Goal: Task Accomplishment & Management: Use online tool/utility

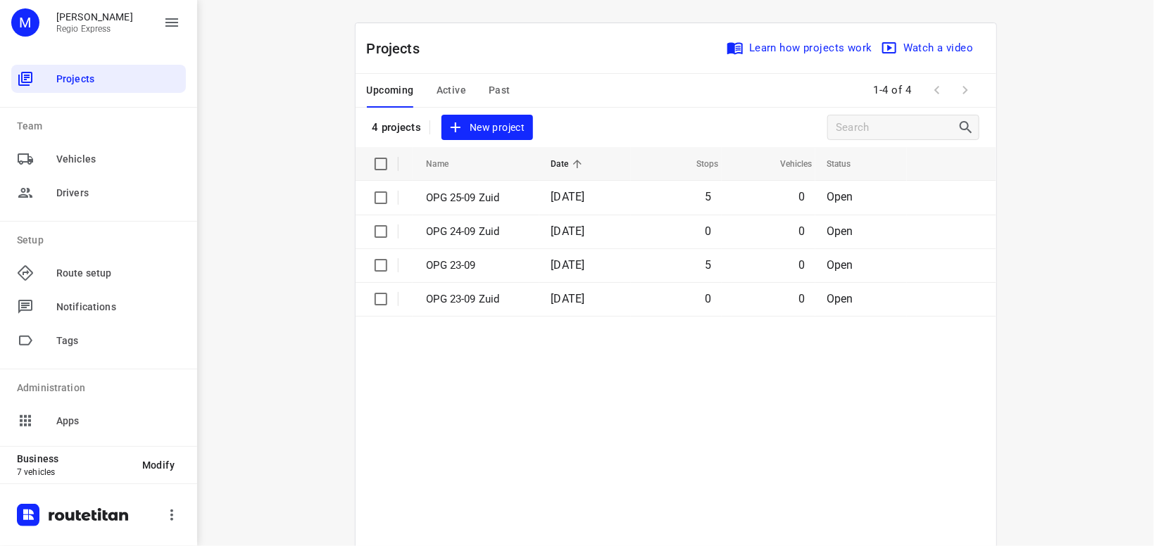
click at [451, 89] on span "Active" at bounding box center [452, 91] width 30 height 18
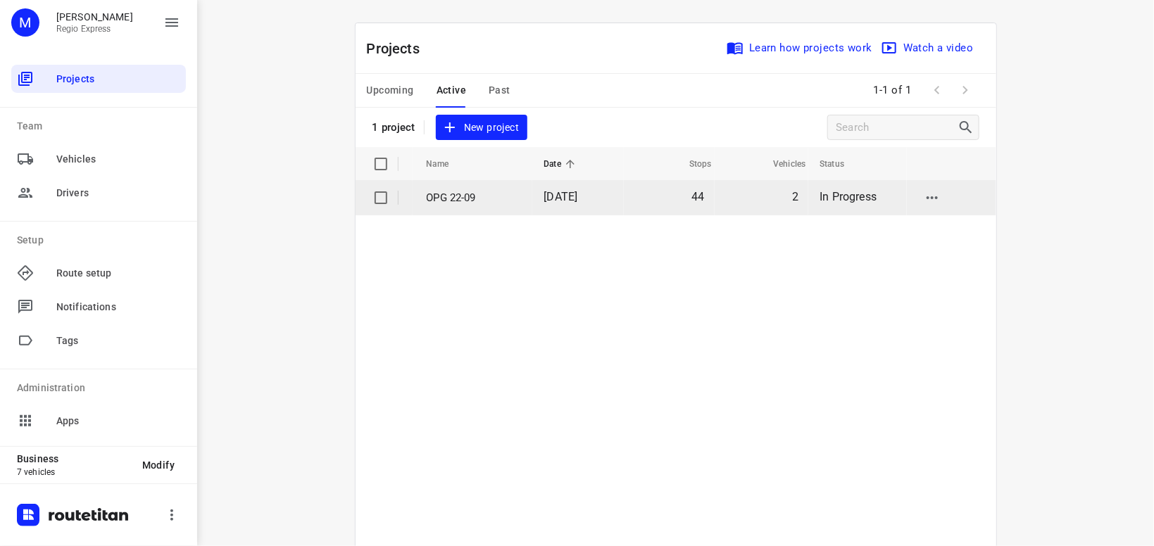
click at [470, 192] on p "OPG 22-09" at bounding box center [475, 198] width 96 height 16
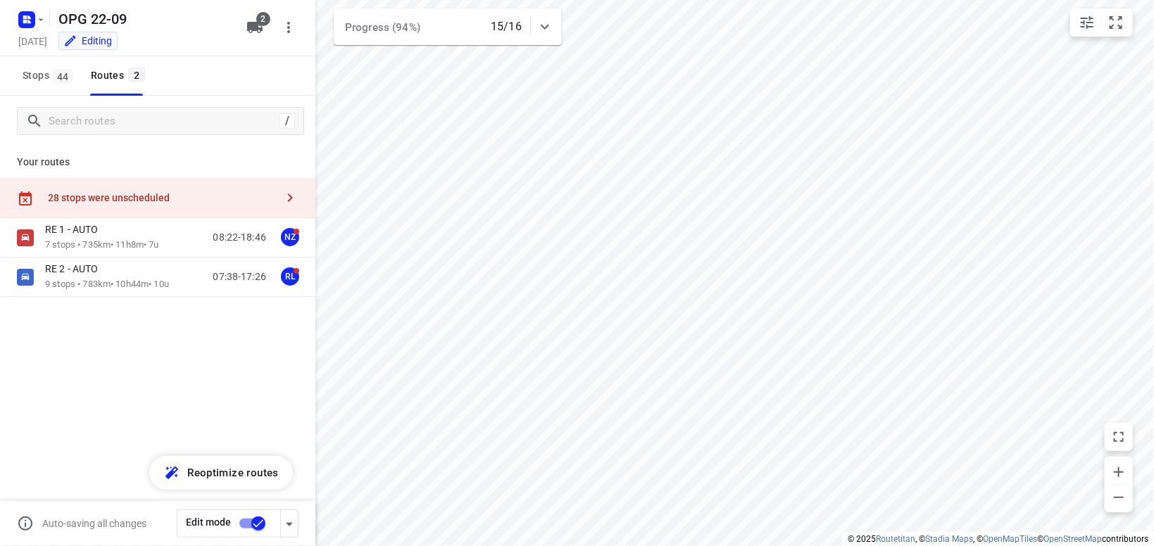
type input "distance"
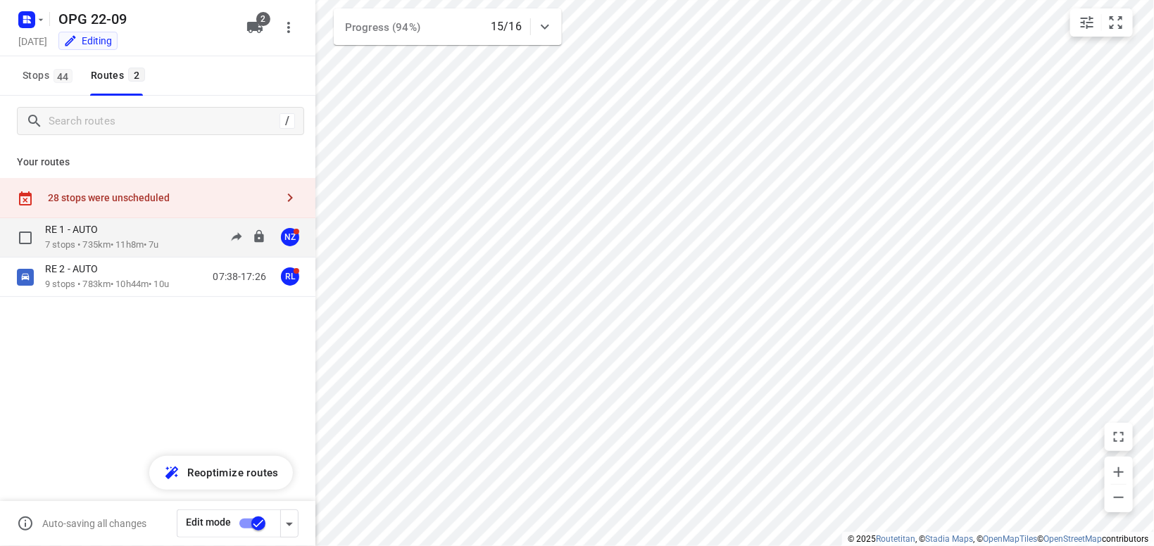
click at [94, 235] on p "RE 1 - AUTO" at bounding box center [75, 229] width 61 height 13
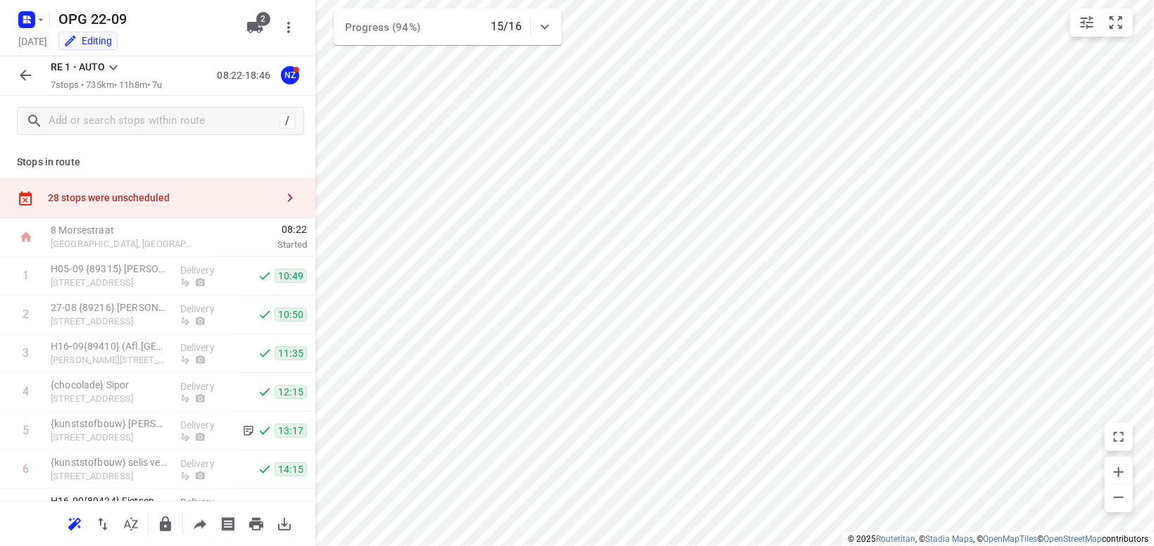
click at [113, 68] on icon at bounding box center [113, 67] width 8 height 5
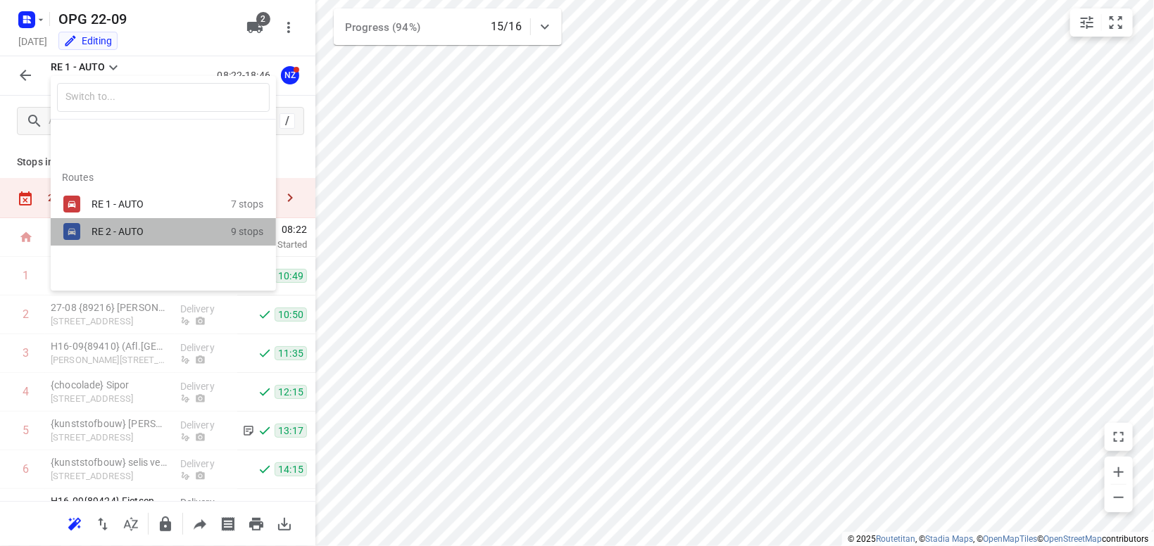
click at [108, 234] on div "RE 2 - AUTO" at bounding box center [152, 231] width 120 height 11
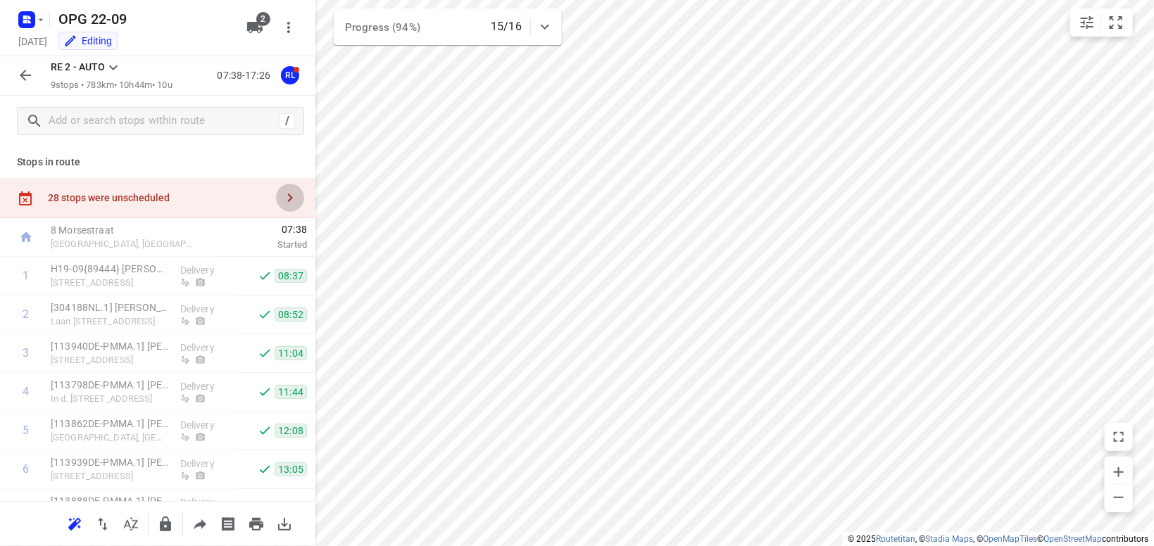
click at [294, 197] on icon "button" at bounding box center [290, 197] width 17 height 17
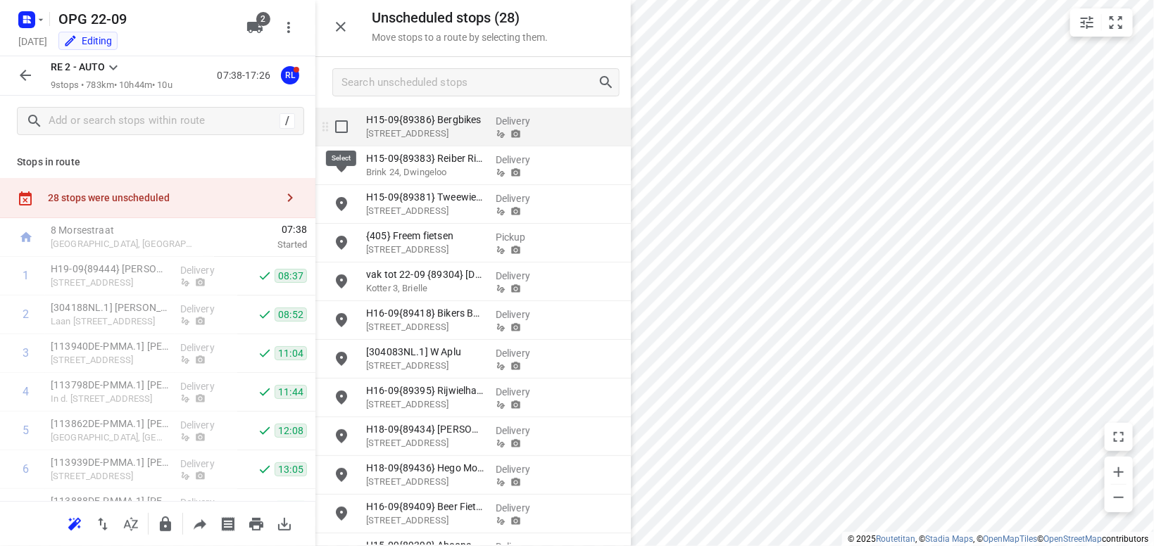
click at [344, 130] on input "grid" at bounding box center [341, 127] width 28 height 28
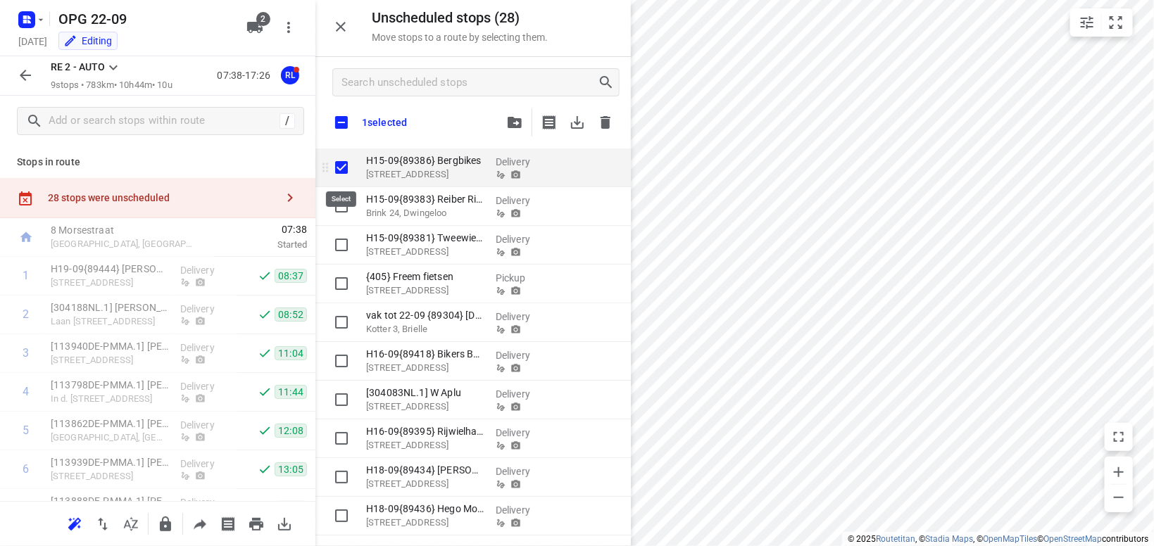
checkbox input "true"
click at [342, 124] on input "checkbox" at bounding box center [342, 123] width 30 height 30
checkbox input "true"
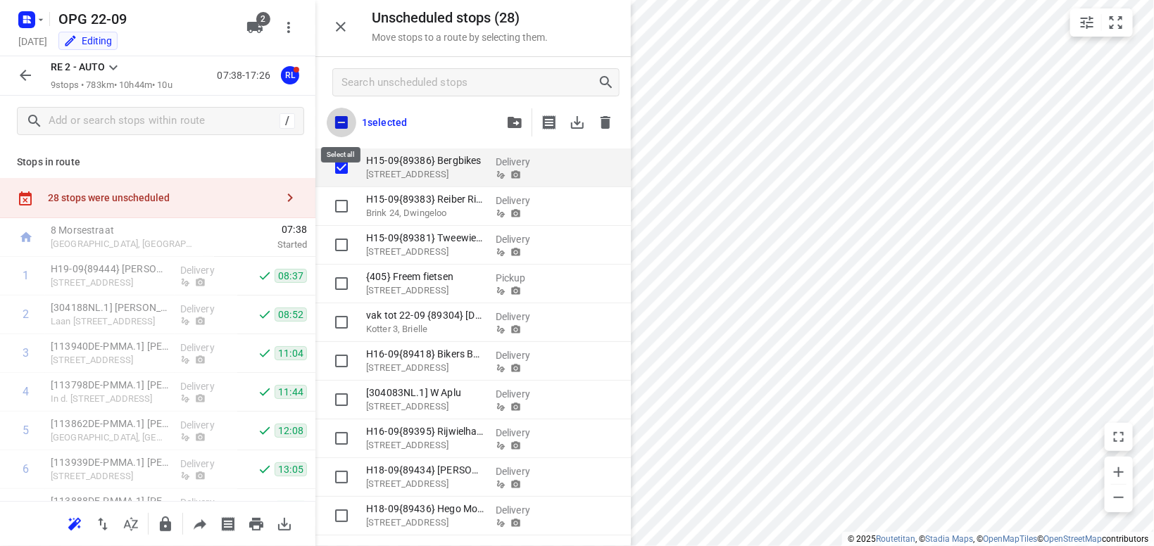
checkbox input "true"
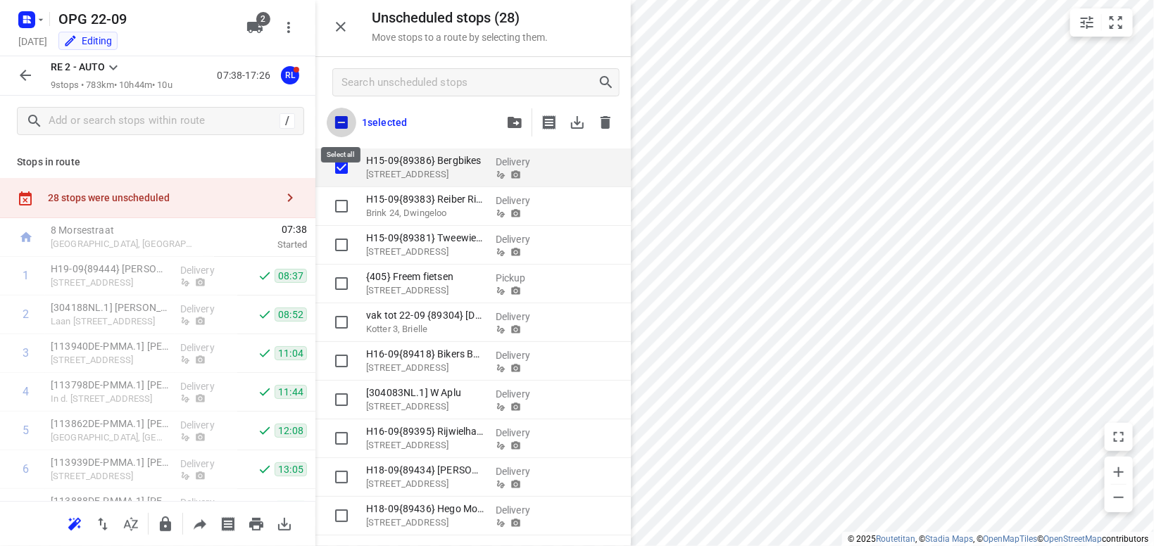
checkbox input "true"
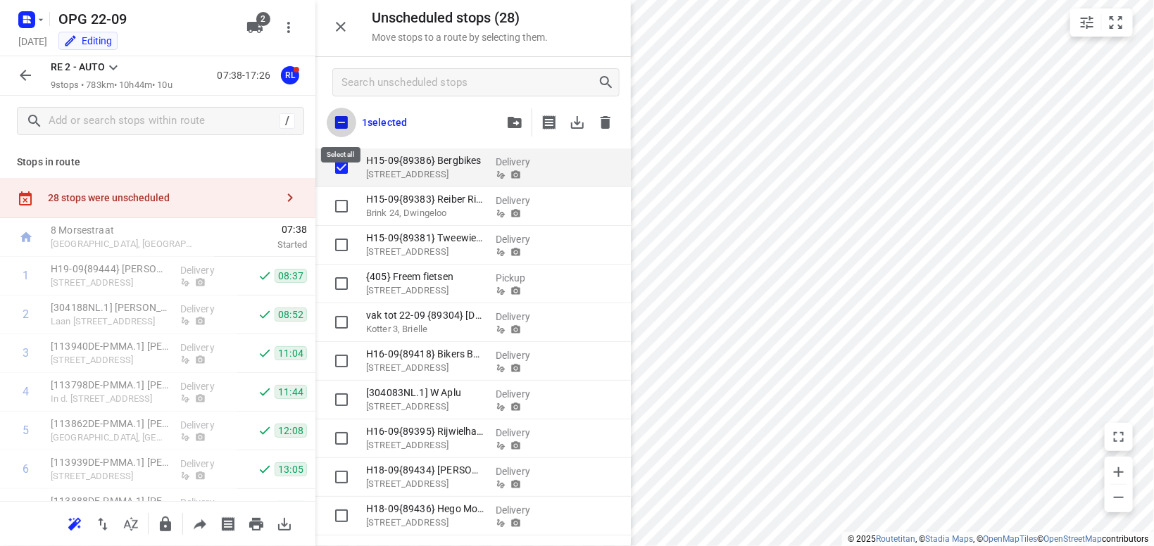
checkbox input "true"
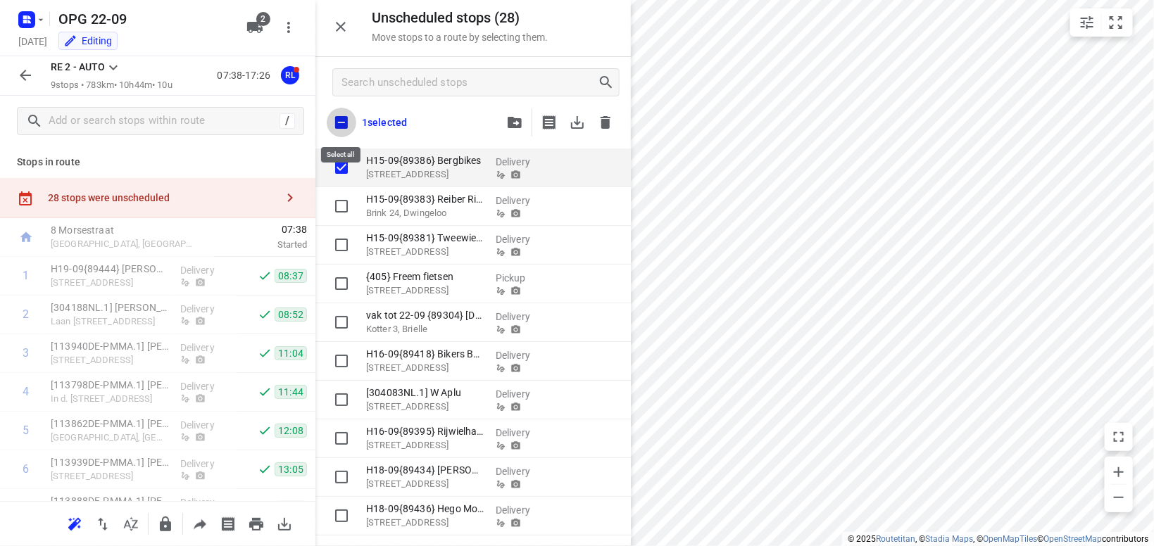
checkbox input "true"
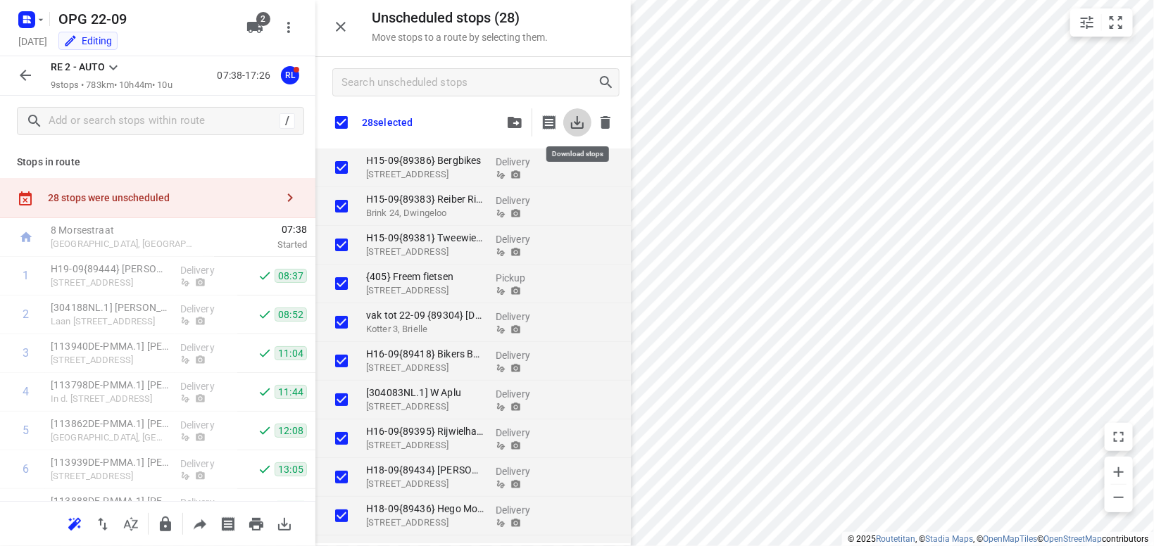
click at [577, 120] on icon "button" at bounding box center [577, 122] width 13 height 13
click at [44, 15] on icon "button" at bounding box center [40, 19] width 11 height 11
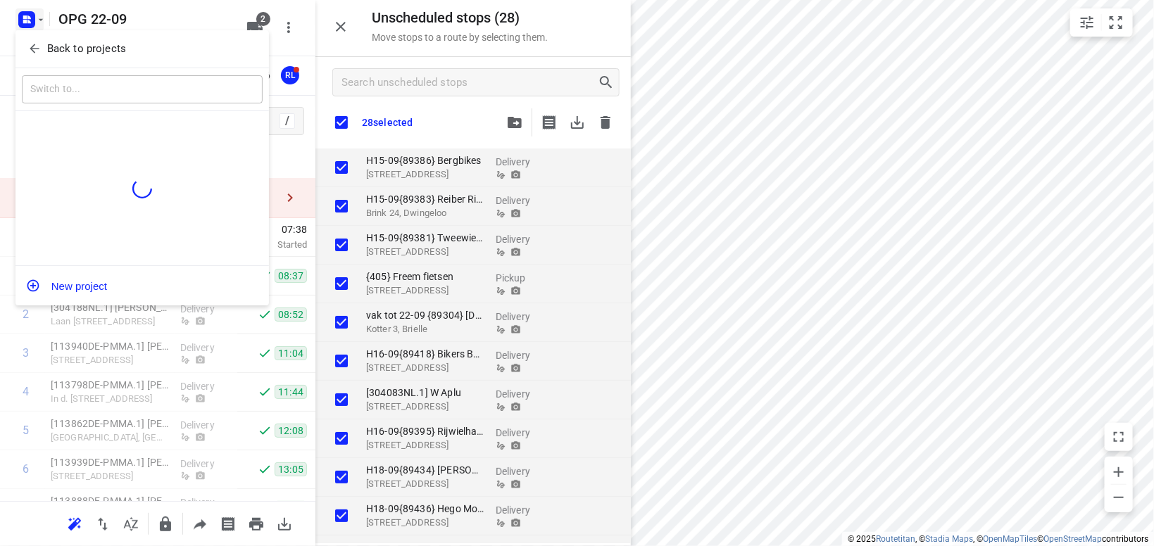
click at [48, 52] on p "Back to projects" at bounding box center [86, 49] width 79 height 16
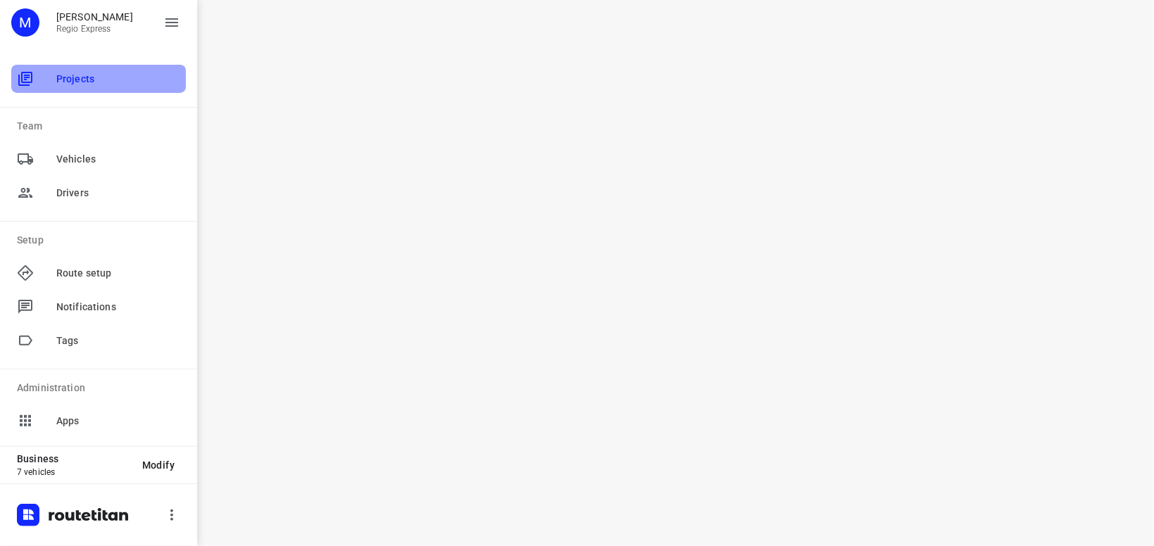
click at [88, 88] on div "Projects" at bounding box center [98, 79] width 175 height 28
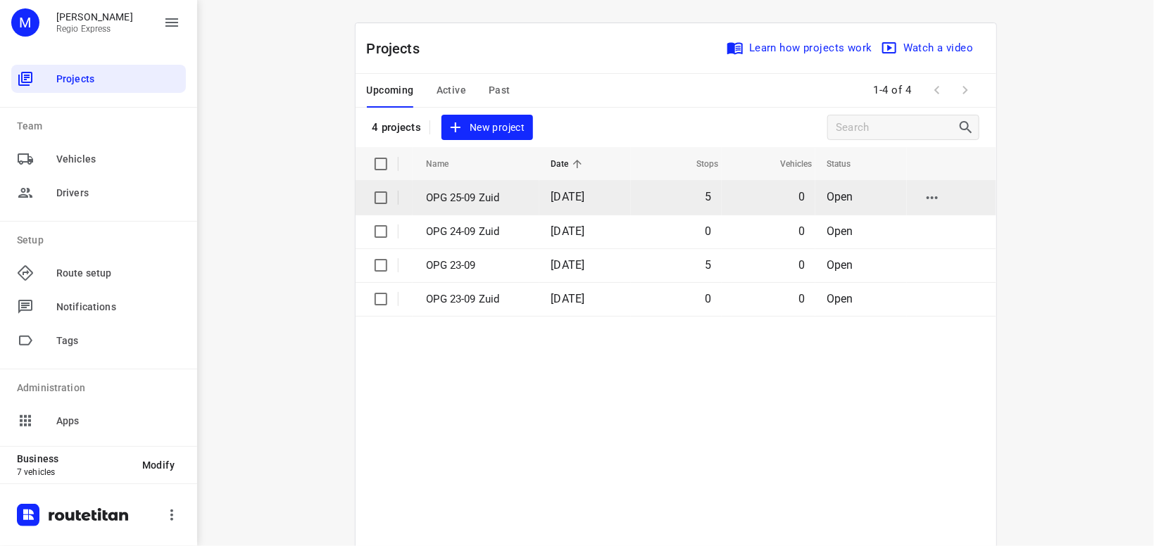
click at [472, 192] on p "OPG 25-09 Zuid" at bounding box center [479, 198] width 104 height 16
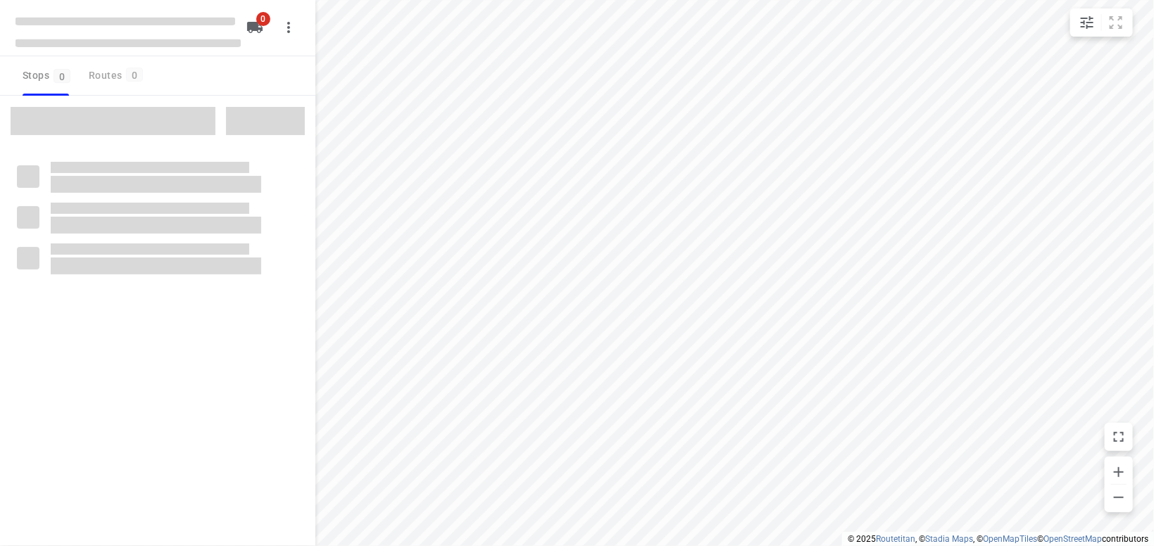
type input "distance"
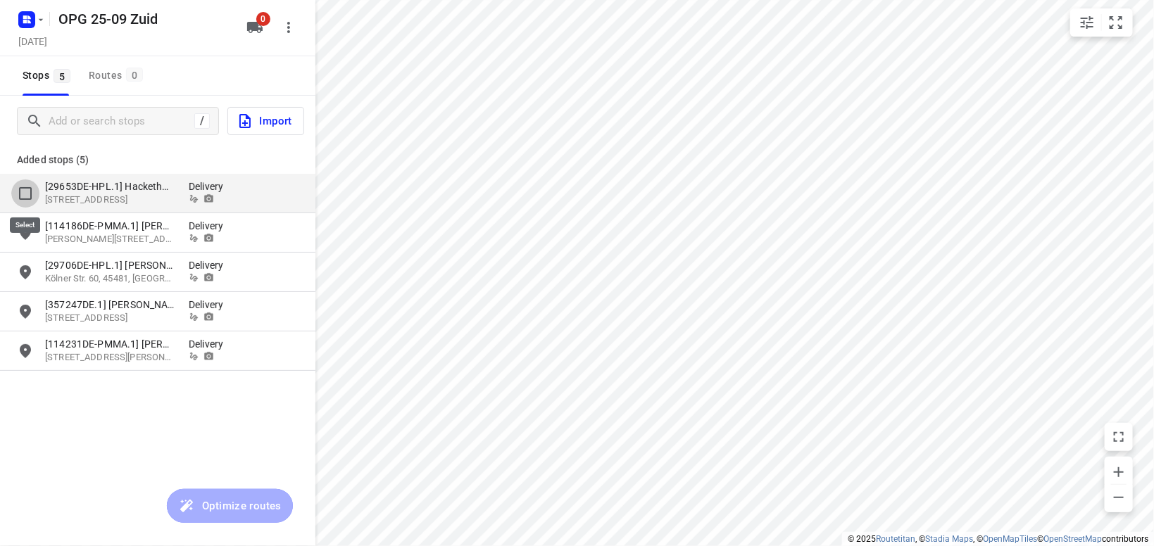
drag, startPoint x: 27, startPoint y: 193, endPoint x: 21, endPoint y: 219, distance: 26.8
click at [27, 189] on input "grid" at bounding box center [25, 194] width 28 height 28
checkbox input "true"
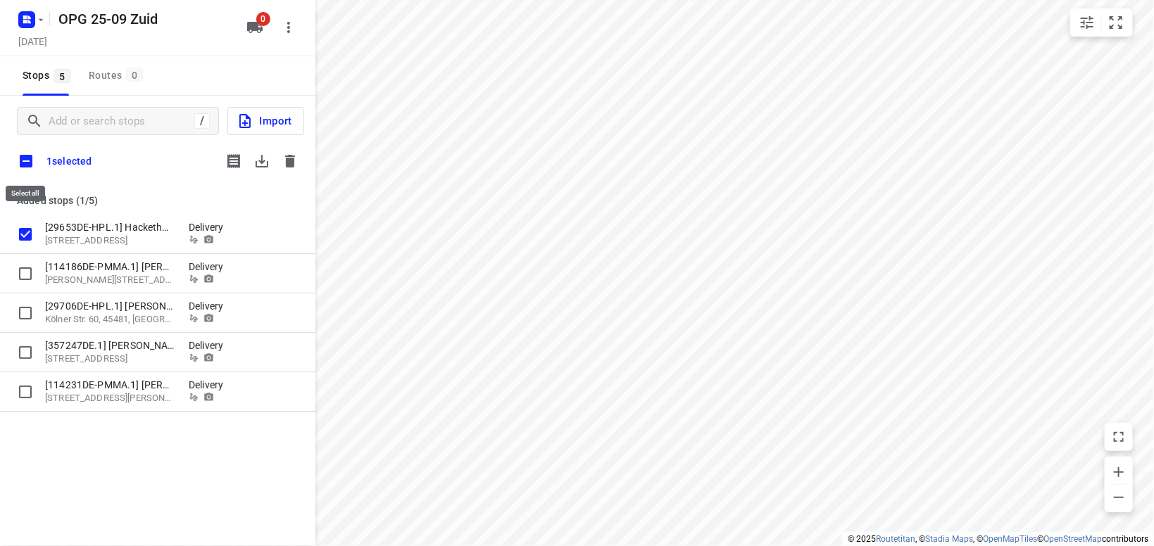
click at [23, 168] on input "checkbox" at bounding box center [26, 161] width 30 height 30
checkbox input "true"
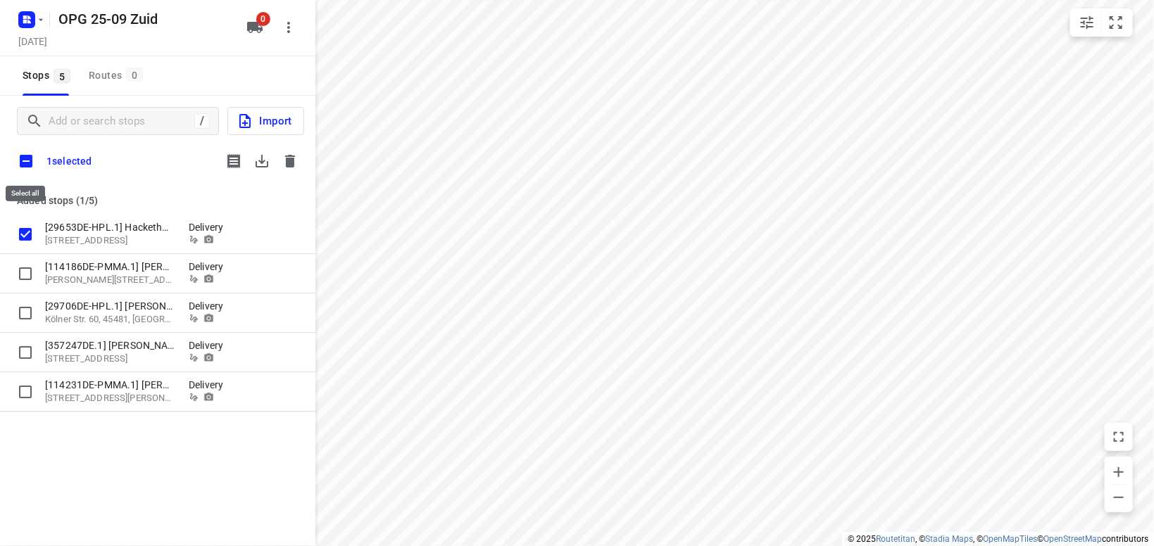
checkbox input "true"
click at [268, 163] on icon "button" at bounding box center [262, 161] width 13 height 13
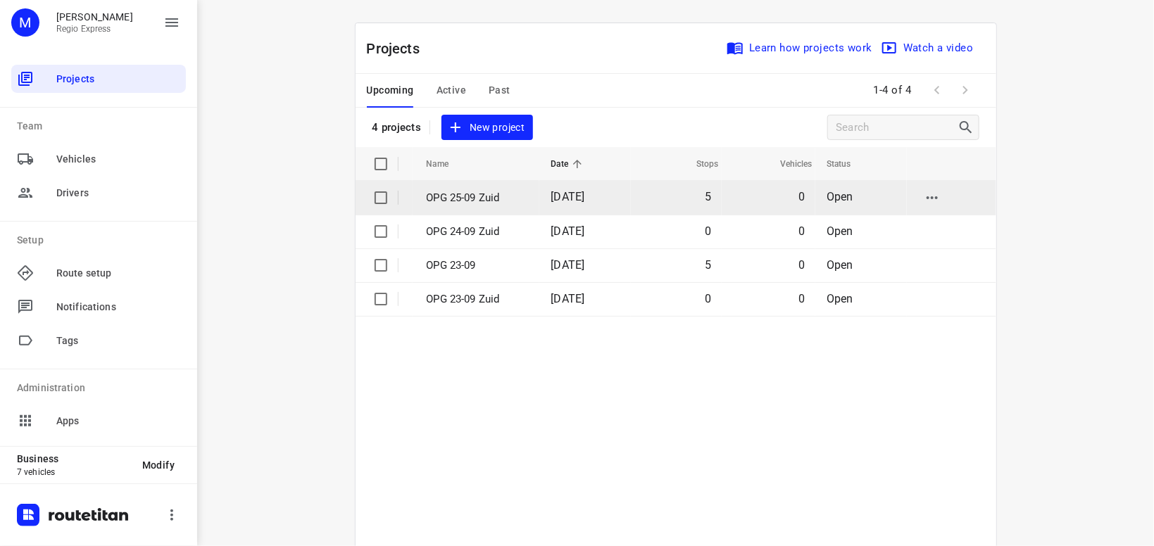
click at [489, 195] on p "OPG 25-09 Zuid" at bounding box center [479, 198] width 104 height 16
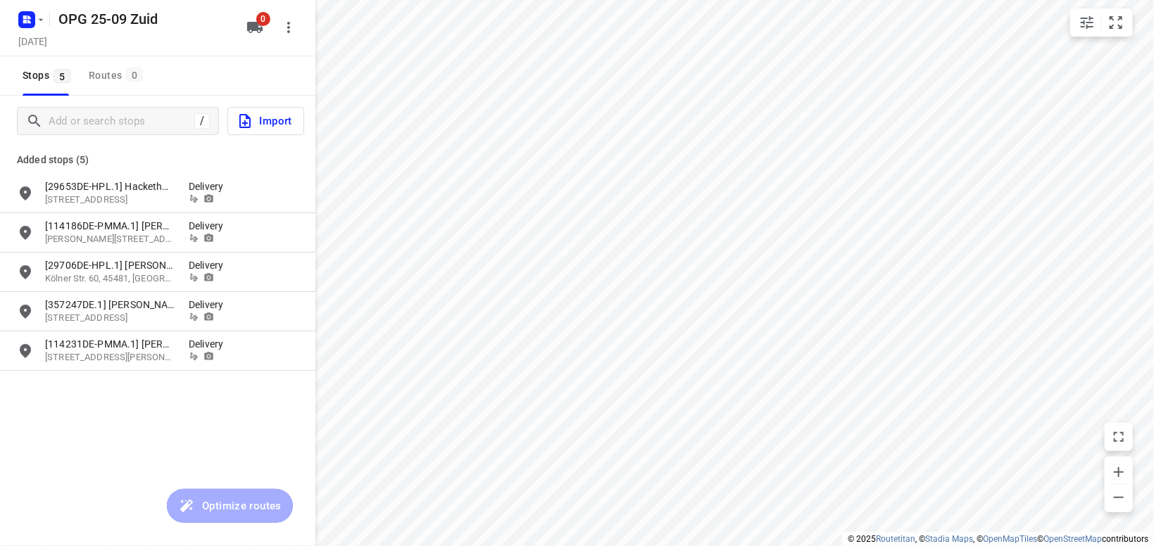
type input "distance"
click at [26, 190] on input "grid" at bounding box center [25, 194] width 28 height 28
checkbox input "true"
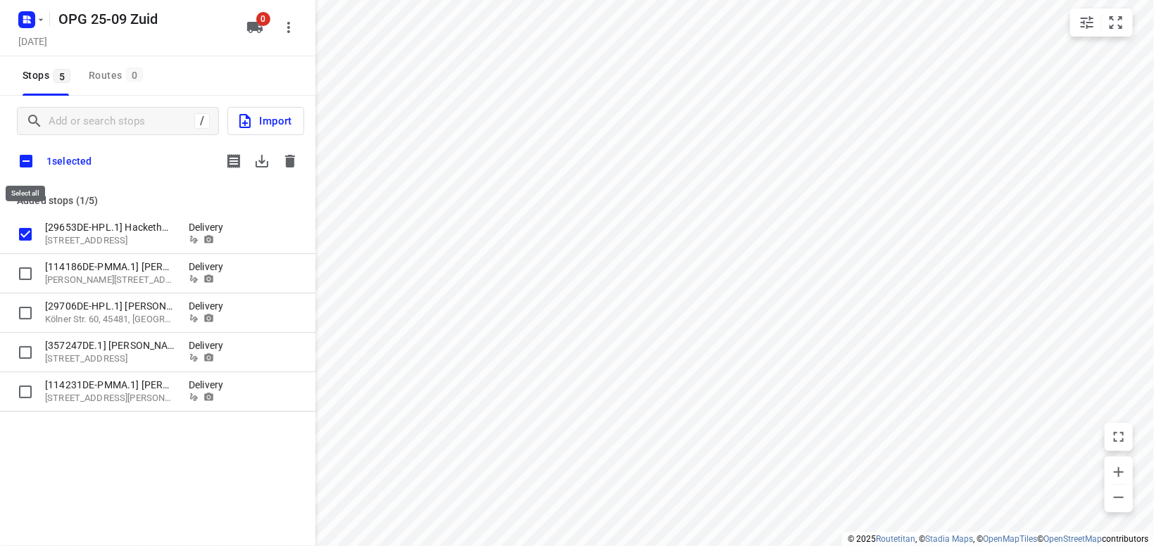
click at [30, 160] on input "checkbox" at bounding box center [26, 161] width 30 height 30
checkbox input "true"
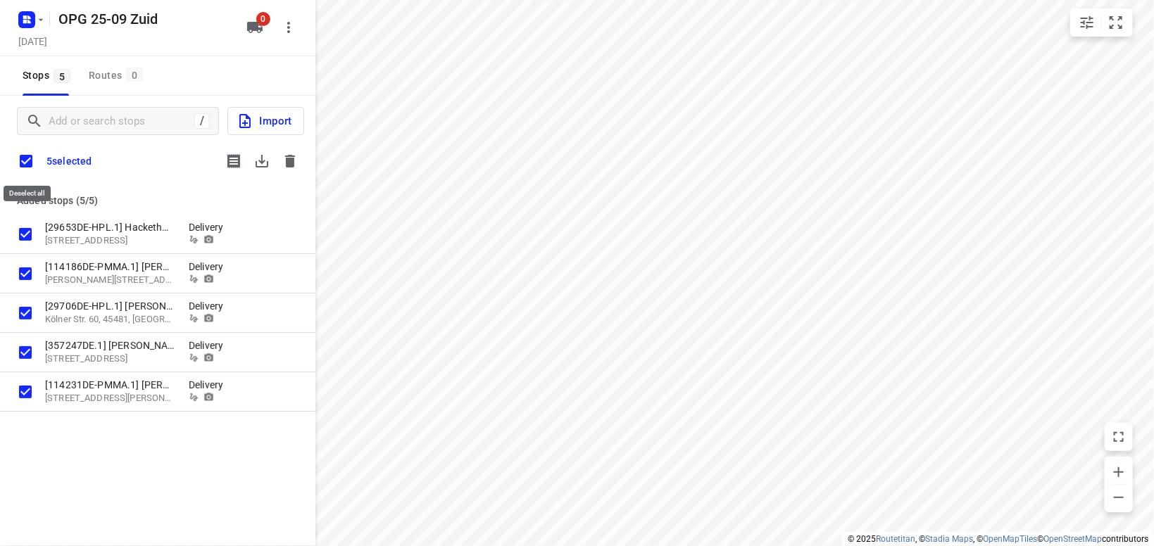
checkbox input "true"
click at [263, 168] on icon "button" at bounding box center [262, 161] width 17 height 17
click at [291, 158] on icon "button" at bounding box center [290, 161] width 17 height 17
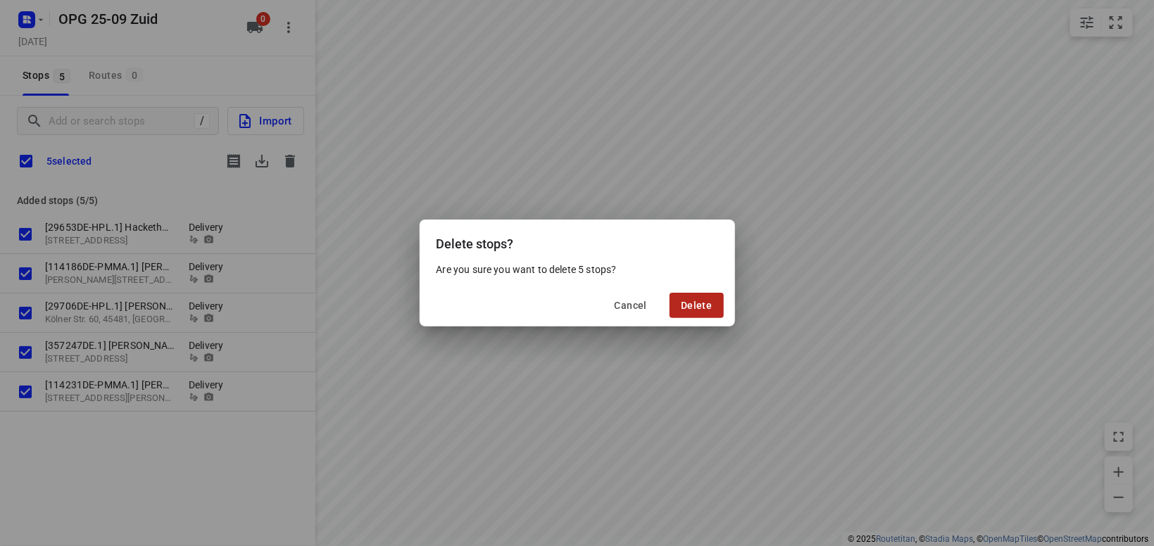
click at [703, 301] on span "Delete" at bounding box center [696, 305] width 31 height 11
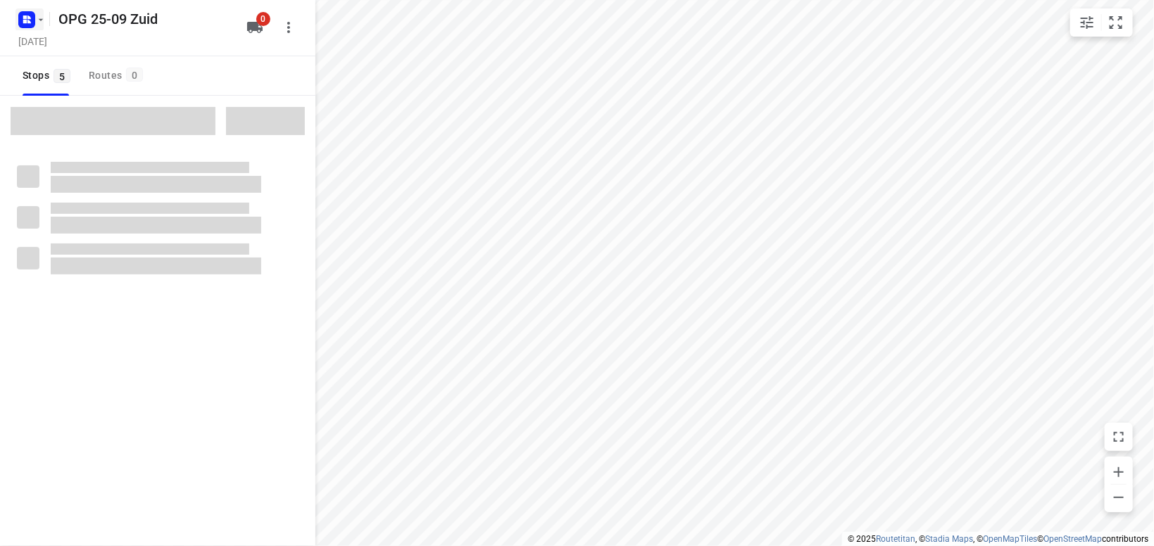
click at [40, 14] on icon "button" at bounding box center [40, 19] width 11 height 11
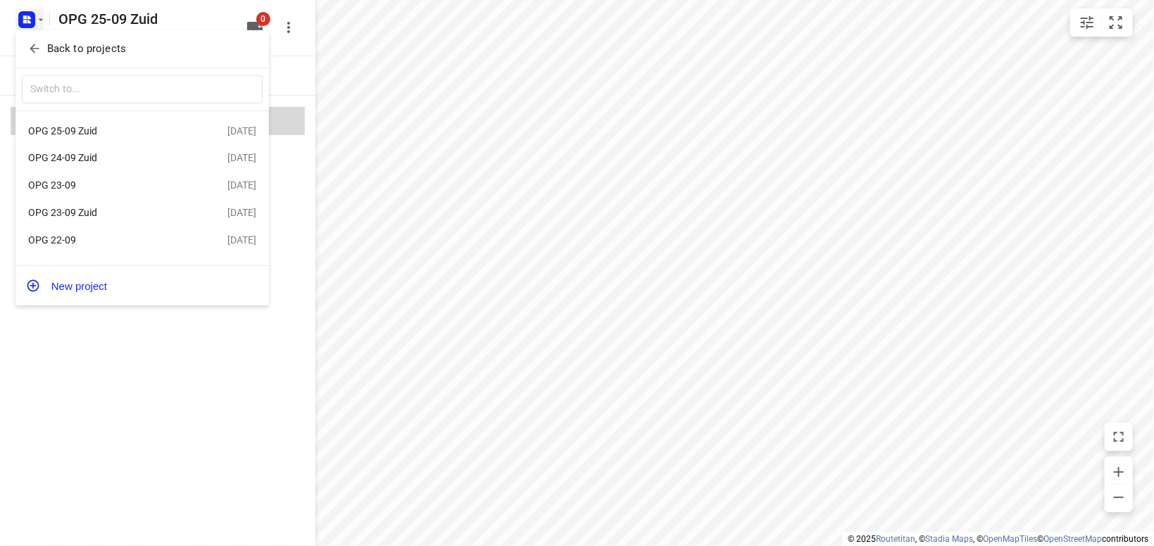
drag, startPoint x: 567, startPoint y: 144, endPoint x: 532, endPoint y: 113, distance: 46.4
click at [567, 142] on div at bounding box center [577, 273] width 1154 height 546
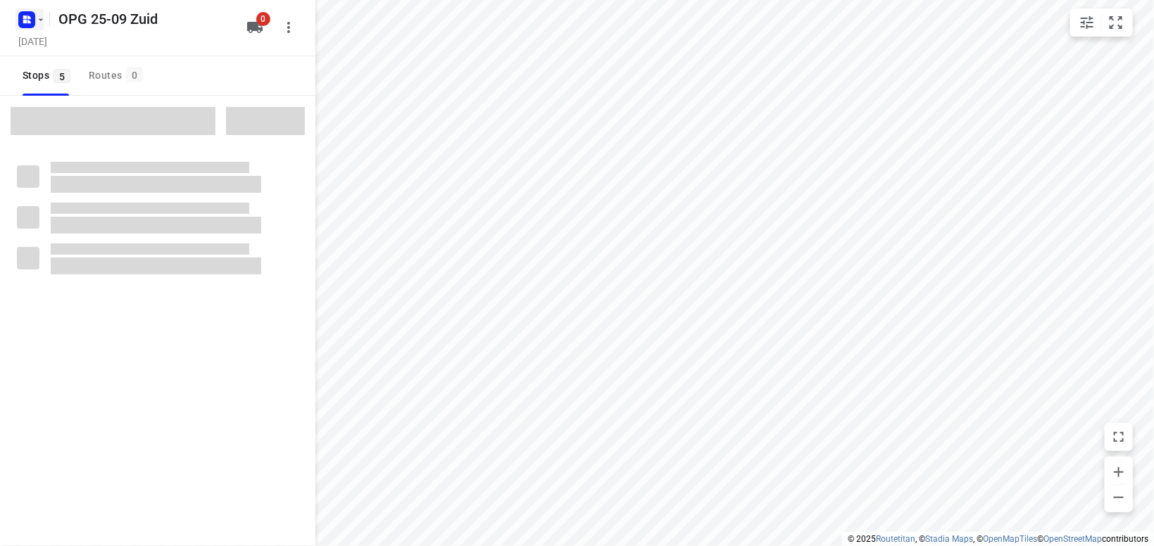
click at [42, 17] on icon "button" at bounding box center [40, 19] width 11 height 11
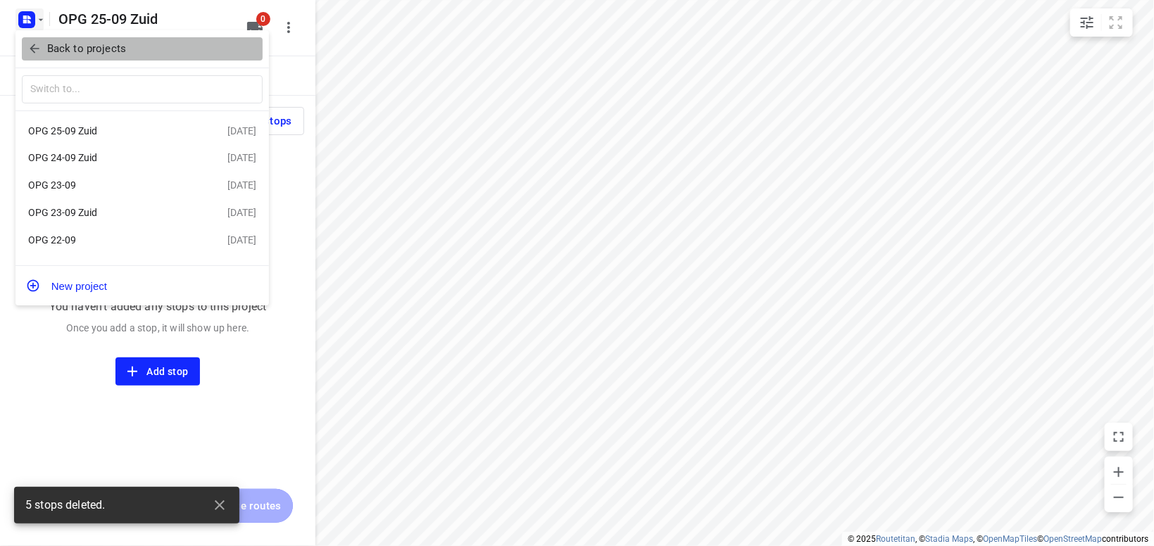
click at [102, 53] on p "Back to projects" at bounding box center [86, 49] width 79 height 16
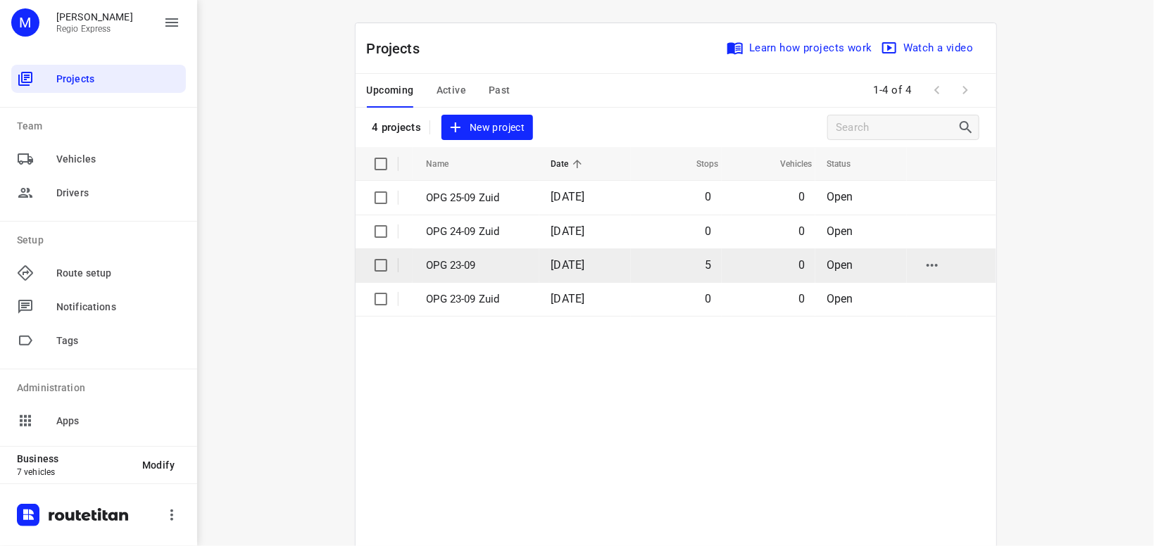
click at [473, 261] on p "OPG 23-09" at bounding box center [479, 266] width 104 height 16
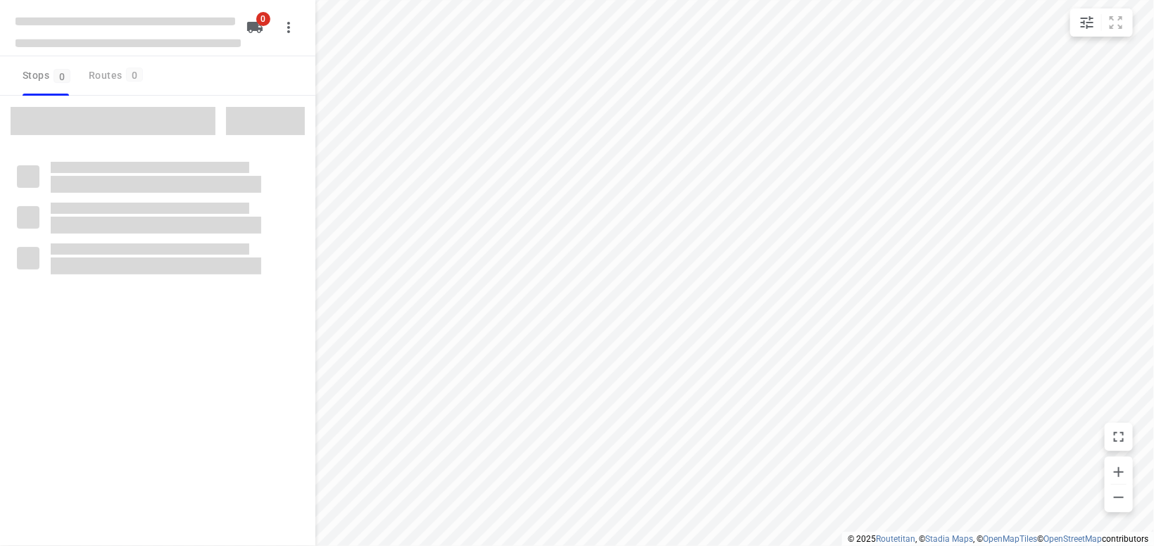
type input "distance"
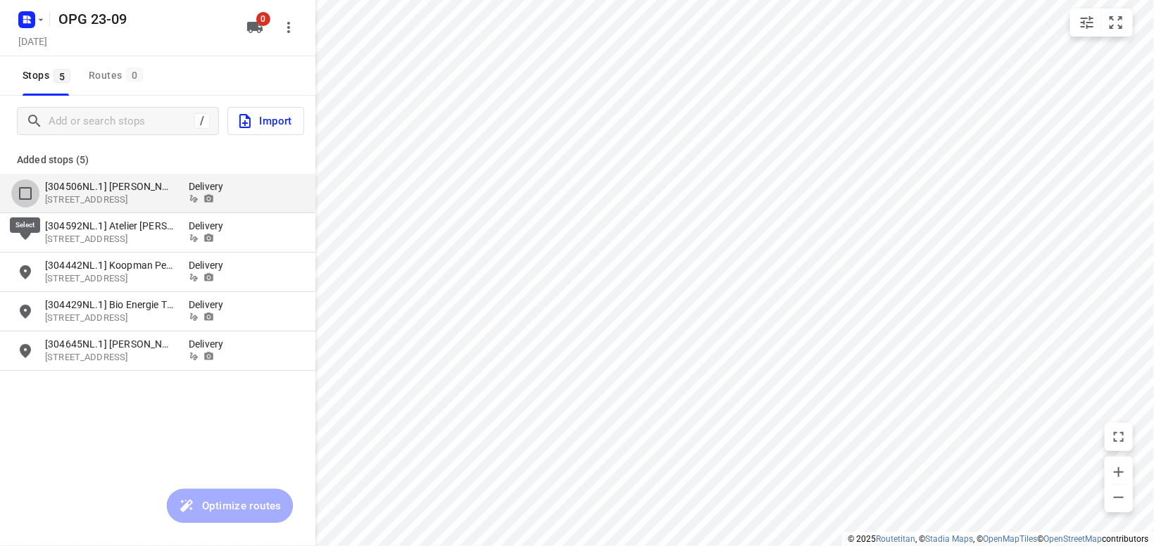
click at [27, 193] on input "grid" at bounding box center [25, 194] width 28 height 28
checkbox input "true"
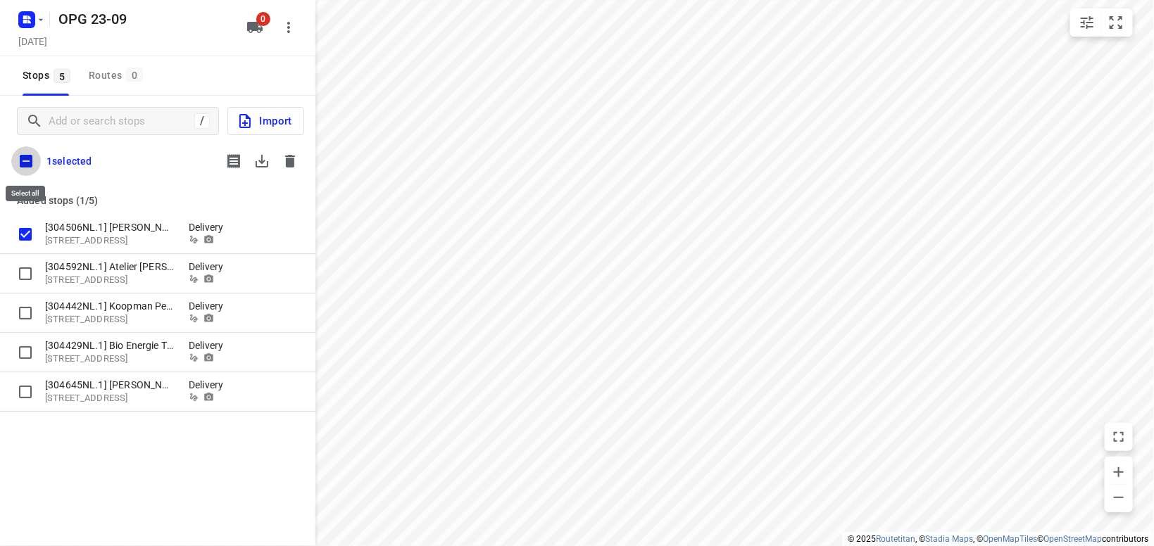
click at [24, 159] on input "checkbox" at bounding box center [26, 161] width 30 height 30
checkbox input "true"
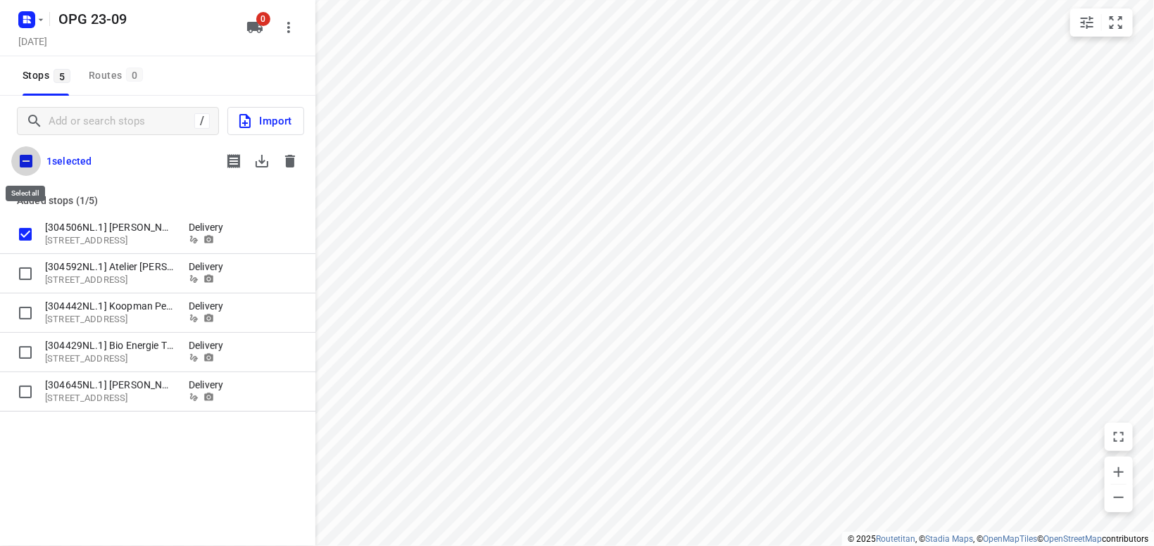
checkbox input "true"
click at [263, 159] on icon "button" at bounding box center [262, 161] width 17 height 17
click at [292, 158] on icon "button" at bounding box center [290, 161] width 10 height 13
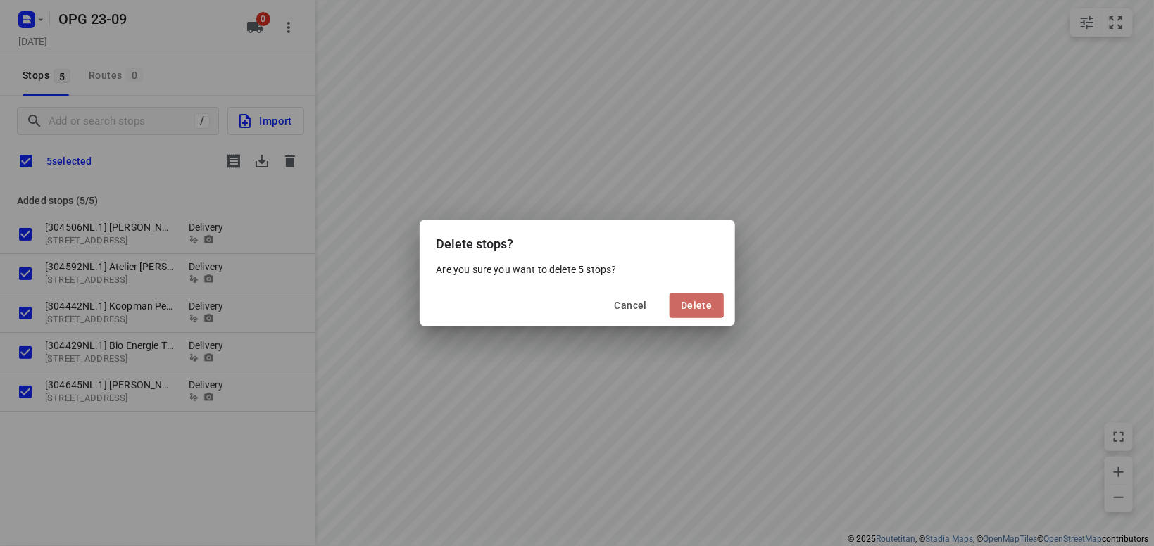
click at [678, 300] on button "Delete" at bounding box center [697, 305] width 54 height 25
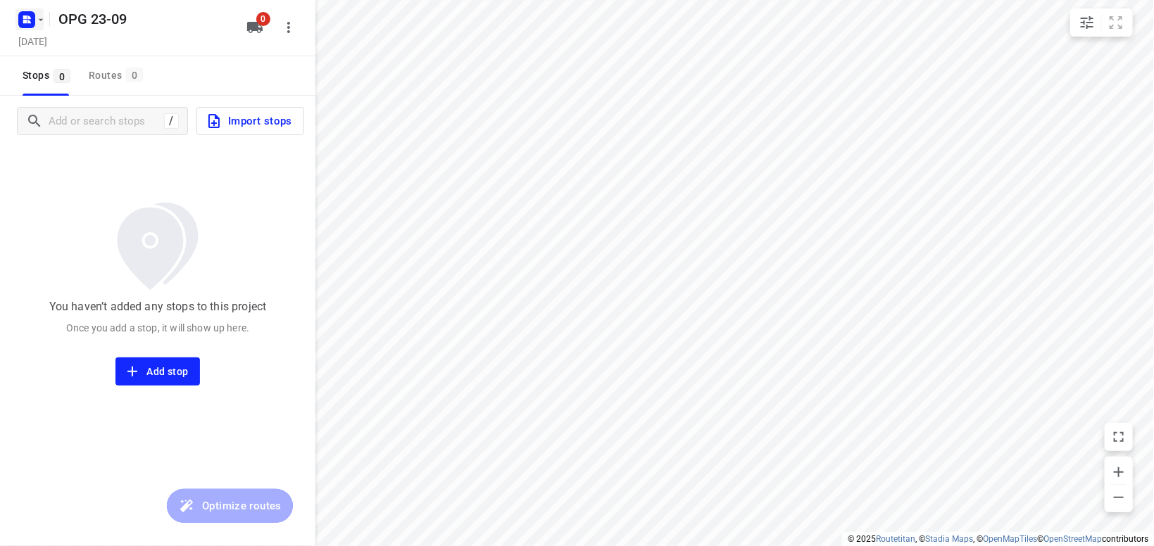
click at [37, 17] on icon "button" at bounding box center [40, 19] width 11 height 11
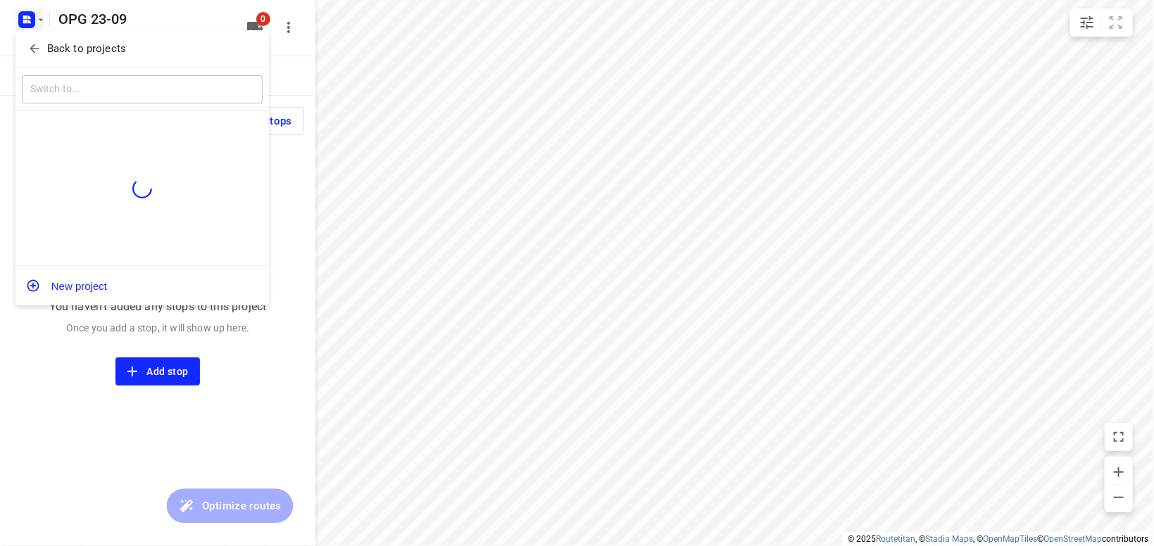
click at [65, 46] on p "Back to projects" at bounding box center [86, 49] width 79 height 16
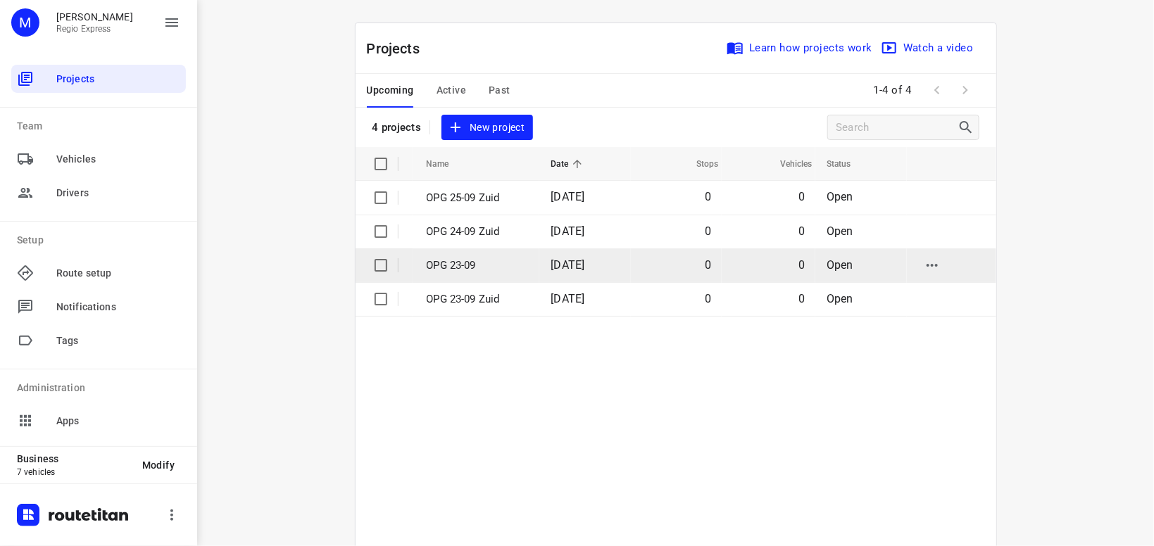
click at [449, 261] on p "OPG 23-09" at bounding box center [479, 266] width 104 height 16
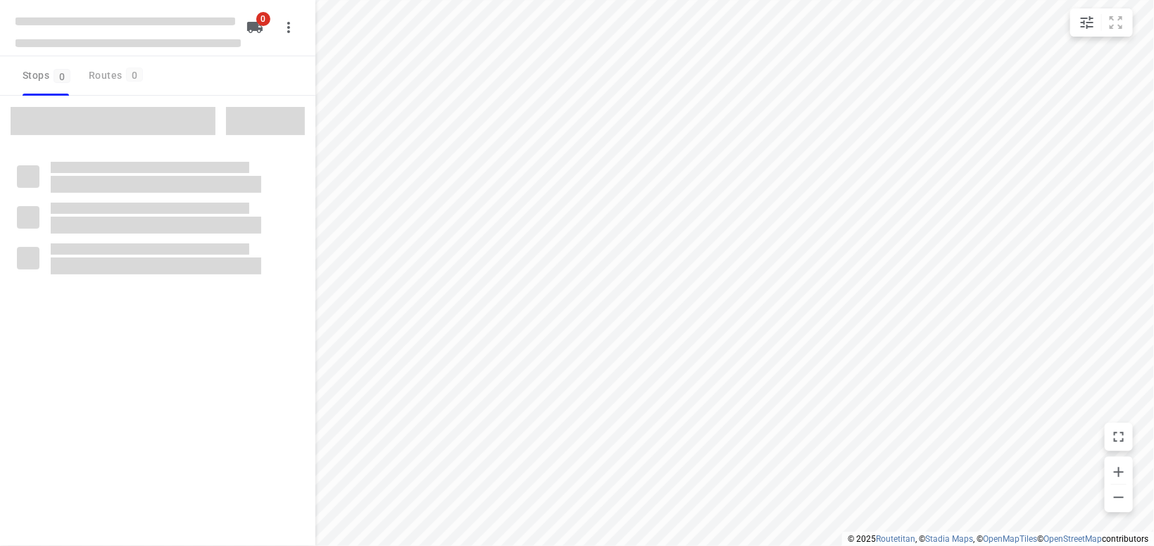
type input "distance"
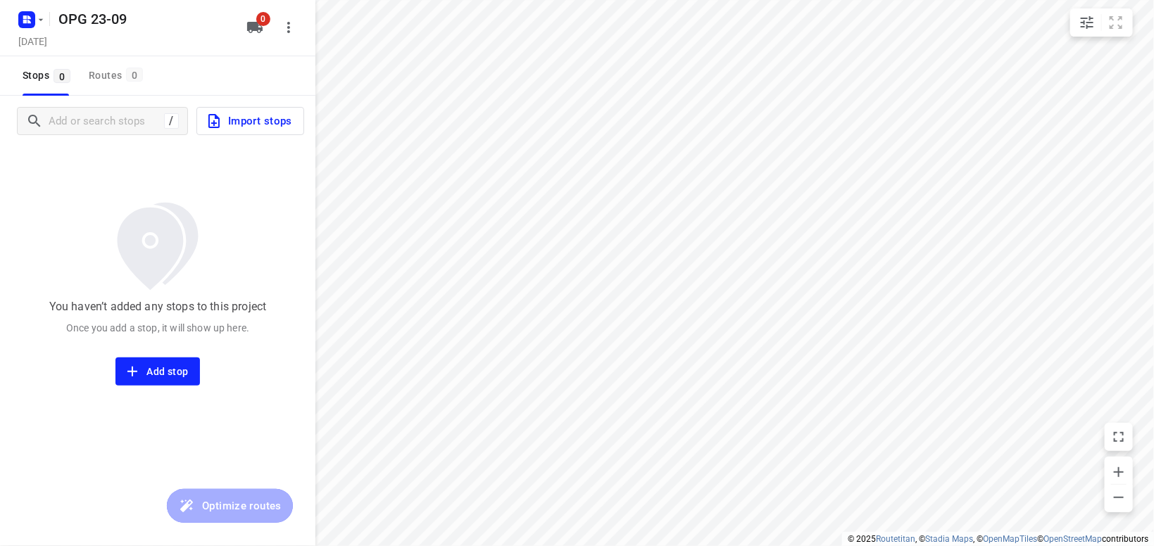
click at [246, 121] on span "Import stops" at bounding box center [249, 121] width 87 height 18
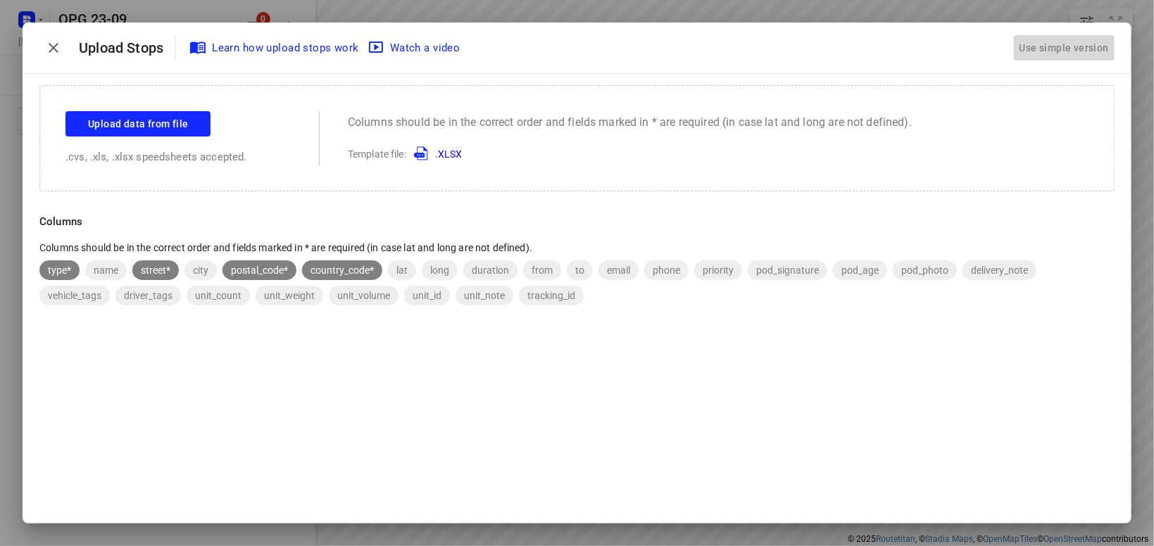
click at [1052, 55] on div "Use simple version" at bounding box center [1064, 48] width 95 height 23
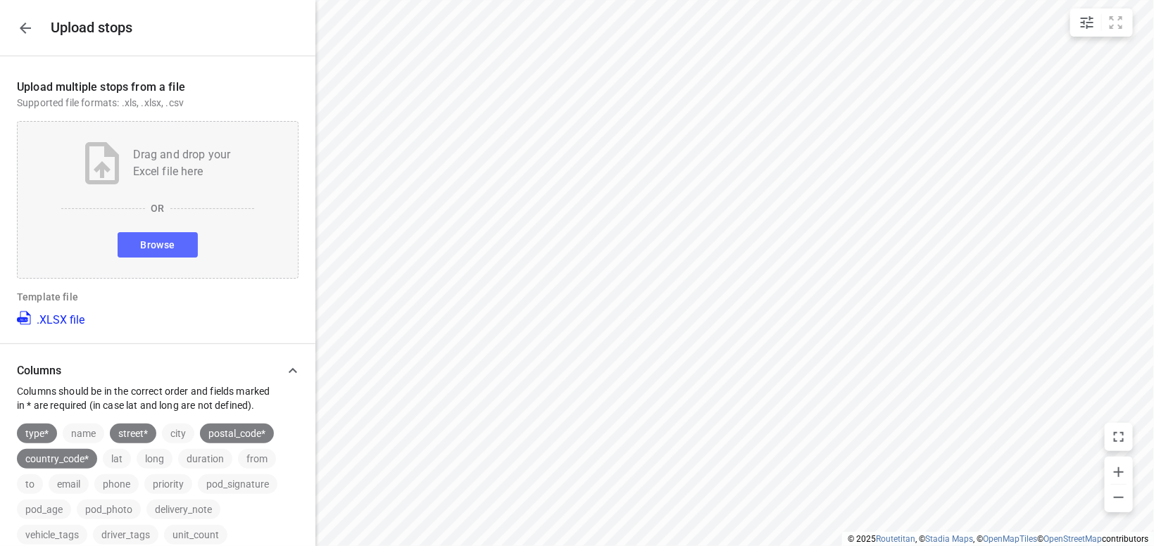
click at [175, 244] on button "Browse" at bounding box center [158, 244] width 80 height 25
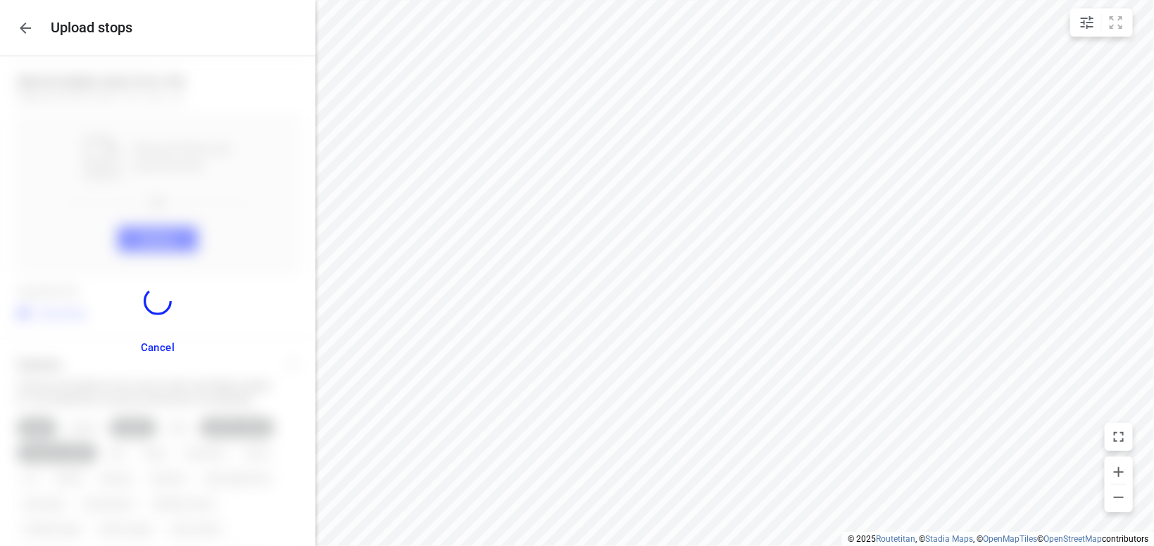
scroll to position [1335, 0]
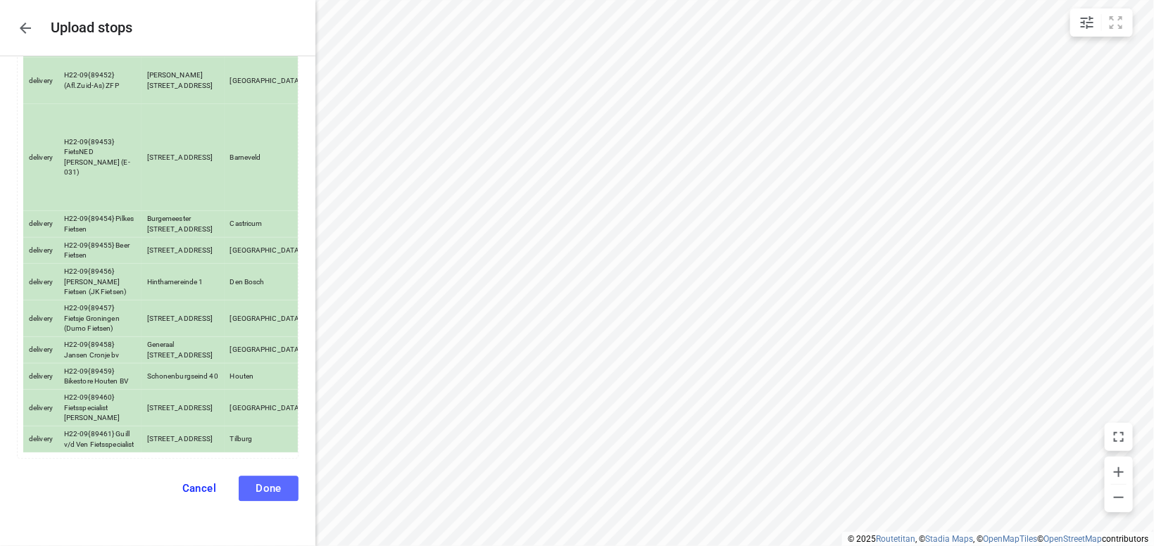
click at [283, 501] on button "Done" at bounding box center [269, 488] width 60 height 25
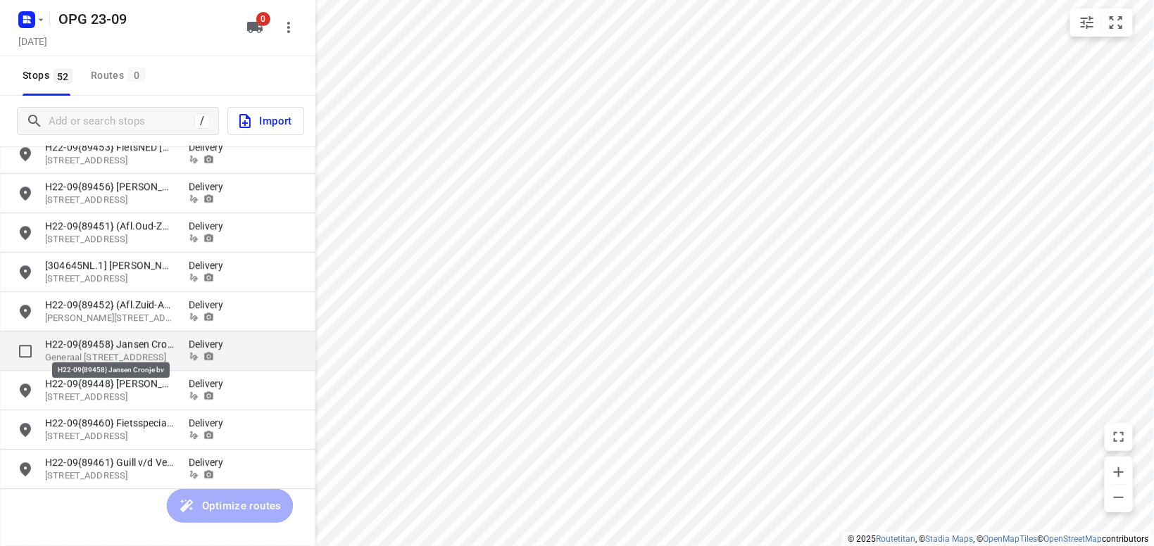
scroll to position [1743, 0]
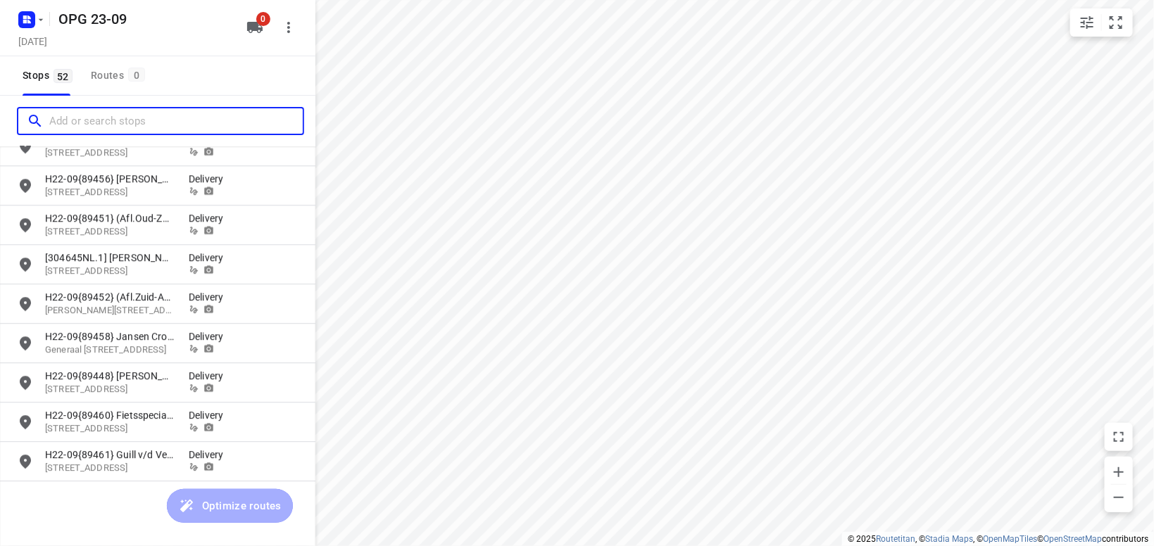
click at [113, 118] on input "Add or search stops" at bounding box center [176, 122] width 254 height 22
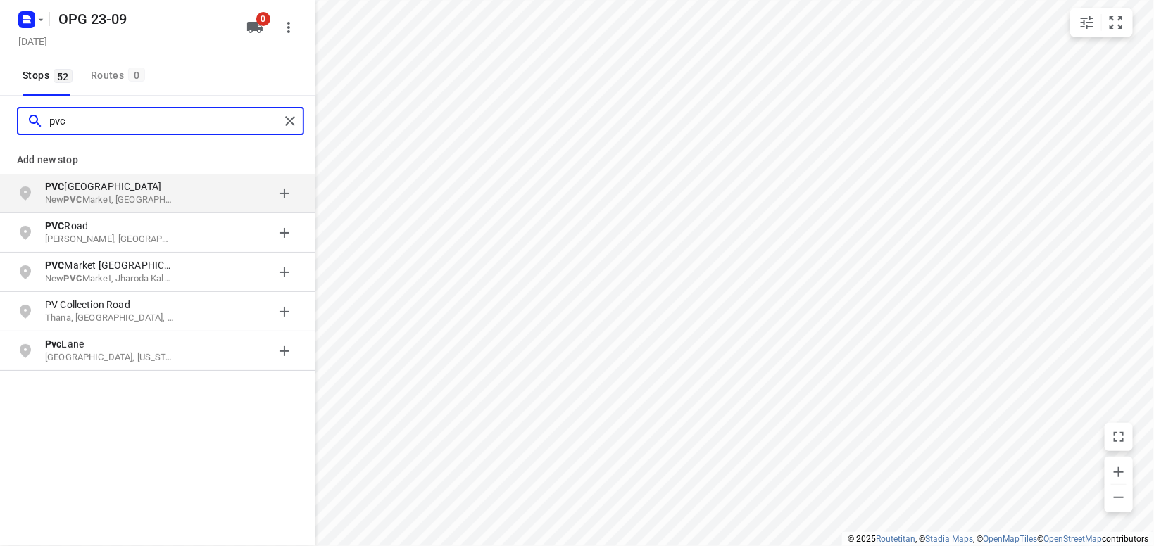
drag, startPoint x: 77, startPoint y: 118, endPoint x: 1, endPoint y: 120, distance: 75.4
click at [49, 120] on input "pvc" at bounding box center [164, 122] width 230 height 22
drag, startPoint x: 102, startPoint y: 125, endPoint x: 4, endPoint y: 156, distance: 102.5
click at [49, 125] on input "pvc" at bounding box center [164, 122] width 230 height 22
drag, startPoint x: 123, startPoint y: 120, endPoint x: 45, endPoint y: 146, distance: 82.4
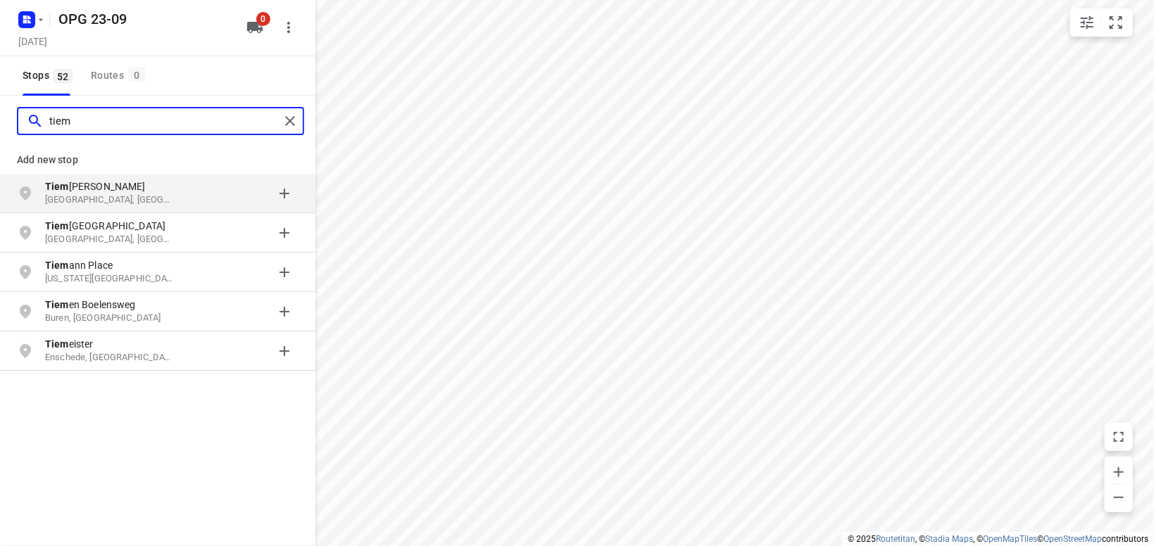
click at [49, 132] on input "tiem" at bounding box center [164, 122] width 230 height 22
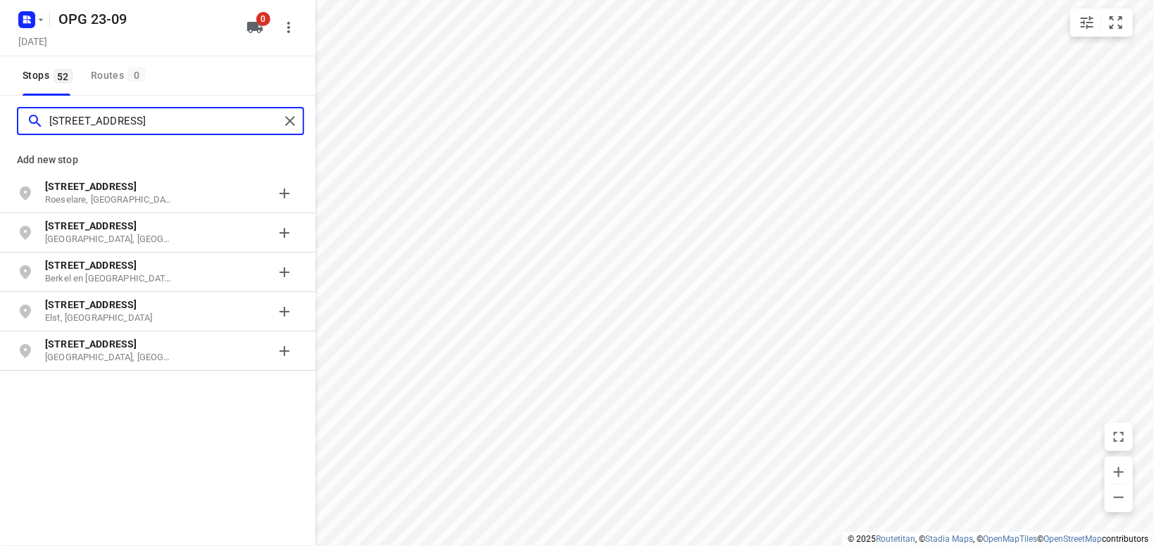
click at [168, 120] on input "industrieweg 5" at bounding box center [164, 122] width 230 height 22
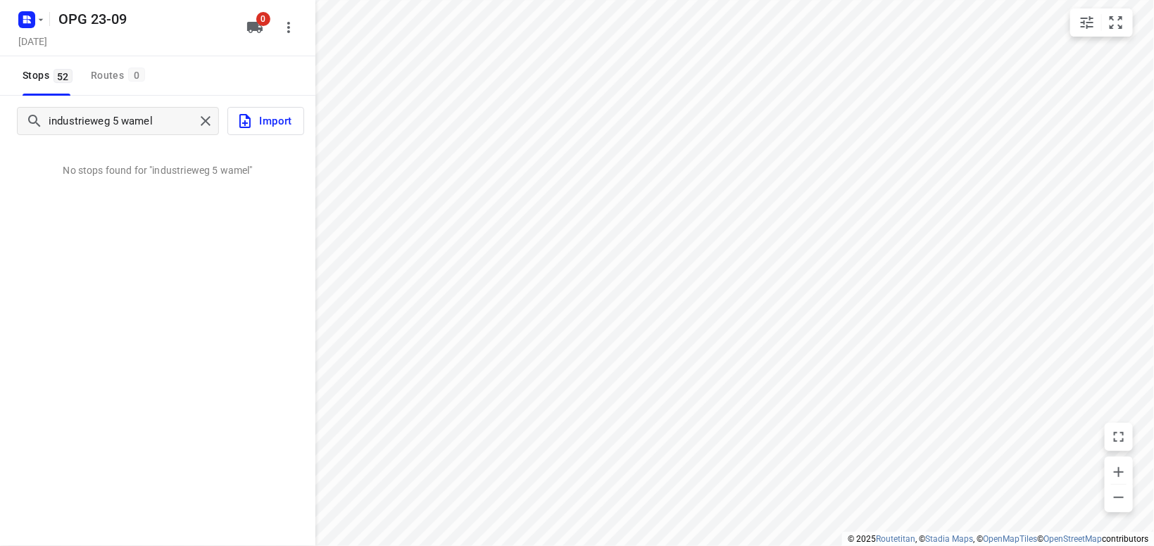
click at [183, 244] on div "industrieweg 5 wamel Import No stops found for "industrieweg 5 wamel"" at bounding box center [157, 369] width 315 height 546
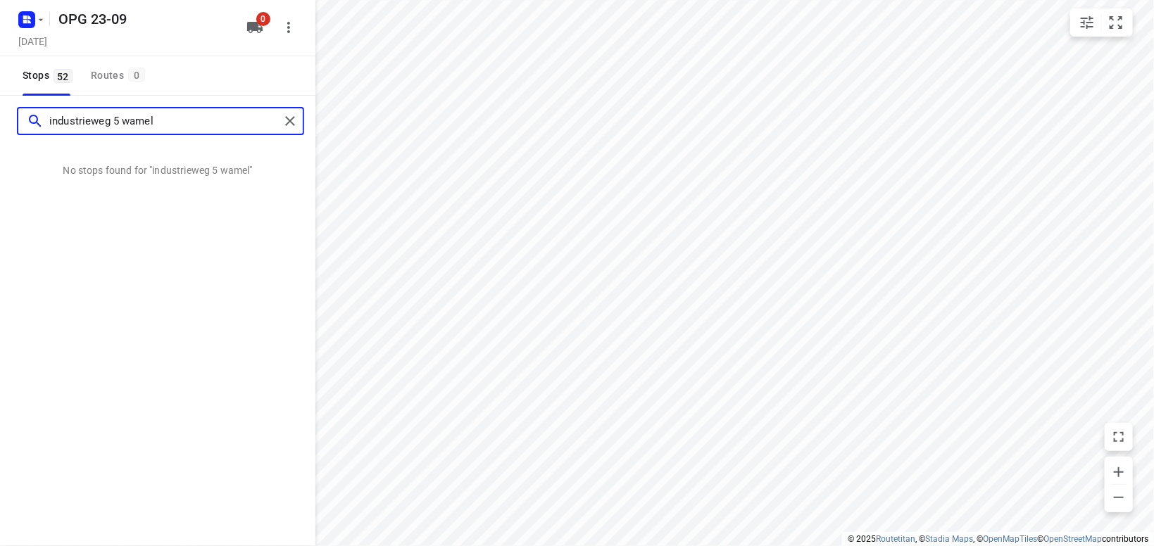
drag, startPoint x: 165, startPoint y: 121, endPoint x: 124, endPoint y: 124, distance: 40.9
click at [124, 124] on input "industrieweg 5 wamel" at bounding box center [164, 122] width 230 height 22
drag, startPoint x: 109, startPoint y: 121, endPoint x: 98, endPoint y: 132, distance: 15.4
click at [92, 120] on input "industrieweg 5 warmel" at bounding box center [164, 122] width 230 height 22
click at [184, 120] on input "industriestraat 5 warmel" at bounding box center [164, 122] width 230 height 22
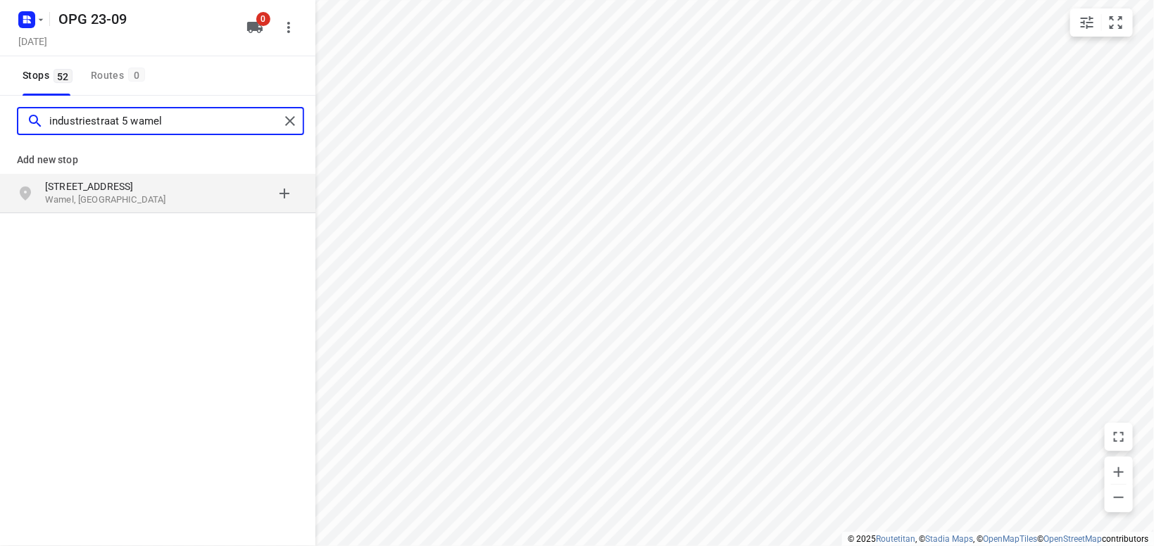
type input "industriestraat 5 wamel"
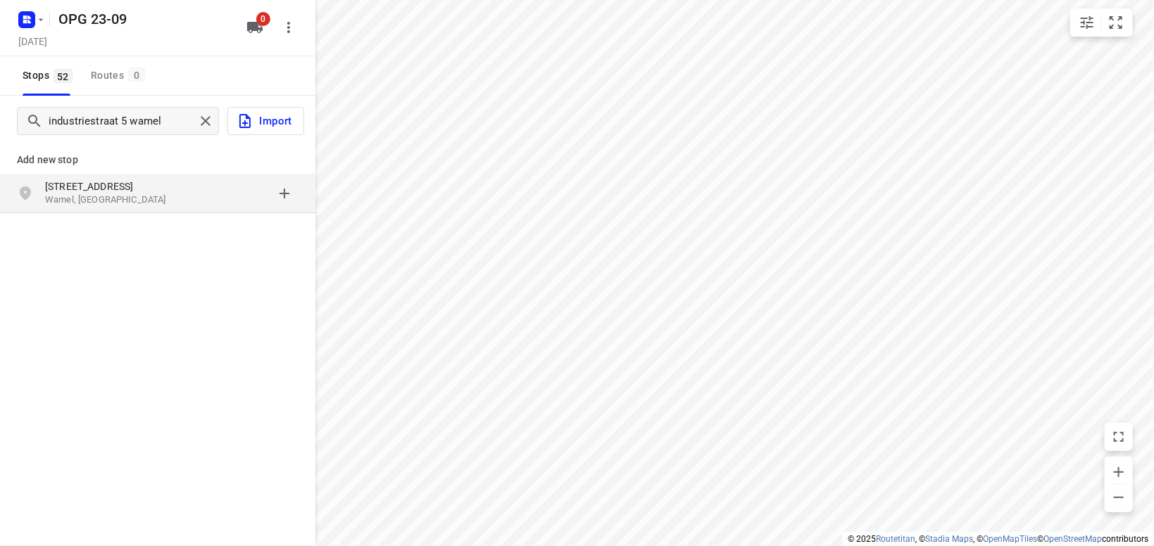
click at [104, 200] on p "Wamel, Nederland" at bounding box center [110, 200] width 130 height 13
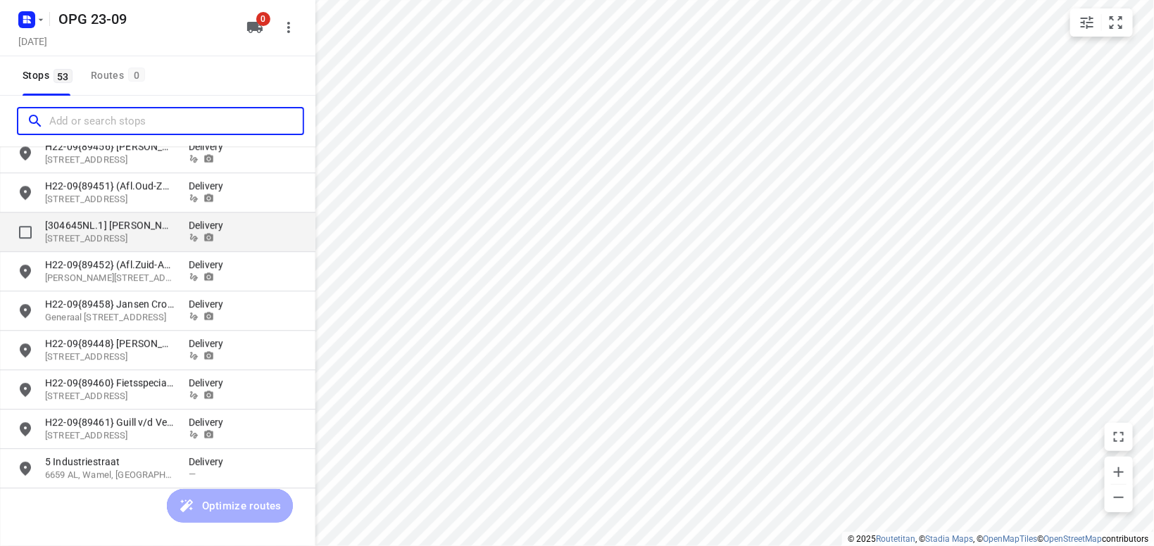
scroll to position [1782, 0]
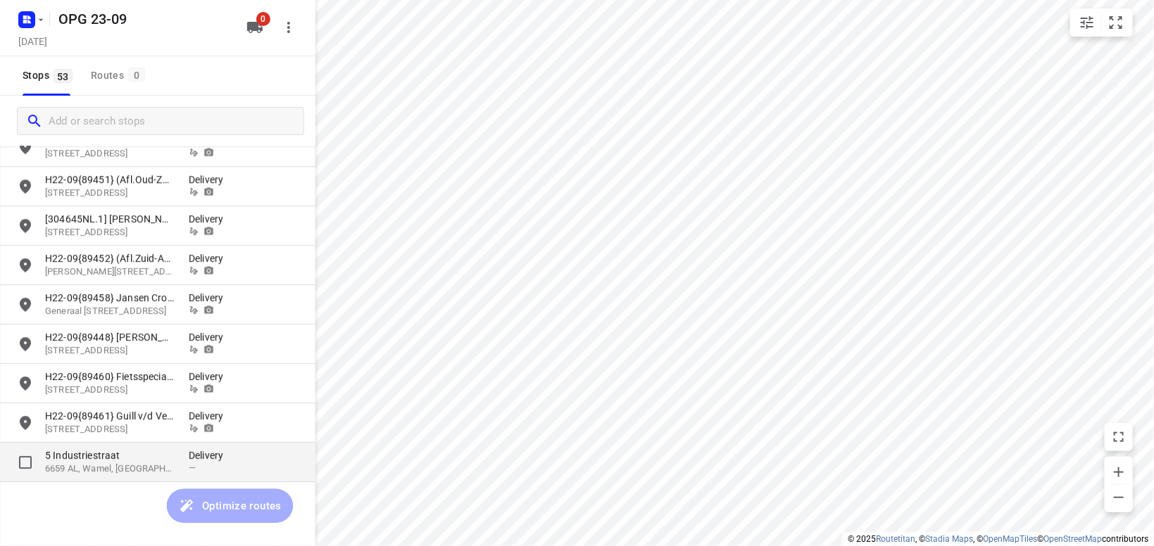
drag, startPoint x: 100, startPoint y: 453, endPoint x: 215, endPoint y: 312, distance: 182.2
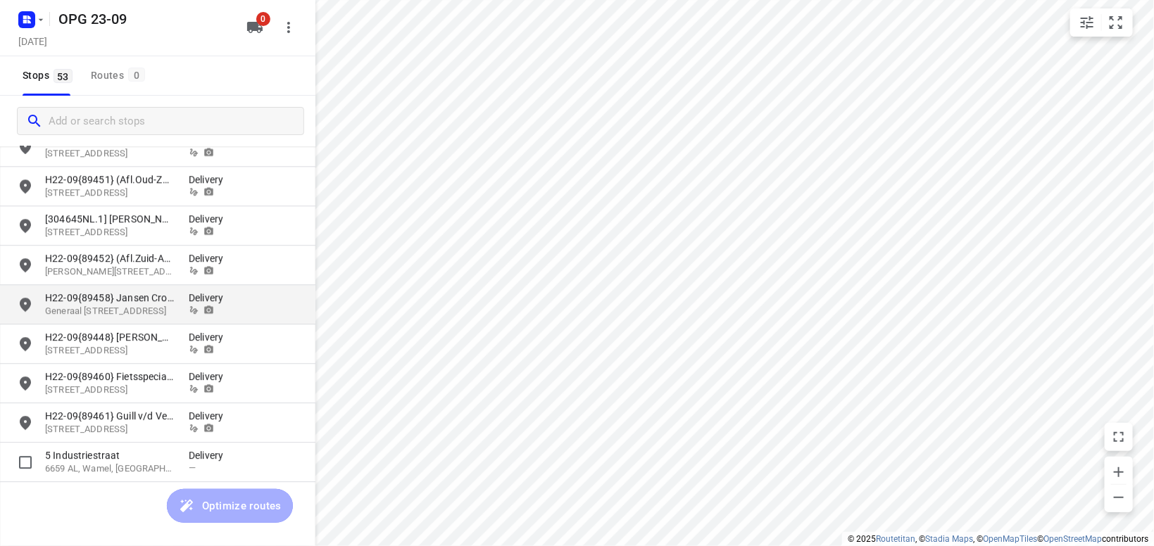
click at [101, 453] on p "5 Industriestraat" at bounding box center [110, 456] width 130 height 14
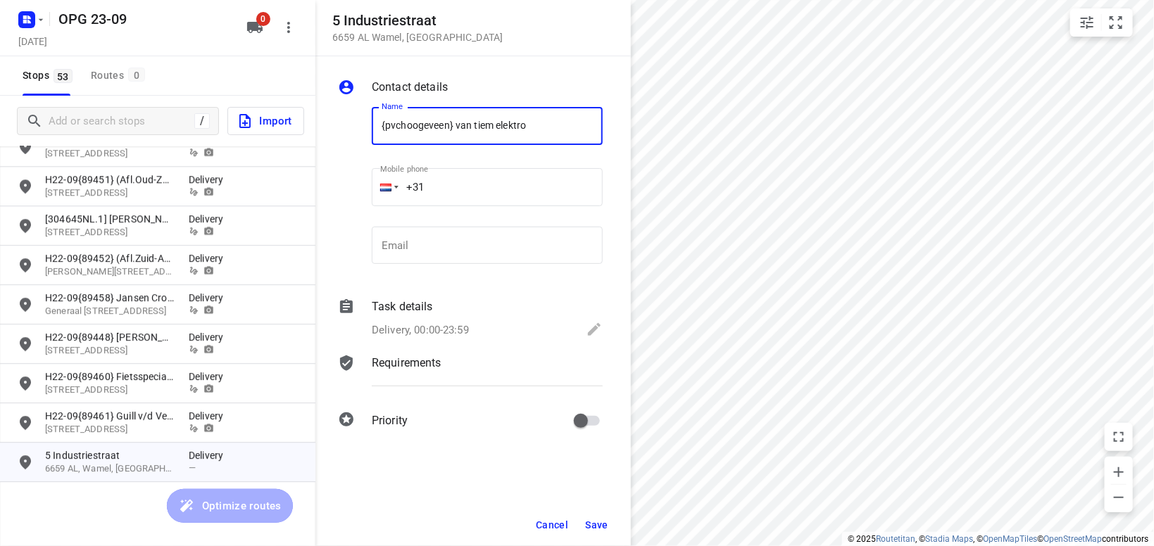
type input "{pvchoogeveen} van tiem elektro"
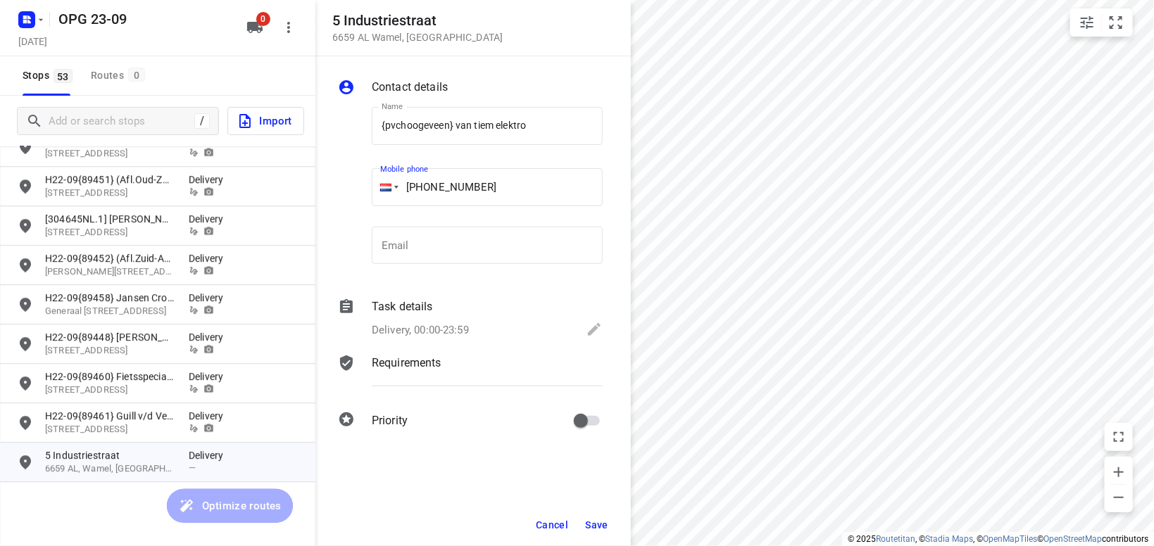
type input "+31 487591278"
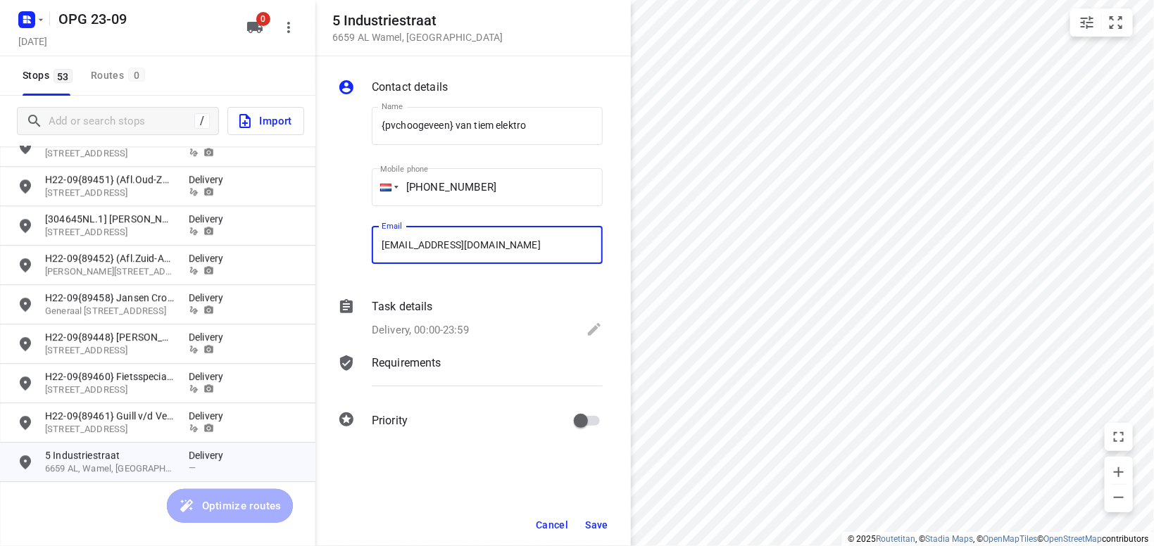
type input "mvm@vantiem.nl"
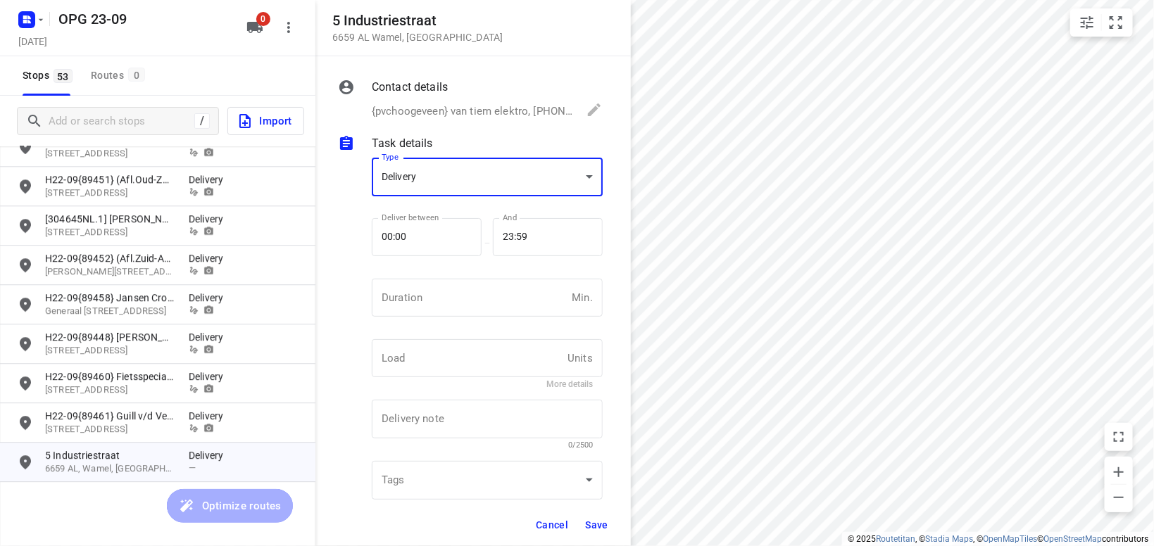
scroll to position [0, 0]
click at [457, 303] on input "number" at bounding box center [469, 303] width 194 height 38
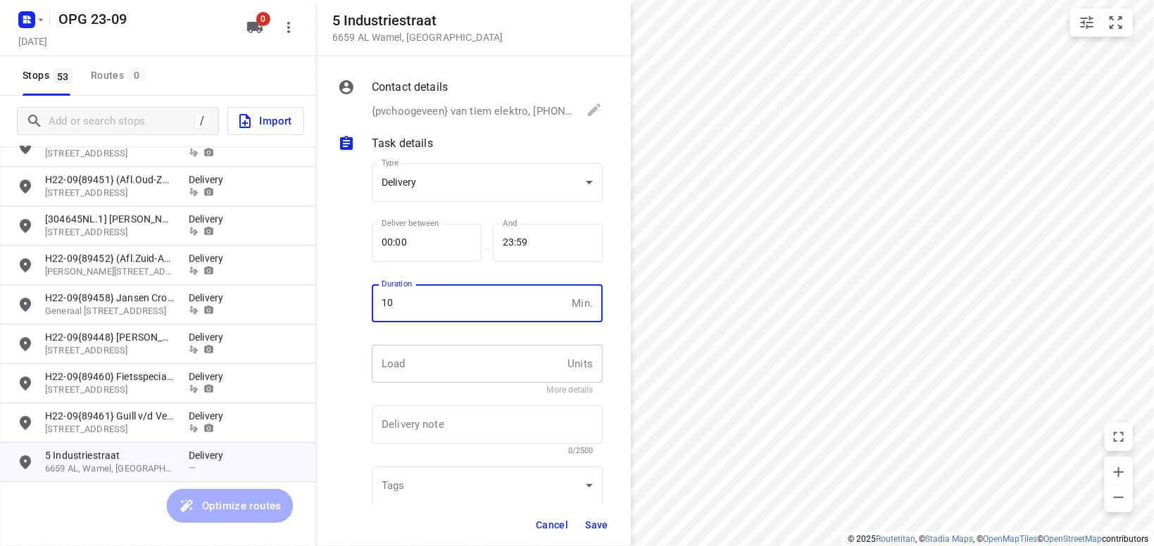
type input "10"
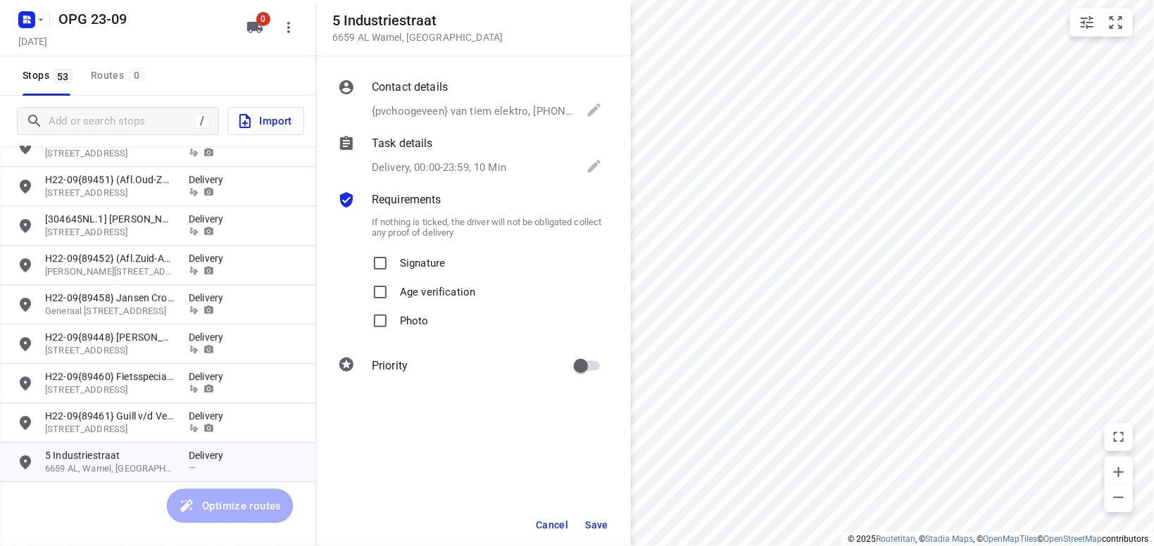
scroll to position [5, 0]
click at [366, 249] on input "Signature" at bounding box center [380, 263] width 28 height 28
checkbox input "true"
click at [366, 307] on input "Photo" at bounding box center [380, 321] width 28 height 28
checkbox input "true"
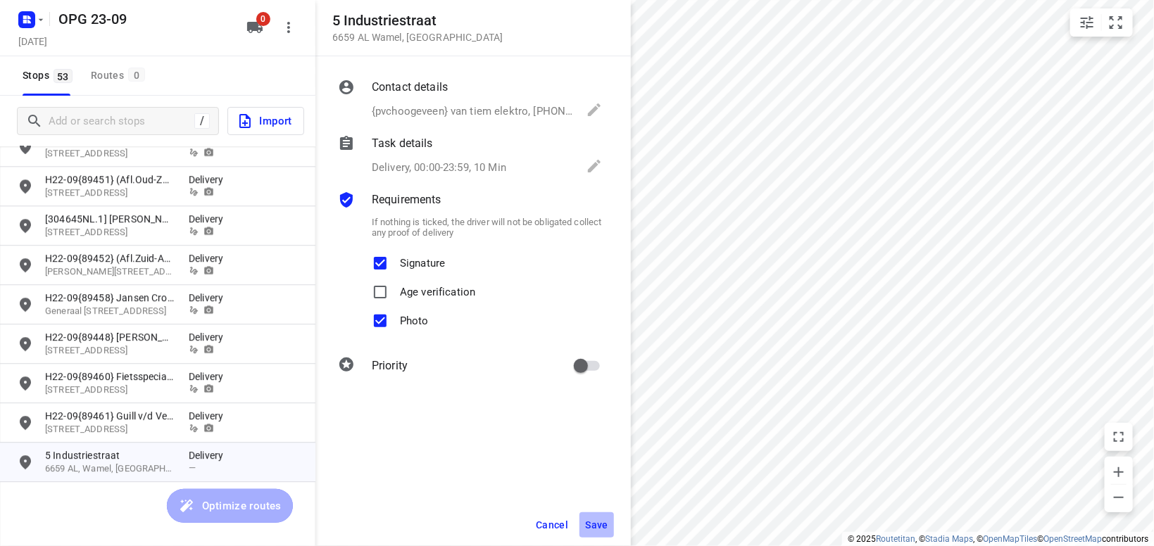
click at [596, 531] on span "Save" at bounding box center [596, 525] width 23 height 11
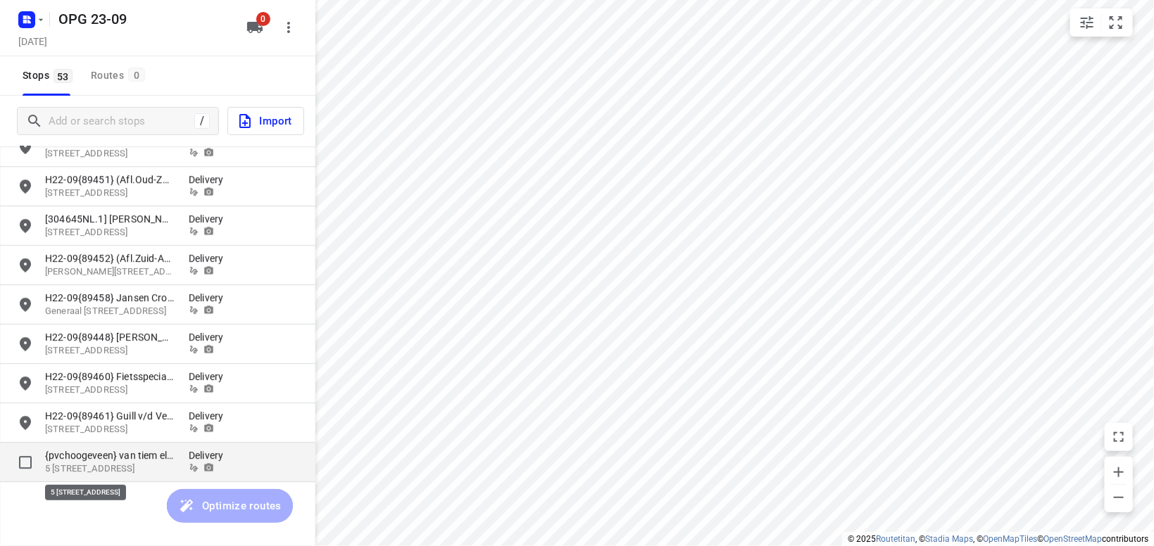
click at [130, 465] on p "5 Industriestraat, 6659 AL, Wamel, NL" at bounding box center [110, 469] width 130 height 13
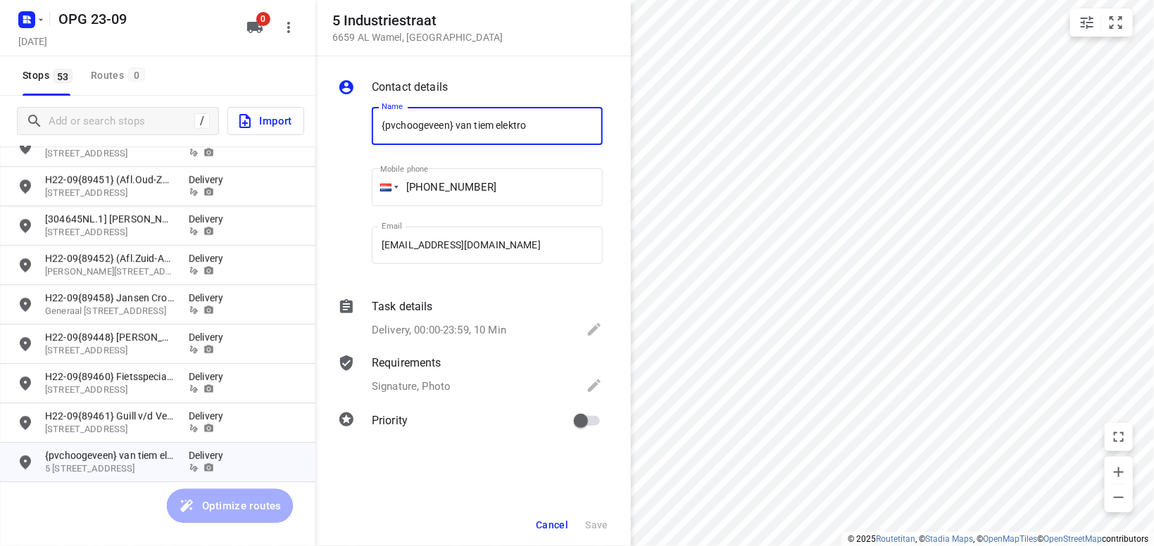
click at [592, 424] on input "primary checkbox" at bounding box center [581, 421] width 80 height 27
checkbox input "true"
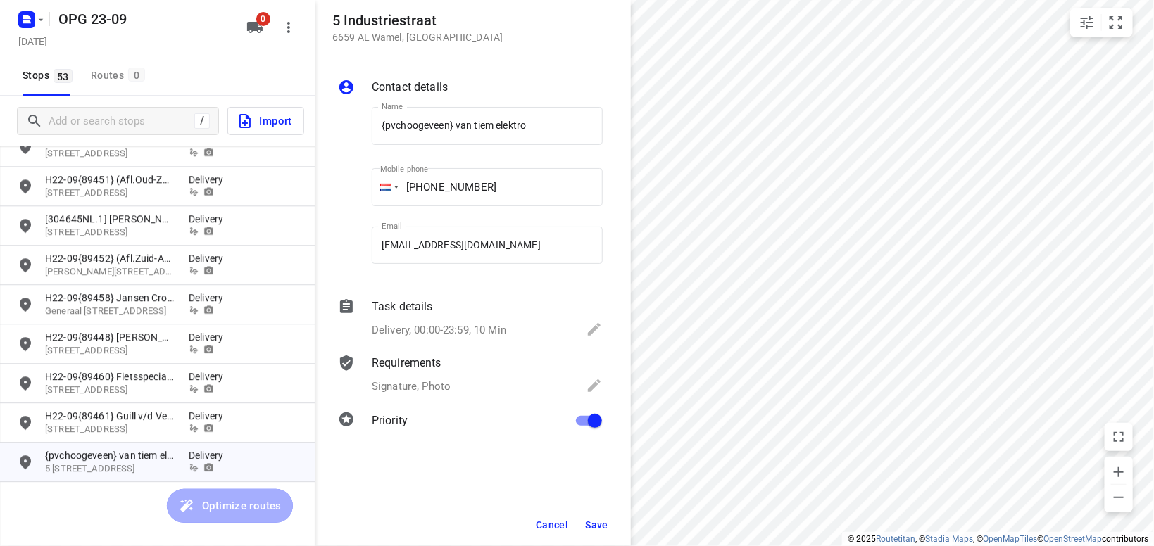
click at [603, 527] on span "Save" at bounding box center [596, 525] width 23 height 11
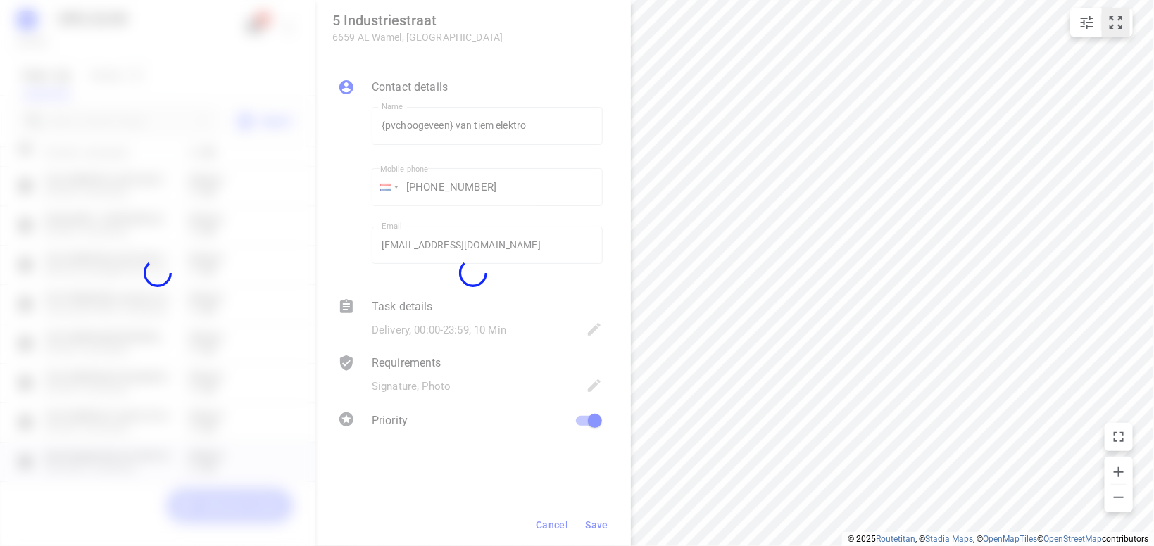
click at [1117, 20] on icon "small contained button group" at bounding box center [1116, 22] width 17 height 17
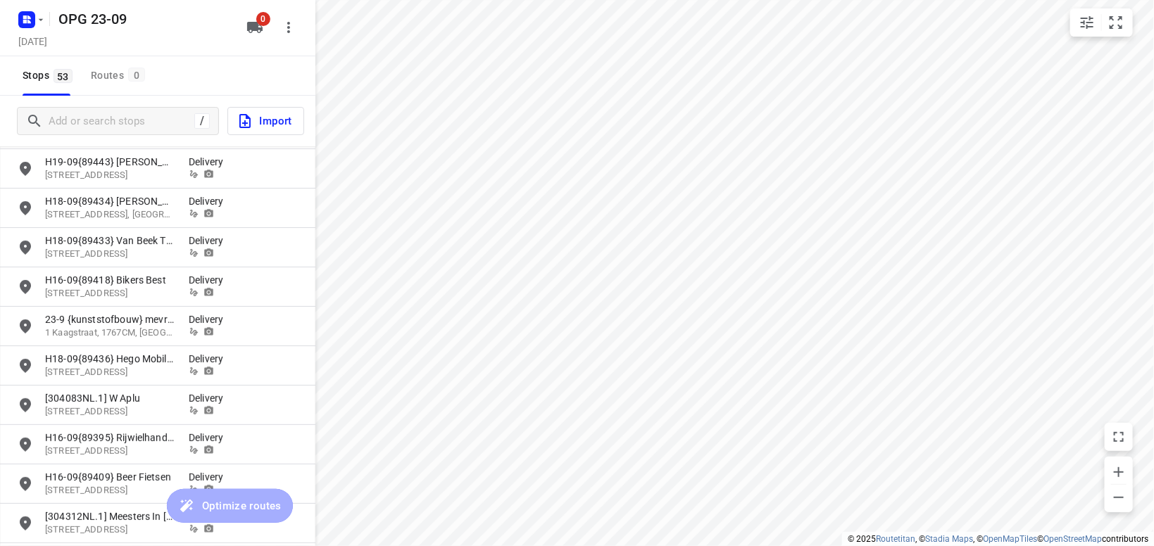
scroll to position [0, 0]
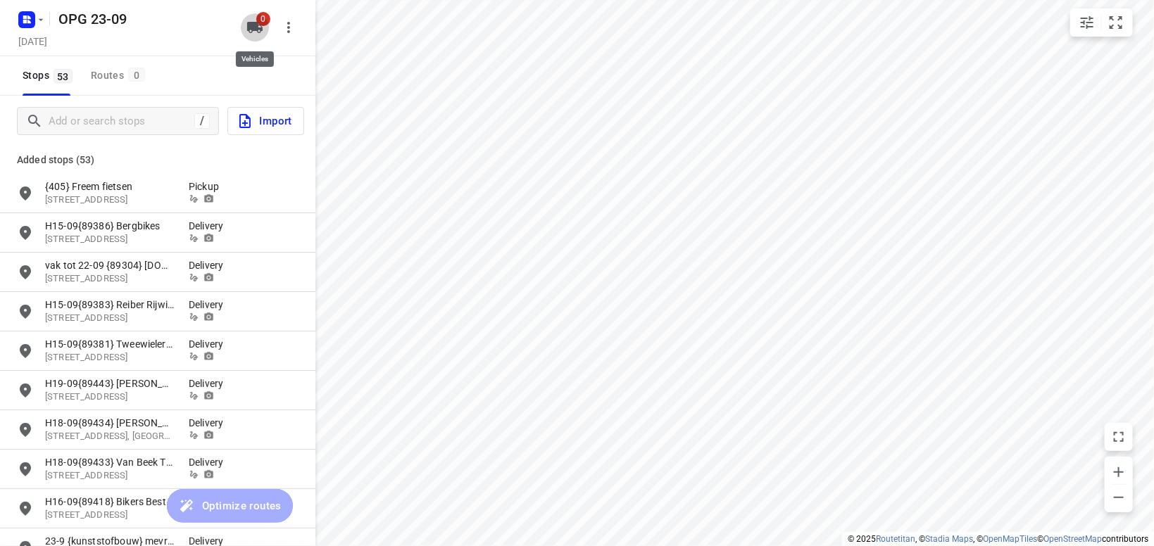
click at [251, 31] on icon "button" at bounding box center [254, 27] width 17 height 17
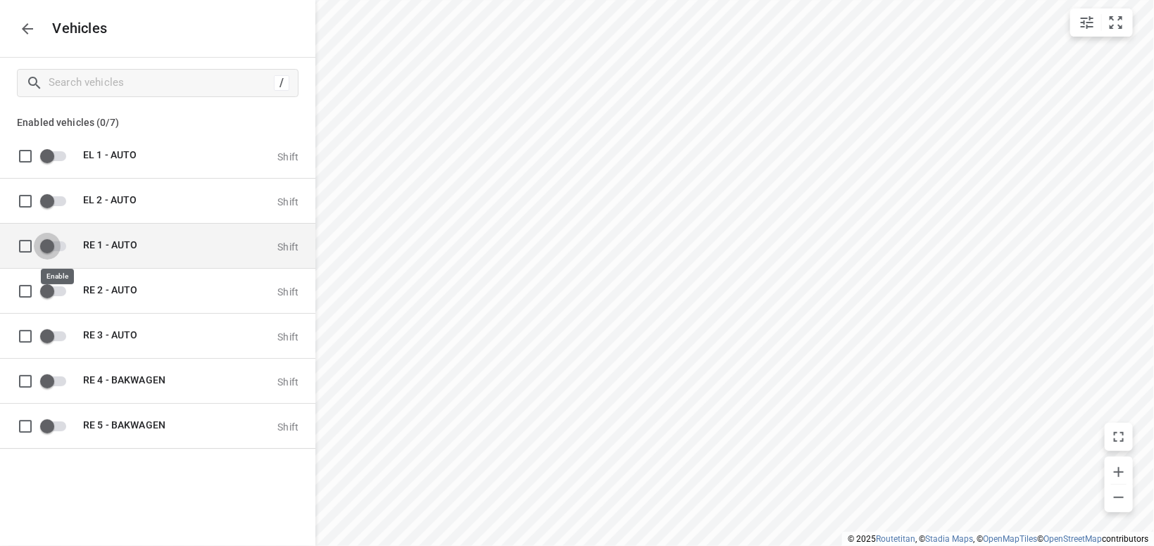
click at [67, 246] on input "grid" at bounding box center [47, 245] width 80 height 27
checkbox input "true"
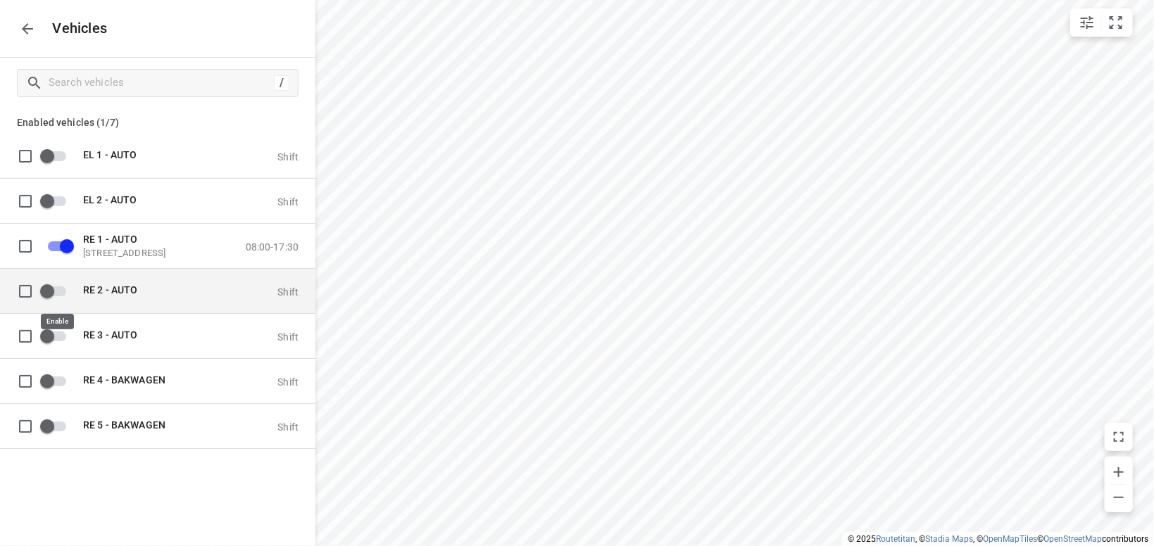
drag, startPoint x: 63, startPoint y: 287, endPoint x: 72, endPoint y: 291, distance: 9.4
click at [63, 287] on input "grid" at bounding box center [47, 290] width 80 height 27
checkbox input "true"
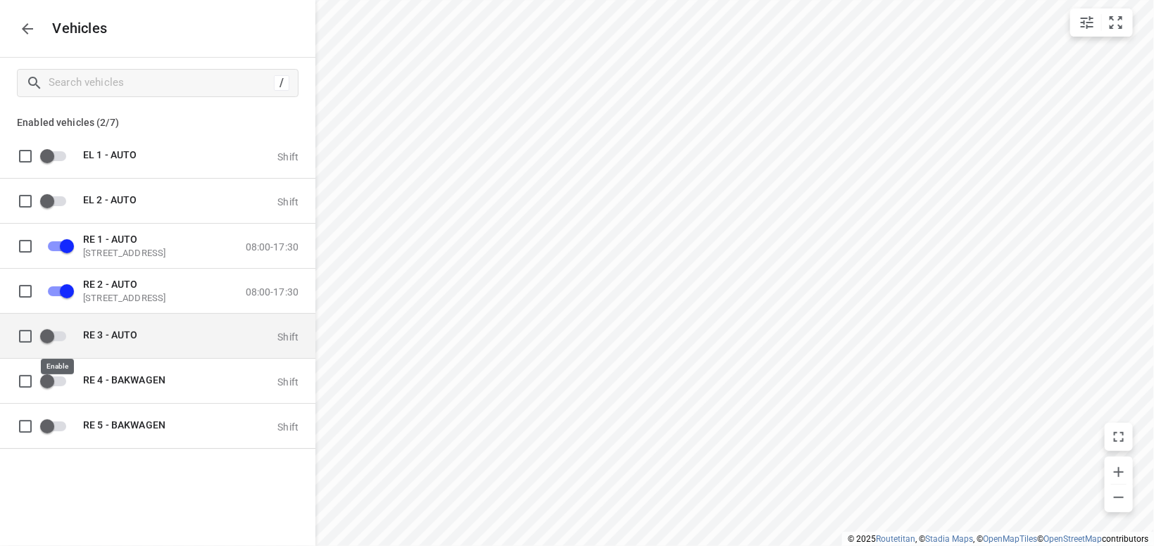
click at [61, 336] on input "grid" at bounding box center [47, 336] width 80 height 27
checkbox input "true"
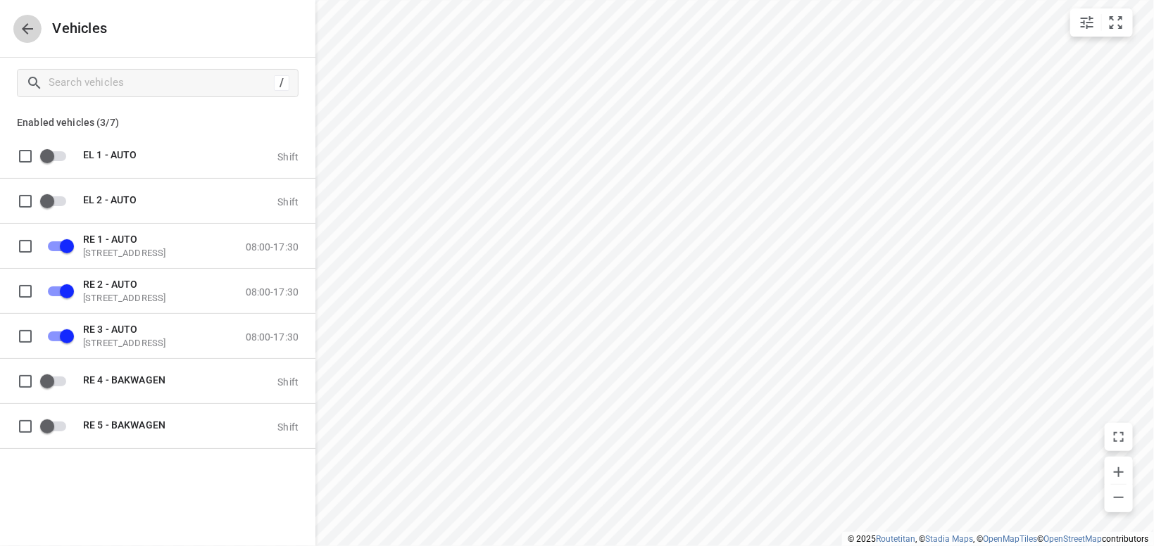
click at [30, 27] on icon "button" at bounding box center [27, 28] width 17 height 17
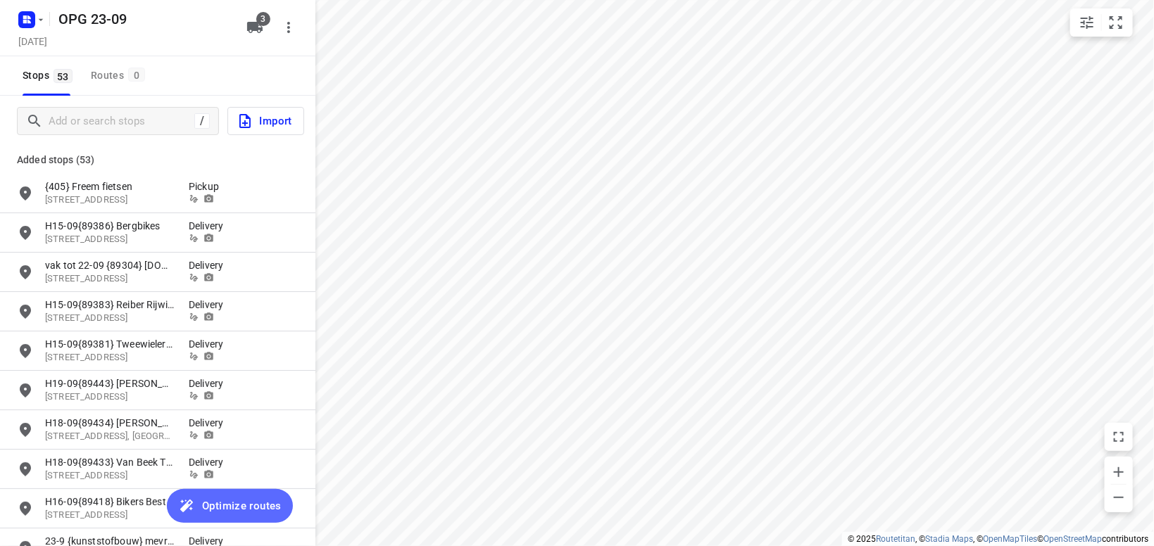
click at [237, 497] on button "Optimize routes" at bounding box center [230, 506] width 126 height 34
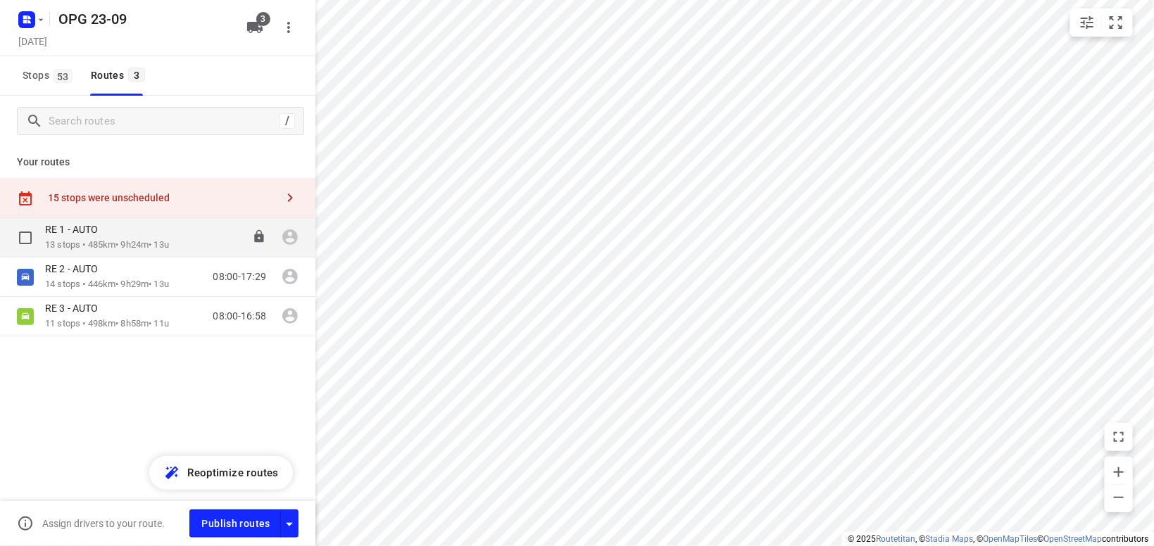
click at [77, 239] on p "13 stops • 485km • 9h24m • 13u" at bounding box center [107, 245] width 124 height 13
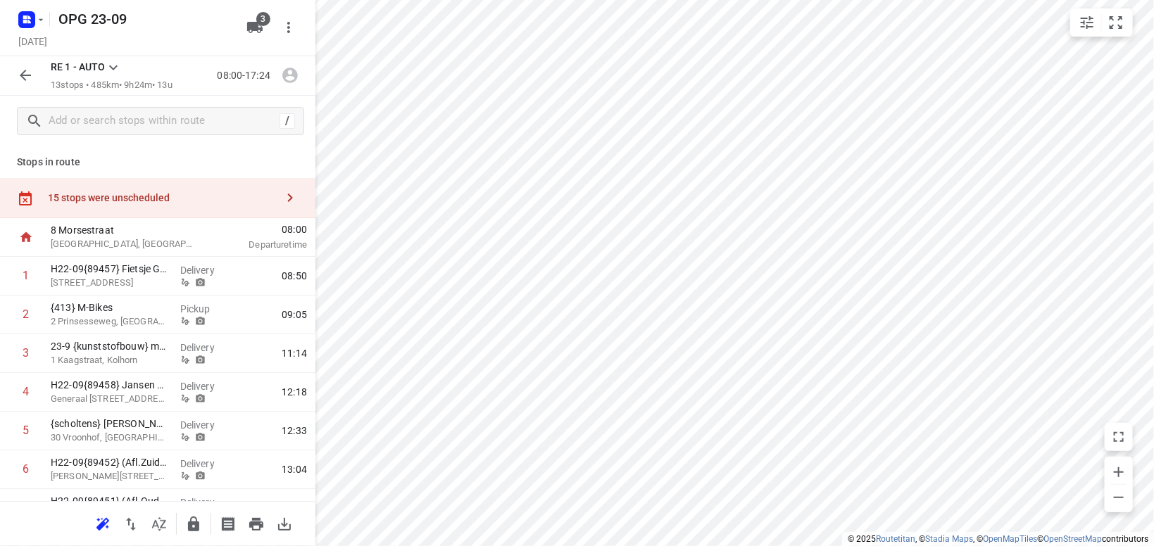
click at [295, 194] on icon "button" at bounding box center [290, 197] width 17 height 17
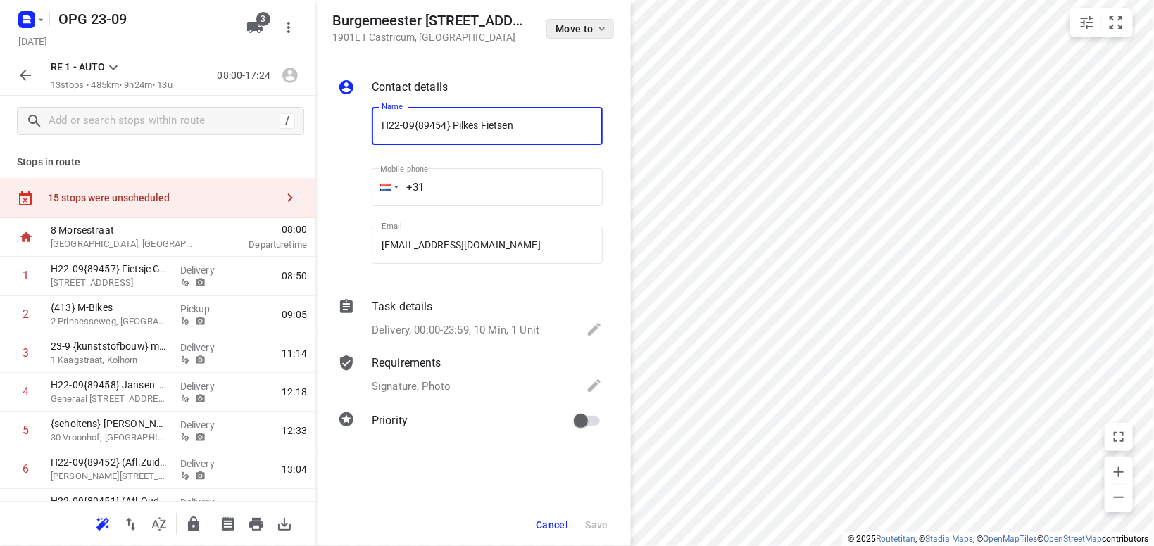
click at [600, 29] on icon "button" at bounding box center [602, 29] width 6 height 4
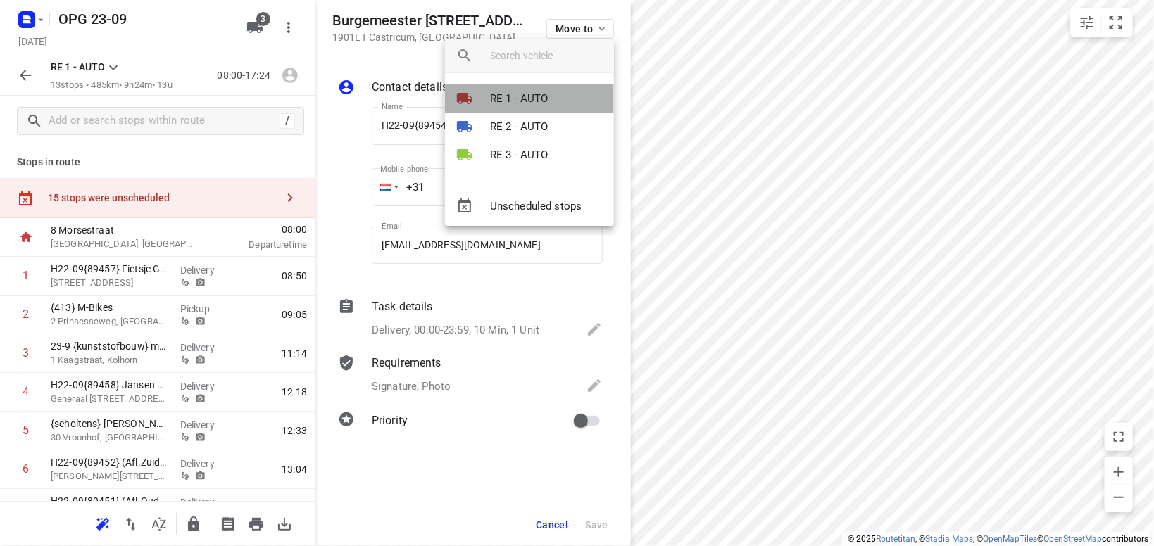
click at [561, 94] on li "RE 1 - AUTO" at bounding box center [529, 99] width 169 height 28
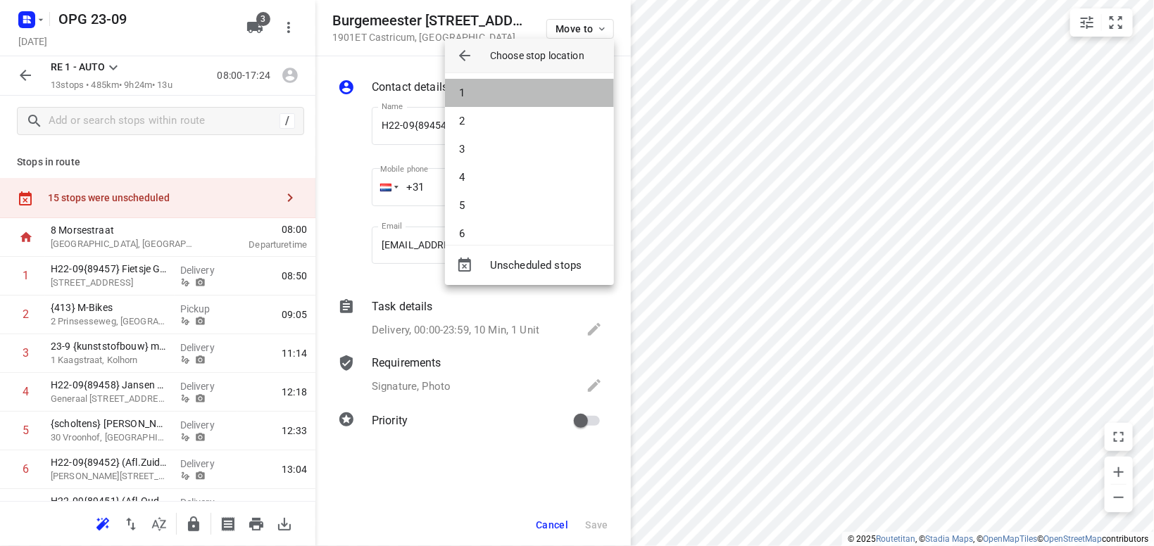
click at [561, 94] on li "1" at bounding box center [529, 93] width 169 height 28
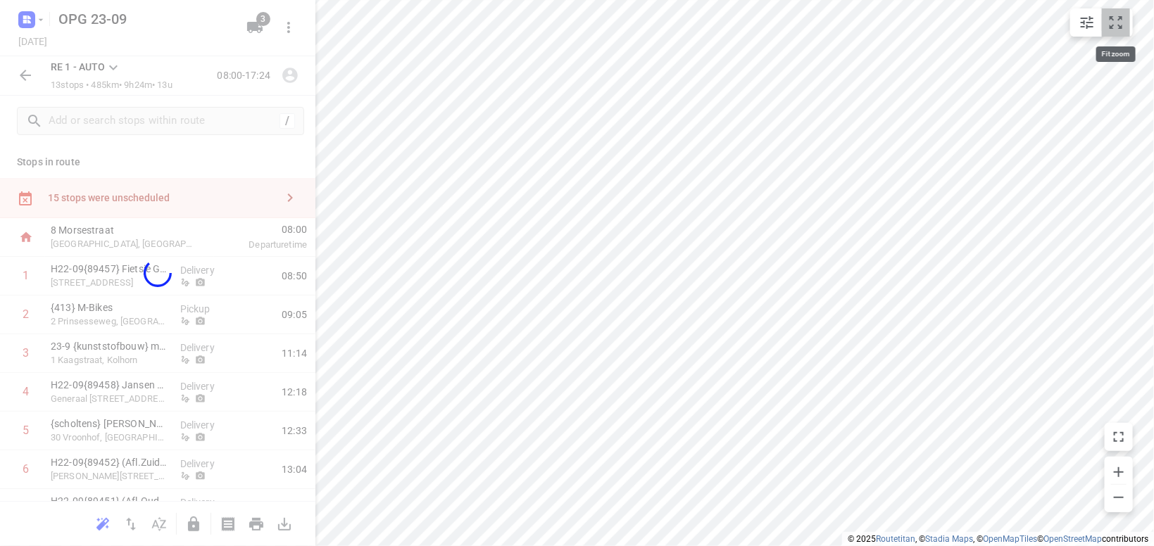
click at [1118, 27] on icon "small contained button group" at bounding box center [1116, 22] width 17 height 17
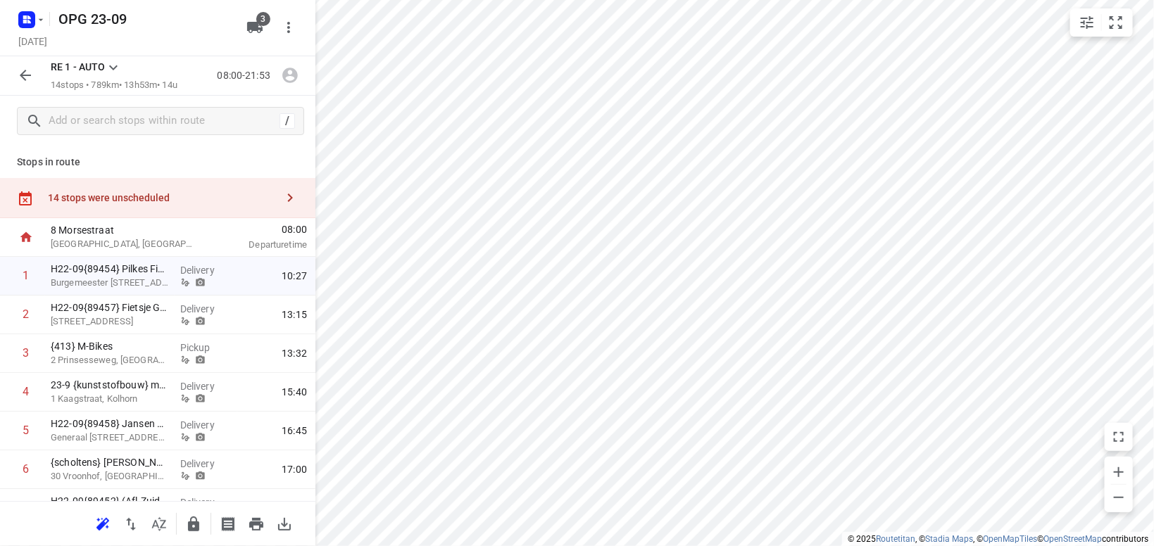
click at [114, 70] on icon at bounding box center [113, 67] width 8 height 5
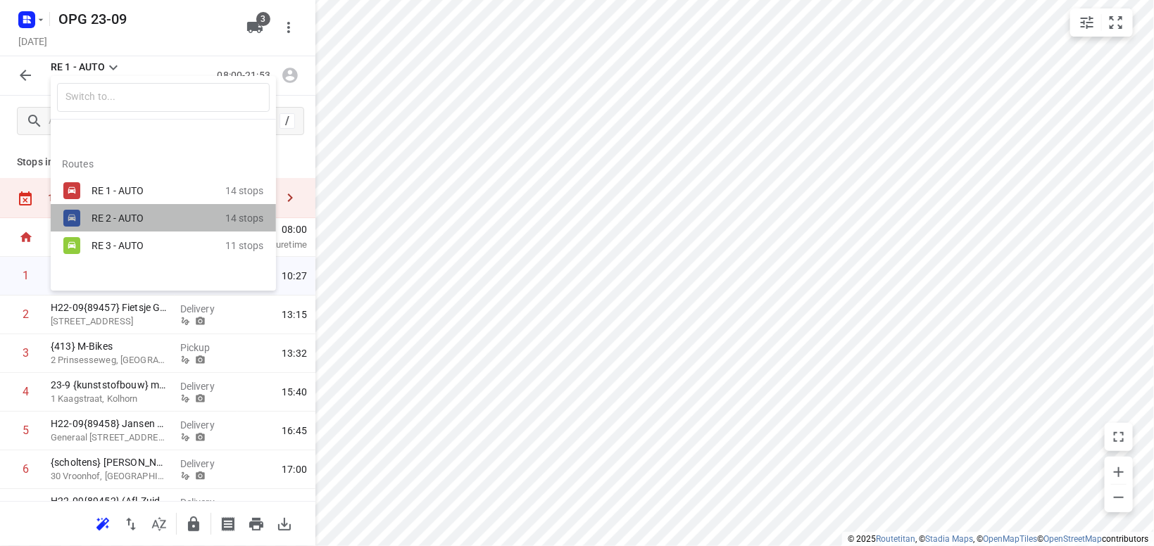
click at [142, 221] on div "RE 2 - AUTO" at bounding box center [152, 218] width 120 height 11
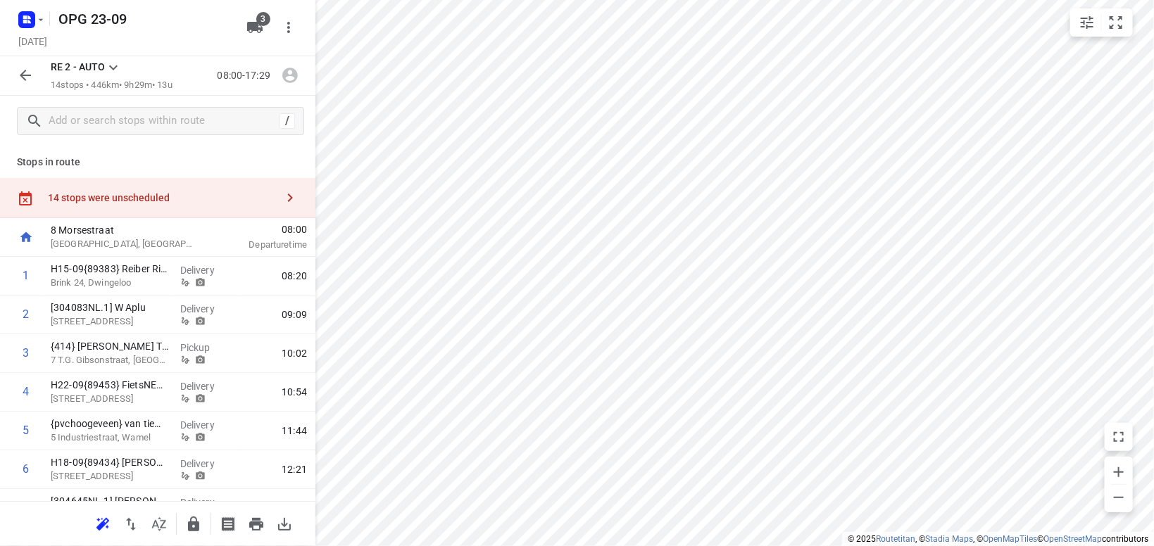
click at [111, 64] on icon at bounding box center [113, 67] width 17 height 17
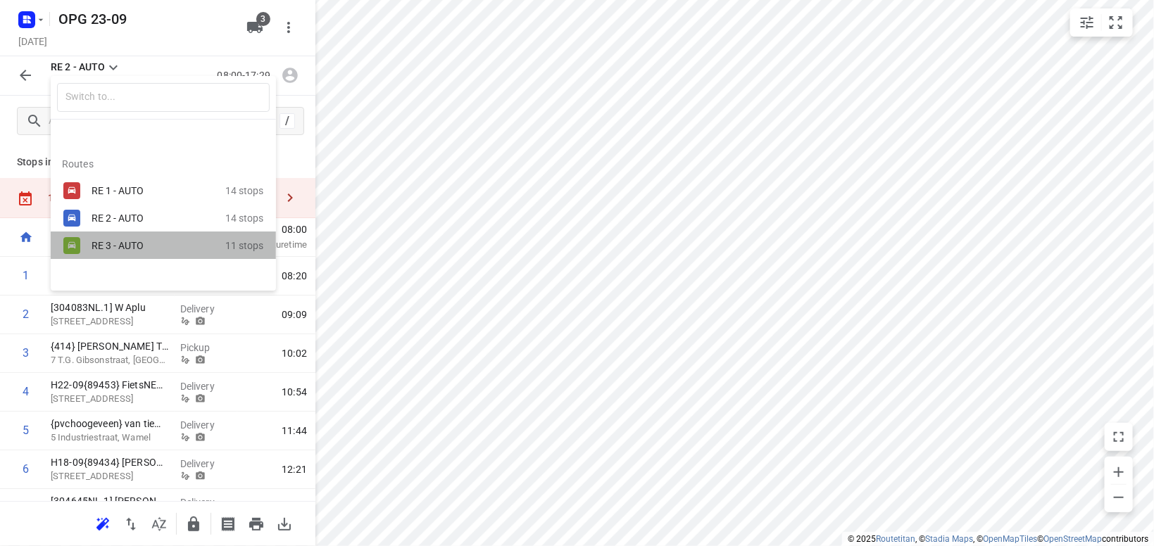
click at [99, 248] on div "RE 3 - AUTO" at bounding box center [152, 245] width 120 height 11
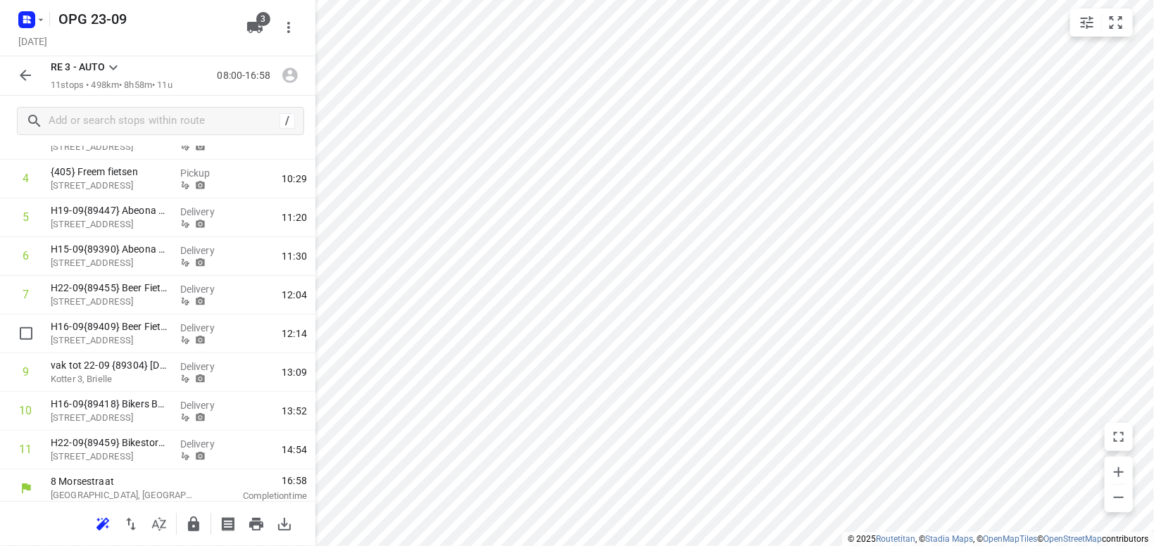
scroll to position [220, 0]
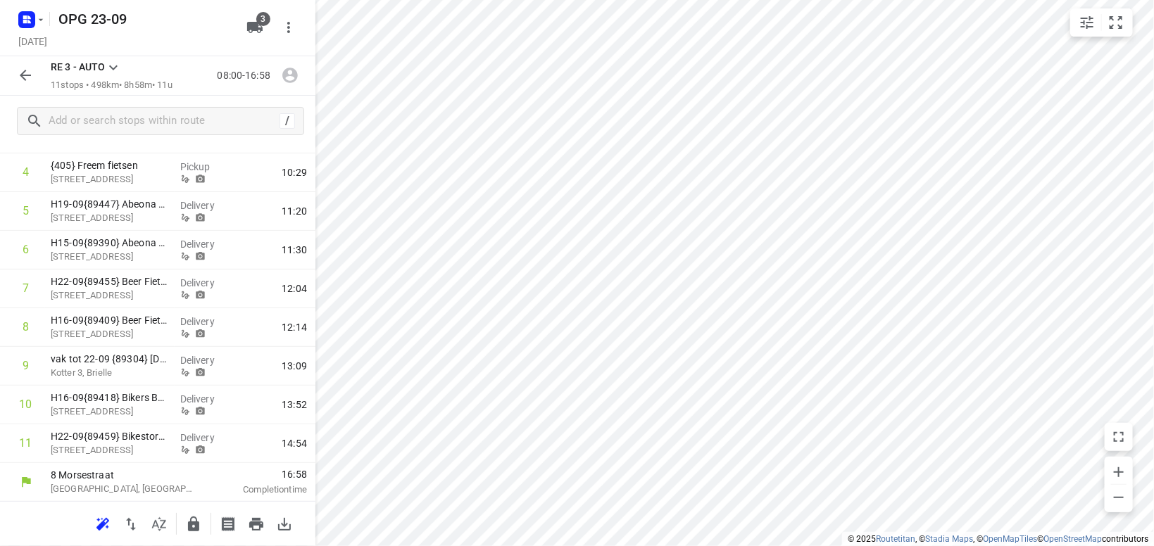
click at [116, 67] on icon at bounding box center [113, 67] width 8 height 5
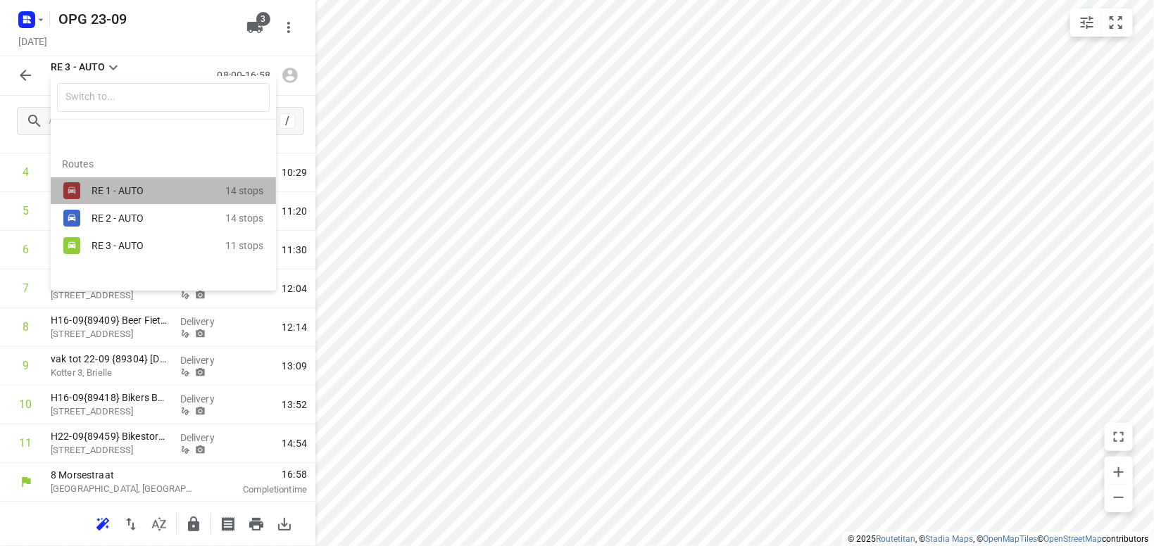
click at [117, 191] on div "RE 1 - AUTO" at bounding box center [152, 190] width 120 height 11
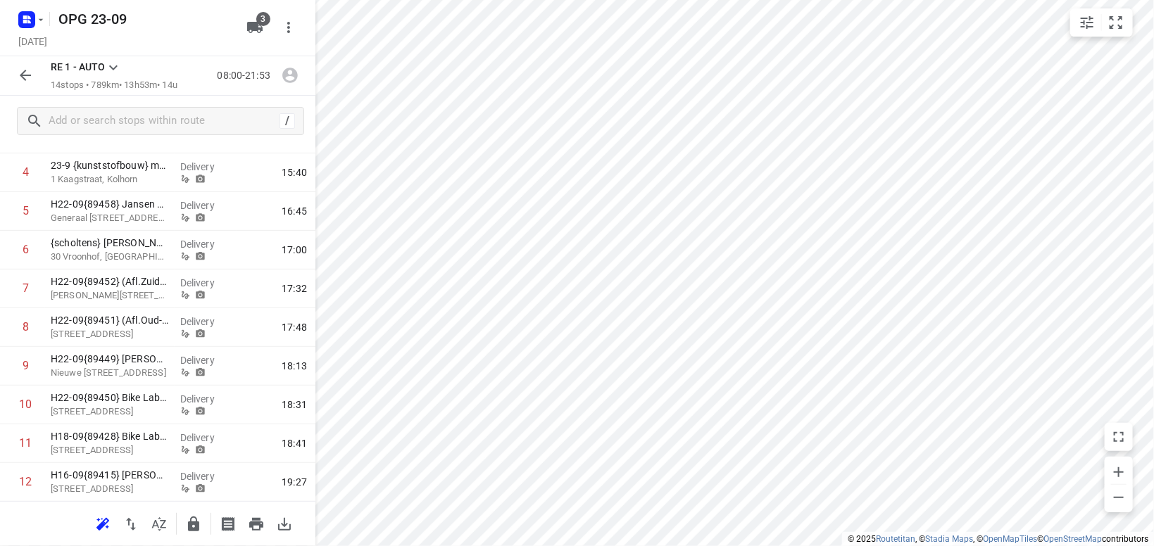
click at [1153, 415] on div at bounding box center [577, 273] width 1154 height 546
click at [108, 523] on icon "button" at bounding box center [102, 523] width 13 height 11
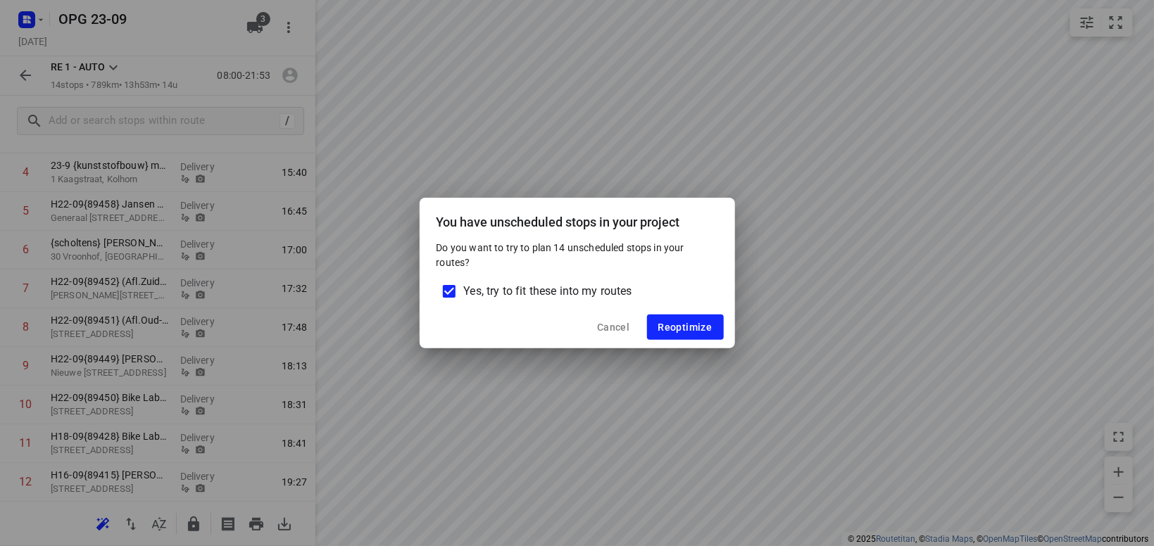
click at [442, 294] on input "Yes, try to fit these into my routes" at bounding box center [449, 292] width 30 height 30
checkbox input "false"
click at [701, 324] on span "Reoptimize" at bounding box center [685, 327] width 54 height 11
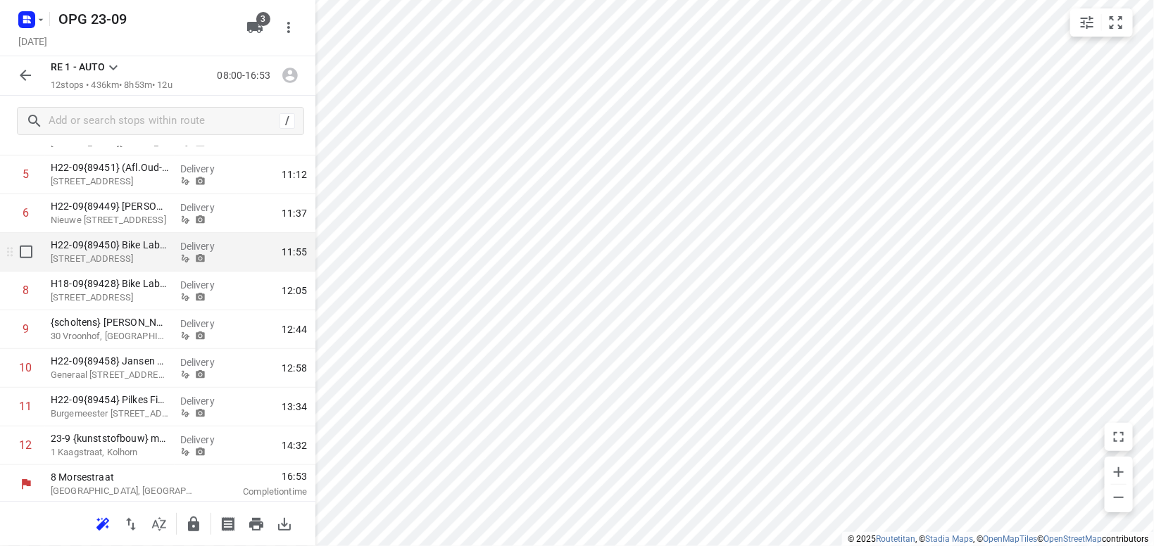
scroll to position [258, 0]
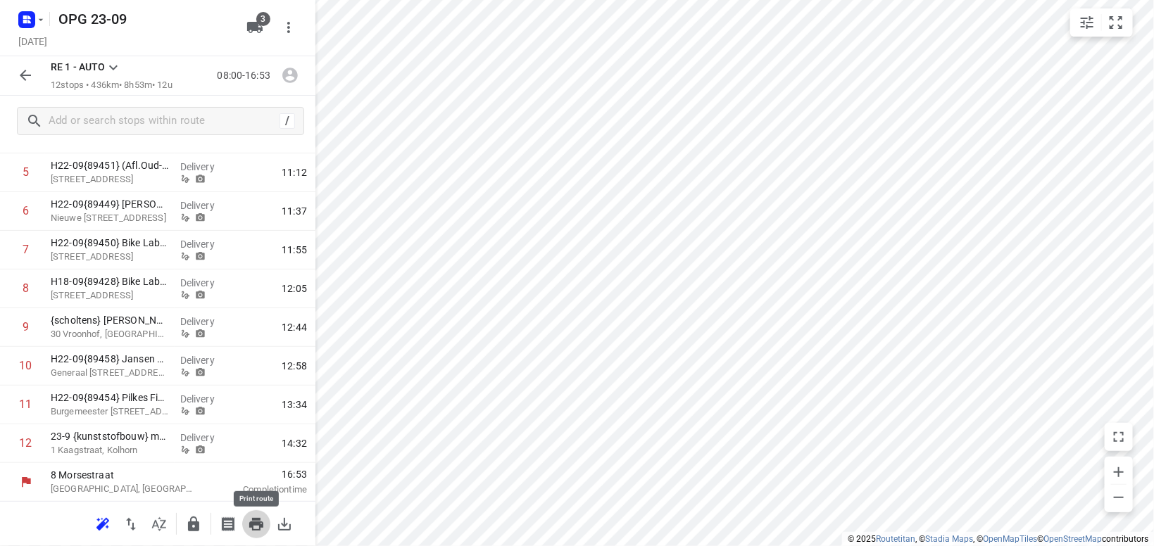
click at [257, 515] on button "button" at bounding box center [256, 525] width 28 height 28
click at [109, 59] on div "RE 1 - AUTO 12 stops • 436km • 8h53m • 12u 08:00-16:53" at bounding box center [157, 75] width 315 height 39
click at [111, 67] on icon at bounding box center [113, 67] width 8 height 5
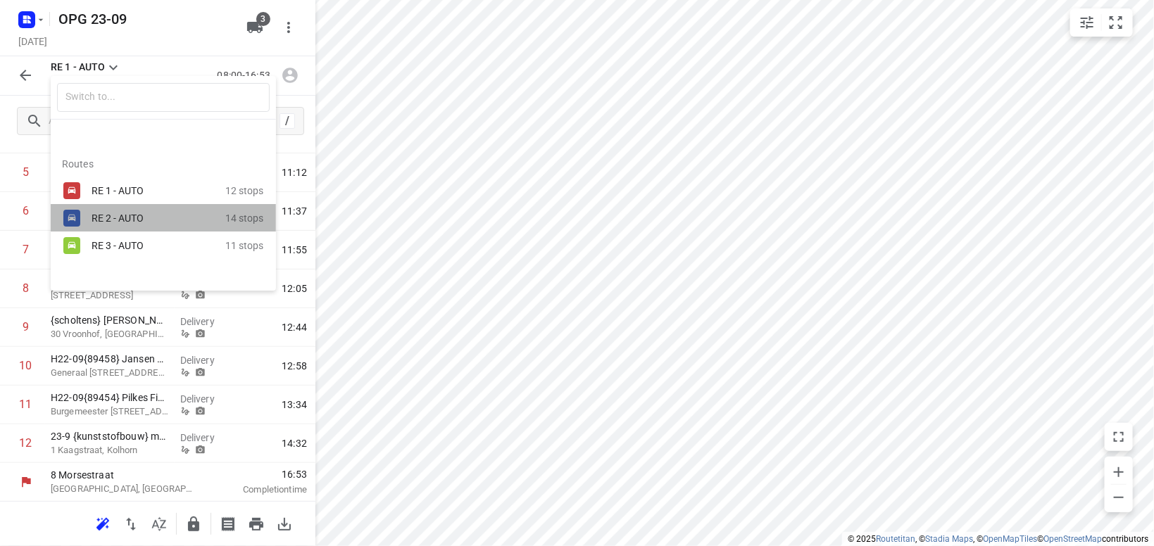
click at [133, 231] on div "RE 2 - AUTO 14 stops" at bounding box center [163, 217] width 225 height 27
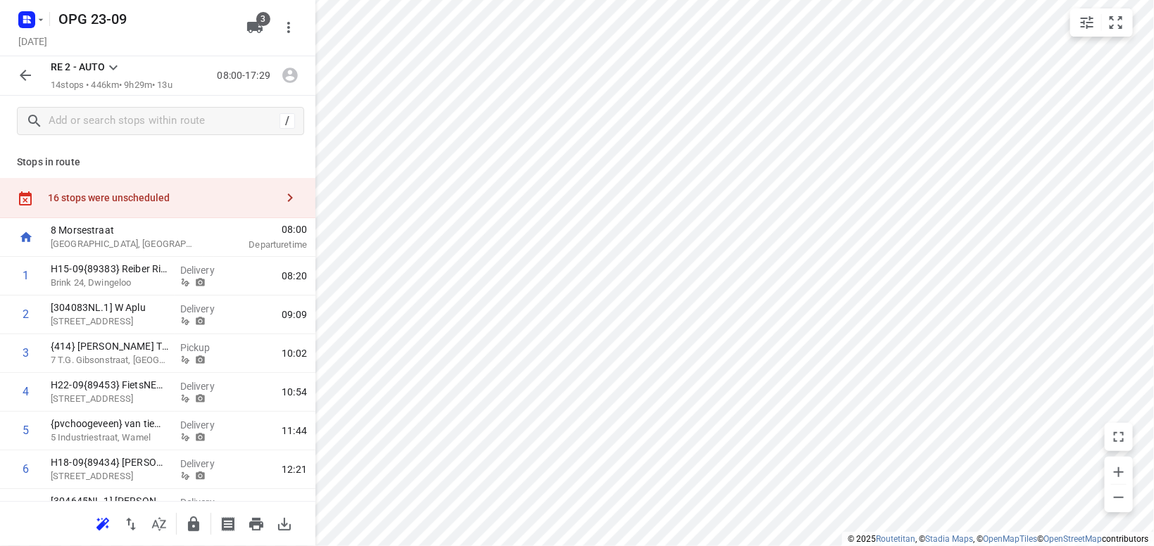
click at [286, 200] on icon "button" at bounding box center [290, 197] width 17 height 17
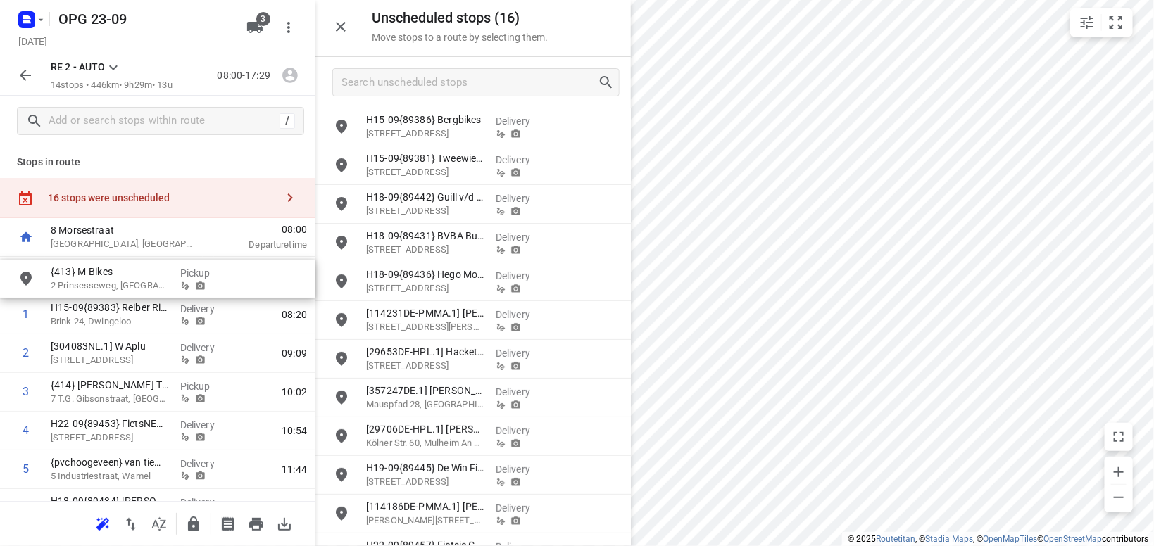
drag, startPoint x: 430, startPoint y: 362, endPoint x: 108, endPoint y: 278, distance: 332.5
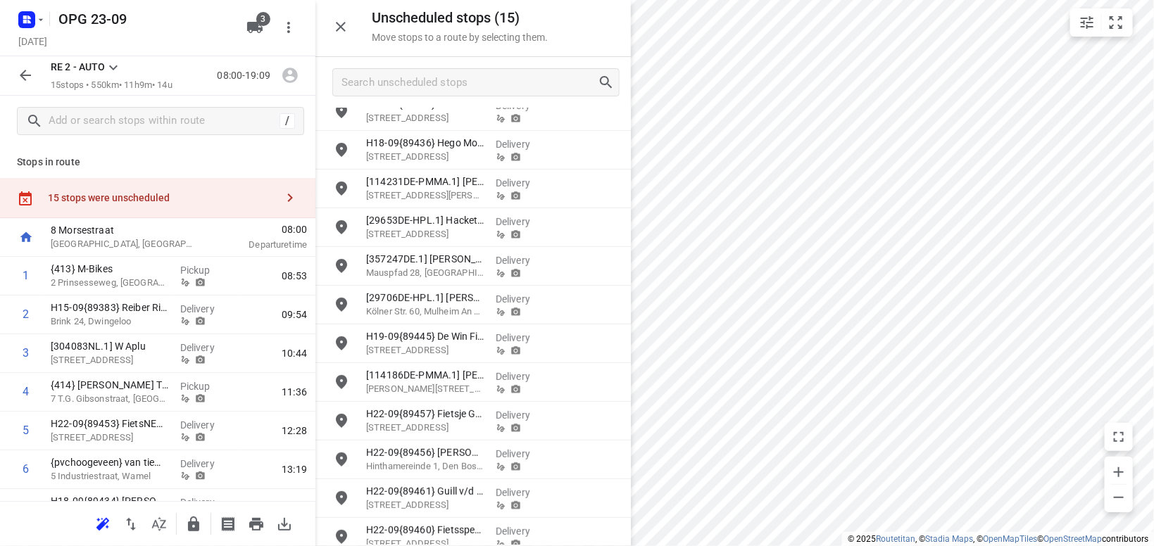
scroll to position [145, 0]
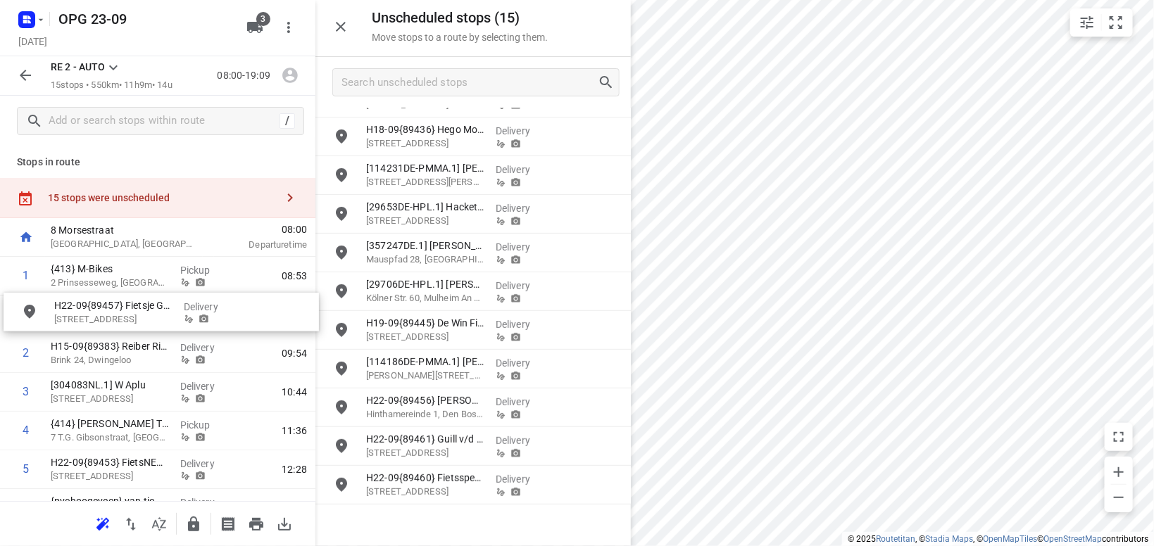
drag, startPoint x: 430, startPoint y: 410, endPoint x: 101, endPoint y: 309, distance: 343.3
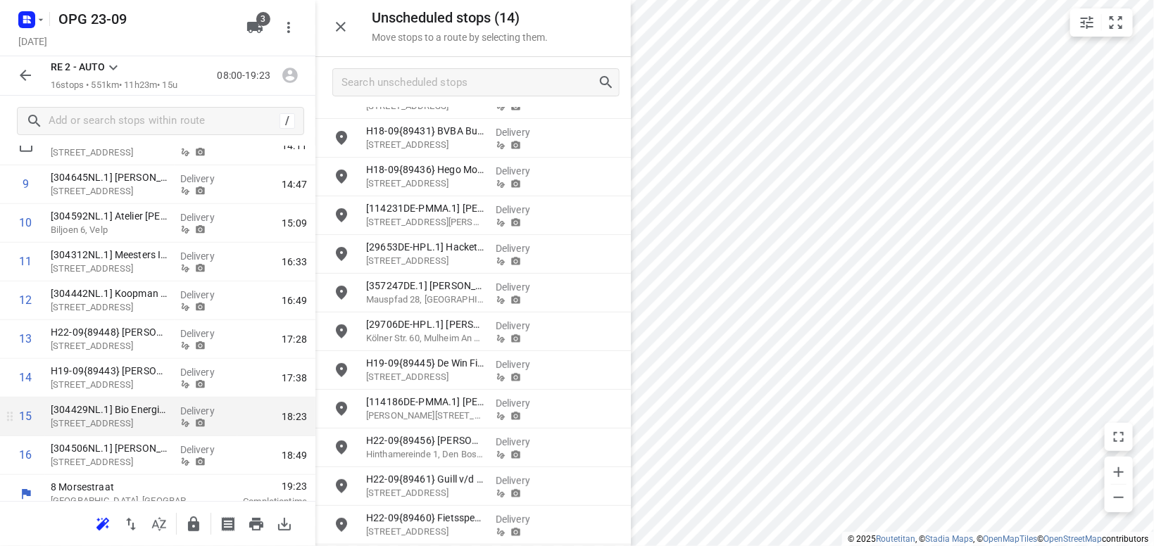
scroll to position [413, 0]
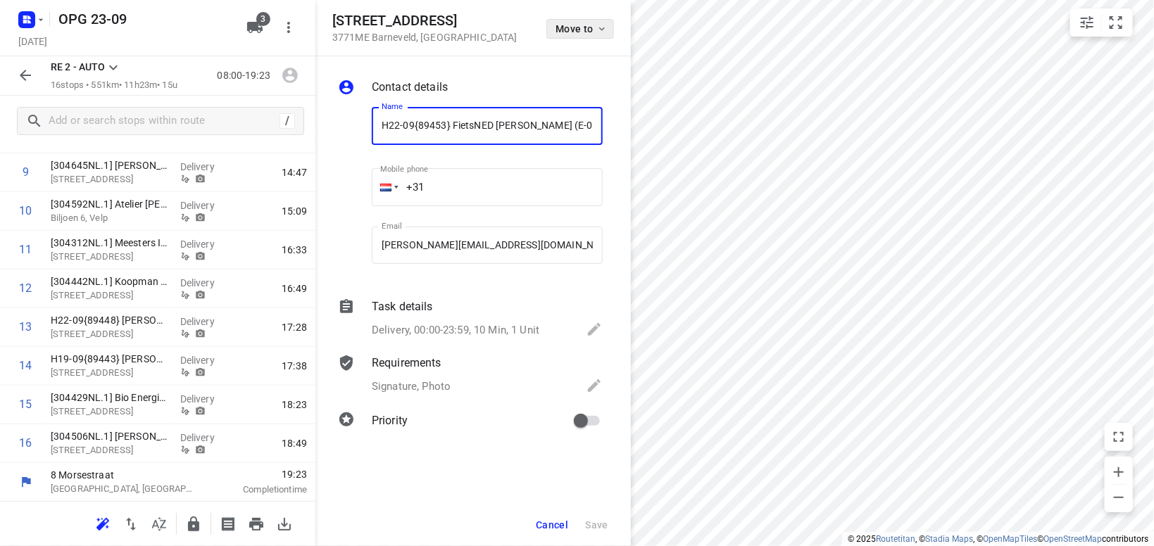
click at [601, 30] on icon "button" at bounding box center [601, 28] width 11 height 11
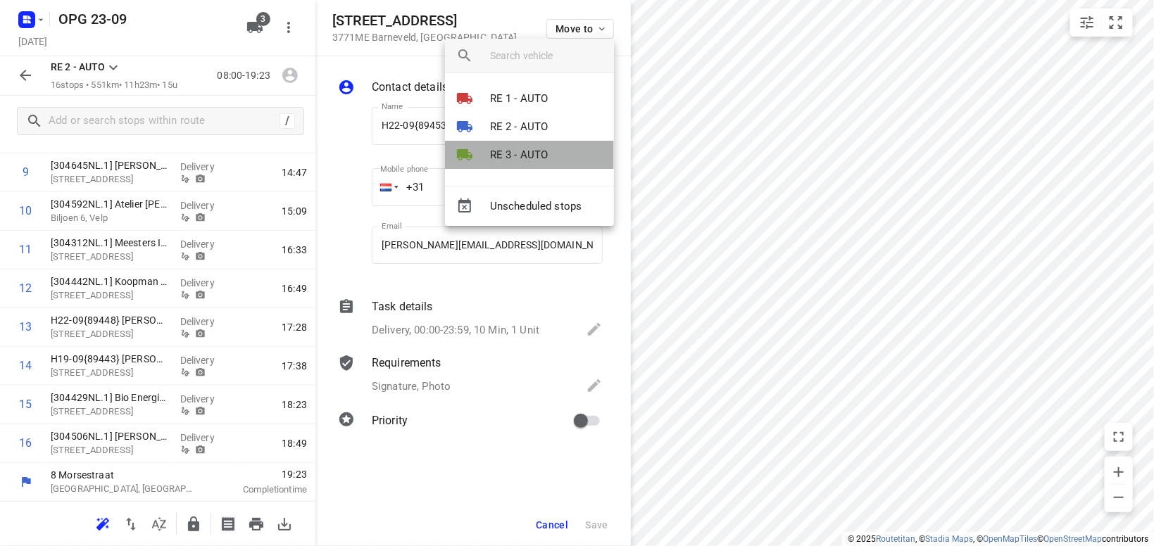
click at [549, 160] on li "RE 3 - AUTO" at bounding box center [529, 155] width 169 height 28
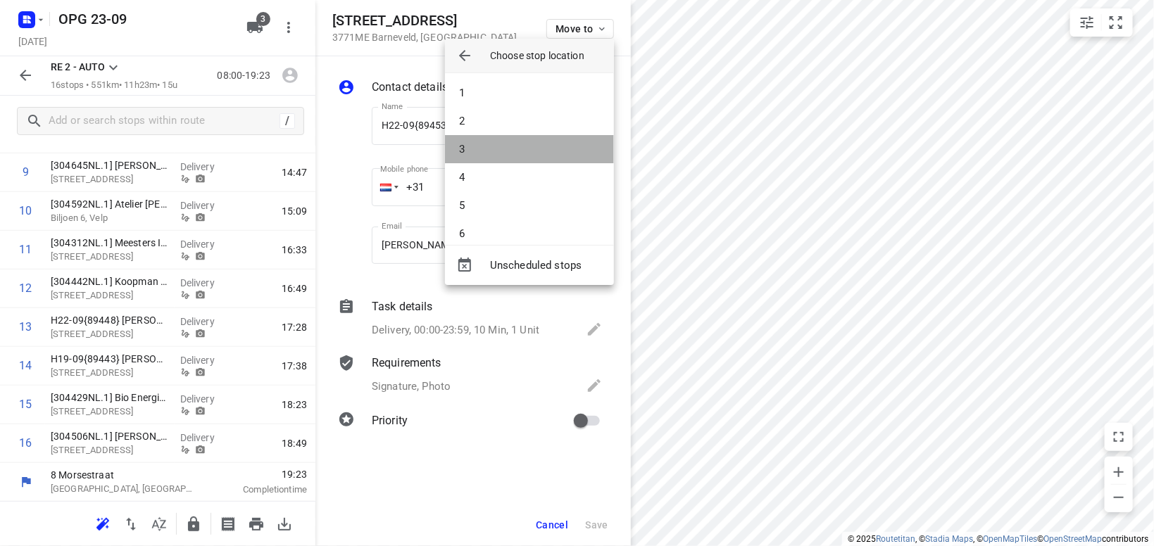
click at [548, 138] on li "3" at bounding box center [529, 149] width 169 height 28
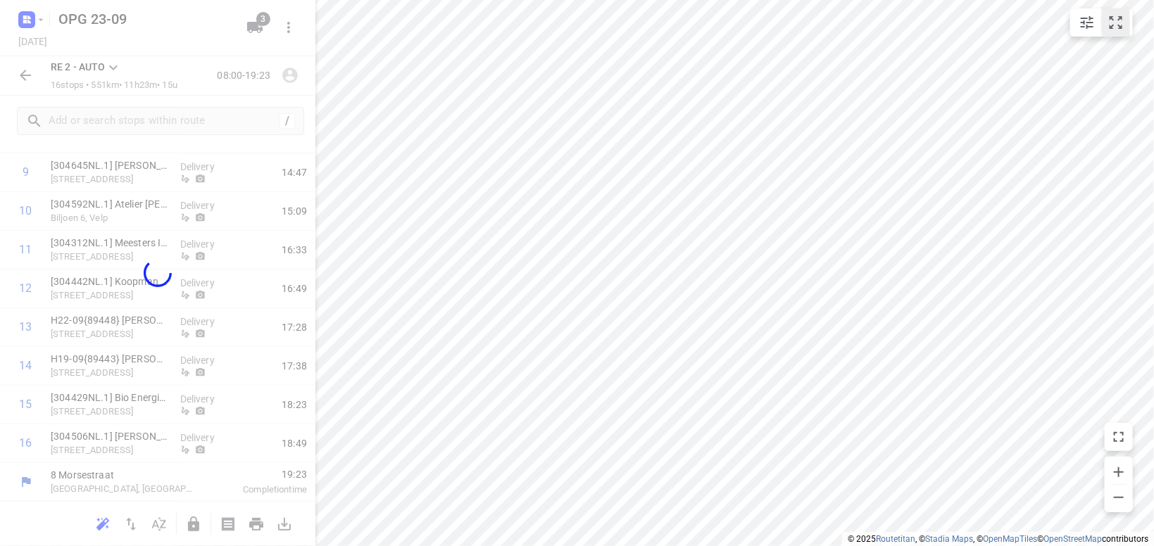
click at [1107, 23] on button "small contained button group" at bounding box center [1116, 22] width 28 height 28
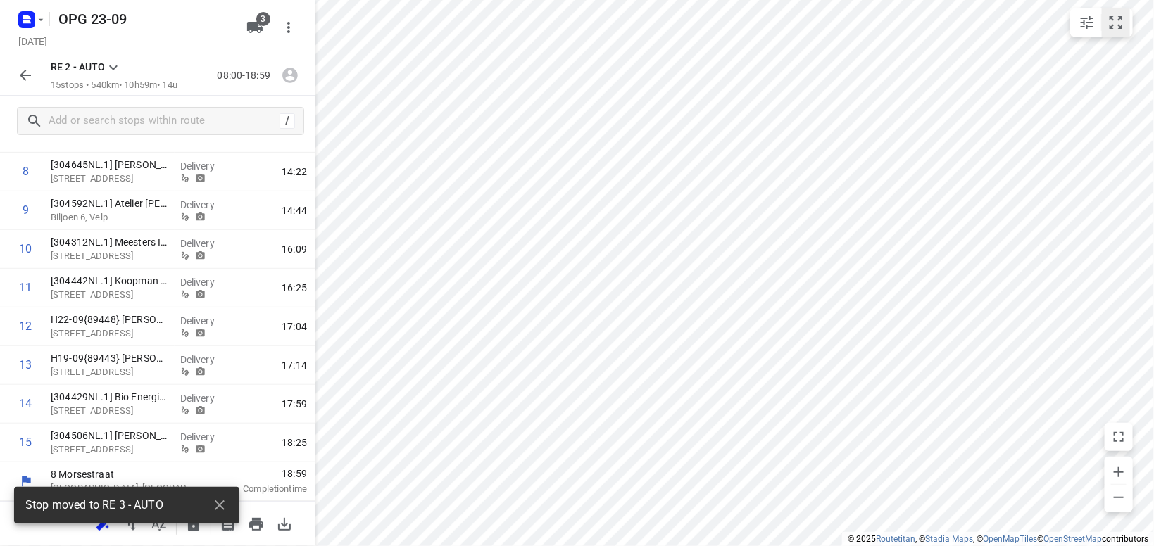
scroll to position [375, 0]
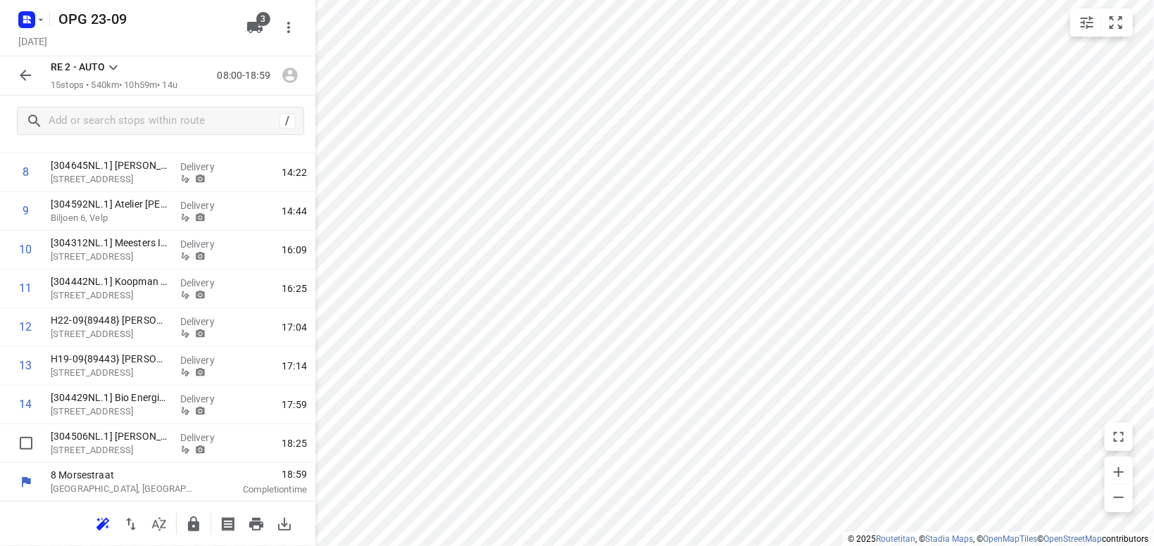
click at [282, 451] on div "i © 2025 Routetitan , © Stadia Maps , © OpenMapTiles © OpenStreetMap contributo…" at bounding box center [577, 273] width 1154 height 546
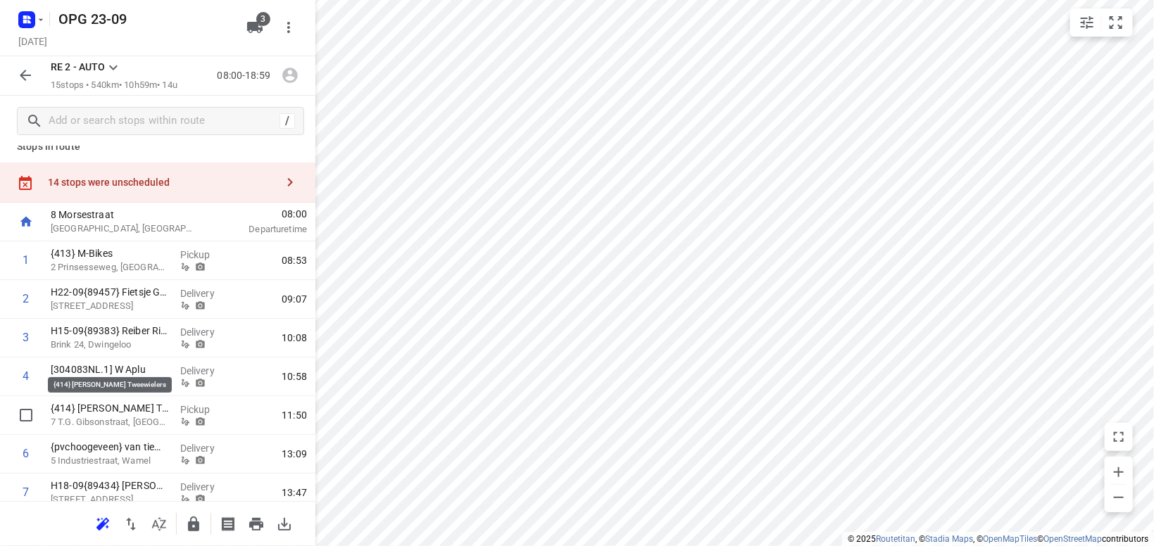
scroll to position [0, 0]
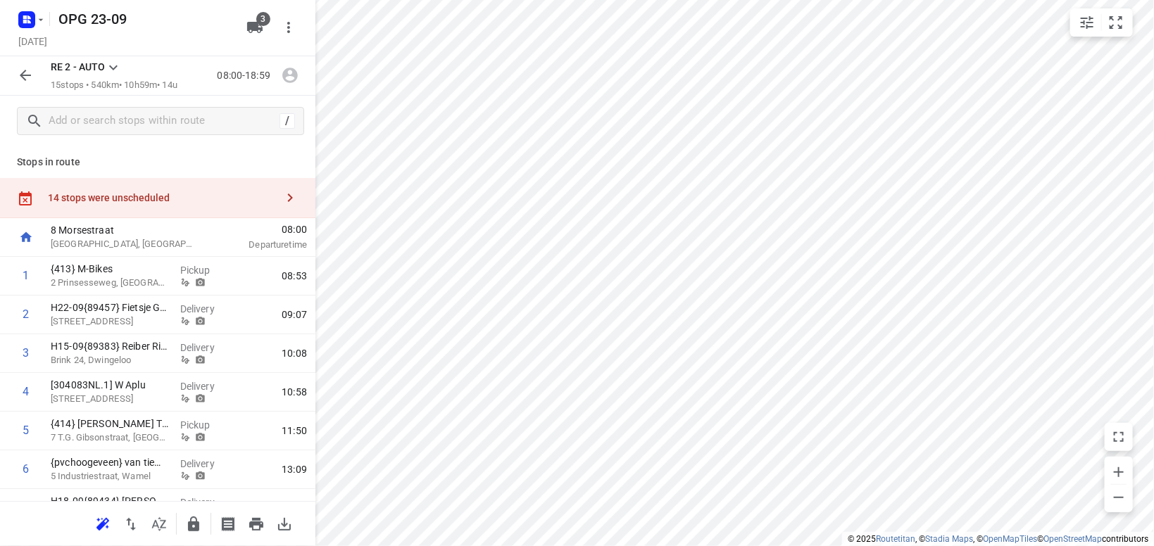
click at [113, 65] on icon at bounding box center [113, 67] width 17 height 17
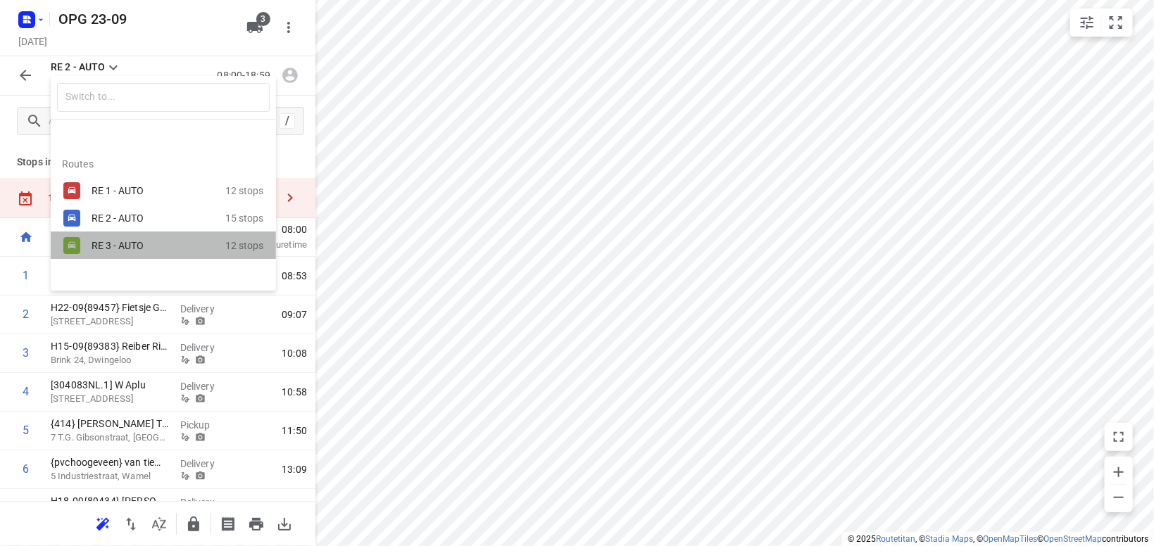
click at [104, 246] on div "RE 3 - AUTO" at bounding box center [152, 245] width 120 height 11
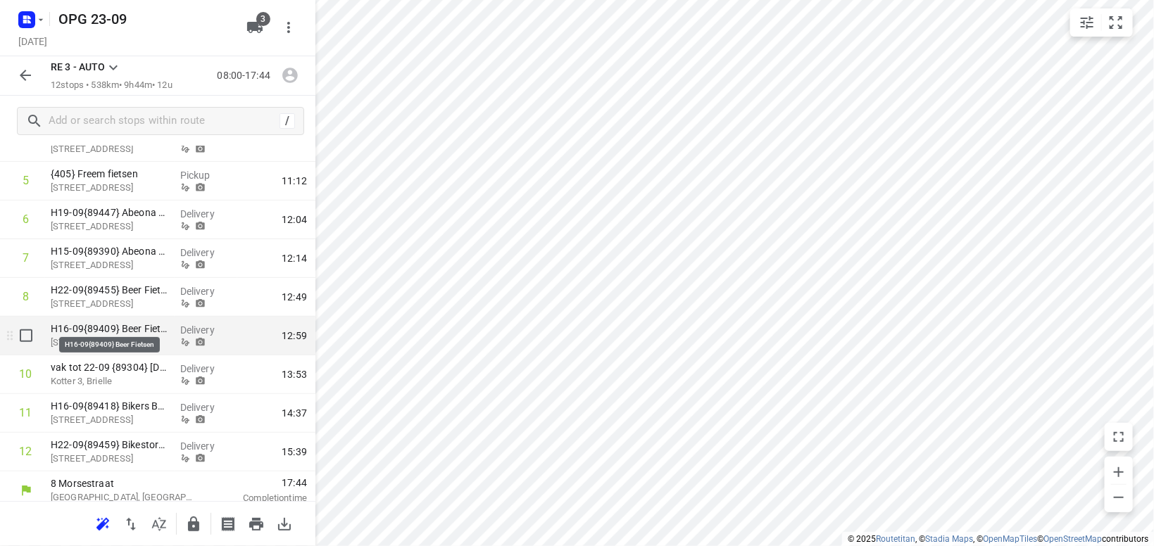
scroll to position [258, 0]
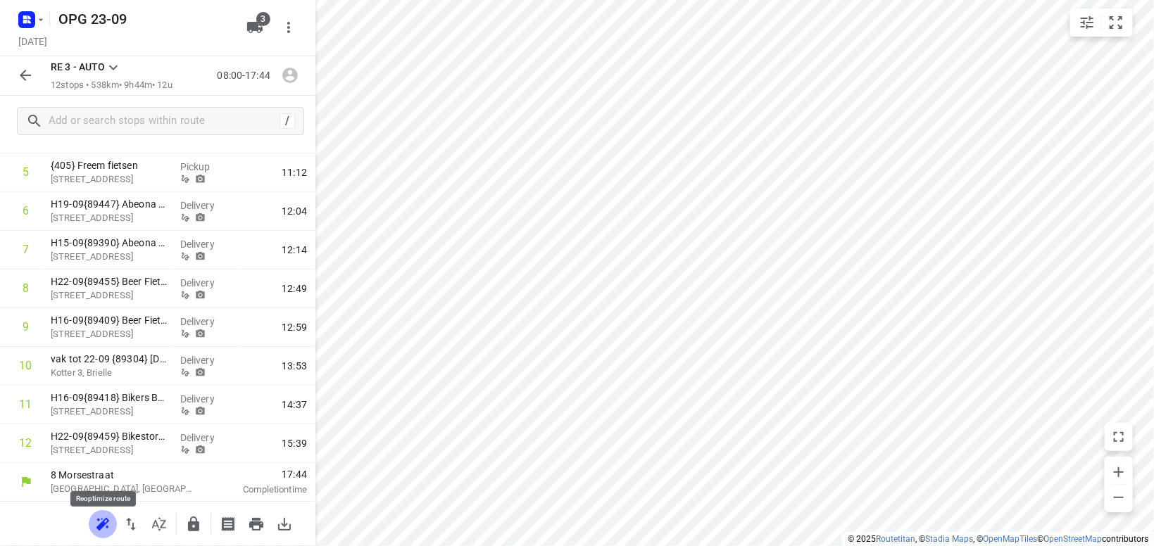
click at [108, 525] on icon "button" at bounding box center [102, 524] width 17 height 17
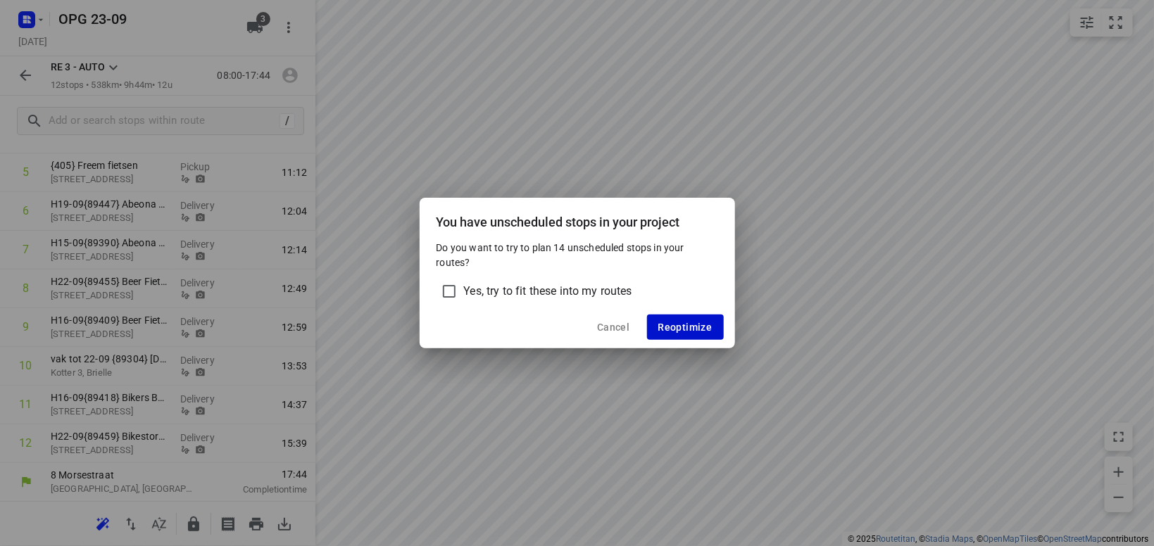
click at [680, 330] on span "Reoptimize" at bounding box center [685, 327] width 54 height 11
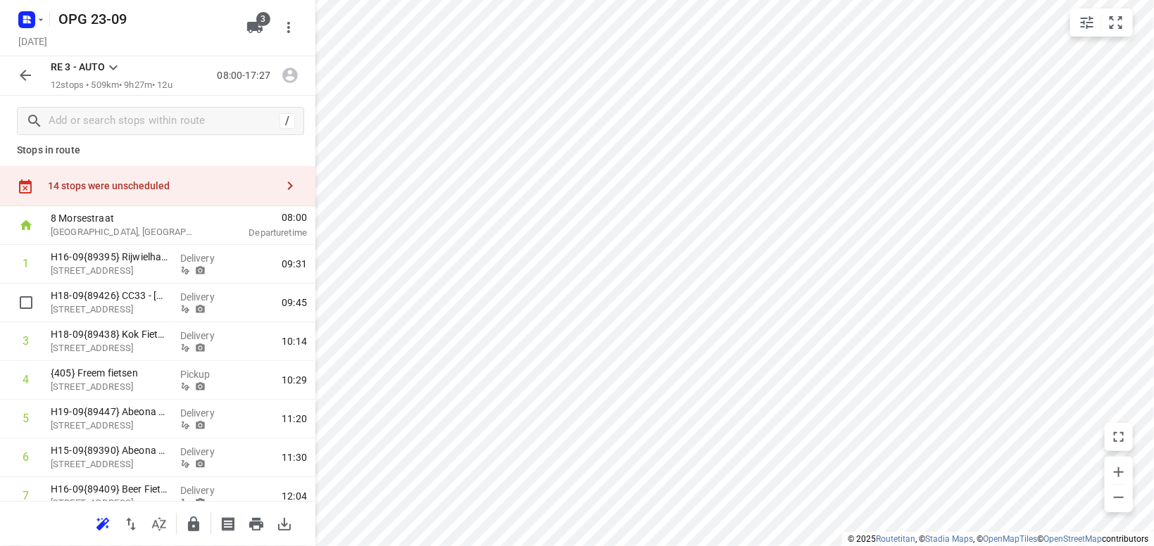
scroll to position [0, 0]
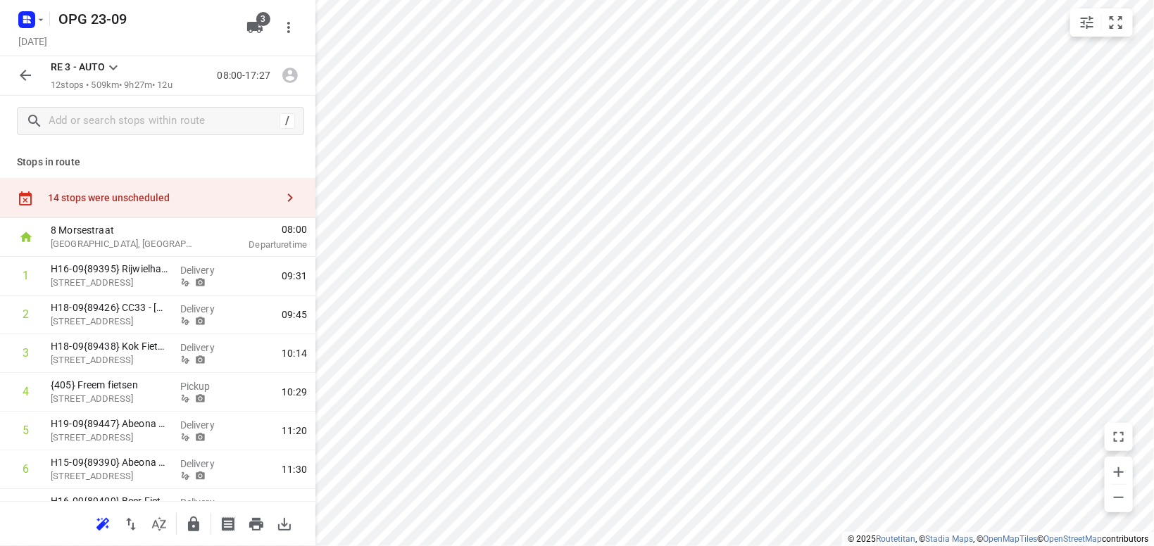
click at [115, 68] on icon at bounding box center [113, 67] width 8 height 5
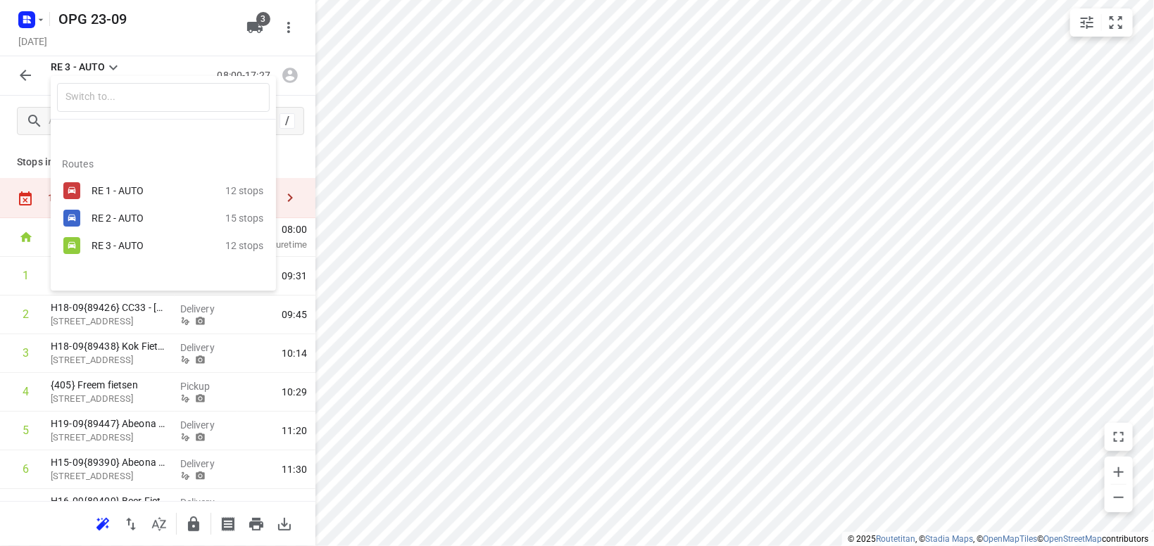
click at [128, 194] on div "RE 1 - AUTO" at bounding box center [152, 190] width 120 height 11
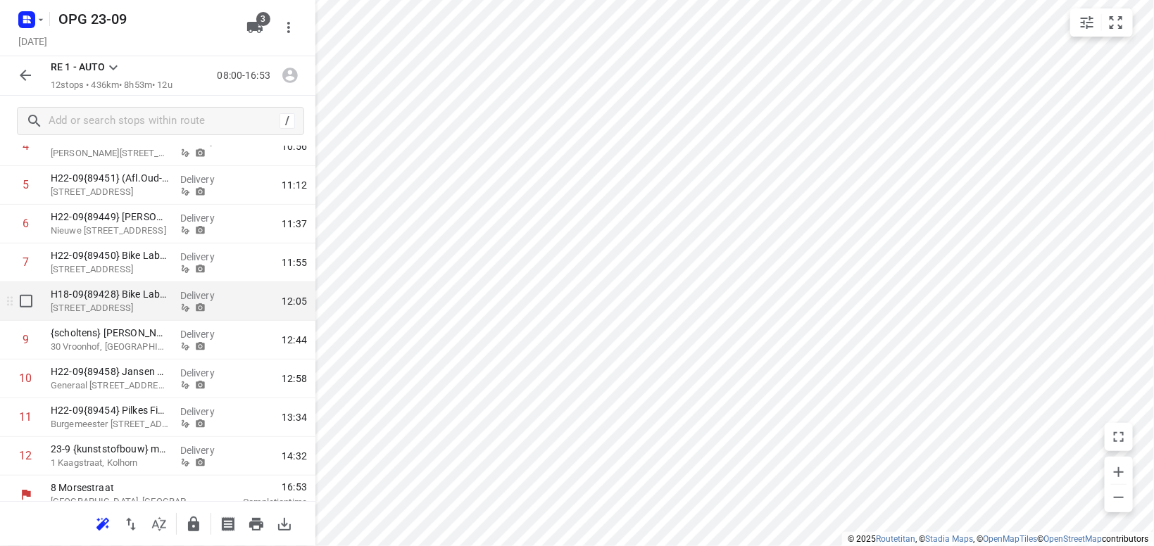
scroll to position [258, 0]
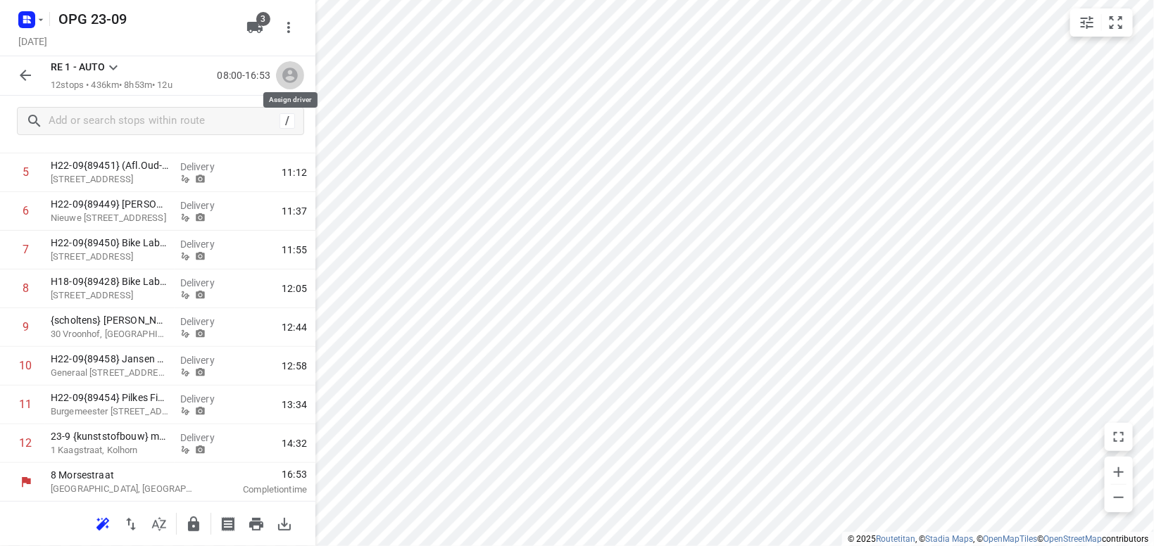
click at [294, 73] on icon "button" at bounding box center [289, 75] width 15 height 15
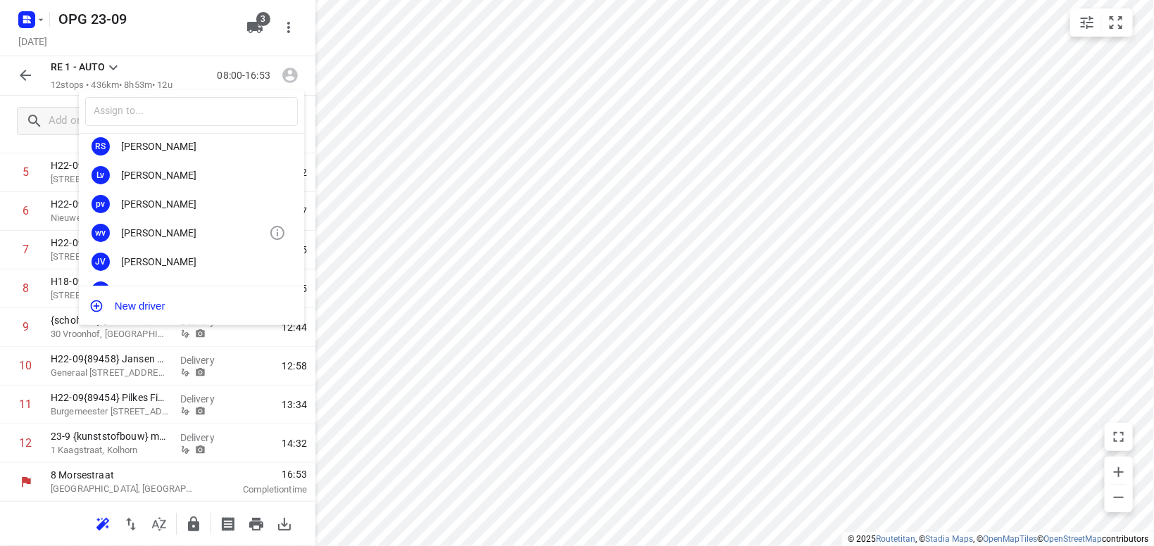
scroll to position [246, 0]
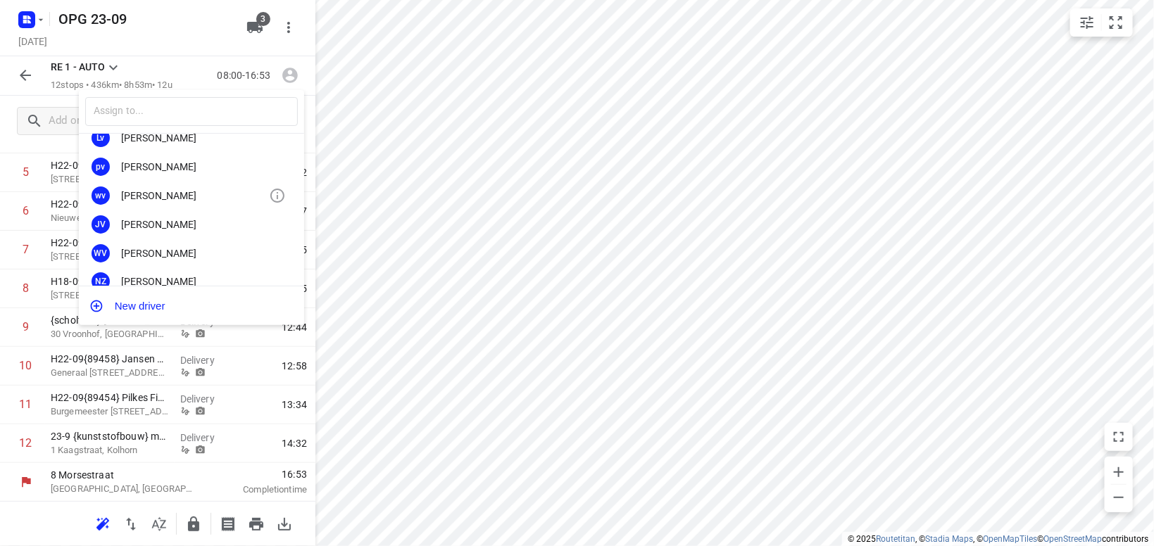
click at [182, 230] on div "Jonno Vesters" at bounding box center [195, 224] width 148 height 11
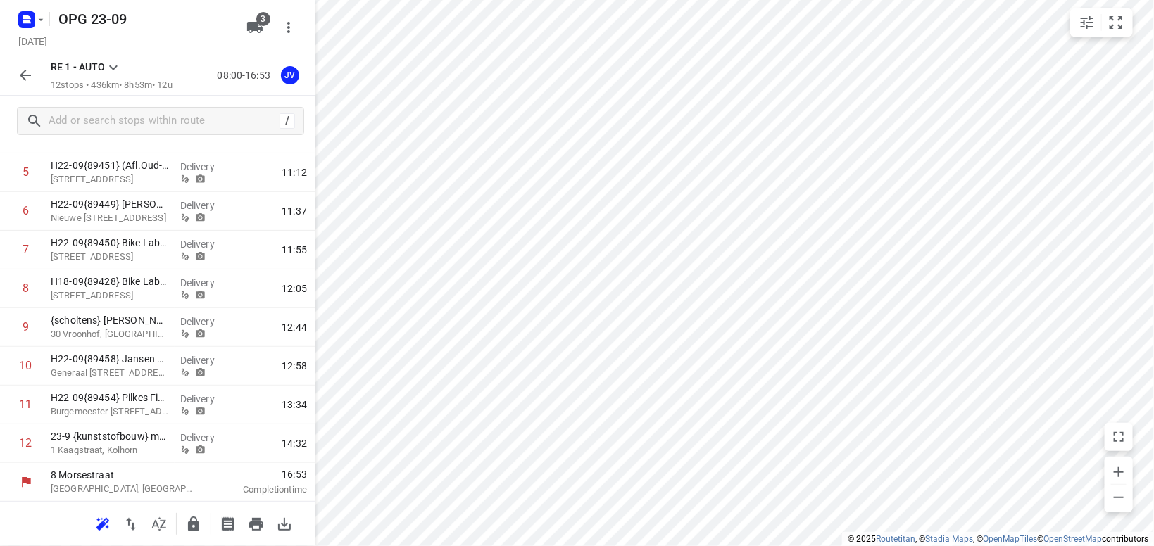
click at [116, 65] on icon at bounding box center [113, 67] width 17 height 17
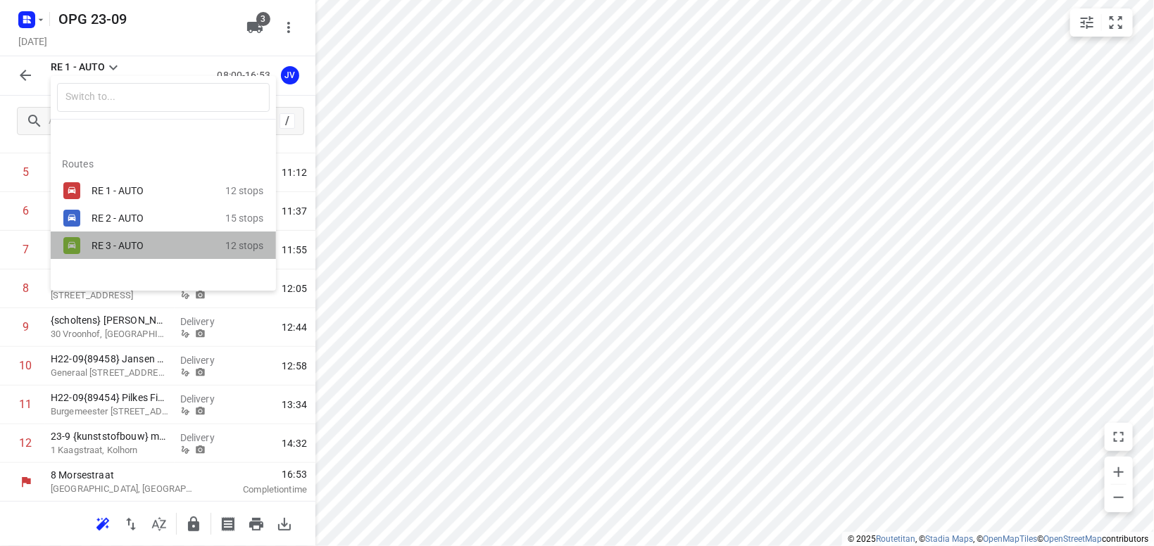
click at [106, 244] on div "RE 3 - AUTO" at bounding box center [152, 245] width 120 height 11
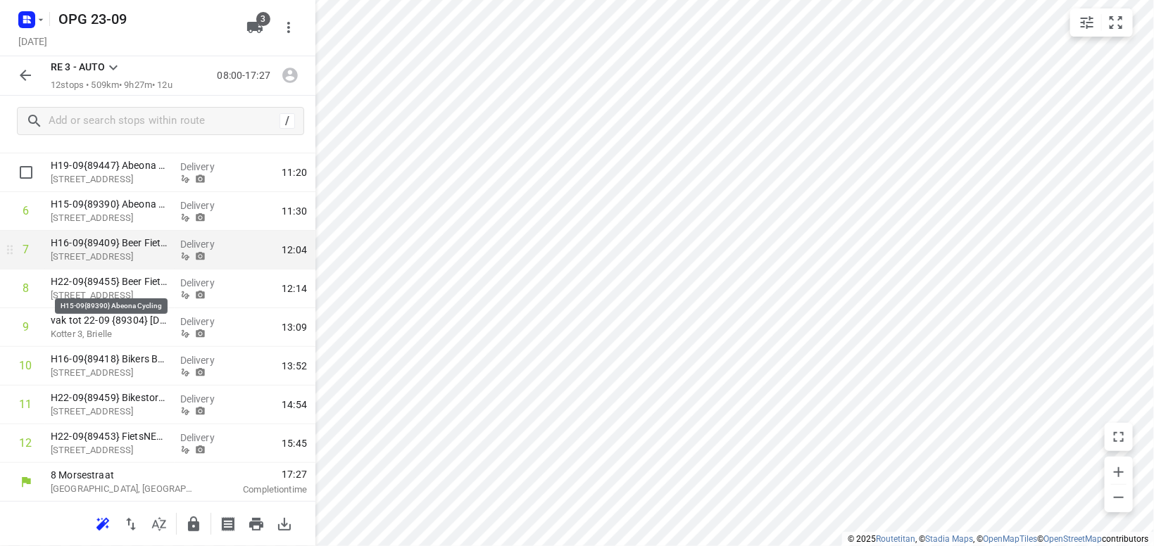
scroll to position [0, 0]
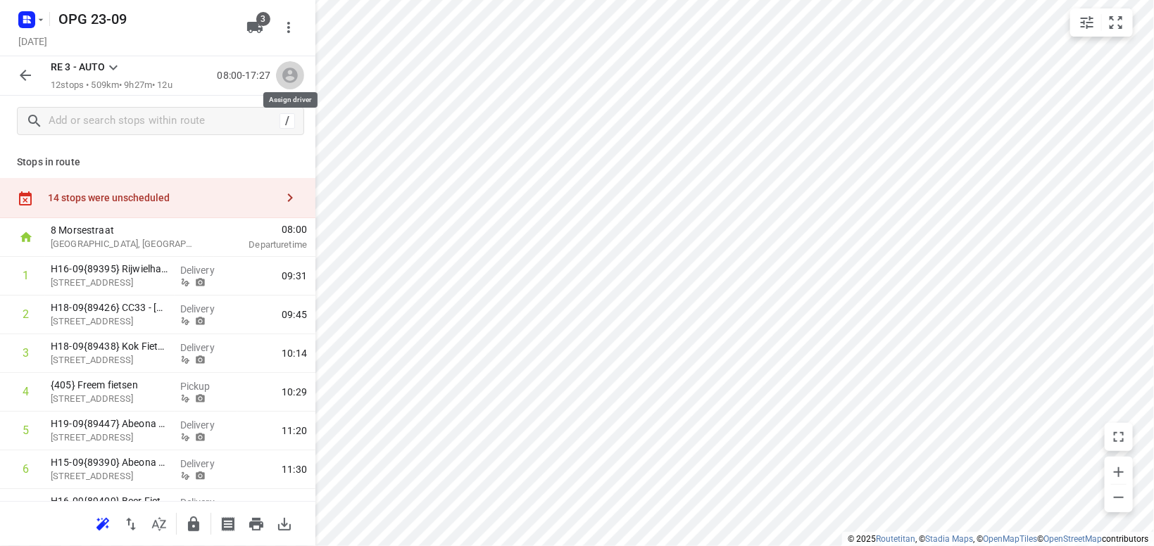
click at [288, 78] on icon "button" at bounding box center [290, 75] width 18 height 18
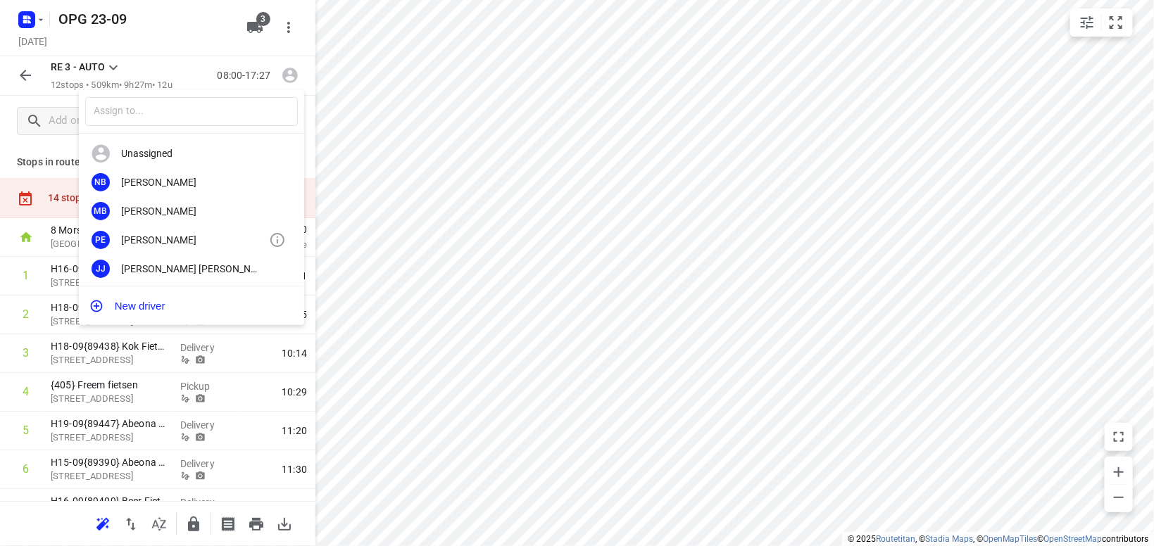
scroll to position [82, 0]
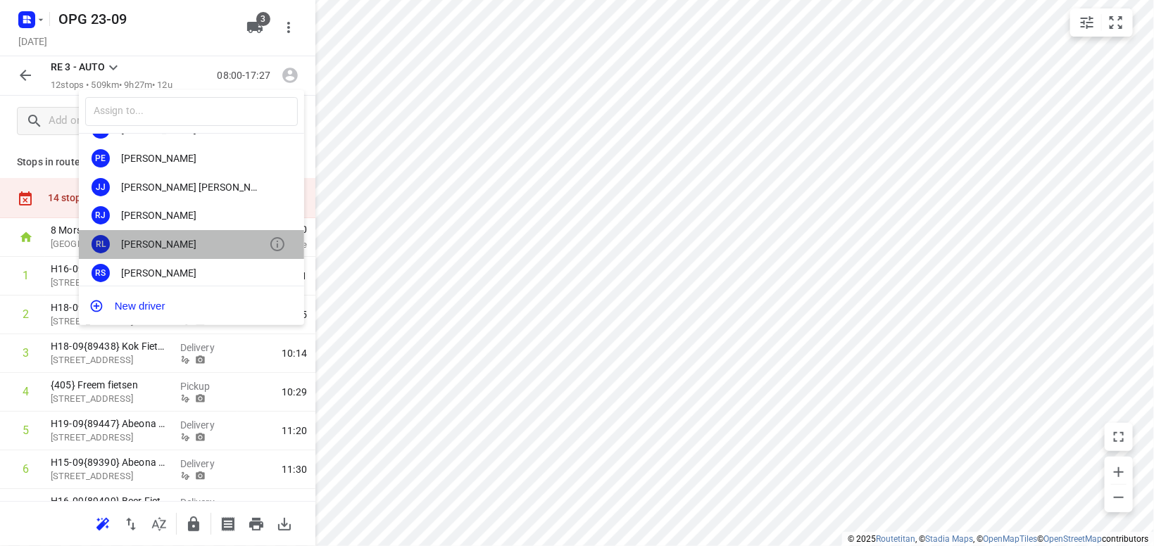
click at [169, 240] on div "Remco Lemke" at bounding box center [195, 244] width 148 height 11
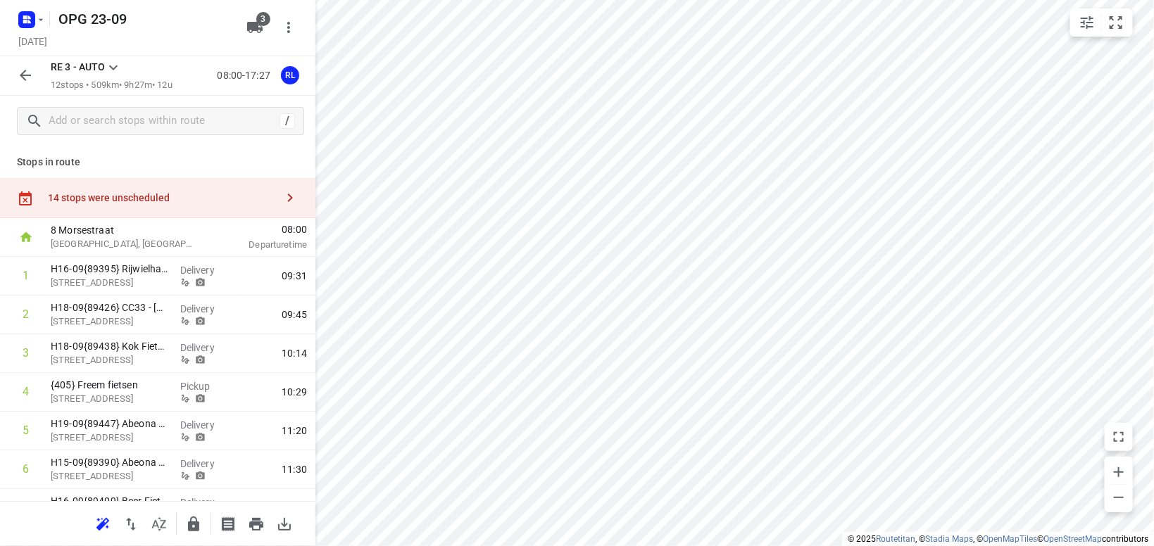
click at [112, 67] on icon at bounding box center [113, 67] width 8 height 5
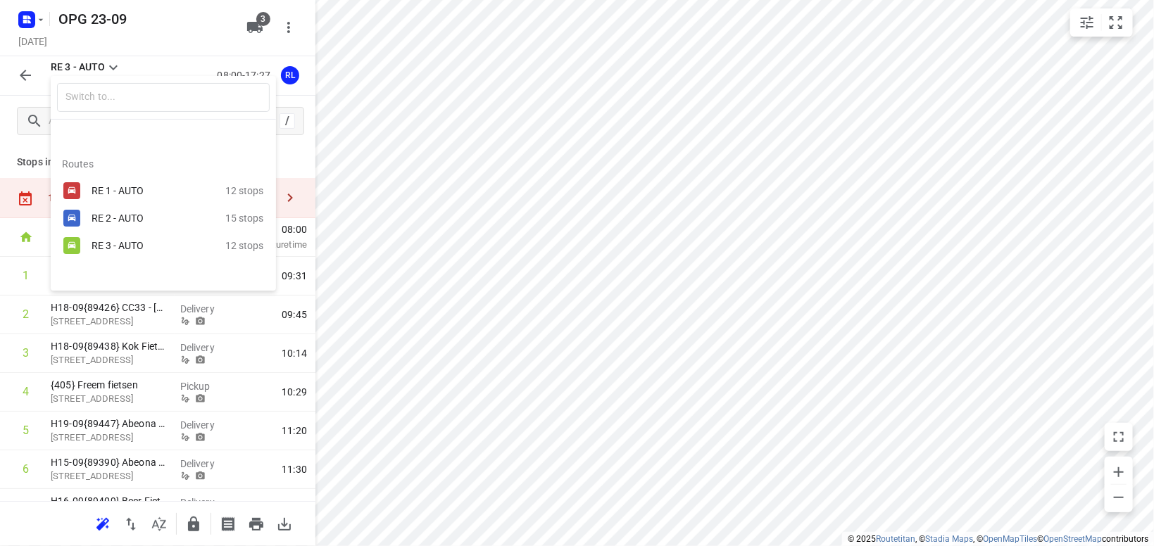
click at [120, 216] on div "RE 2 - AUTO" at bounding box center [152, 218] width 120 height 11
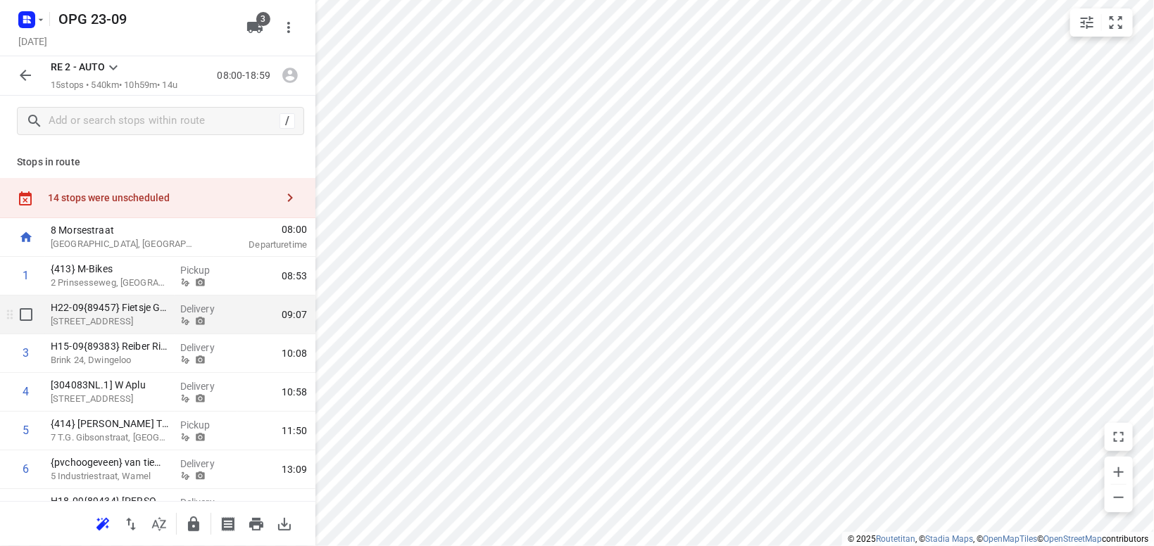
scroll to position [375, 0]
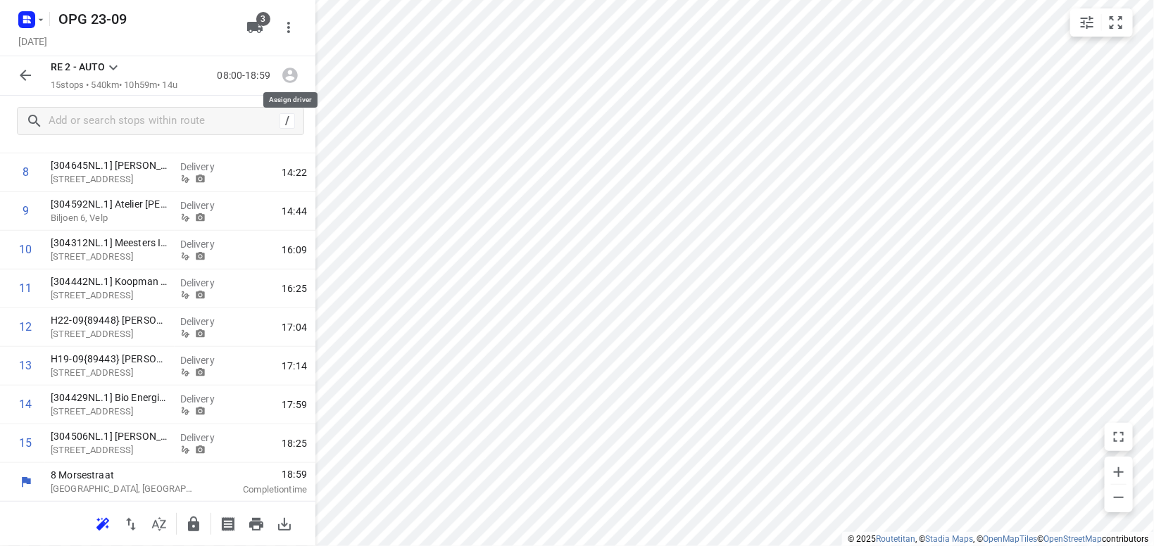
click at [292, 80] on icon "button" at bounding box center [290, 75] width 18 height 18
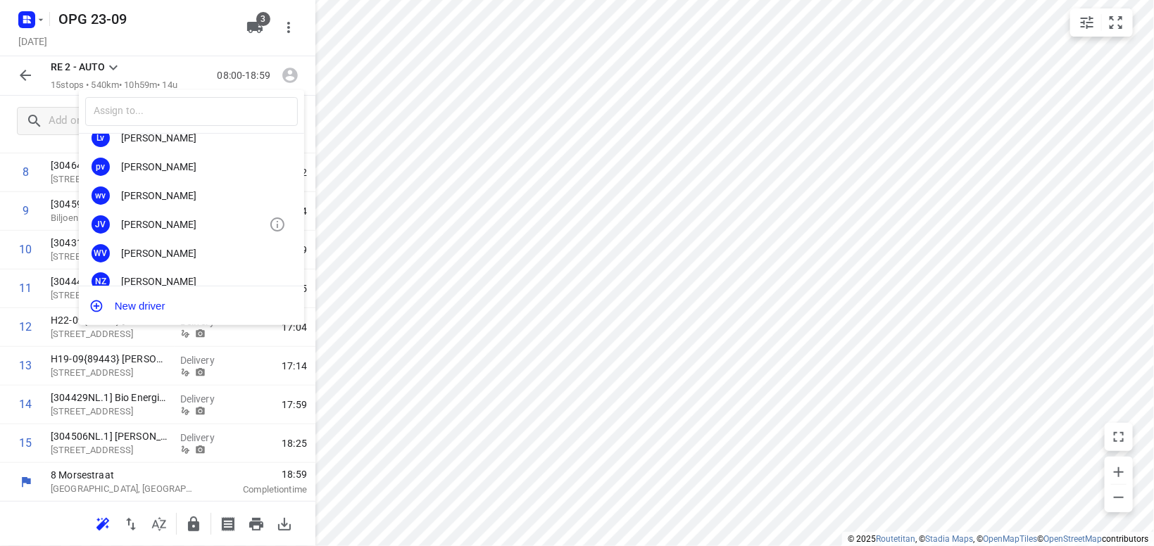
scroll to position [261, 0]
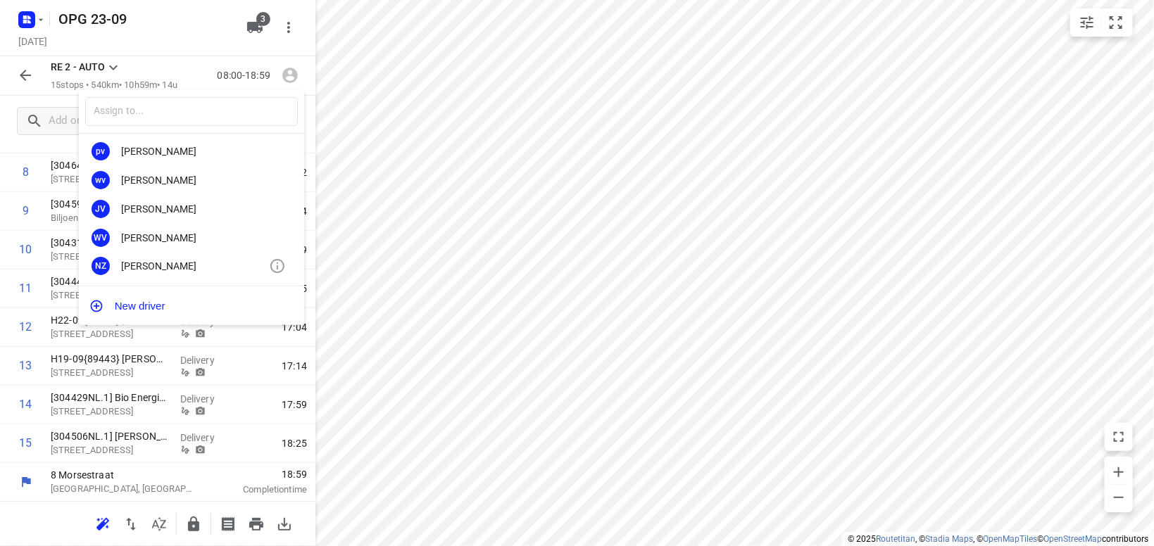
click at [163, 269] on div "Nicky Zwiers" at bounding box center [195, 266] width 148 height 11
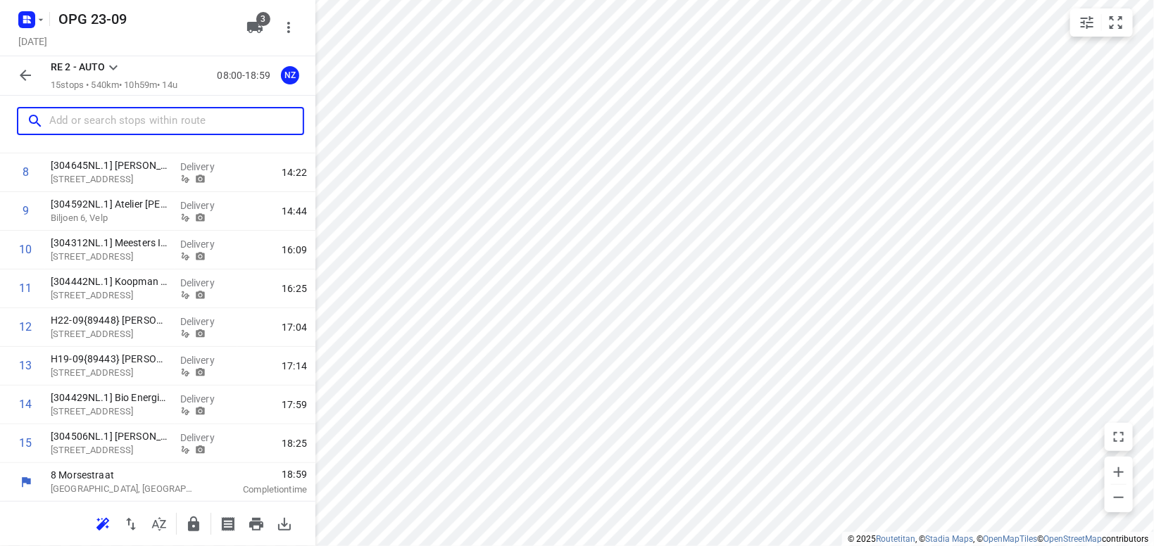
click at [149, 126] on input "text" at bounding box center [176, 122] width 254 height 22
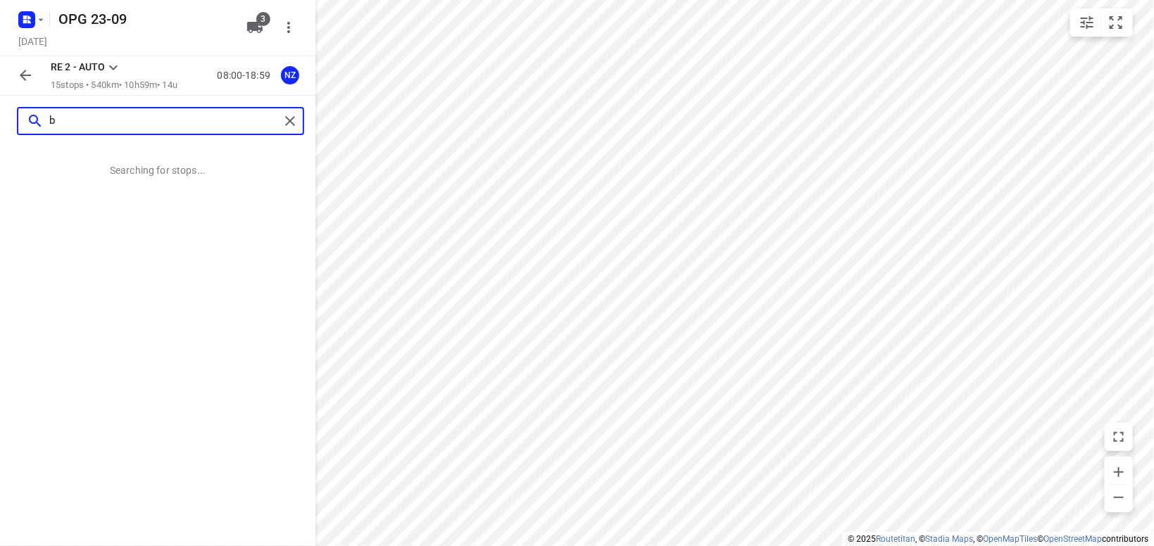
scroll to position [0, 0]
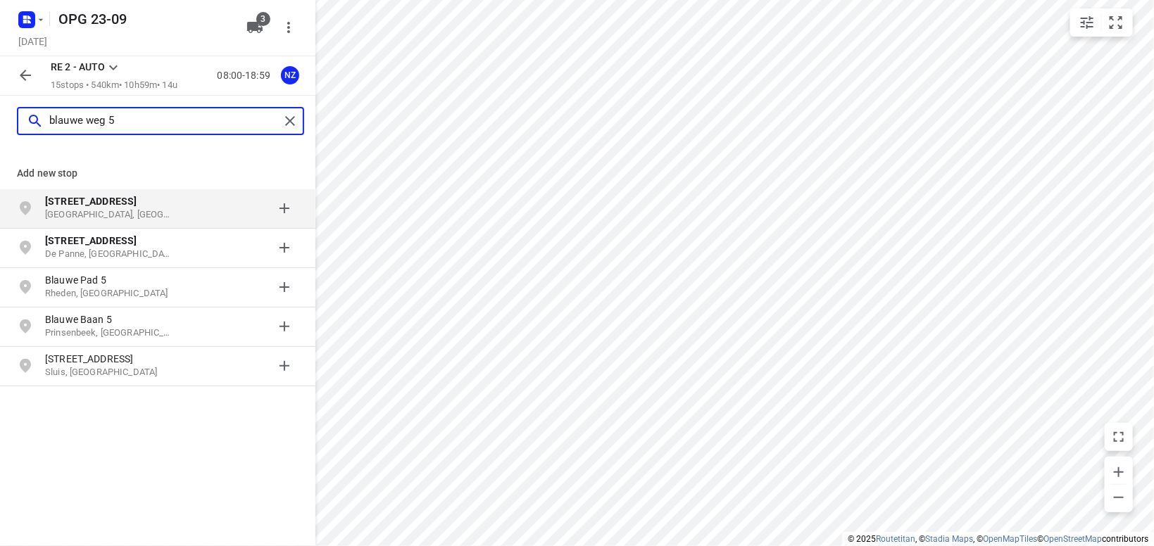
type input "blauwe weg 5"
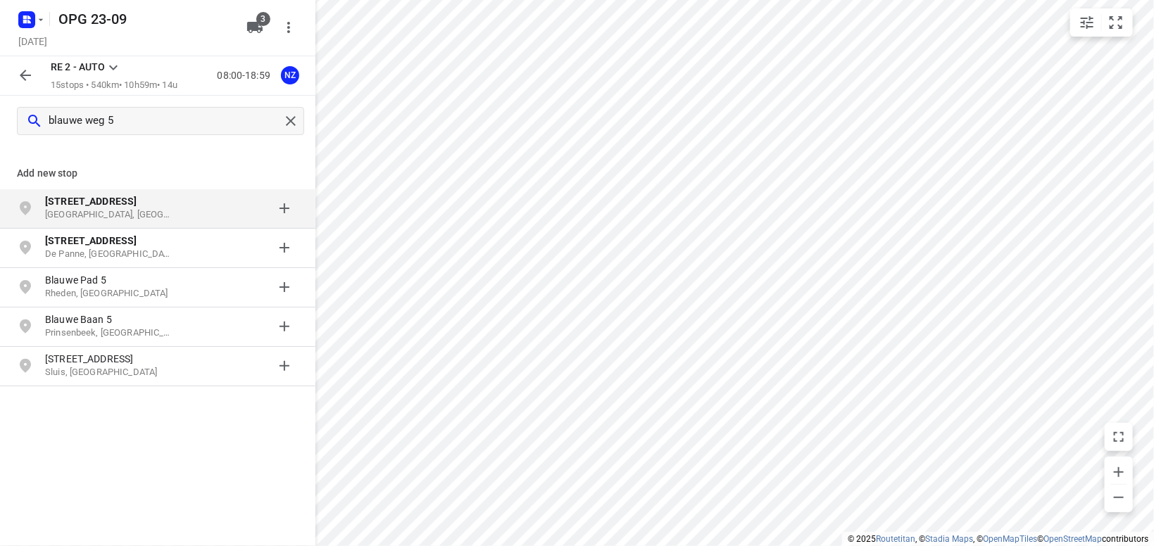
click at [79, 206] on b "Blauwe Weg 5" at bounding box center [91, 201] width 92 height 11
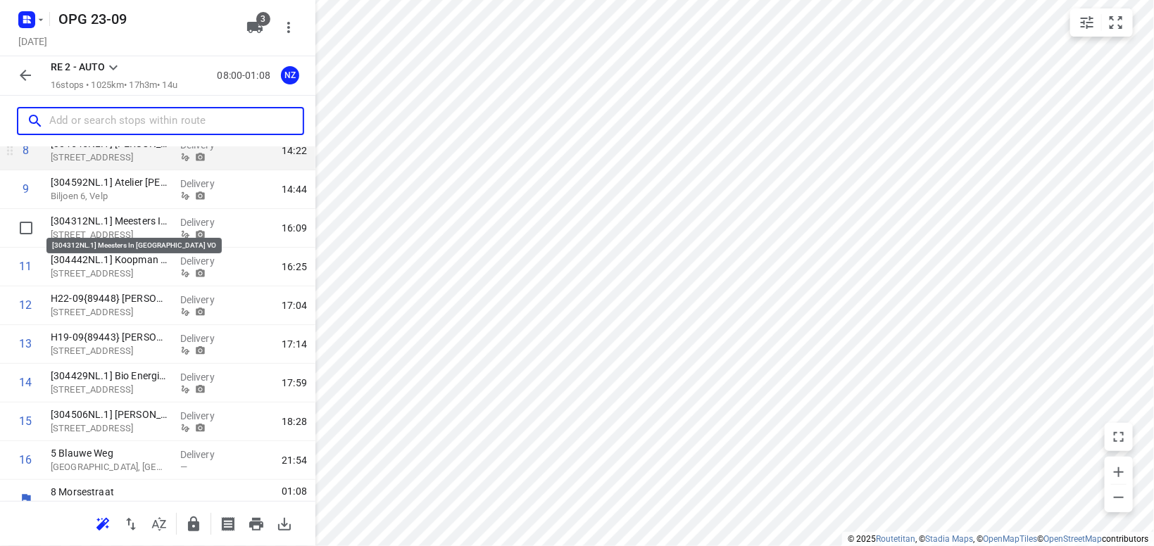
scroll to position [413, 0]
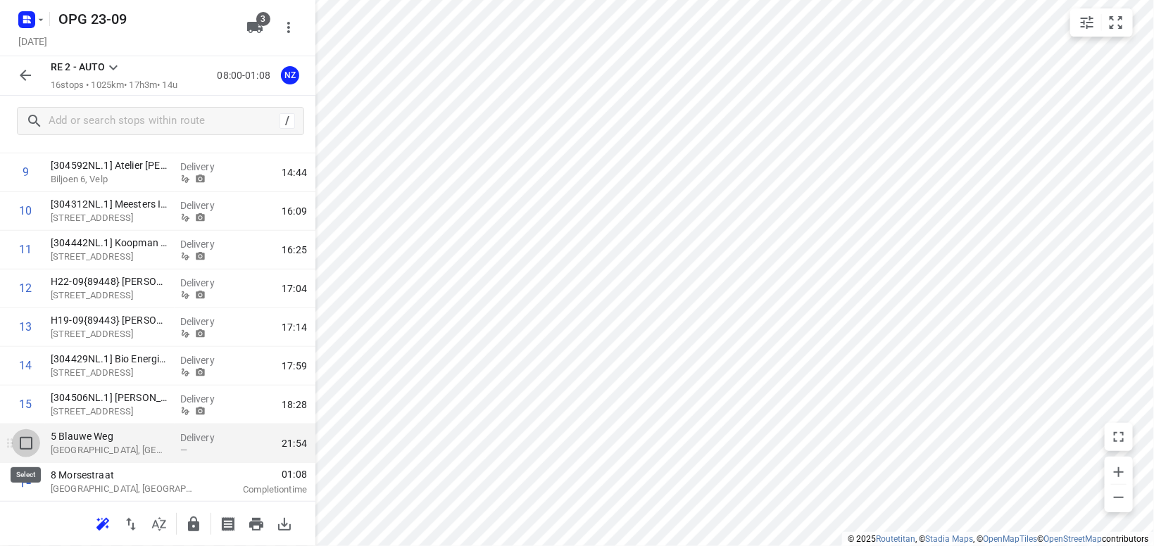
click at [24, 441] on input "checkbox" at bounding box center [26, 444] width 28 height 28
checkbox input "true"
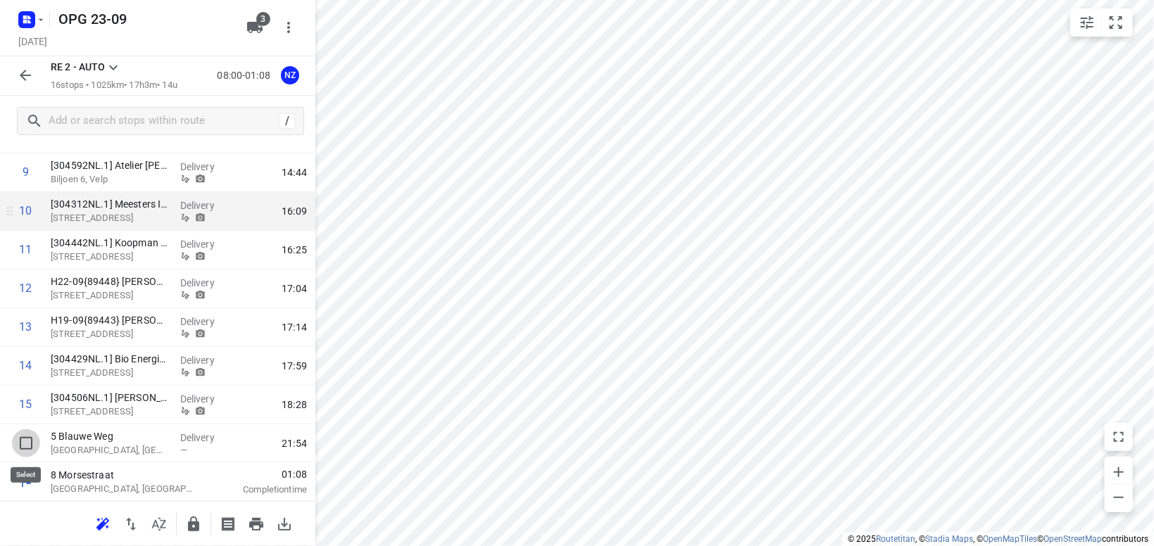
scroll to position [408, 0]
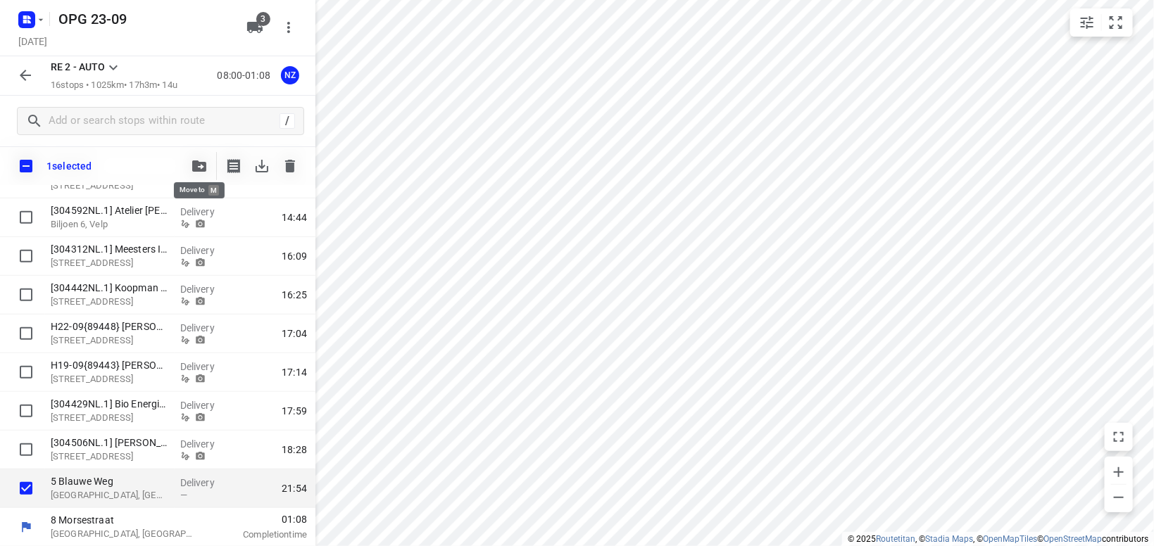
click at [195, 163] on icon "button" at bounding box center [199, 166] width 14 height 11
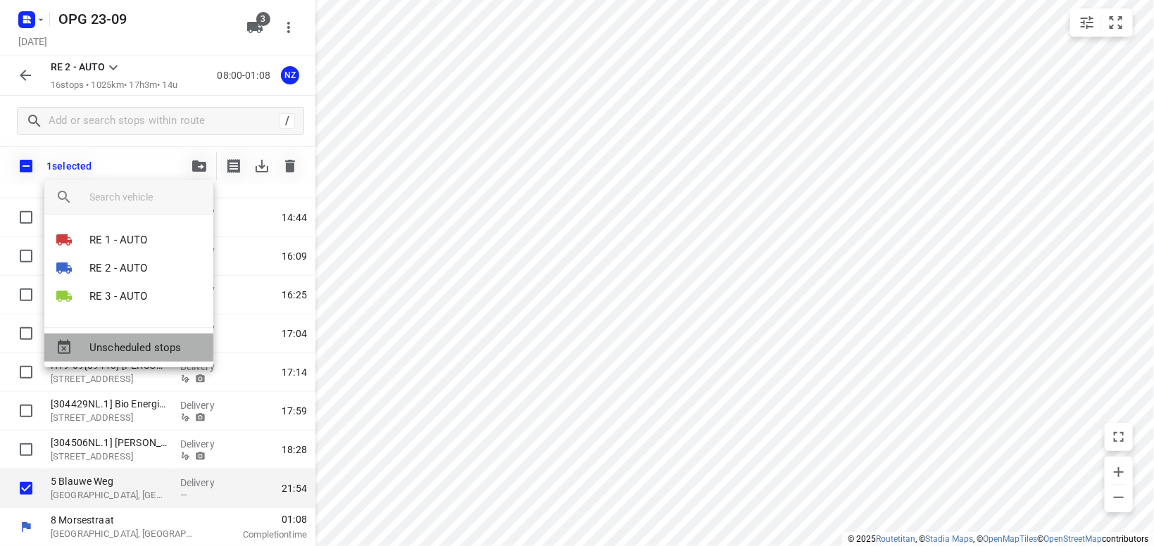
click at [156, 349] on span "Unscheduled stops" at bounding box center [145, 348] width 113 height 16
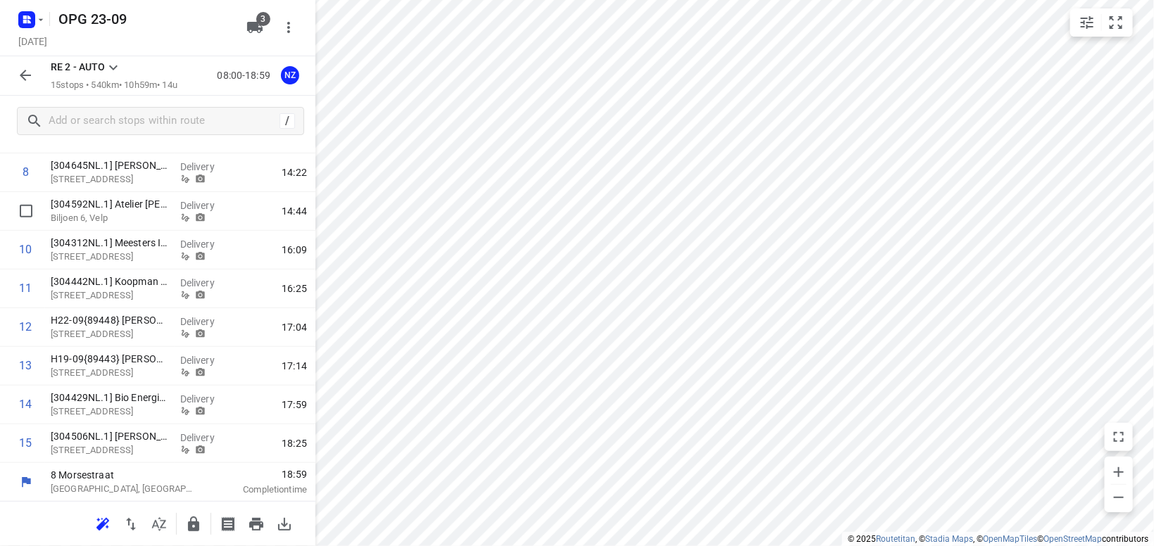
scroll to position [0, 0]
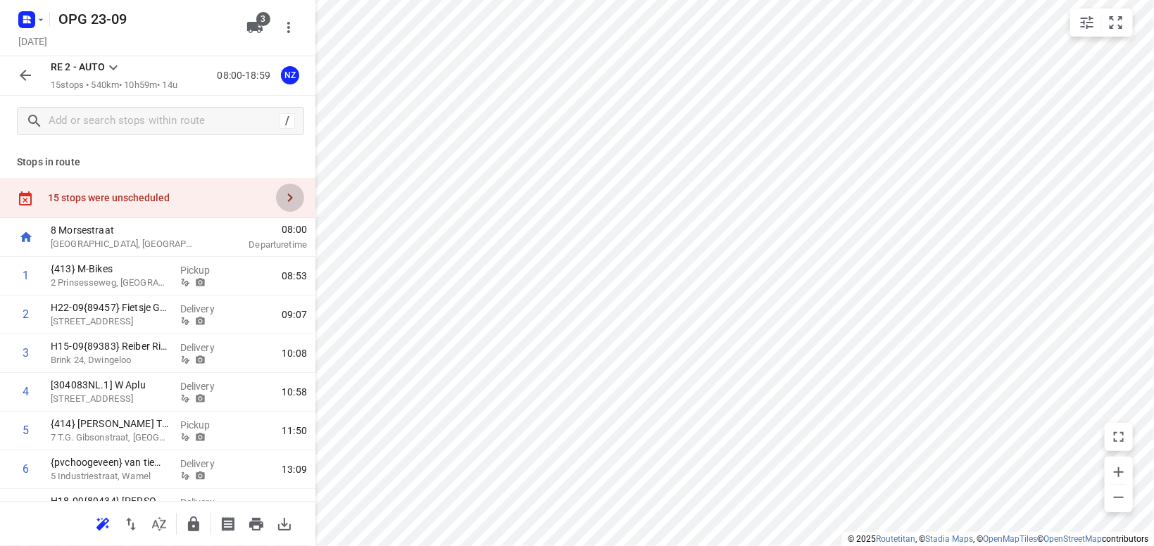
click at [292, 194] on icon "button" at bounding box center [290, 197] width 17 height 17
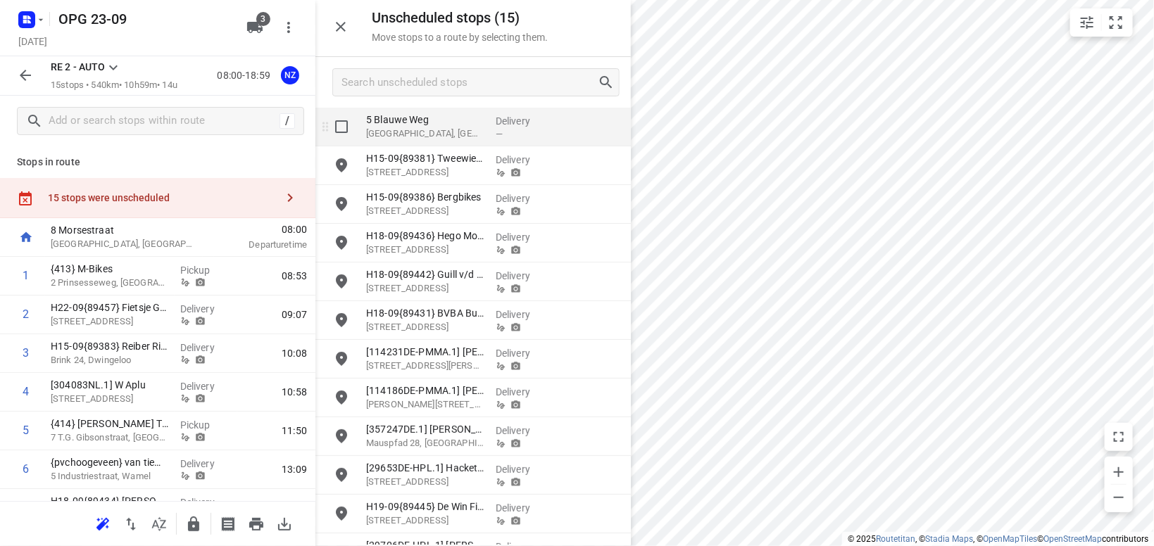
click at [401, 132] on p "Antwerpen, Belgium" at bounding box center [425, 134] width 118 height 14
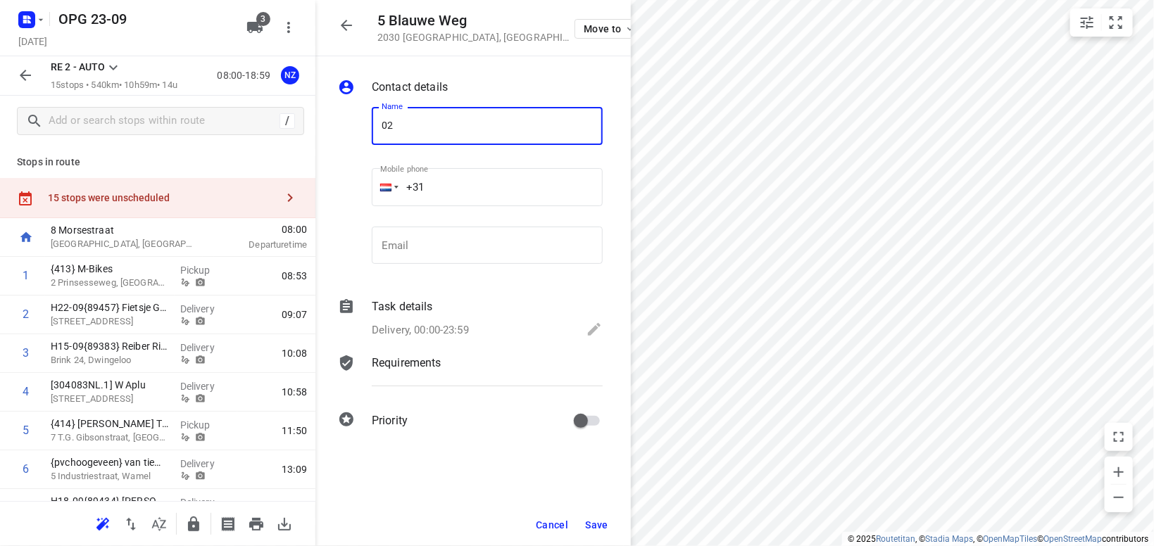
type input "0"
type input "2"
type input "H"
type input "B2-1 {okken}"
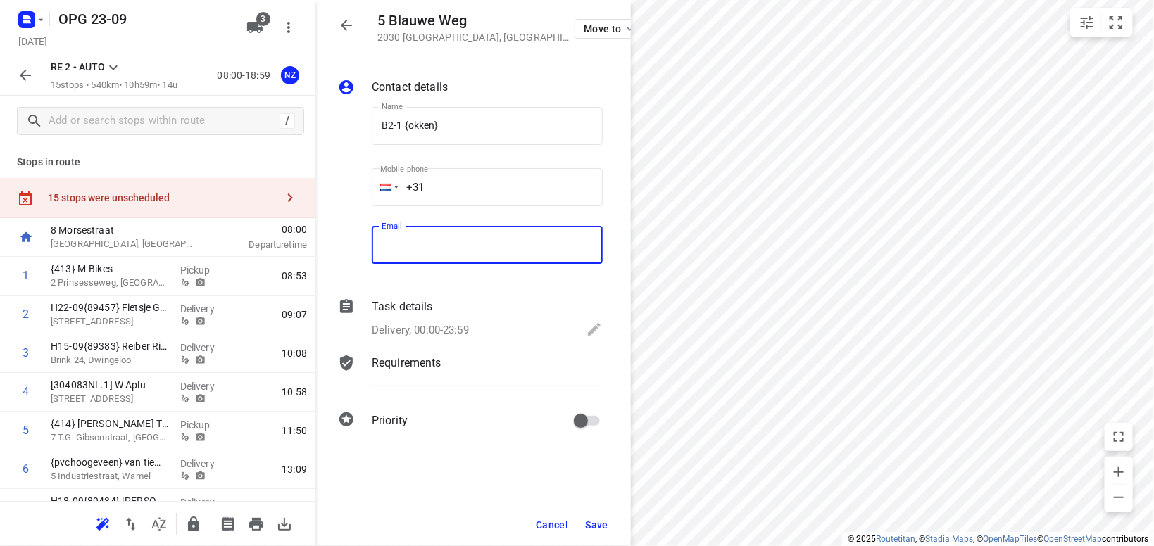
click at [444, 325] on div "Task details Delivery, 00:00-23:59" at bounding box center [487, 320] width 237 height 48
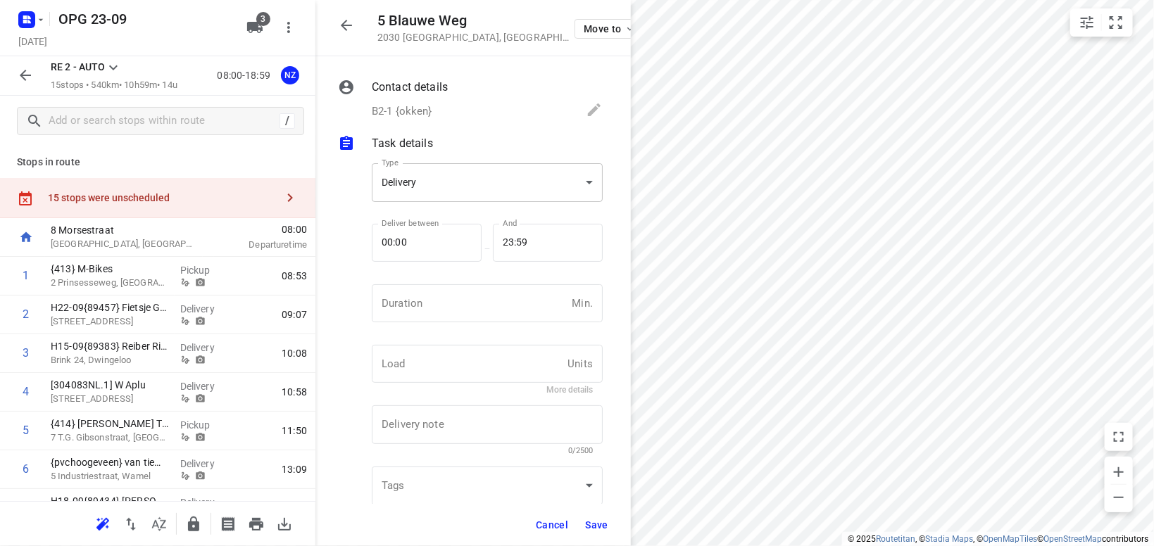
click at [450, 192] on body "i © 2025 Routetitan , © Stadia Maps , © OpenMapTiles © OpenStreetMap contributo…" at bounding box center [577, 273] width 1154 height 546
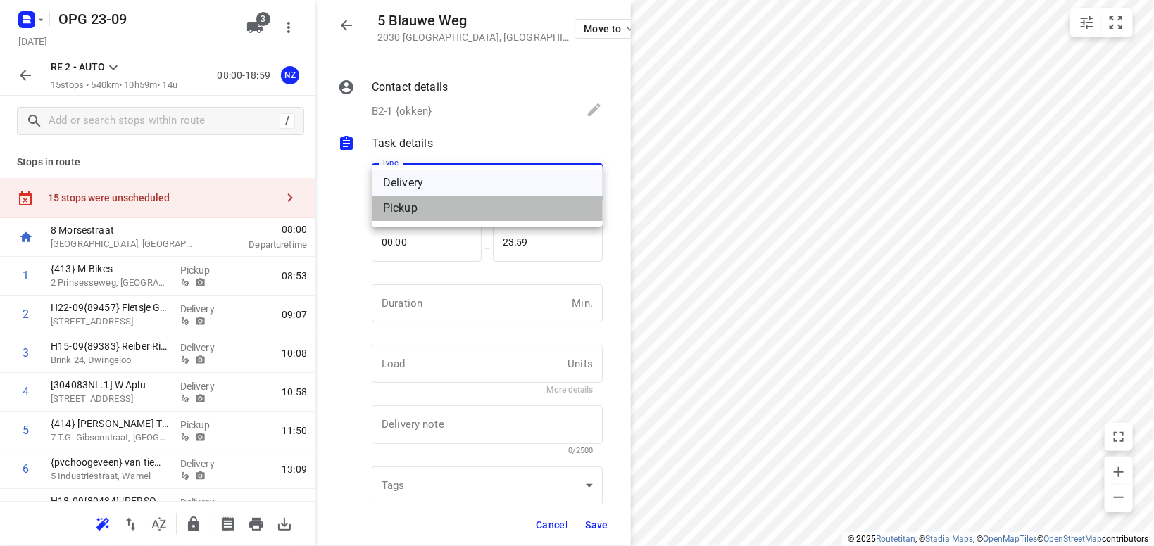
click at [431, 204] on div "Pickup" at bounding box center [487, 208] width 208 height 17
type input "pickup"
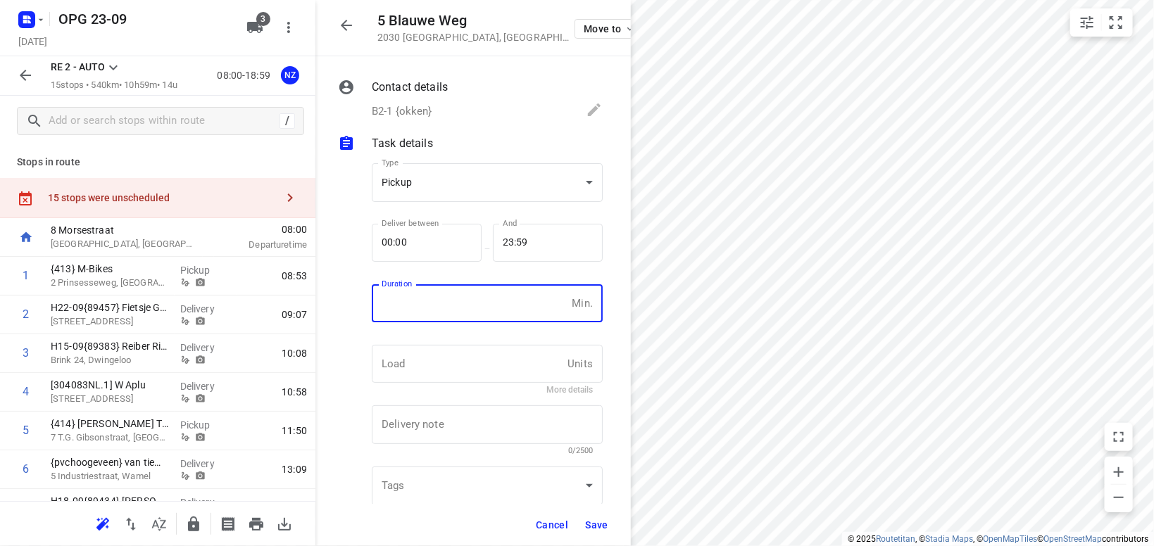
click at [439, 308] on input "number" at bounding box center [469, 303] width 194 height 38
type input "10"
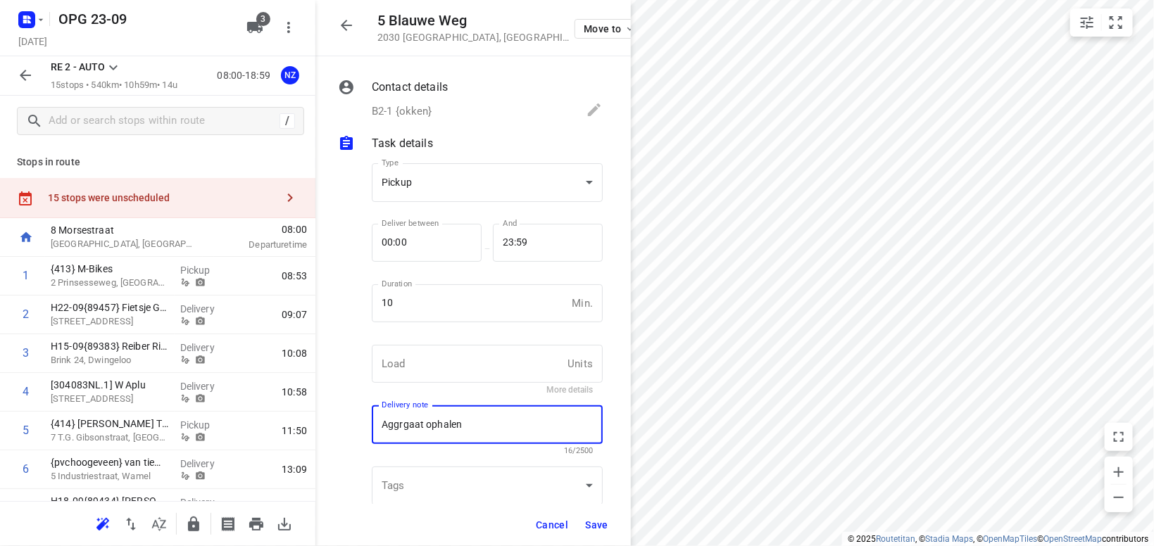
click at [400, 427] on textarea "Aggrgaat ophalen" at bounding box center [487, 425] width 211 height 13
drag, startPoint x: 402, startPoint y: 424, endPoint x: 440, endPoint y: 422, distance: 38.1
click at [403, 424] on textarea "Aggrgaat ophalen" at bounding box center [487, 425] width 211 height 13
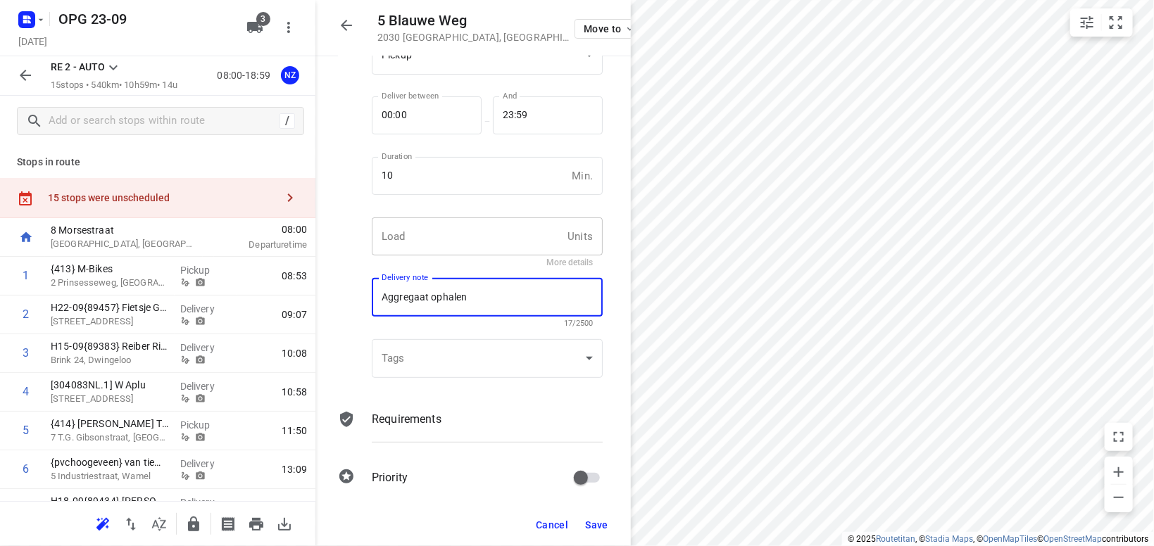
scroll to position [137, 0]
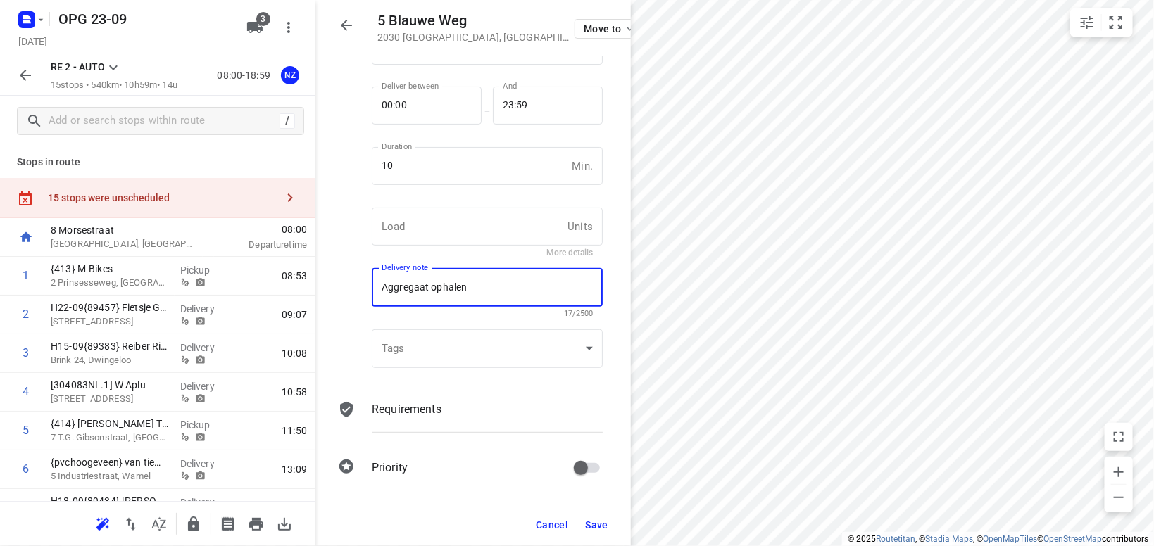
type textarea "Aggregaat ophalen"
click at [440, 410] on p "Requirements" at bounding box center [407, 409] width 70 height 17
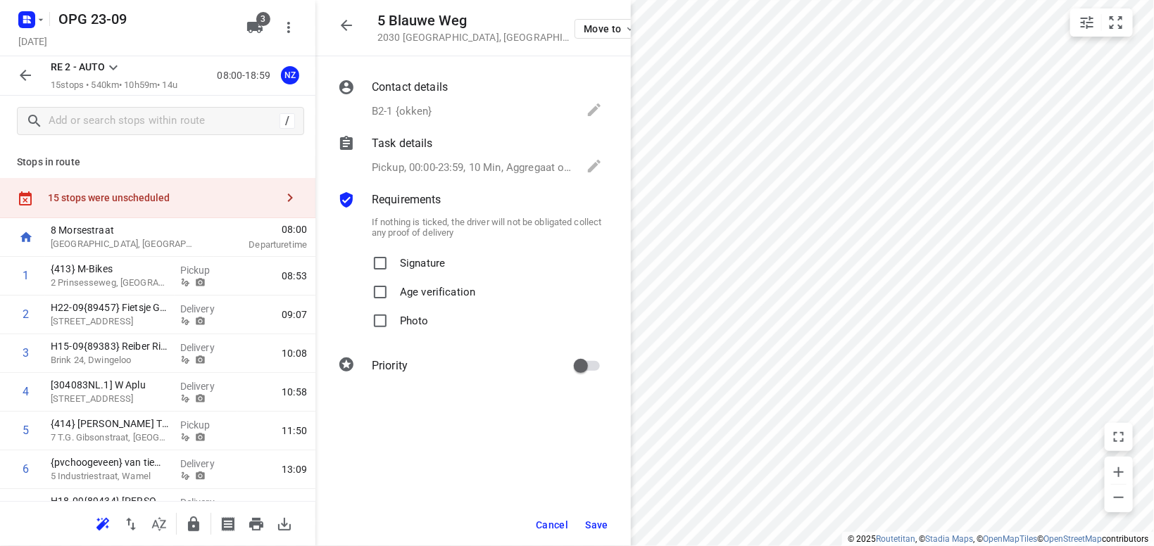
scroll to position [0, 0]
click at [381, 268] on input "Signature" at bounding box center [380, 263] width 28 height 28
checkbox input "true"
click at [387, 313] on input "Photo" at bounding box center [380, 321] width 28 height 28
checkbox input "true"
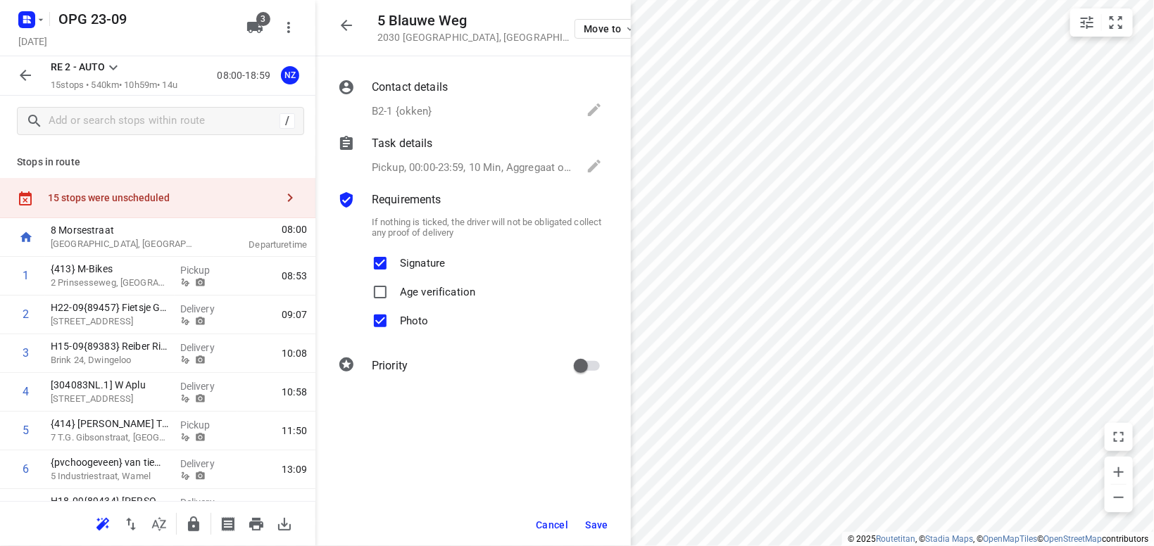
click at [608, 528] on span "Save" at bounding box center [596, 525] width 23 height 11
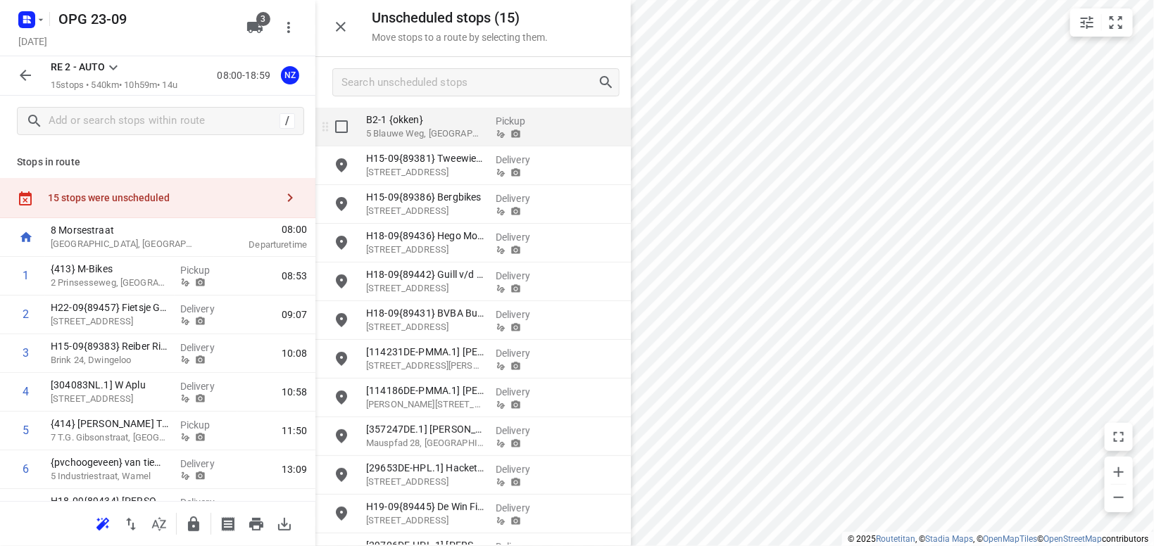
click at [376, 120] on p "B2-1 {okken}" at bounding box center [425, 120] width 118 height 14
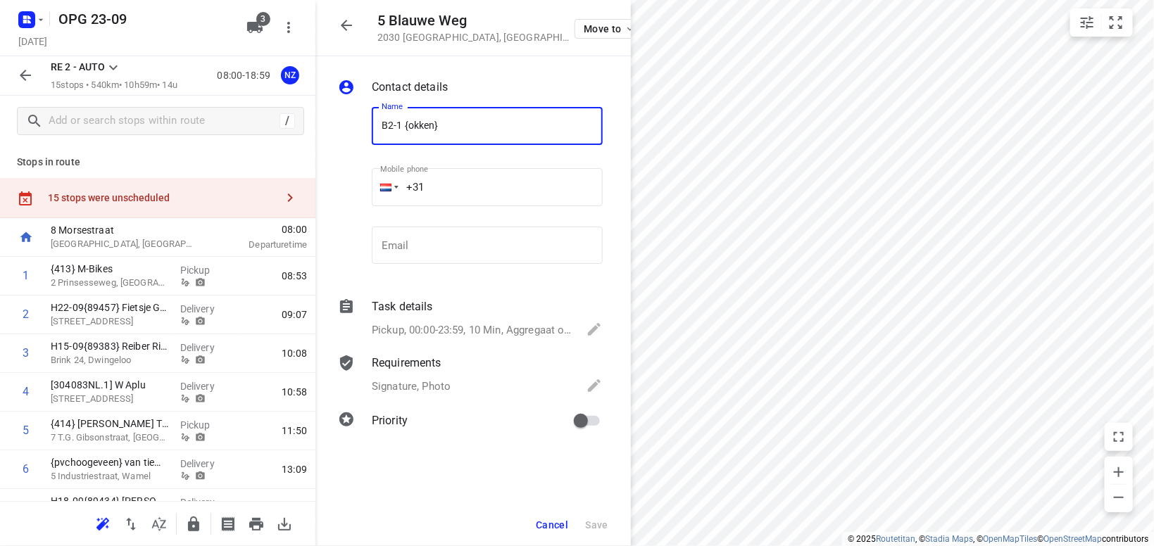
click at [401, 125] on input "B2-1 {okken}" at bounding box center [487, 126] width 231 height 38
click at [457, 121] on input "B2-10 {okken}" at bounding box center [487, 126] width 231 height 38
type input "B2-10 {okken} ???"
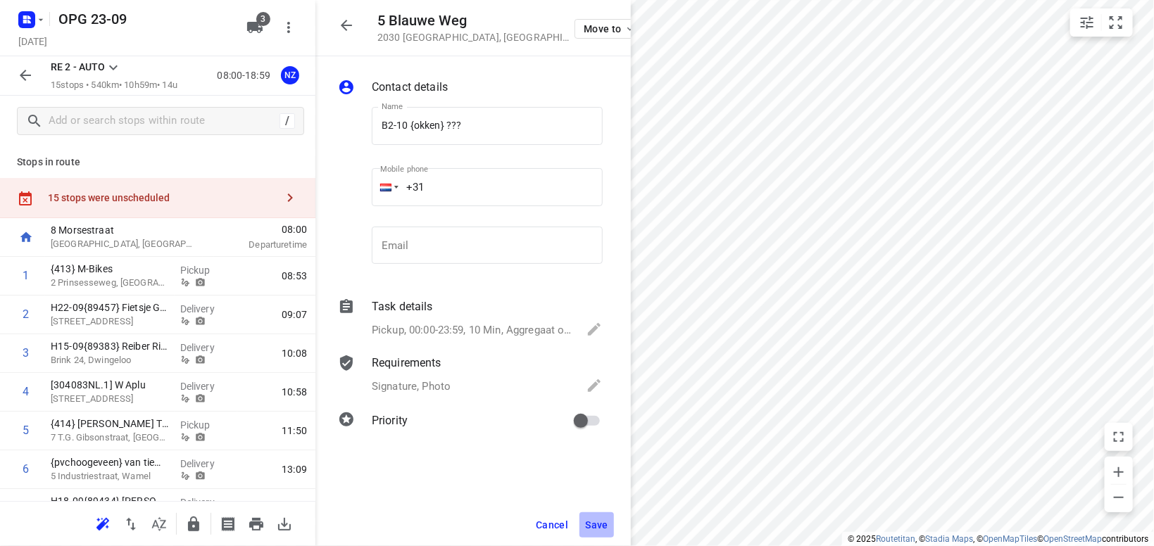
click at [600, 530] on span "Save" at bounding box center [596, 525] width 23 height 11
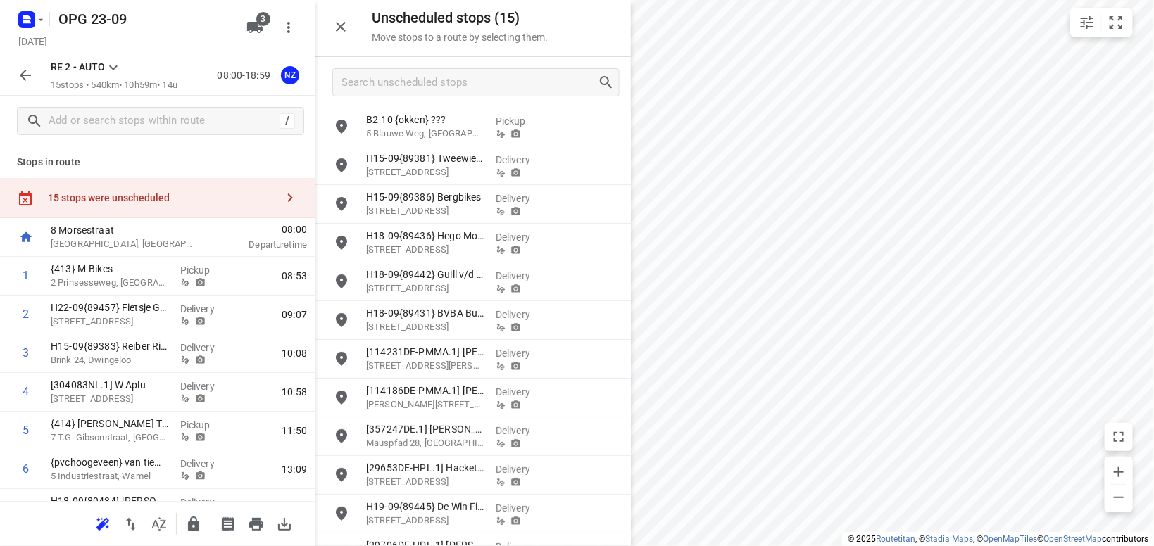
click at [118, 73] on icon at bounding box center [113, 67] width 17 height 17
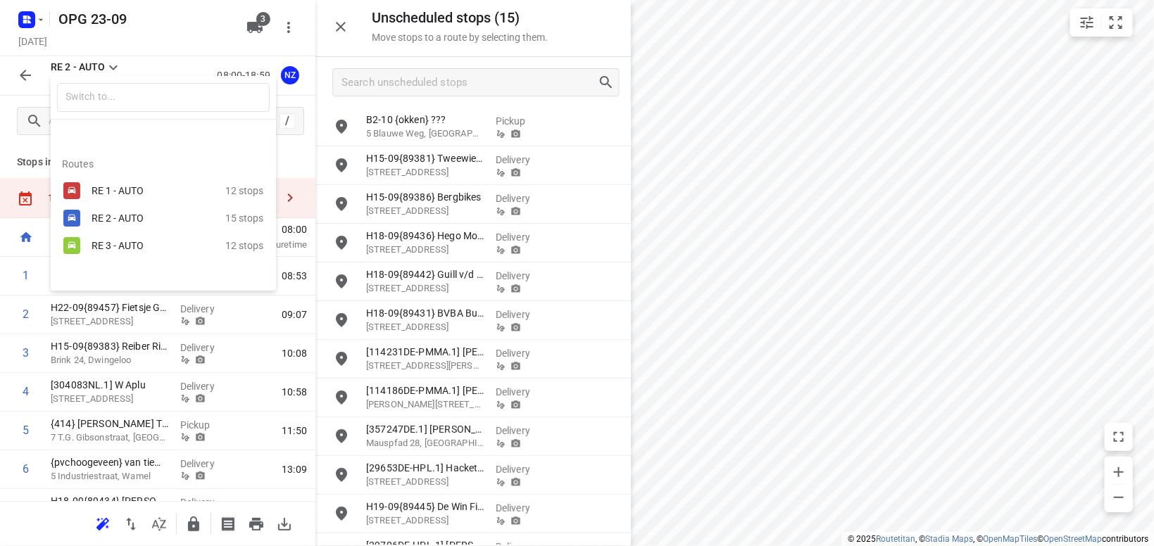
click at [18, 80] on div at bounding box center [577, 273] width 1154 height 546
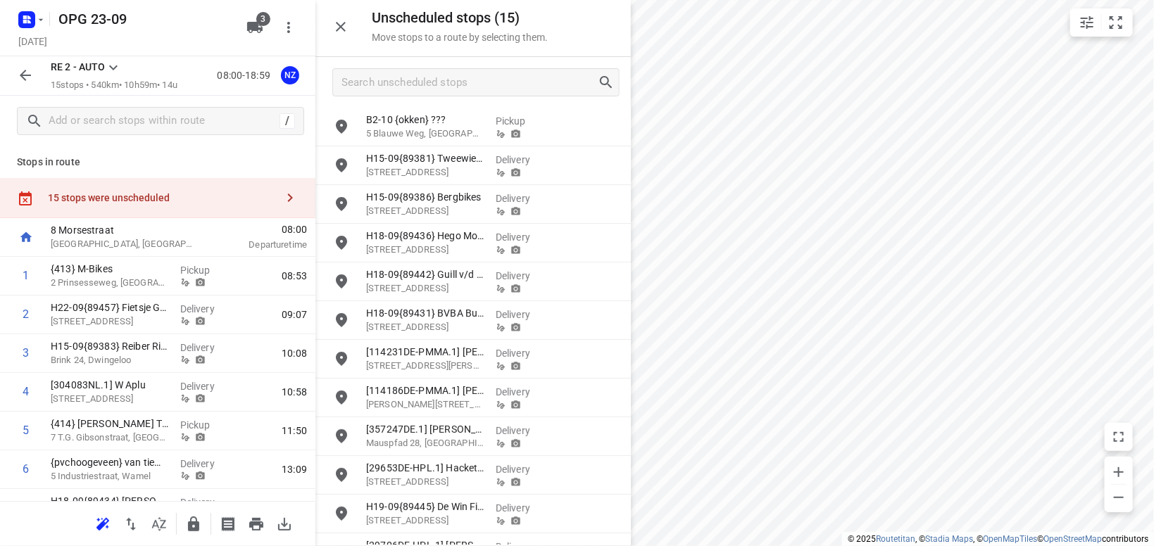
click at [25, 77] on icon "button" at bounding box center [25, 75] width 17 height 17
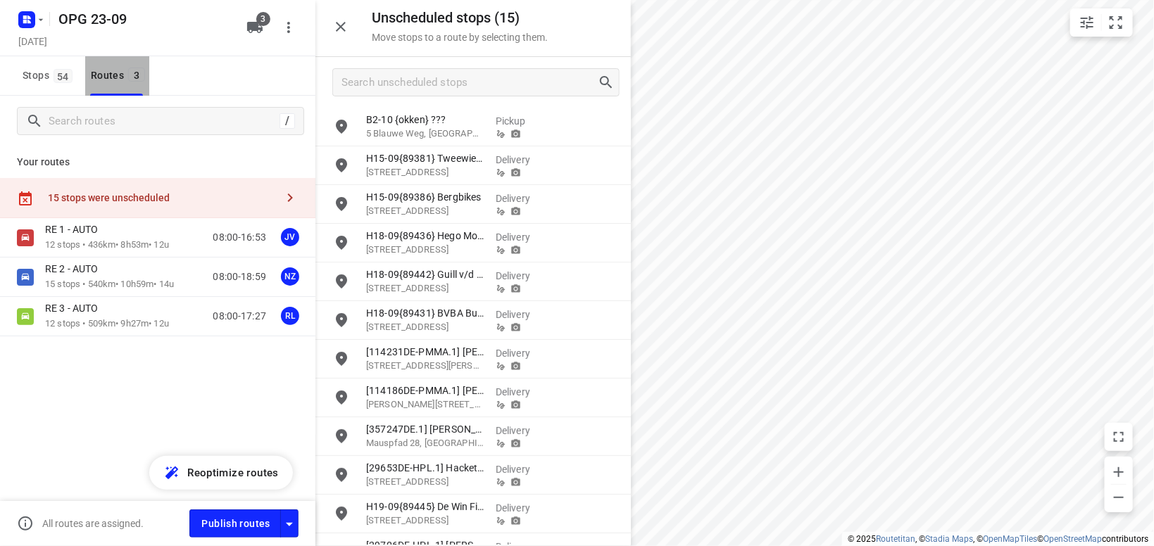
click at [94, 67] on div "Routes 3" at bounding box center [120, 76] width 58 height 18
click at [1122, 22] on icon "small contained button group" at bounding box center [1116, 22] width 17 height 17
click at [106, 322] on p "12 stops • 509km • 9h27m • 12u" at bounding box center [107, 324] width 124 height 13
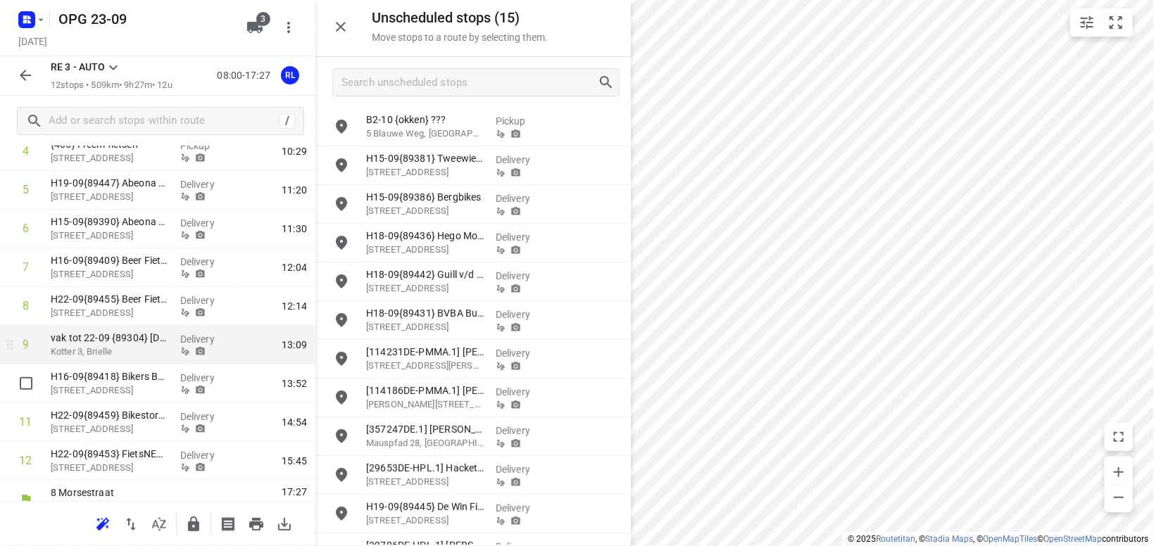
scroll to position [258, 0]
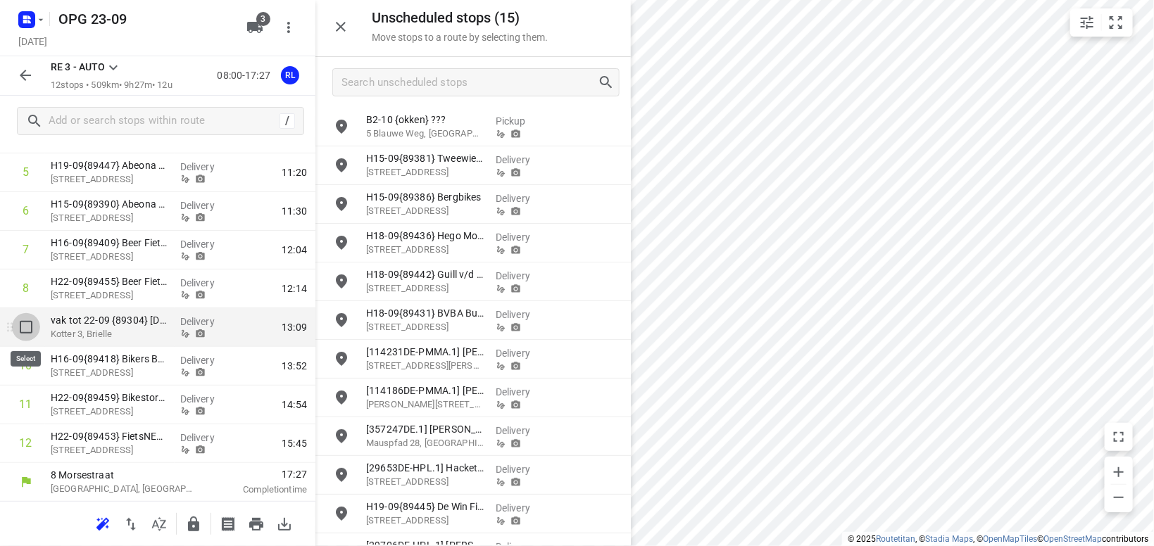
click at [23, 328] on input "checkbox" at bounding box center [26, 327] width 28 height 28
checkbox input "true"
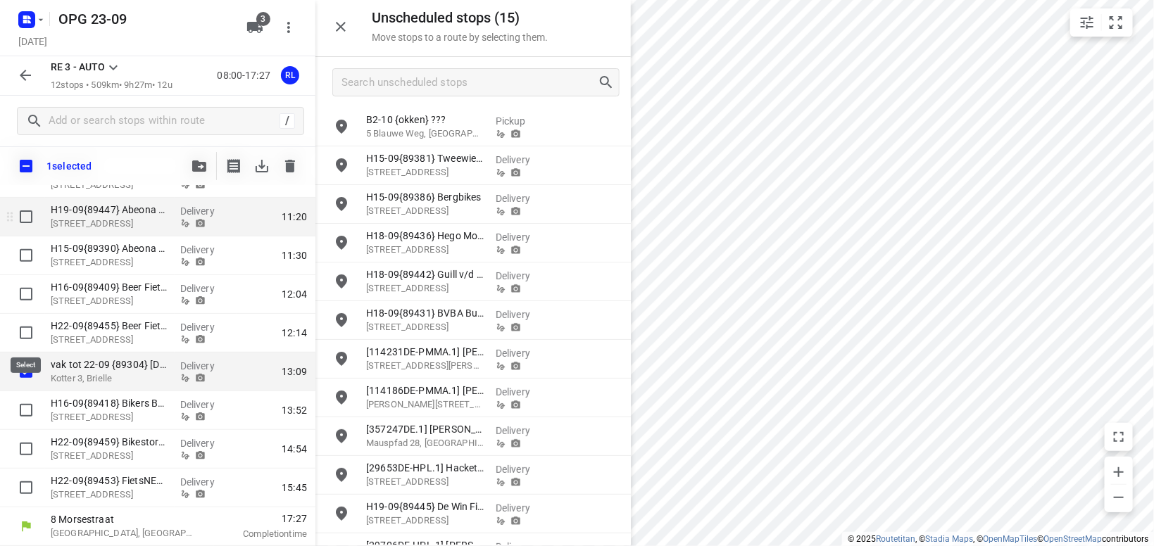
scroll to position [253, 0]
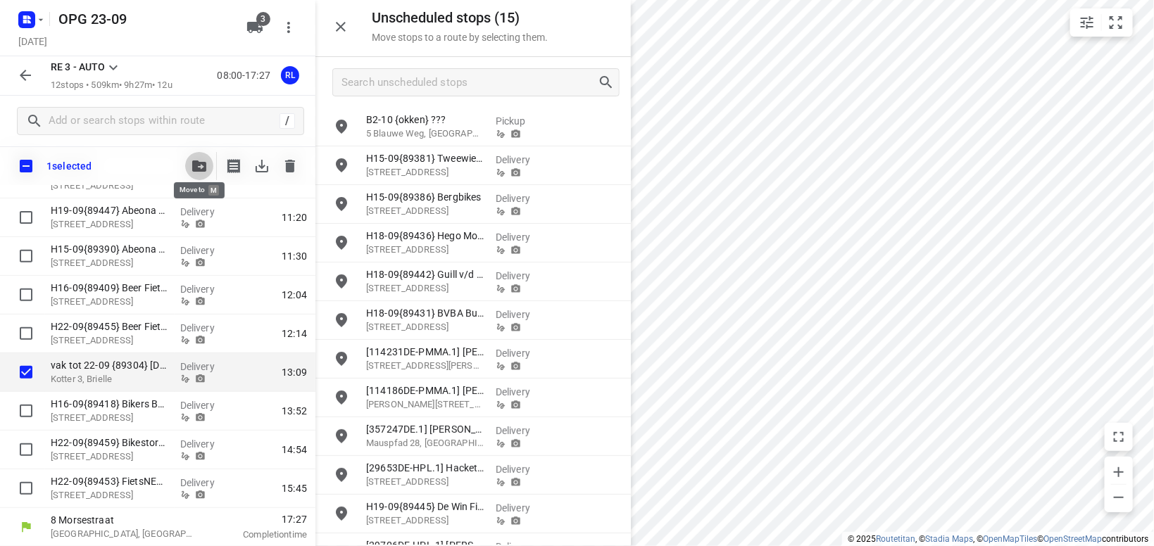
click at [201, 169] on icon "button" at bounding box center [199, 166] width 14 height 11
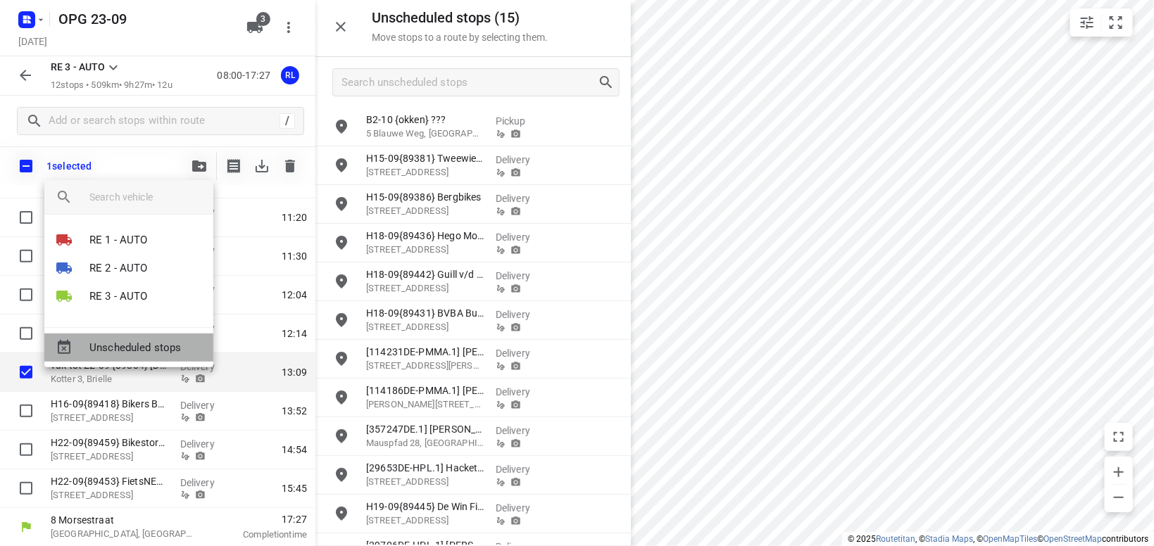
click at [173, 345] on span "Unscheduled stops" at bounding box center [145, 348] width 113 height 16
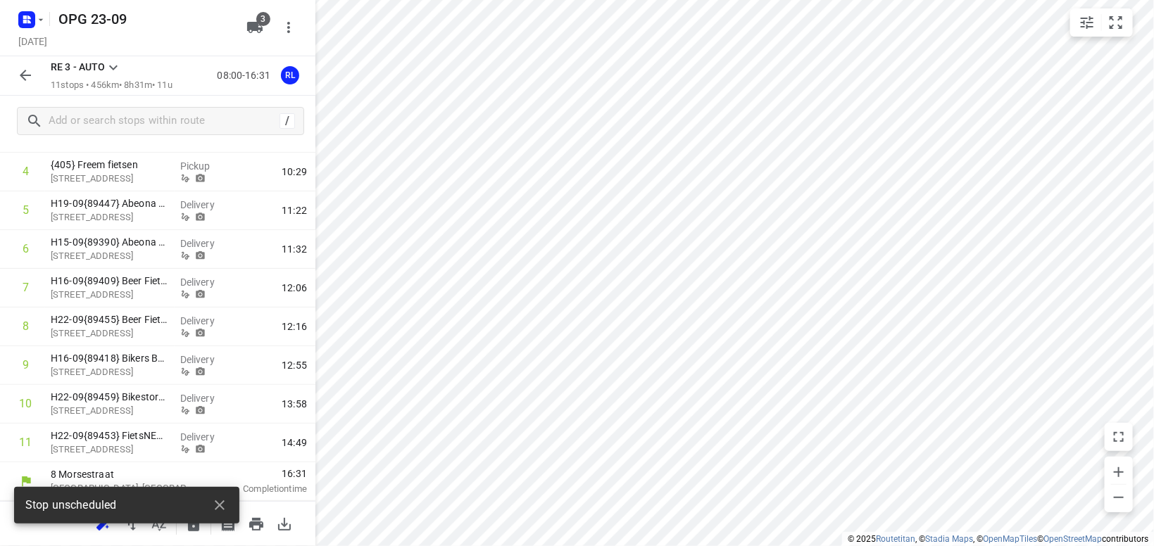
scroll to position [220, 0]
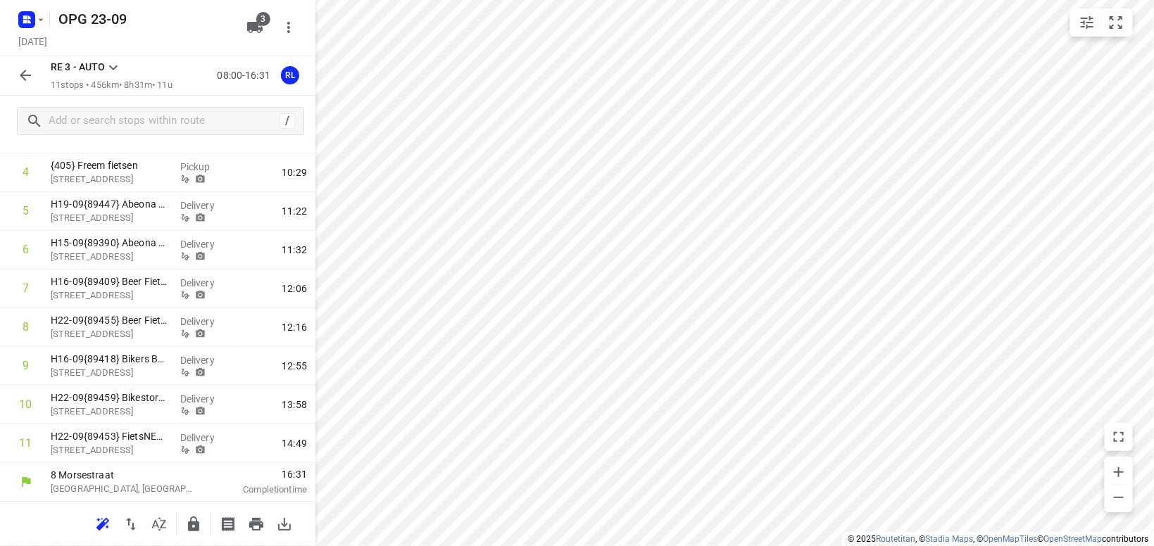
click at [18, 77] on icon "button" at bounding box center [25, 75] width 17 height 17
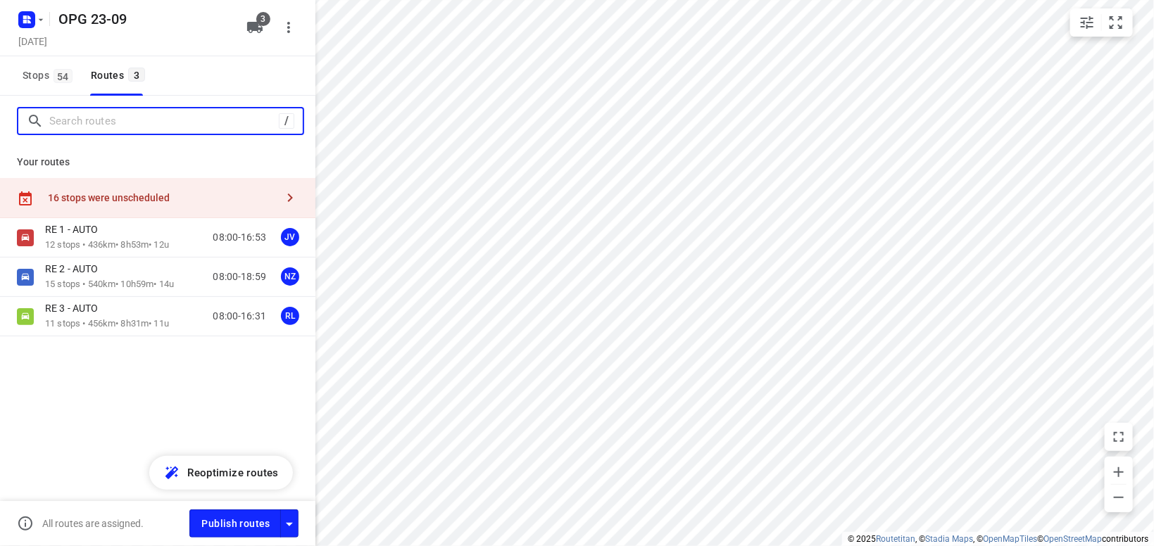
click at [86, 119] on input "Search routes" at bounding box center [164, 122] width 230 height 22
click at [121, 120] on input "Search routes" at bounding box center [176, 122] width 254 height 22
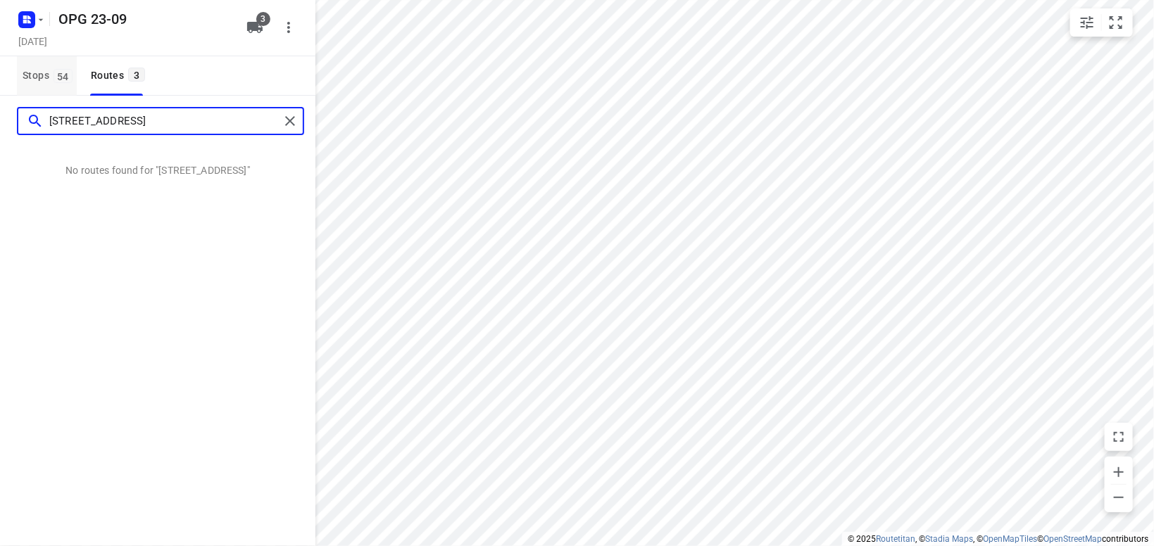
type input "reginastraat 8 delfgauw"
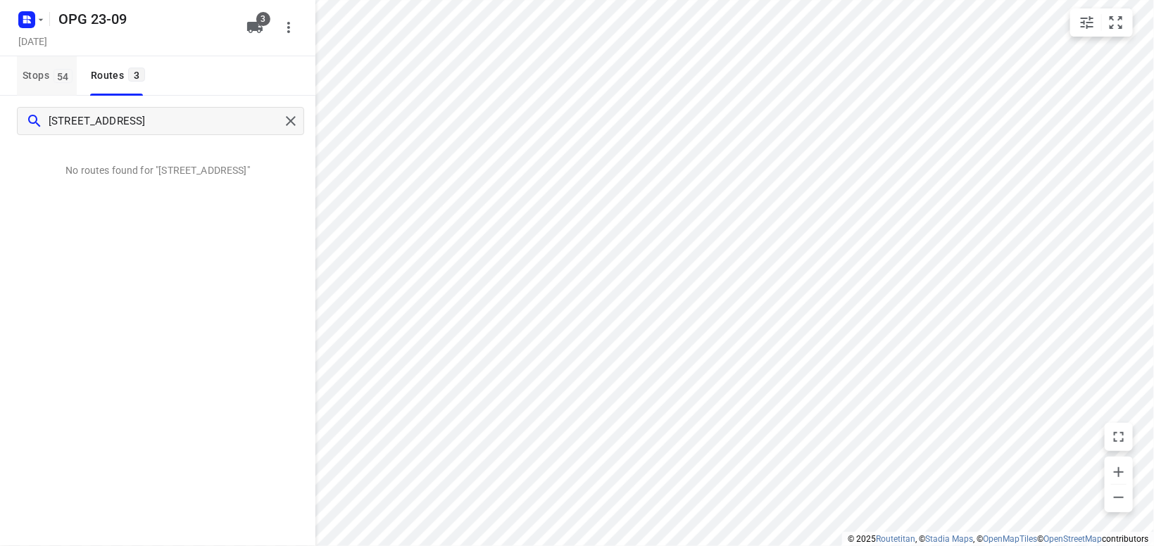
click at [57, 75] on span "54" at bounding box center [63, 76] width 19 height 14
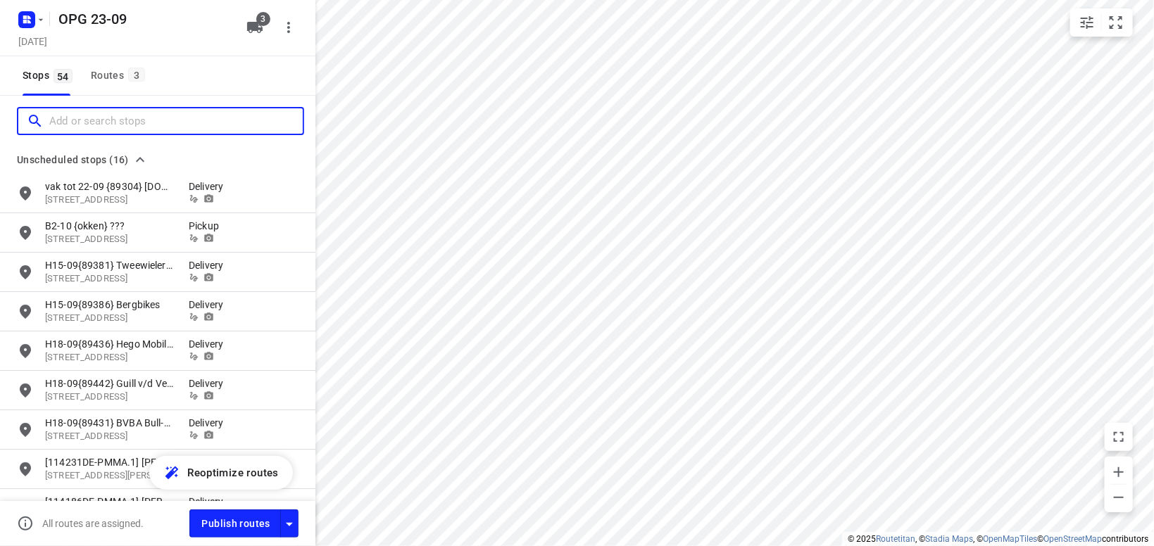
click at [98, 120] on input "Add or search stops" at bounding box center [176, 122] width 254 height 22
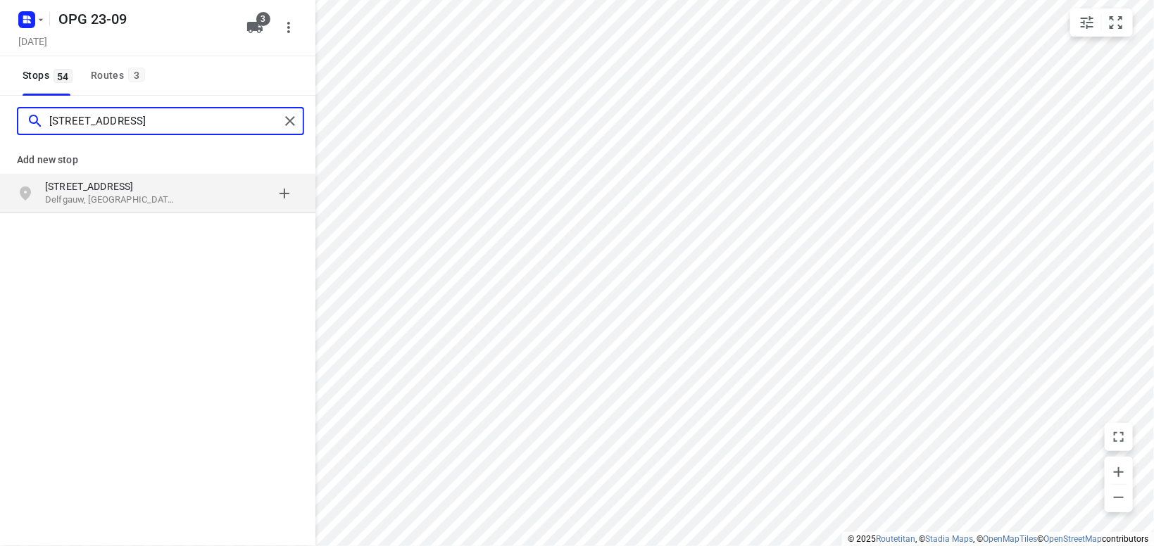
type input "reginastraat 8 delfgauw"
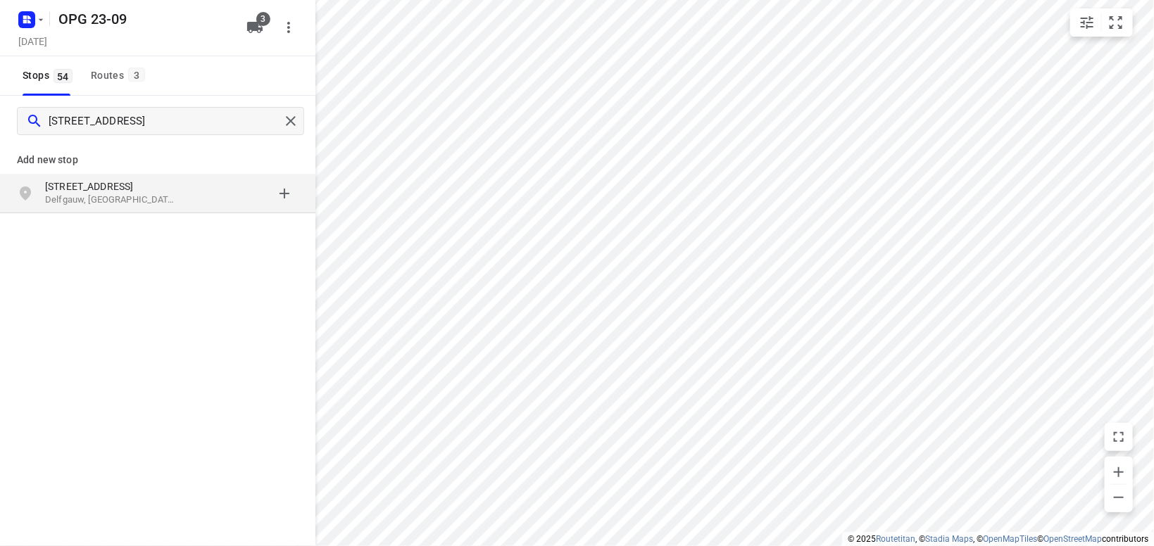
click at [113, 204] on p "Delfgauw, Nederland" at bounding box center [110, 200] width 130 height 13
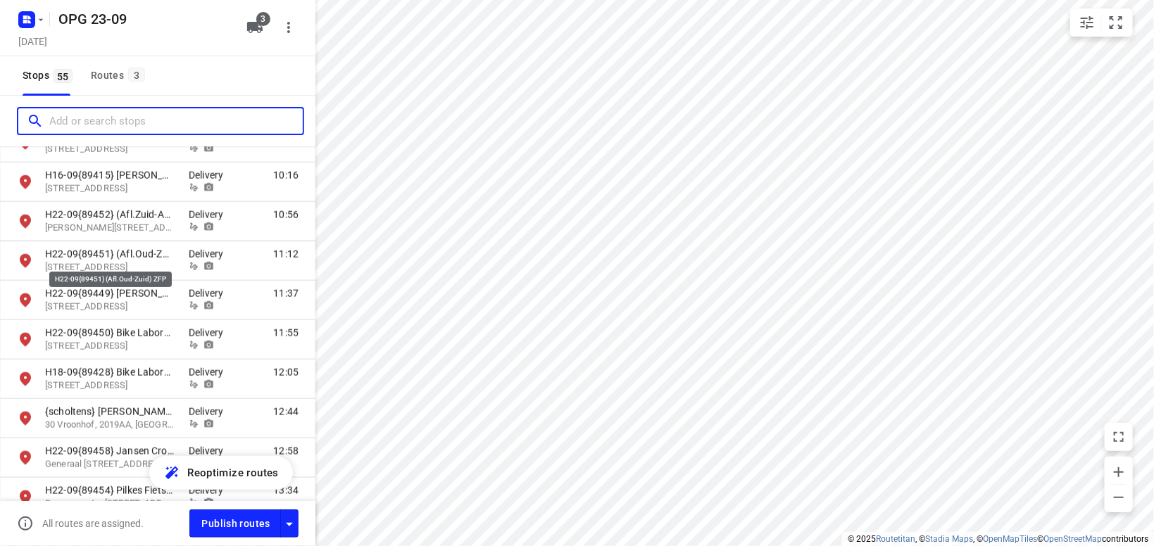
scroll to position [554, 0]
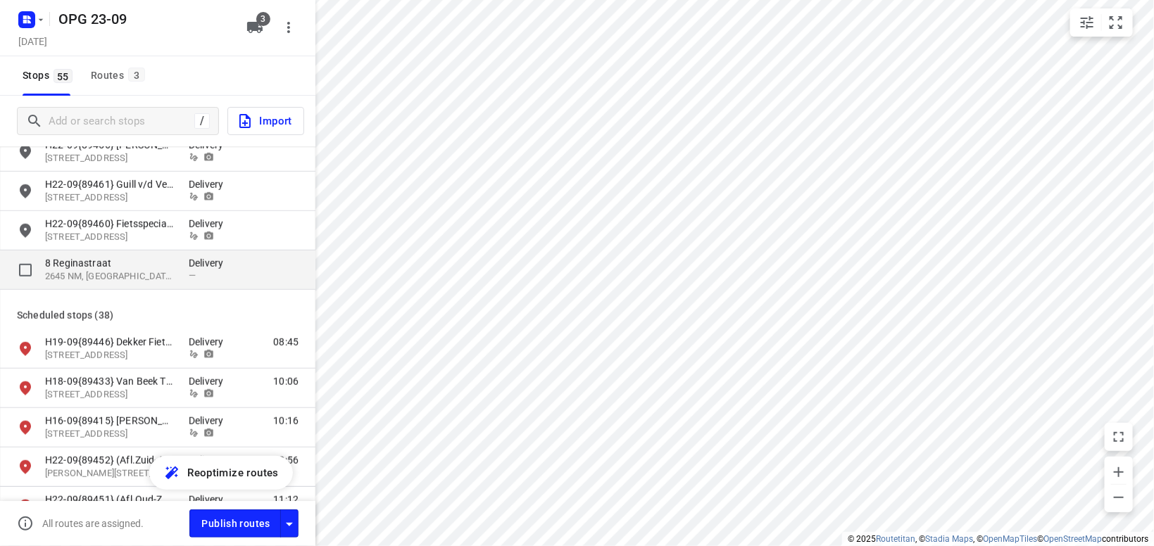
click at [101, 268] on p "8 Reginastraat" at bounding box center [110, 263] width 130 height 14
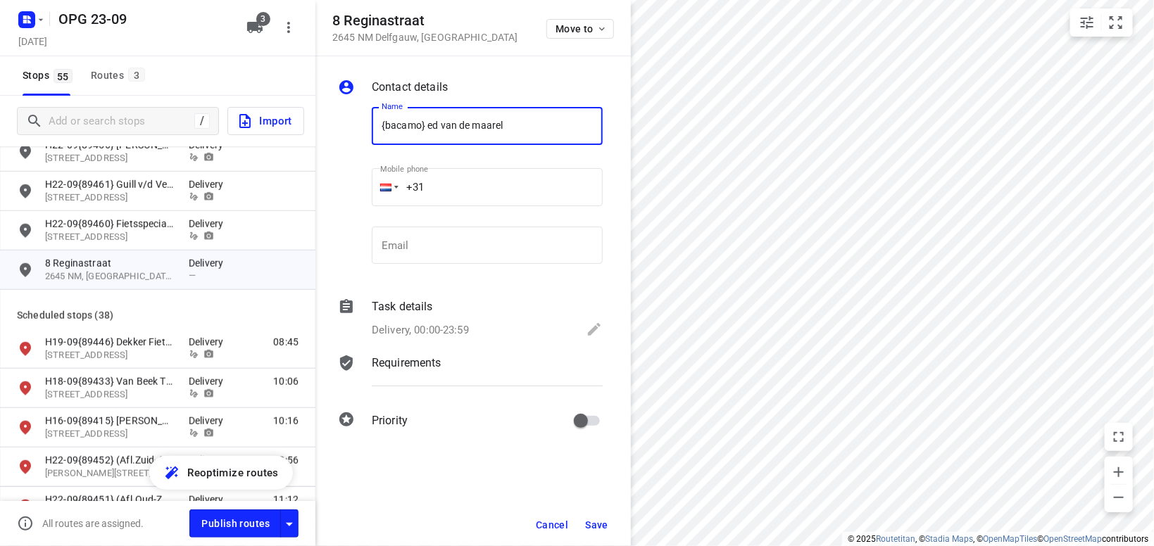
type input "{bacamo} ed van de maarel"
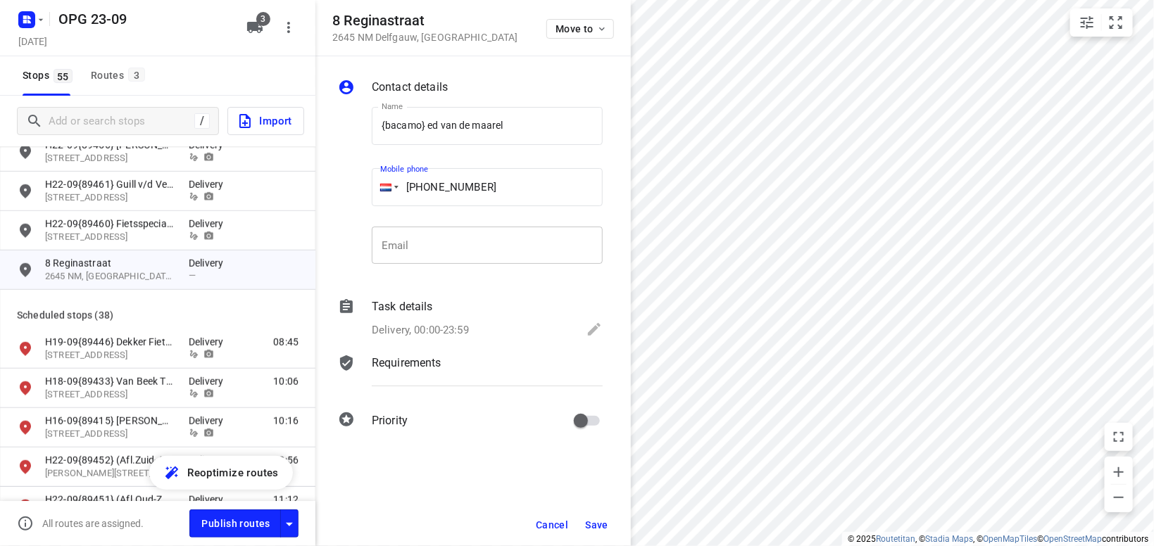
type input "+31 61572705"
click at [453, 254] on input "email" at bounding box center [487, 246] width 231 height 38
click at [412, 333] on p "Delivery, 00:00-23:59" at bounding box center [420, 331] width 97 height 16
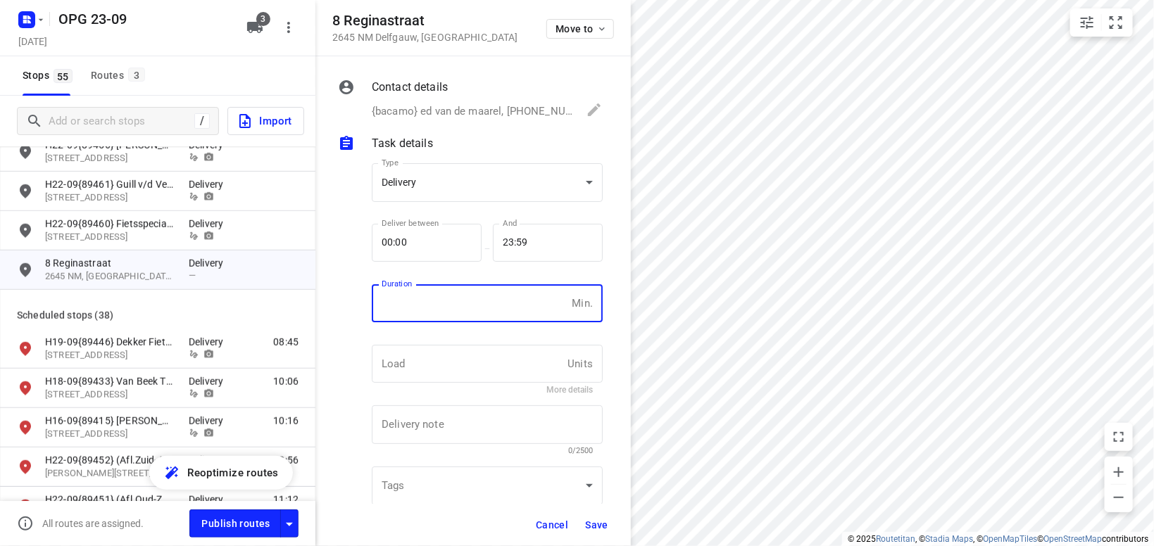
click at [423, 308] on input "number" at bounding box center [469, 303] width 194 height 38
type input "10"
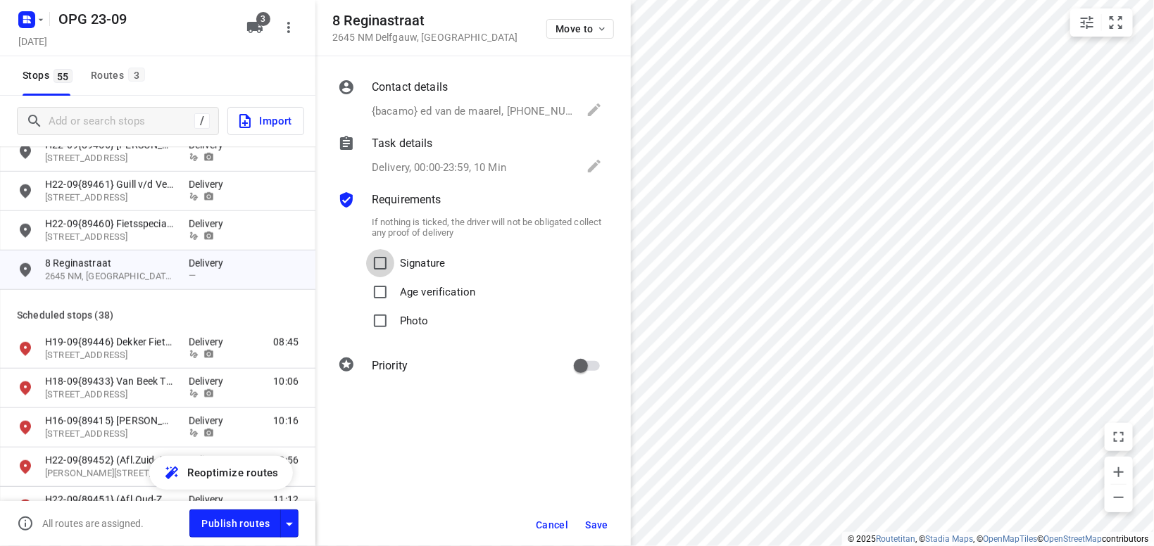
click at [366, 249] on input "Signature" at bounding box center [380, 263] width 28 height 28
checkbox input "true"
click at [366, 307] on input "Photo" at bounding box center [380, 321] width 28 height 28
checkbox input "true"
click at [603, 525] on span "Save" at bounding box center [596, 525] width 23 height 11
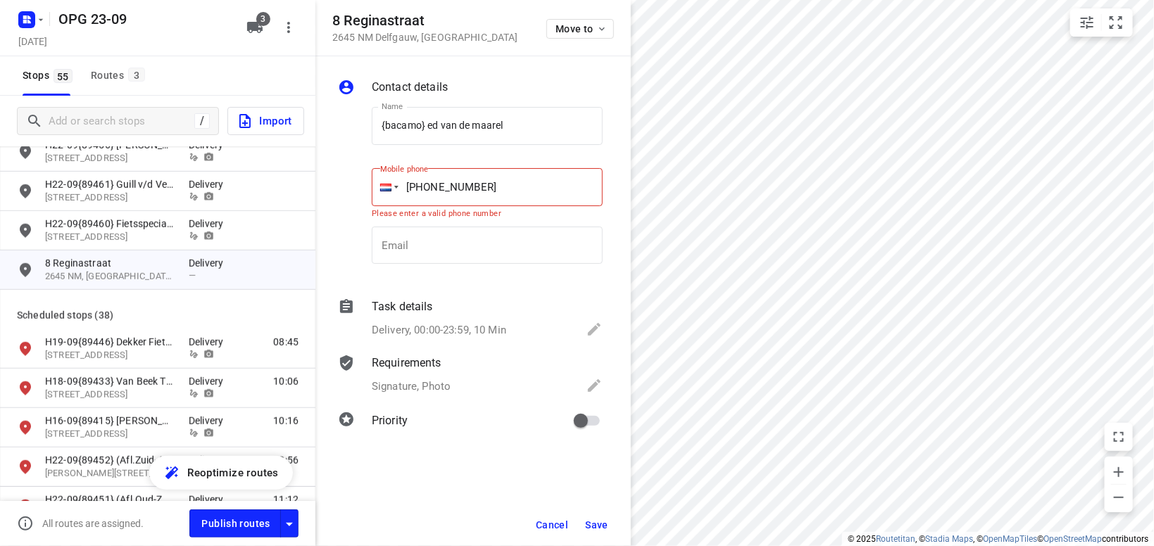
drag, startPoint x: 515, startPoint y: 189, endPoint x: 367, endPoint y: 193, distance: 147.9
click at [372, 193] on input "+31 61572705" at bounding box center [487, 187] width 231 height 38
type input "+31"
click at [600, 525] on span "Save" at bounding box center [596, 525] width 23 height 11
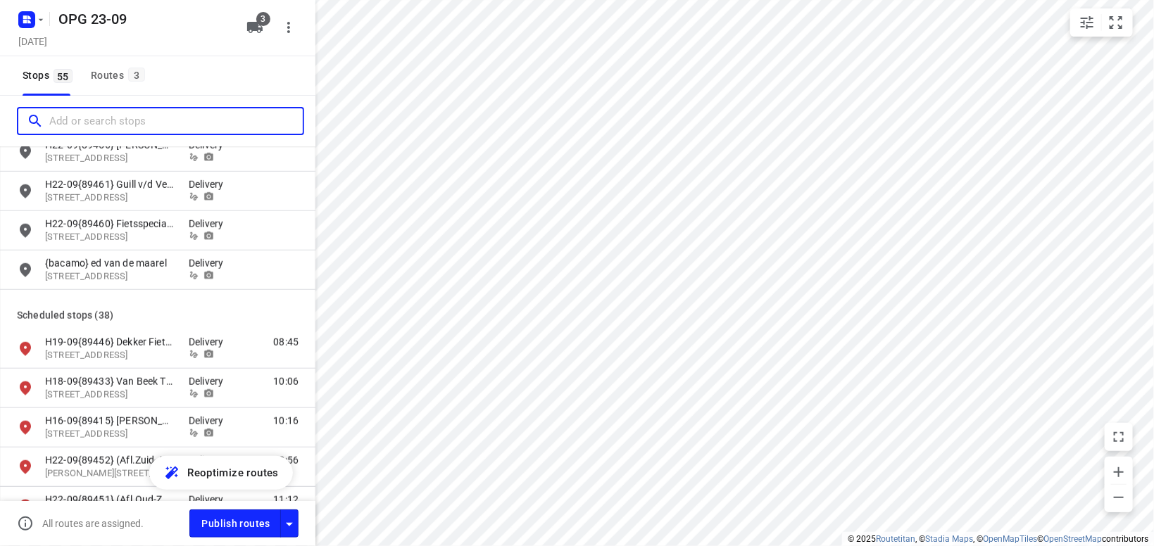
click at [99, 123] on input "Add or search stops" at bounding box center [176, 122] width 254 height 22
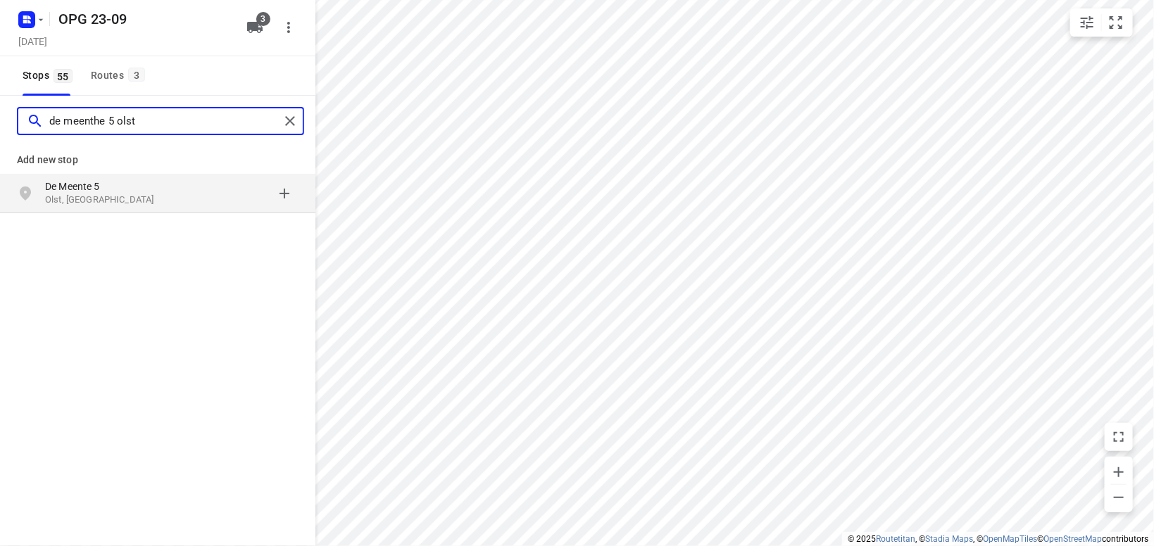
type input "de meenthe 5 olst"
click at [100, 190] on p "De Meente 5" at bounding box center [110, 187] width 130 height 14
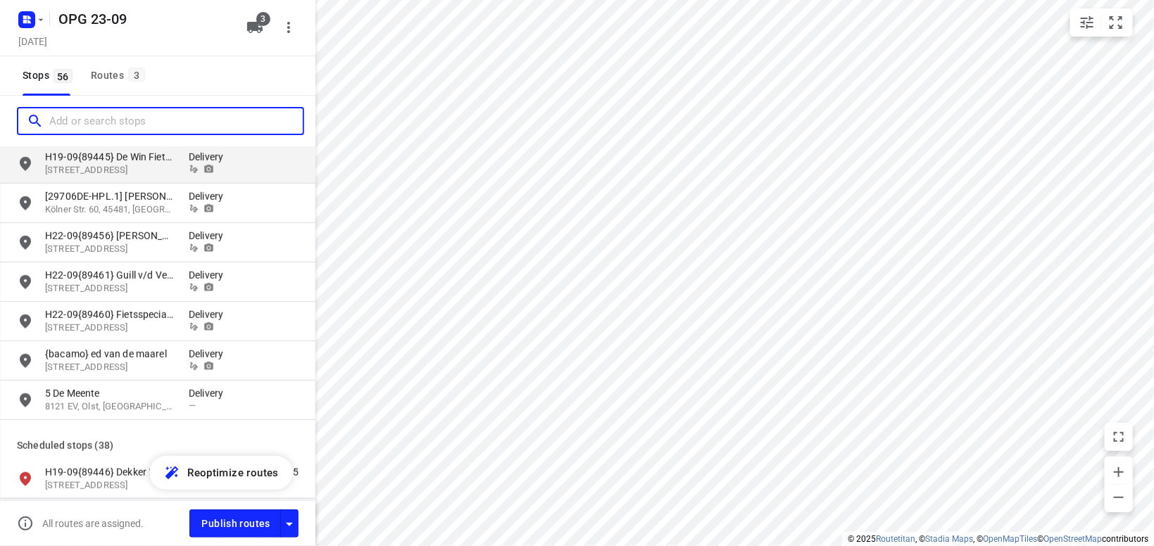
scroll to position [492, 0]
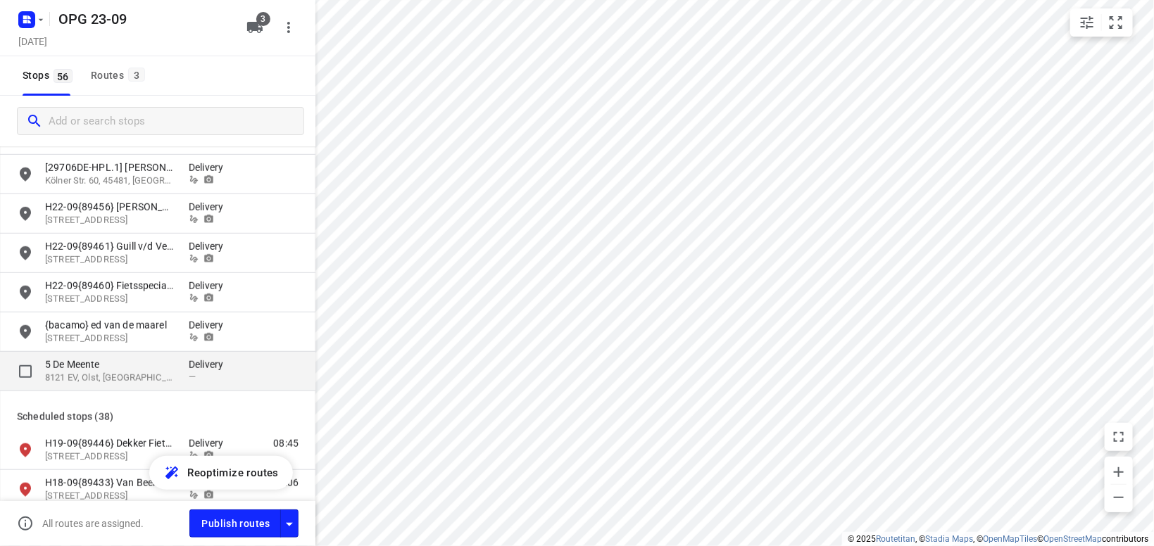
click at [115, 370] on p "5 De Meente" at bounding box center [110, 365] width 130 height 14
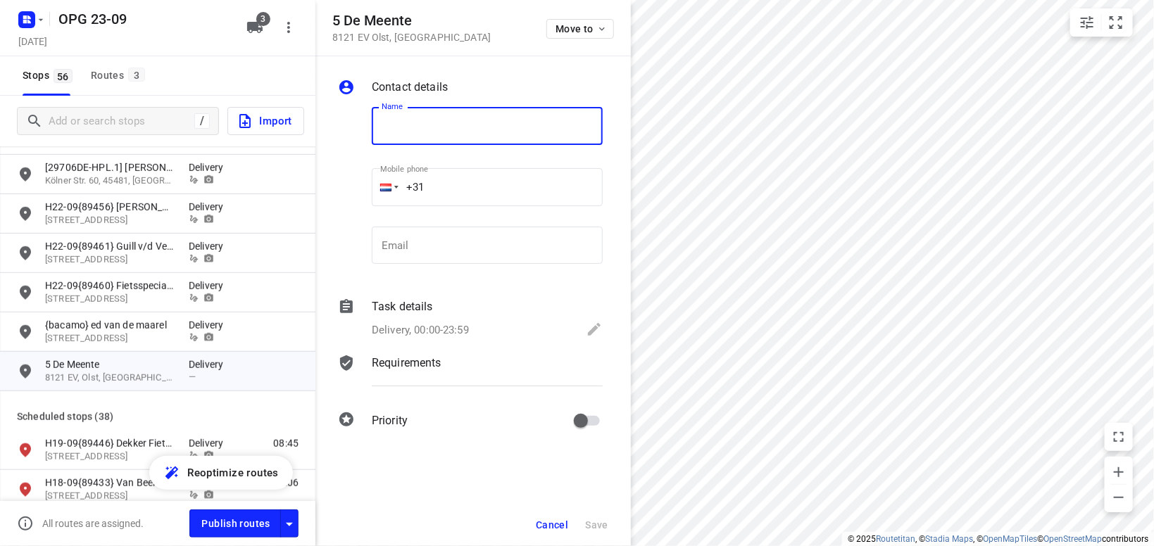
click at [477, 129] on input "text" at bounding box center [487, 126] width 231 height 38
type input "{jasper bisschop} is fordink olst bv"
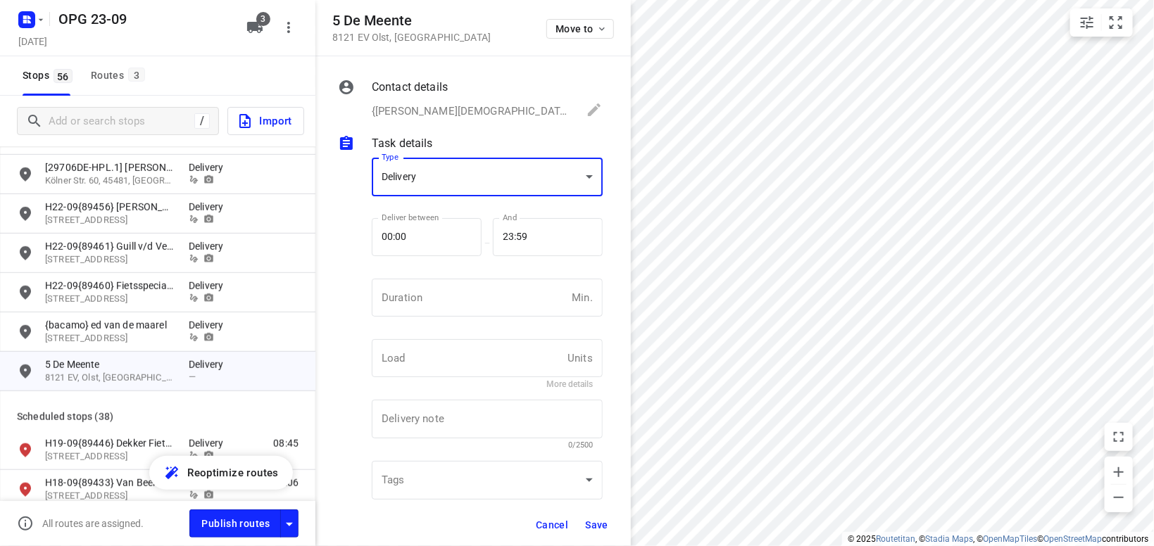
scroll to position [5, 0]
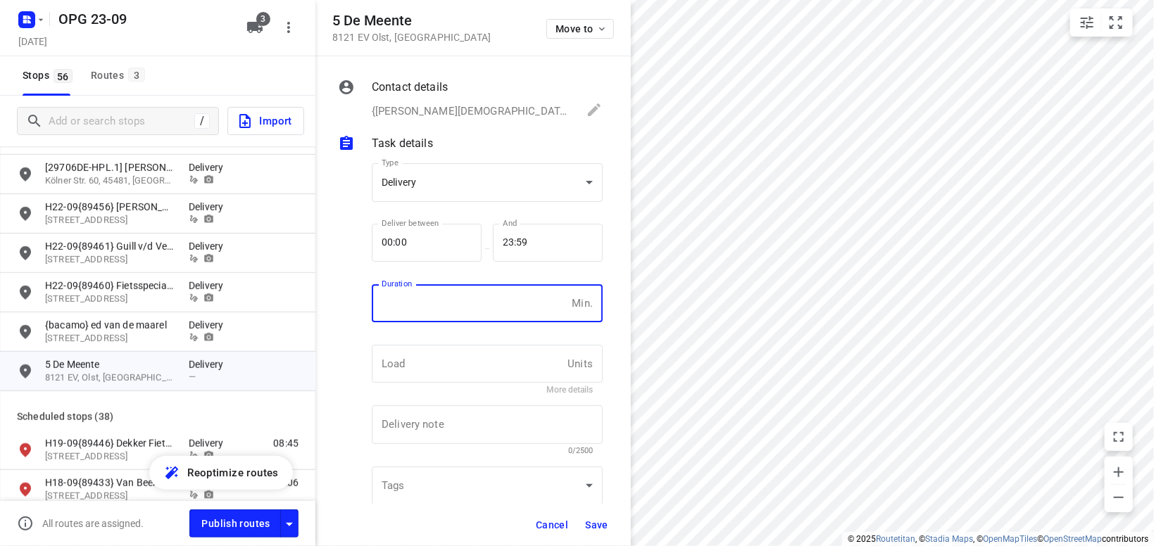
click at [418, 306] on input "number" at bounding box center [469, 303] width 194 height 38
click at [424, 299] on input "number" at bounding box center [469, 303] width 194 height 38
type input "10"
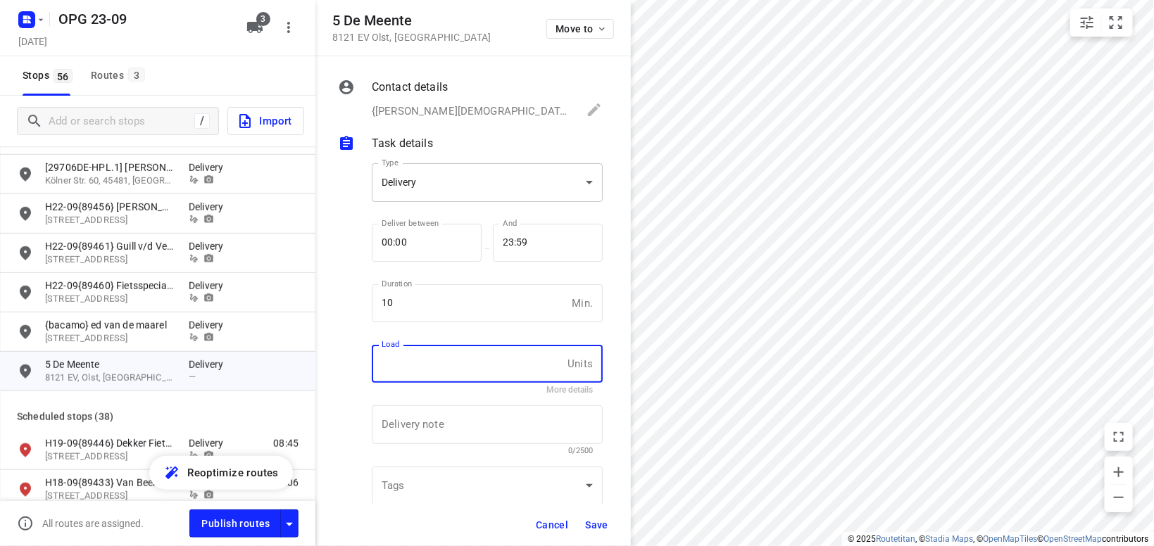
click at [450, 175] on body "i © 2025 Routetitan , © Stadia Maps , © OpenMapTiles © OpenStreetMap contributo…" at bounding box center [577, 273] width 1154 height 546
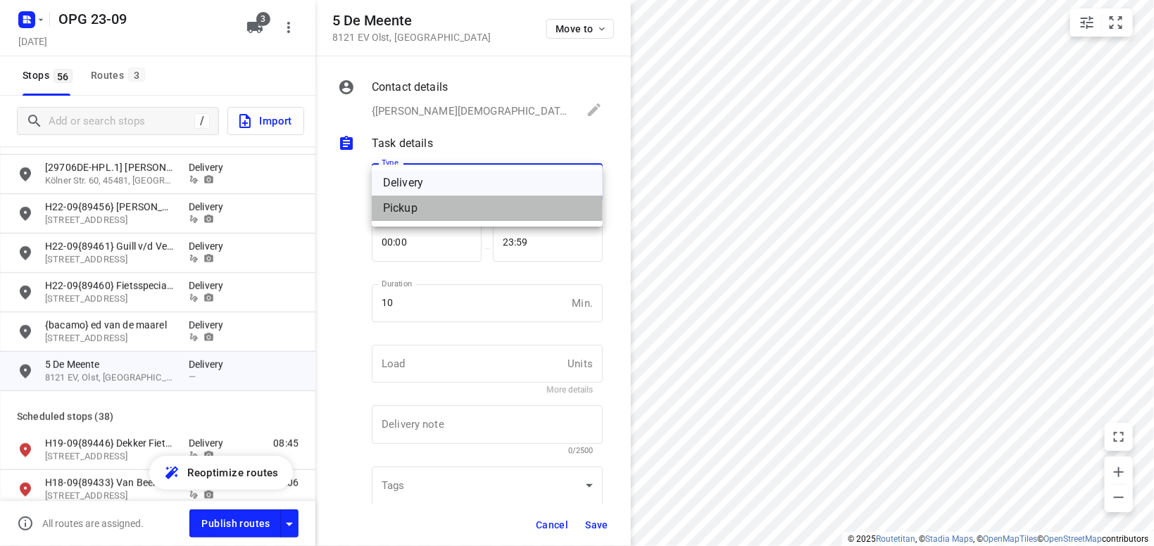
click at [441, 211] on div "Pickup" at bounding box center [487, 208] width 208 height 17
type input "pickup"
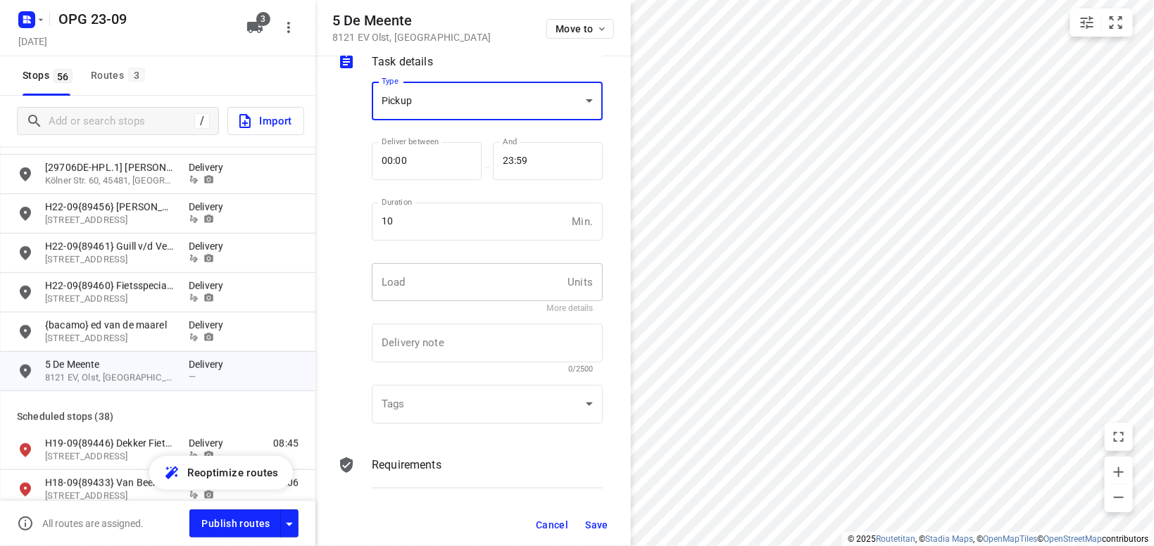
scroll to position [137, 0]
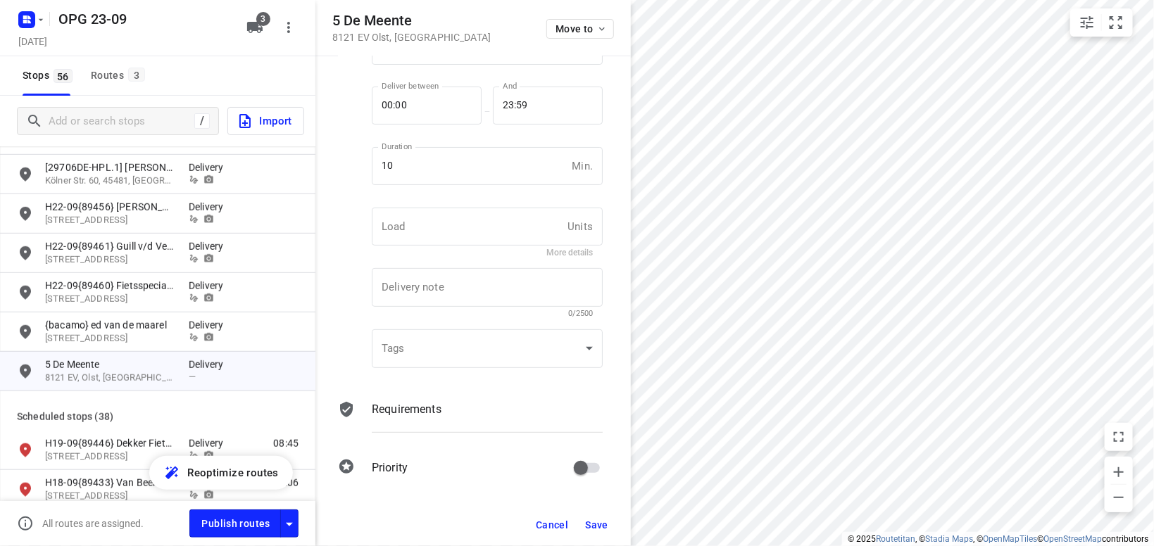
click at [433, 408] on p "Requirements" at bounding box center [407, 409] width 70 height 17
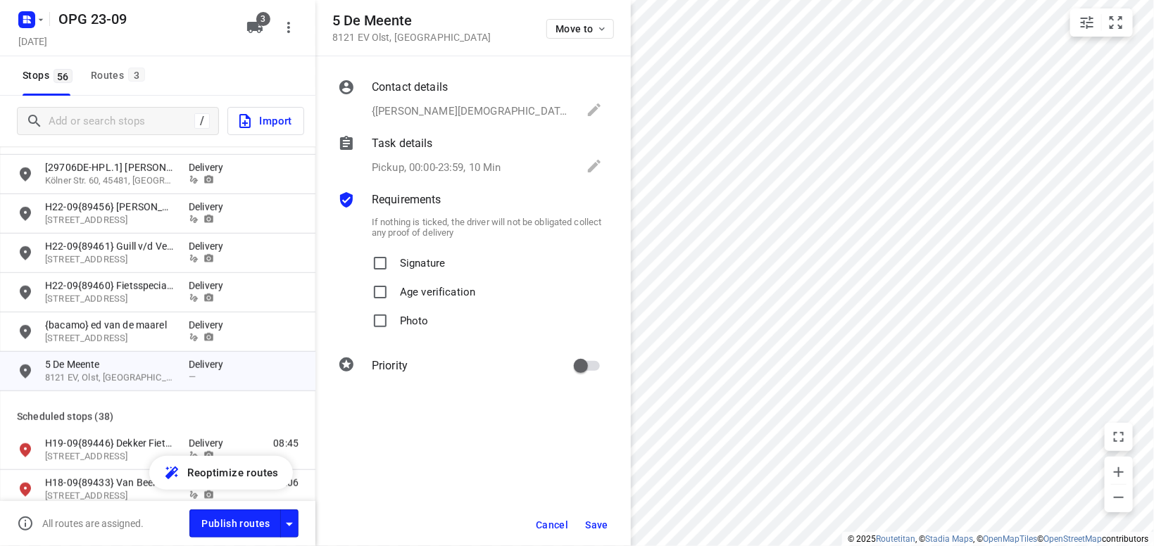
scroll to position [0, 0]
drag, startPoint x: 444, startPoint y: 258, endPoint x: 465, endPoint y: 305, distance: 51.3
click at [444, 258] on p "Signature" at bounding box center [422, 259] width 45 height 20
click at [394, 258] on input "Signature" at bounding box center [380, 263] width 28 height 28
checkbox input "true"
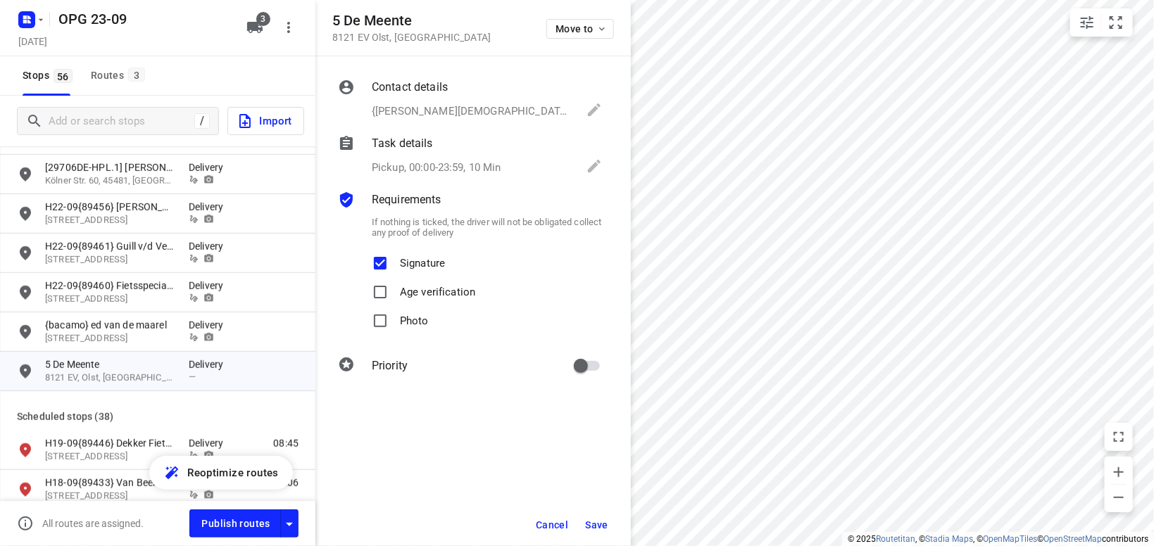
click at [416, 327] on p "Photo" at bounding box center [414, 317] width 29 height 20
click at [394, 327] on input "Photo" at bounding box center [380, 321] width 28 height 28
checkbox input "true"
click at [600, 525] on span "Save" at bounding box center [596, 525] width 23 height 11
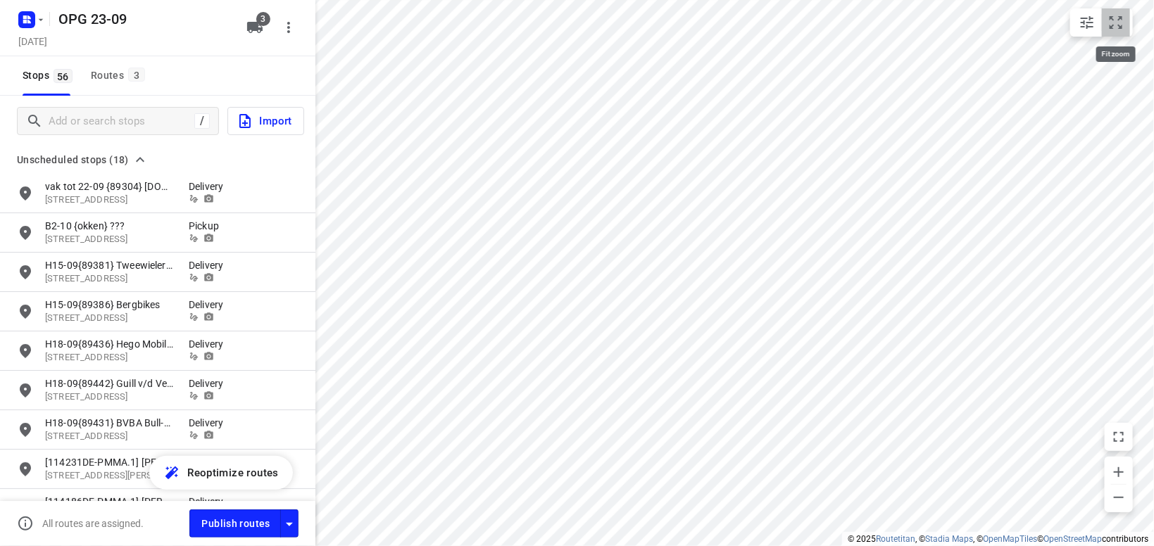
drag, startPoint x: 1123, startPoint y: 17, endPoint x: 1109, endPoint y: 9, distance: 16.1
click at [1125, 16] on button "small contained button group" at bounding box center [1116, 22] width 28 height 28
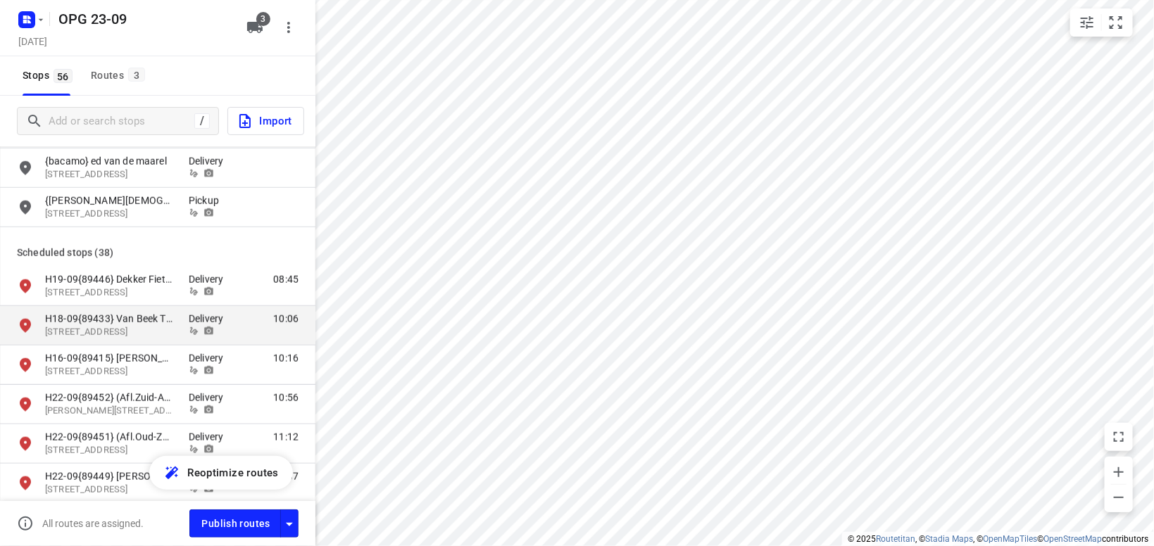
scroll to position [575, 0]
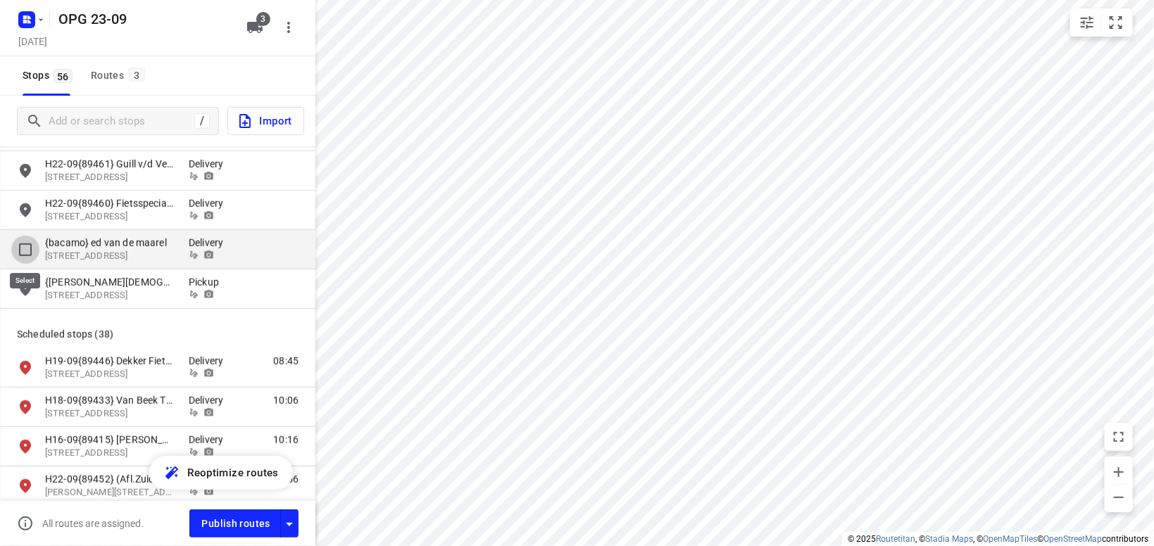
click at [27, 251] on input "grid" at bounding box center [25, 250] width 28 height 28
checkbox input "true"
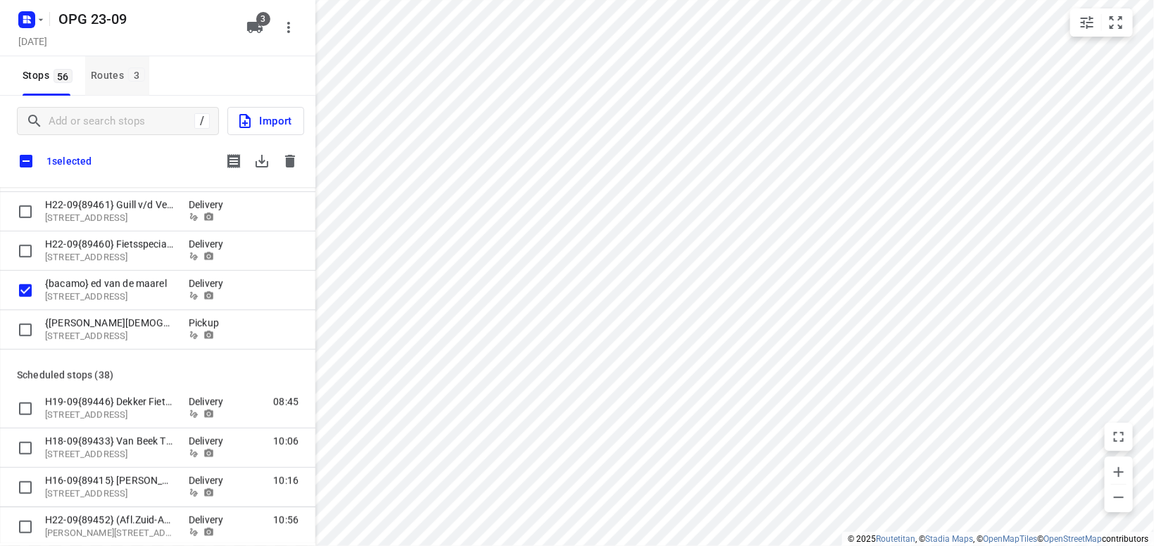
click at [135, 82] on span "3" at bounding box center [136, 75] width 17 height 14
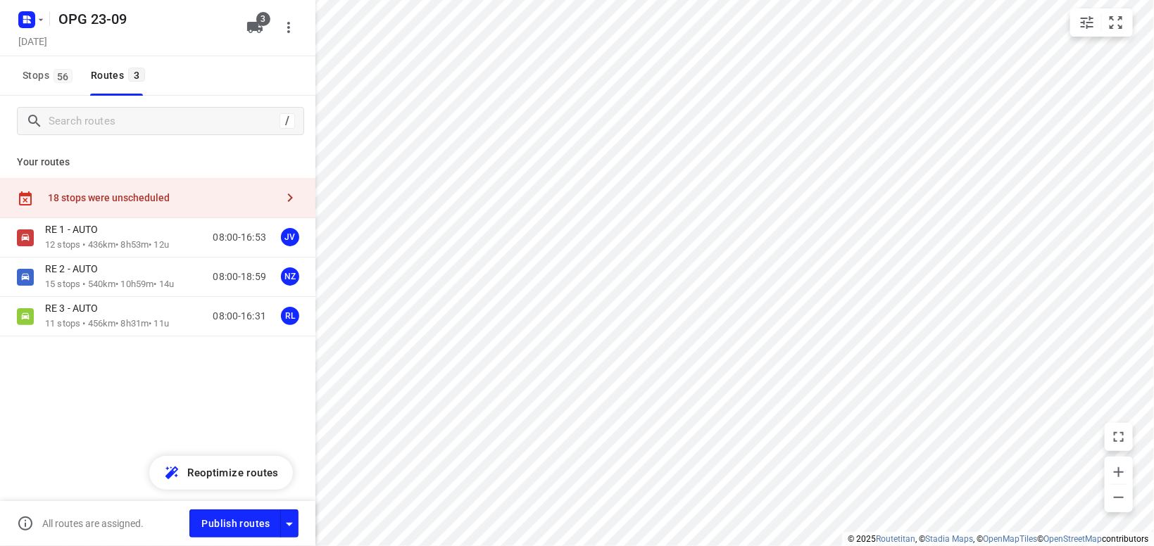
click at [292, 195] on icon "button" at bounding box center [290, 197] width 17 height 17
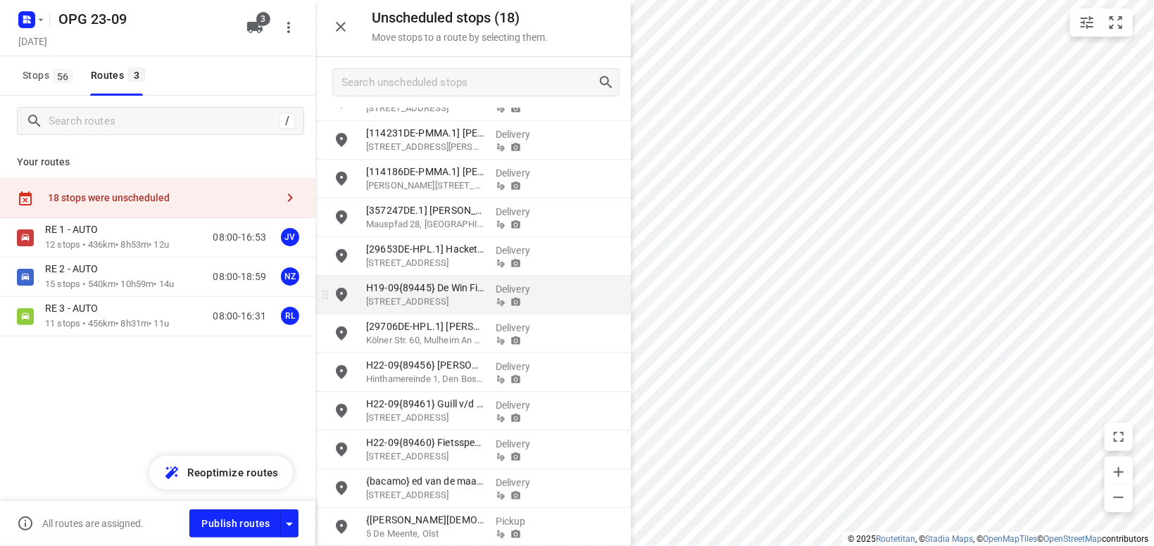
scroll to position [261, 0]
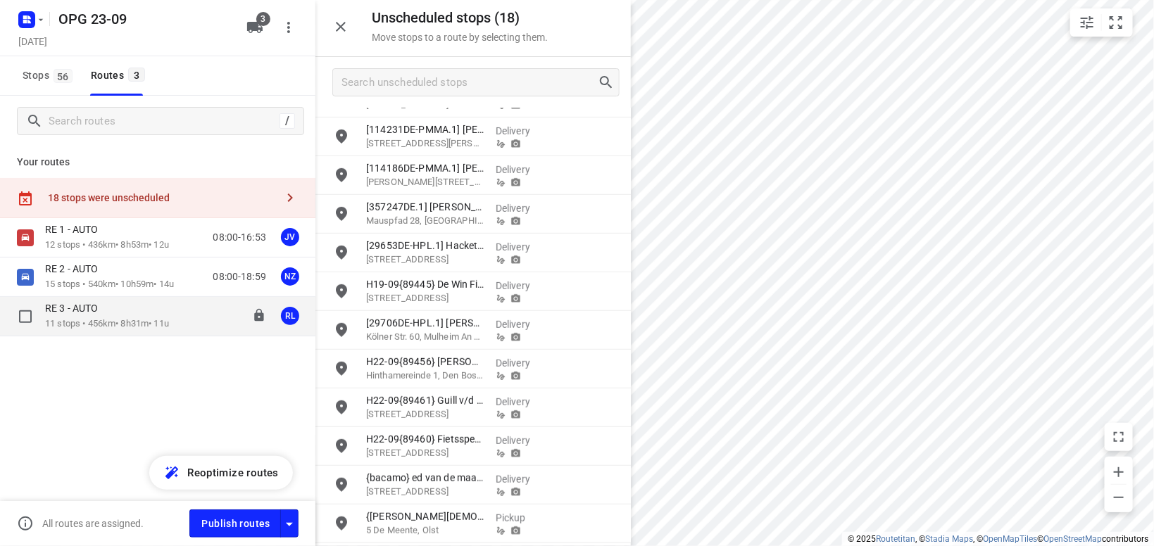
click at [120, 312] on div "RE 3 - AUTO" at bounding box center [107, 309] width 124 height 15
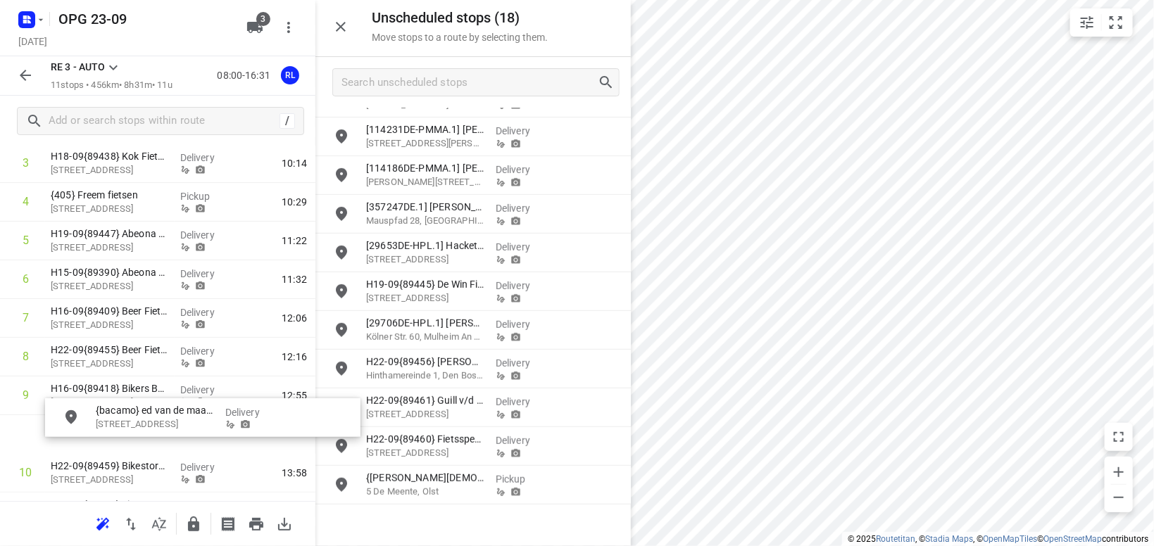
scroll to position [193, 0]
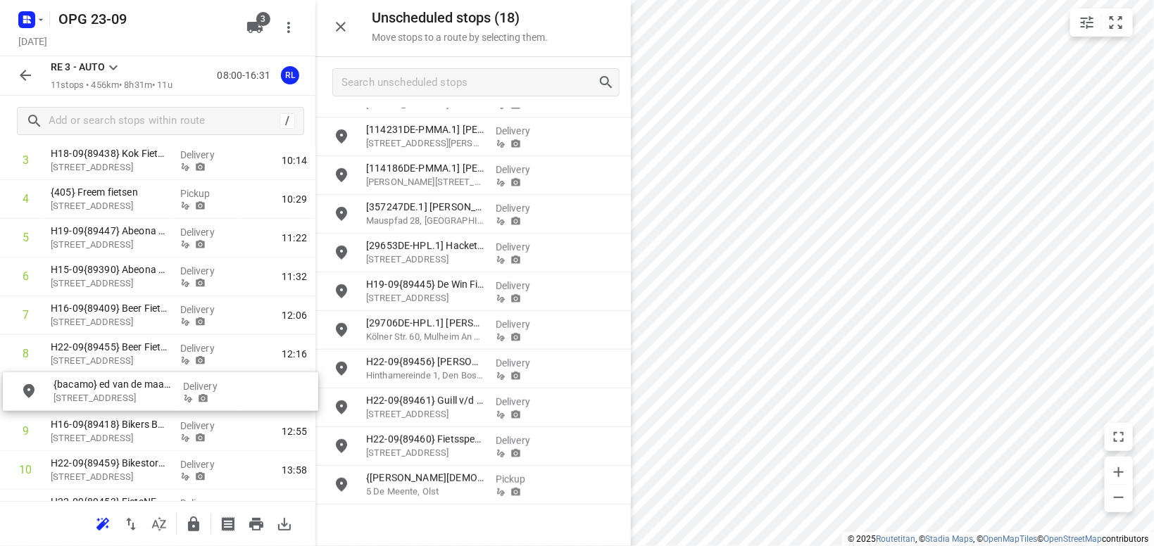
drag, startPoint x: 427, startPoint y: 480, endPoint x: 94, endPoint y: 377, distance: 349.5
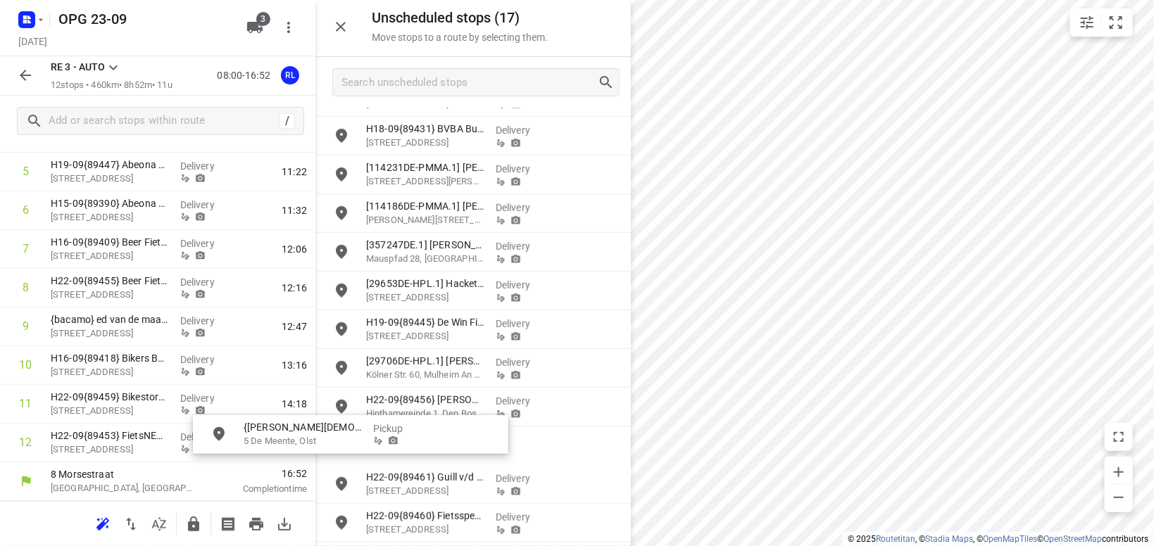
scroll to position [258, 0]
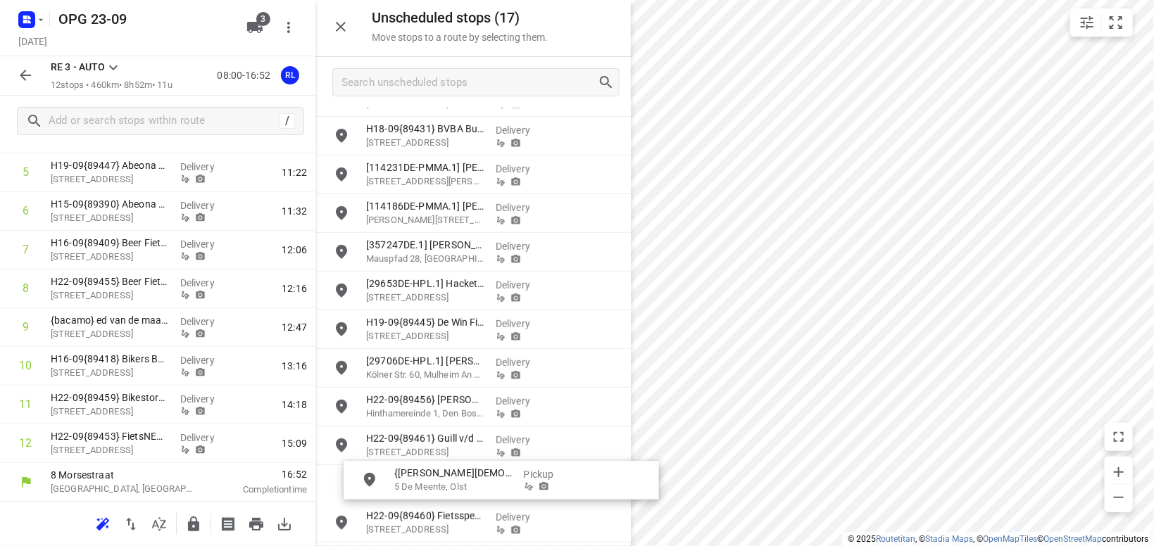
drag, startPoint x: 427, startPoint y: 522, endPoint x: 451, endPoint y: 473, distance: 54.2
click at [113, 69] on icon at bounding box center [113, 67] width 17 height 17
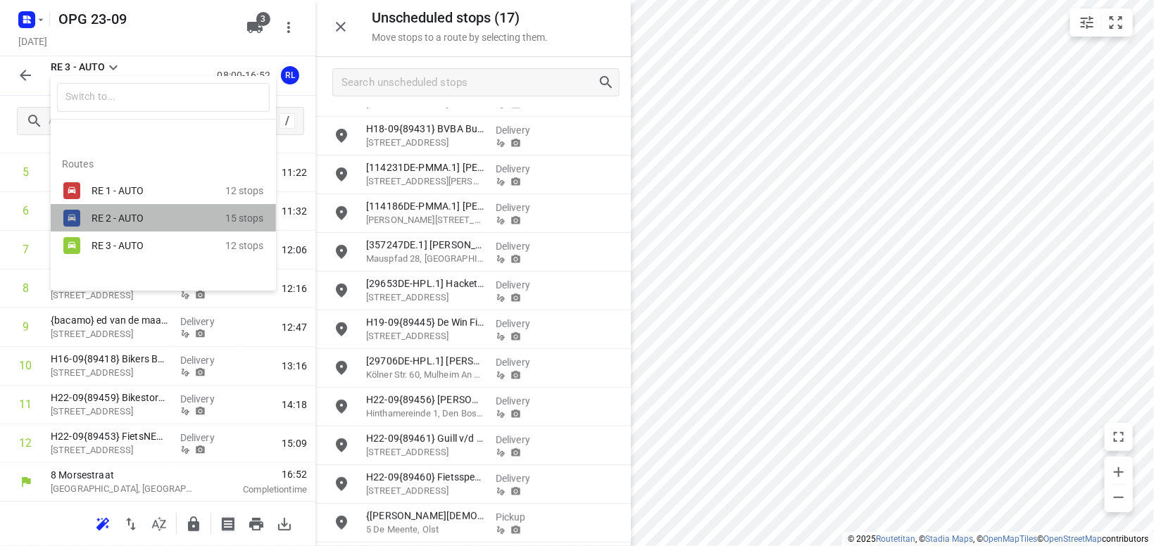
click at [99, 212] on div "RE 2 - AUTO" at bounding box center [159, 218] width 134 height 17
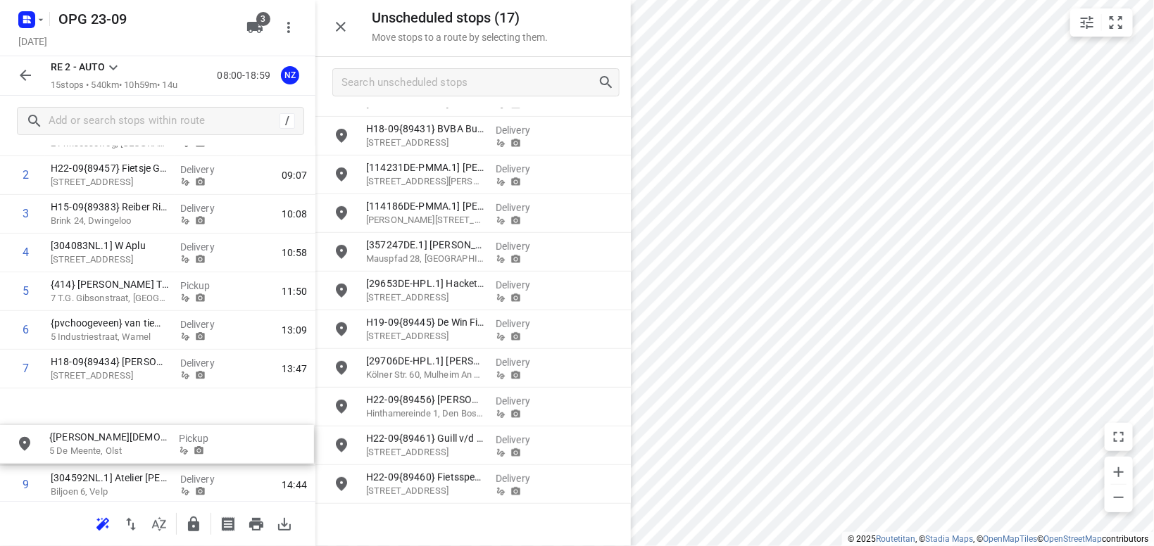
scroll to position [142, 0]
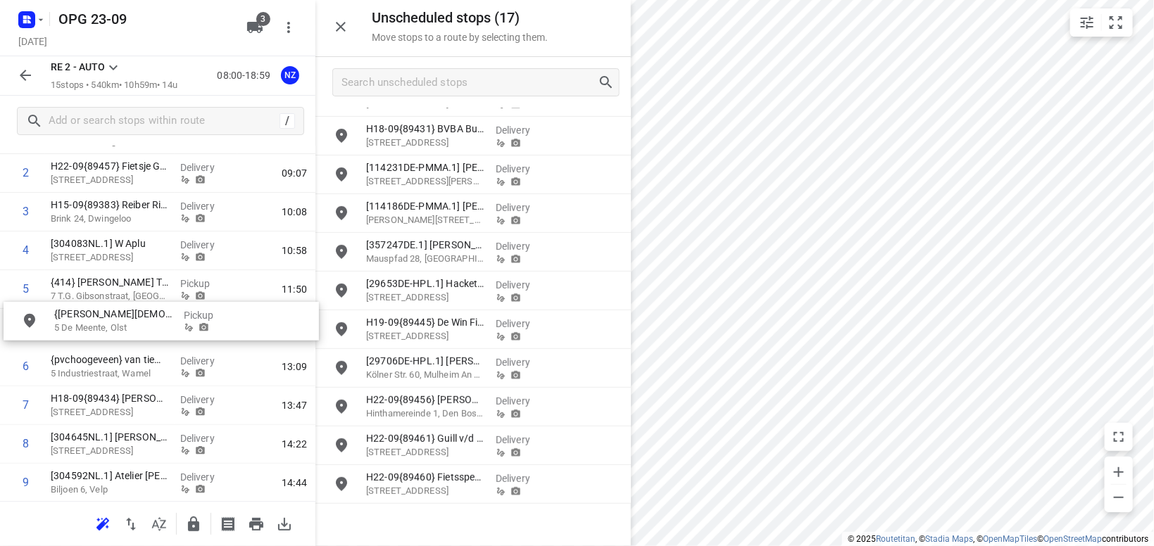
drag, startPoint x: 463, startPoint y: 520, endPoint x: 151, endPoint y: 323, distance: 368.7
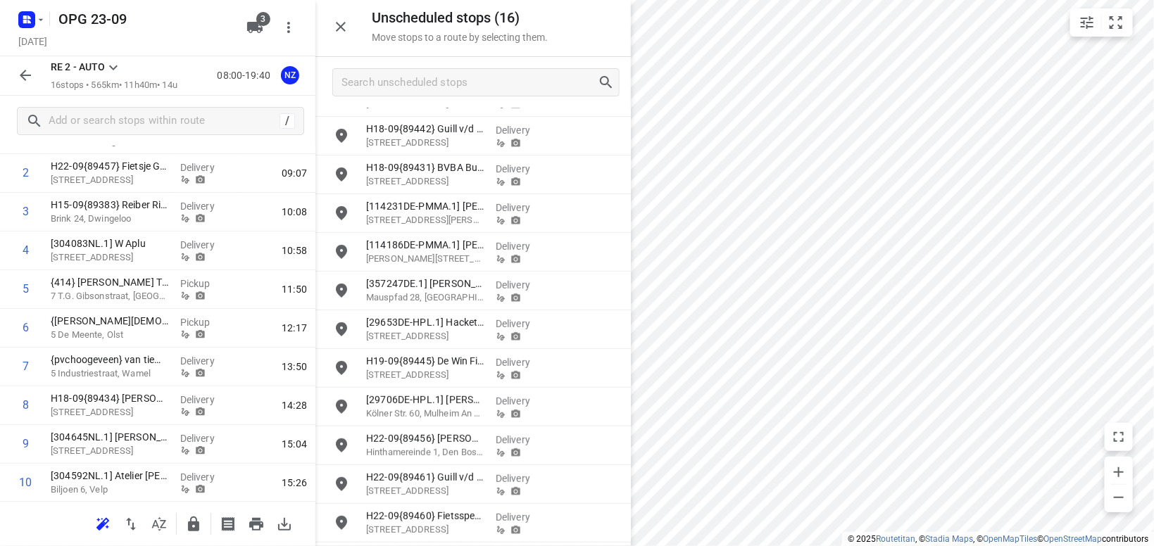
scroll to position [182, 0]
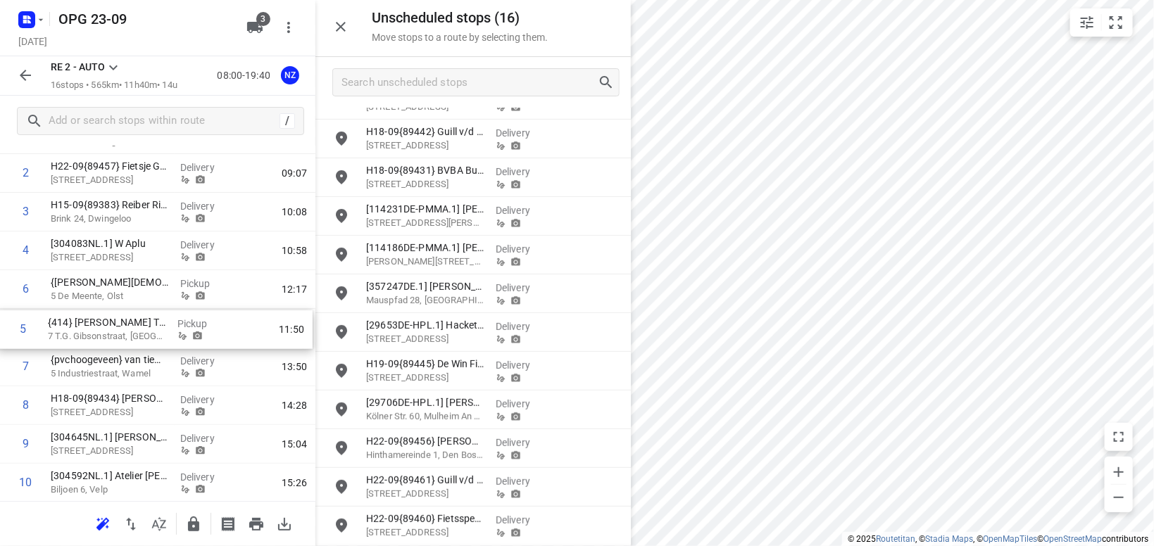
drag, startPoint x: 98, startPoint y: 291, endPoint x: 94, endPoint y: 318, distance: 27.8
click at [88, 339] on div "1 {413} M-Bikes 2 Prinsesseweg, Groningen Pickup 08:53 2 H22-09{89457} Fietsje …" at bounding box center [157, 425] width 315 height 620
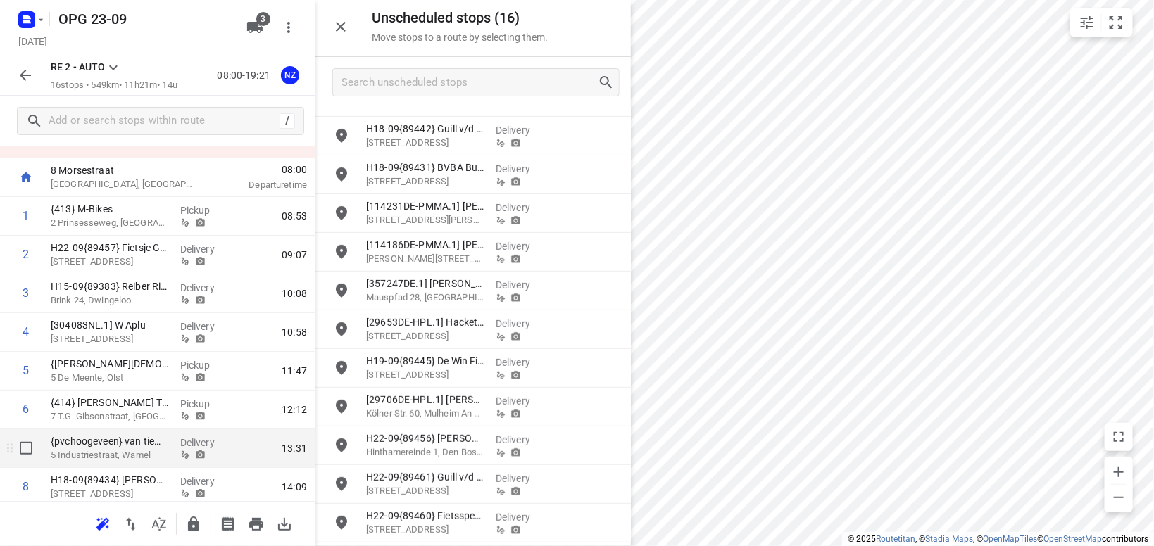
scroll to position [0, 0]
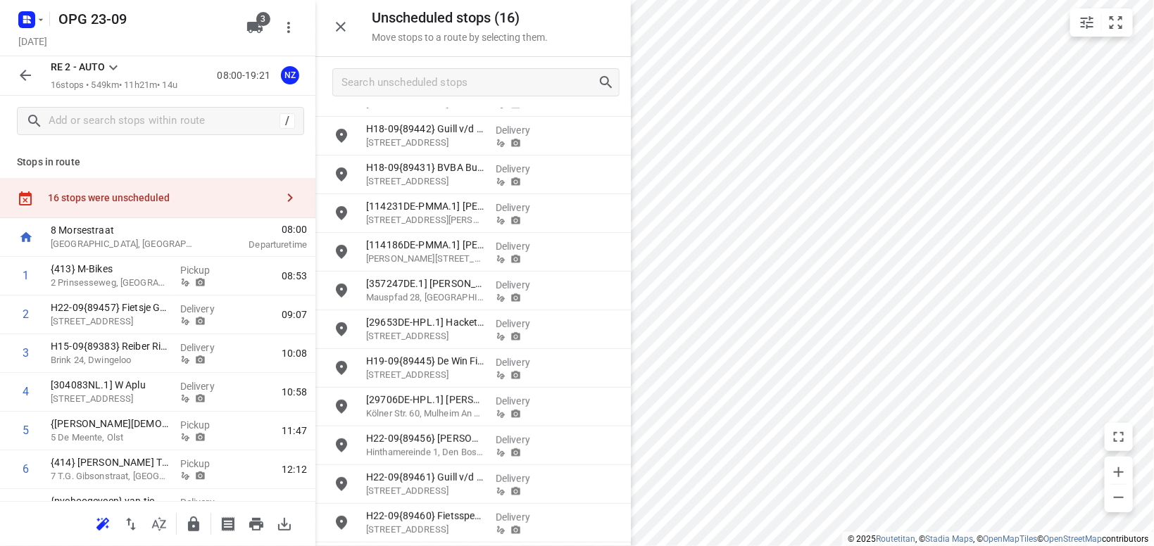
click at [116, 67] on icon at bounding box center [113, 67] width 8 height 5
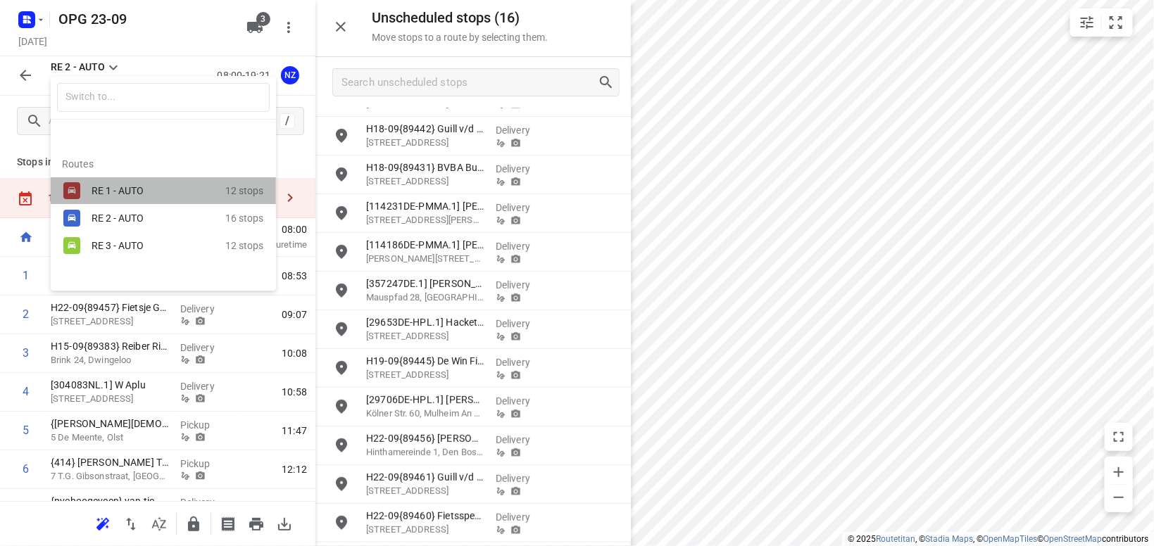
click at [101, 185] on div "RE 1 - AUTO" at bounding box center [152, 190] width 120 height 11
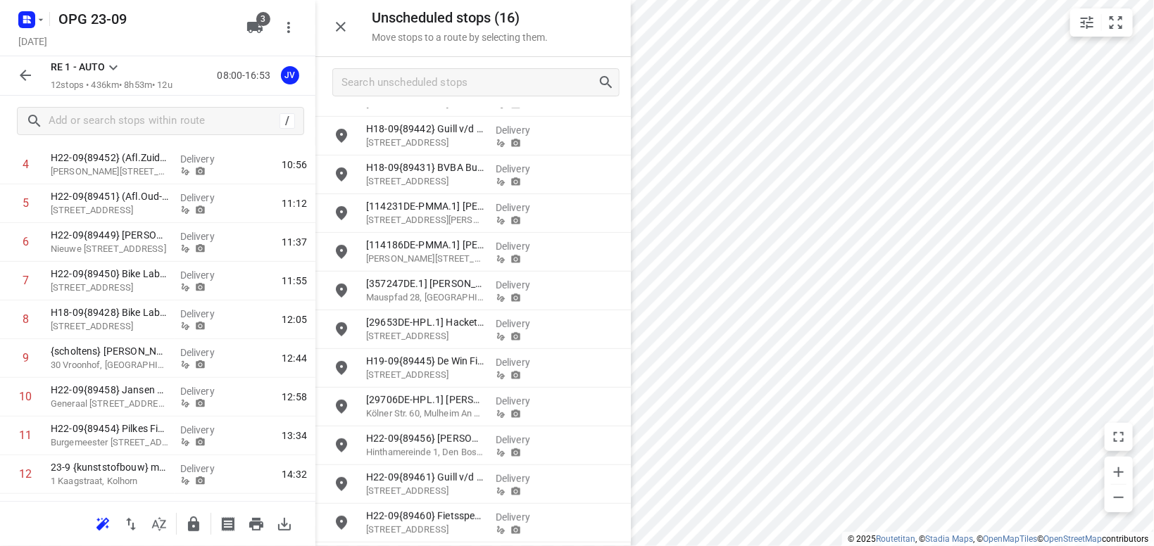
scroll to position [258, 0]
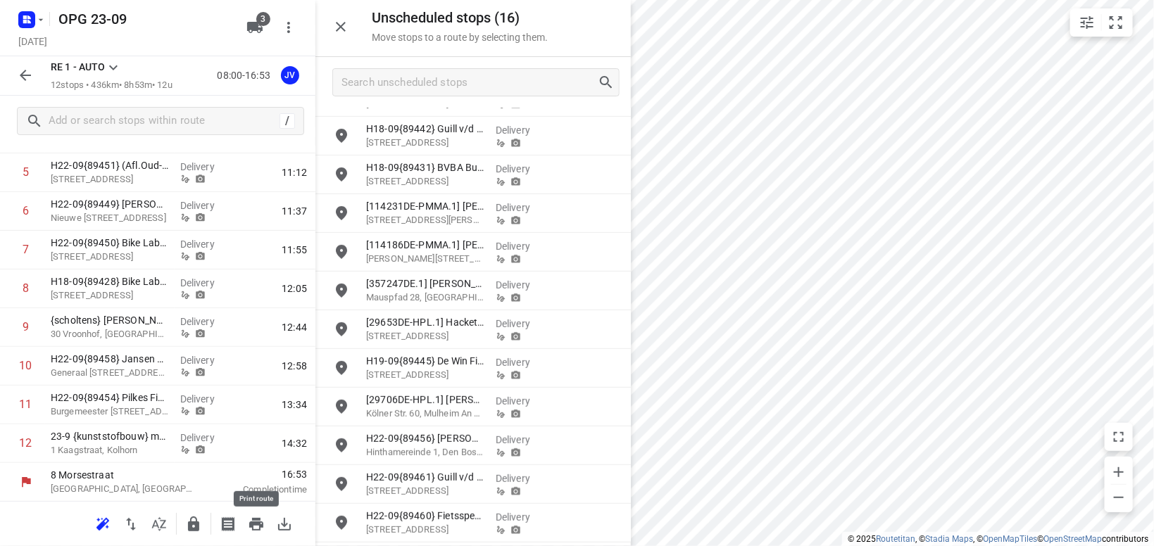
click at [254, 527] on icon "button" at bounding box center [256, 524] width 17 height 17
drag, startPoint x: 108, startPoint y: 67, endPoint x: 119, endPoint y: 67, distance: 11.3
click at [119, 67] on icon at bounding box center [113, 67] width 17 height 17
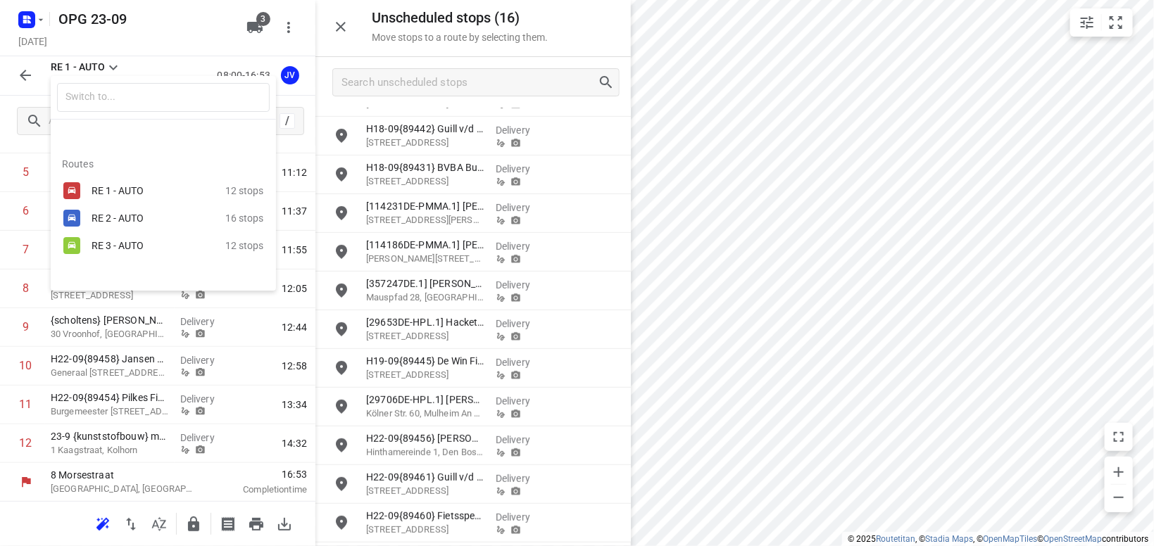
click at [104, 211] on div "RE 2 - AUTO" at bounding box center [159, 218] width 134 height 17
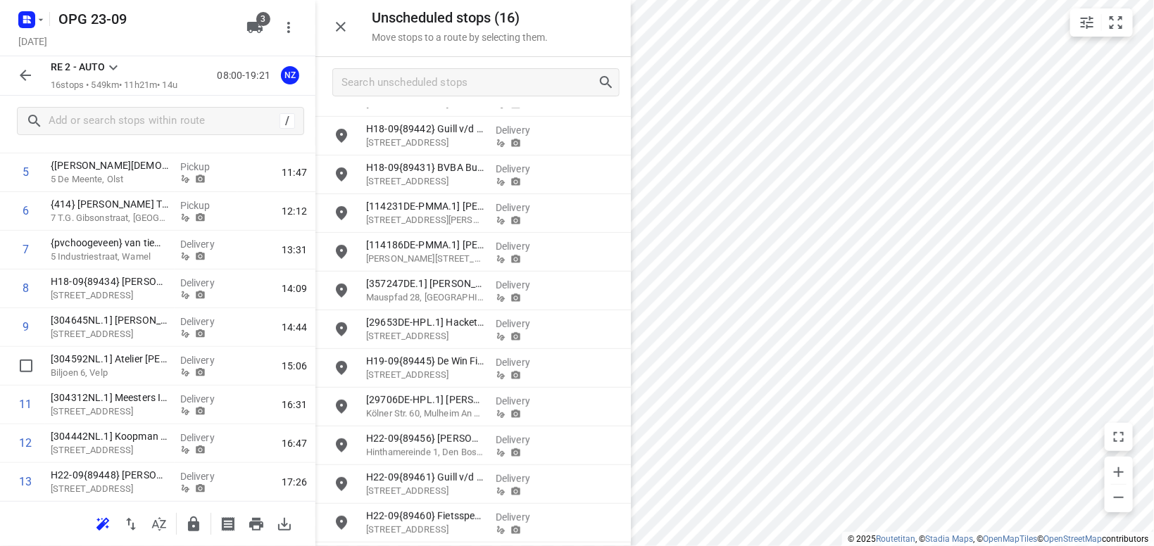
scroll to position [413, 0]
click at [261, 523] on icon "button" at bounding box center [256, 524] width 14 height 13
click at [120, 67] on icon at bounding box center [113, 67] width 17 height 17
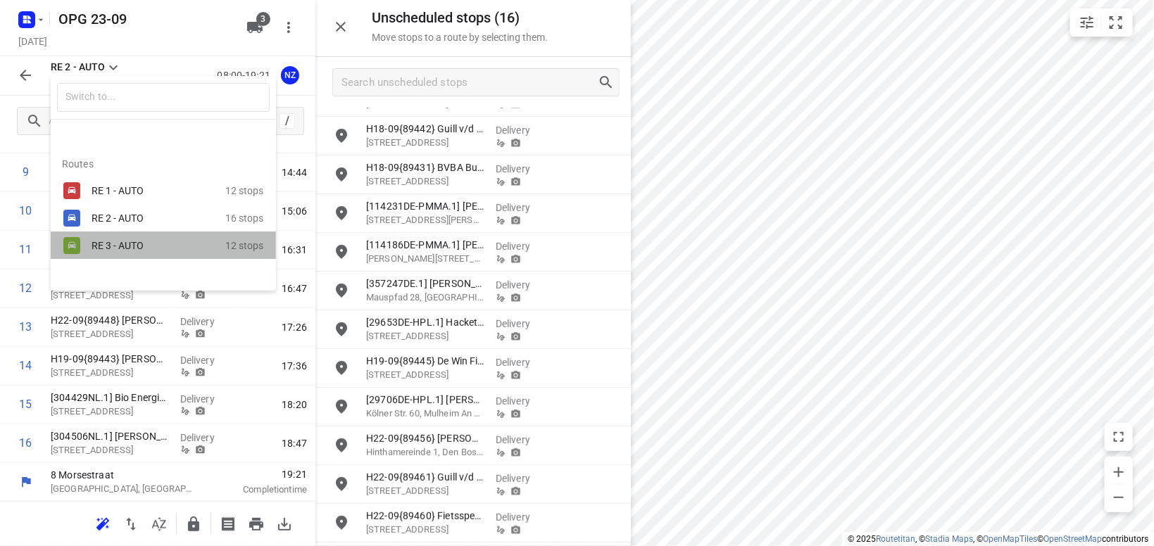
click at [127, 246] on div "RE 3 - AUTO" at bounding box center [152, 245] width 120 height 11
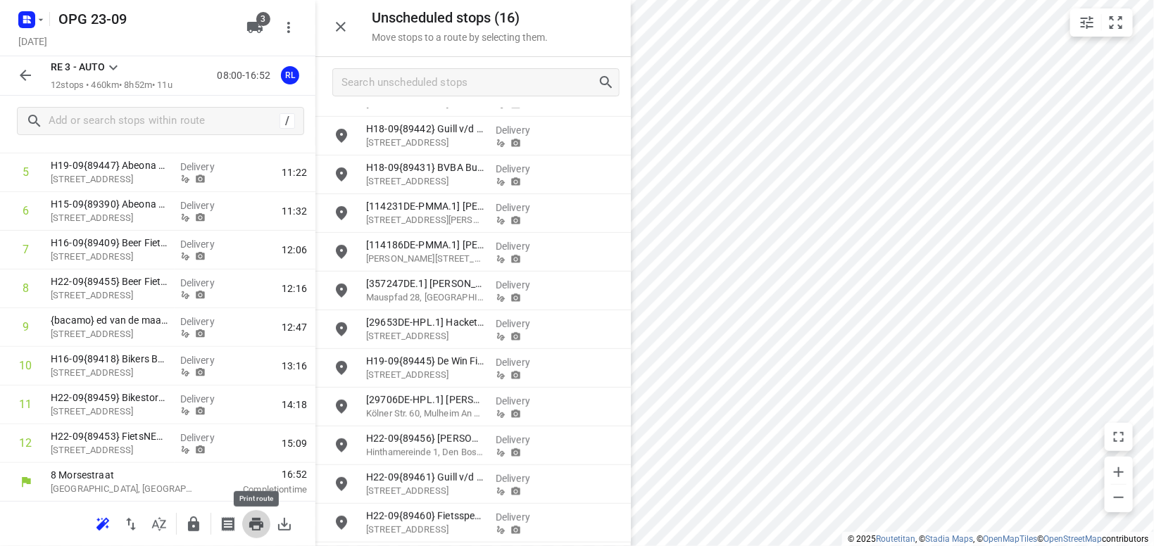
click at [257, 521] on icon "button" at bounding box center [256, 524] width 17 height 17
